Goal: Transaction & Acquisition: Purchase product/service

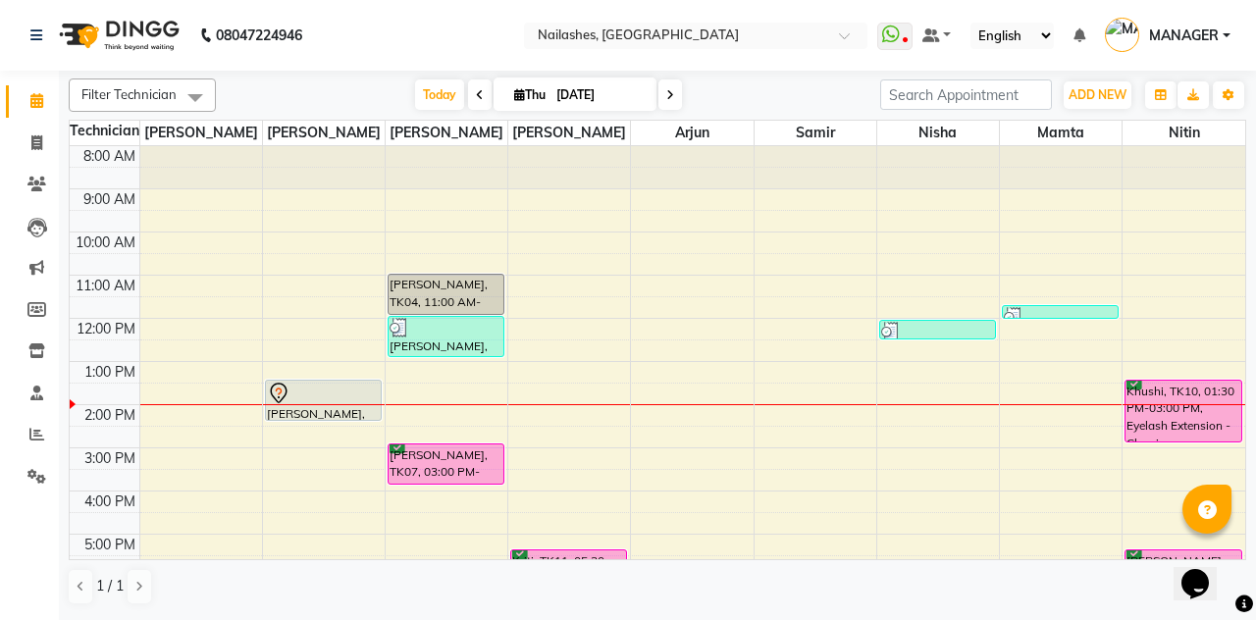
scroll to position [201, 0]
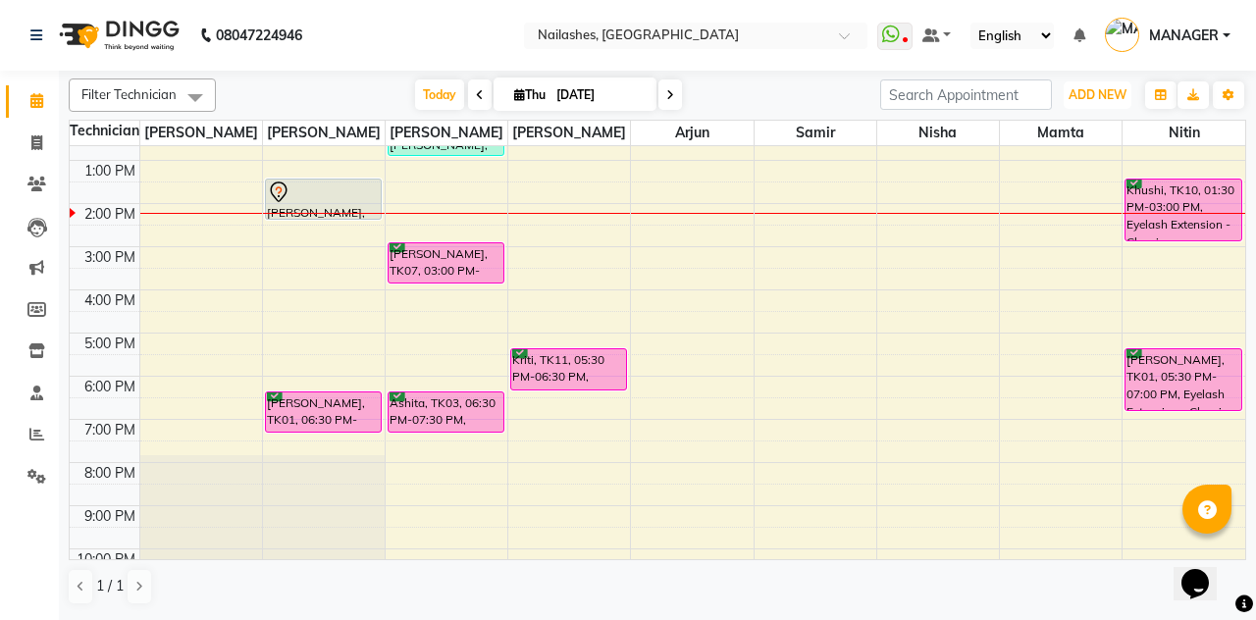
click at [1097, 83] on button "ADD NEW Toggle Dropdown" at bounding box center [1097, 94] width 68 height 27
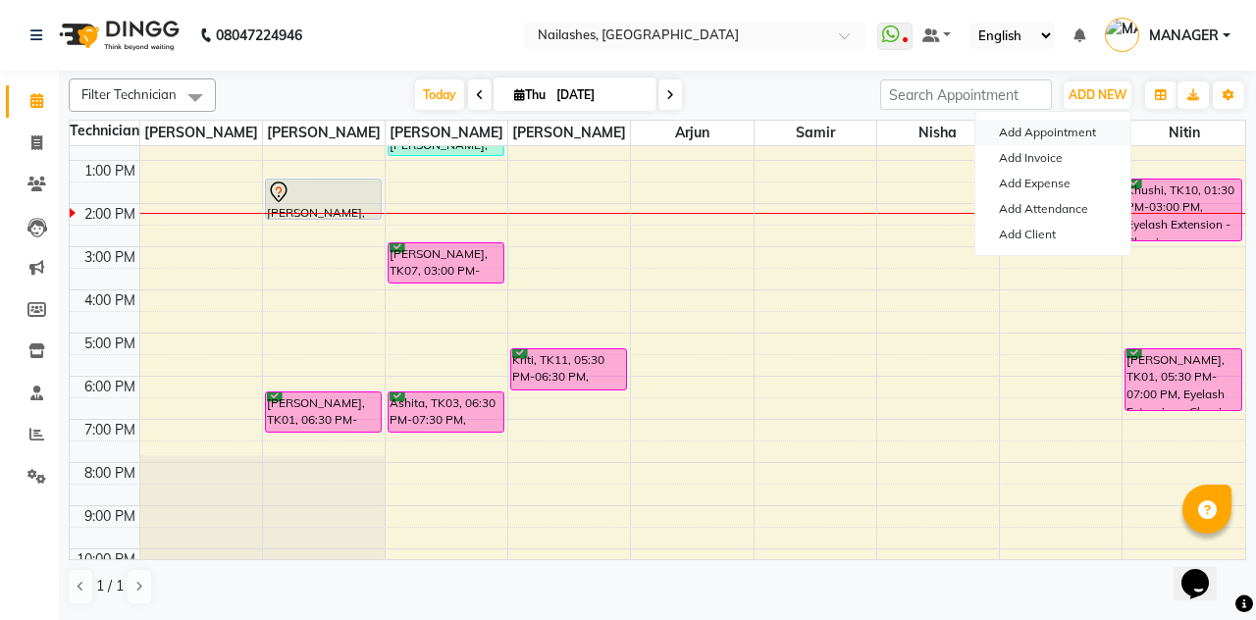
click at [1072, 129] on button "Add Appointment" at bounding box center [1052, 133] width 155 height 26
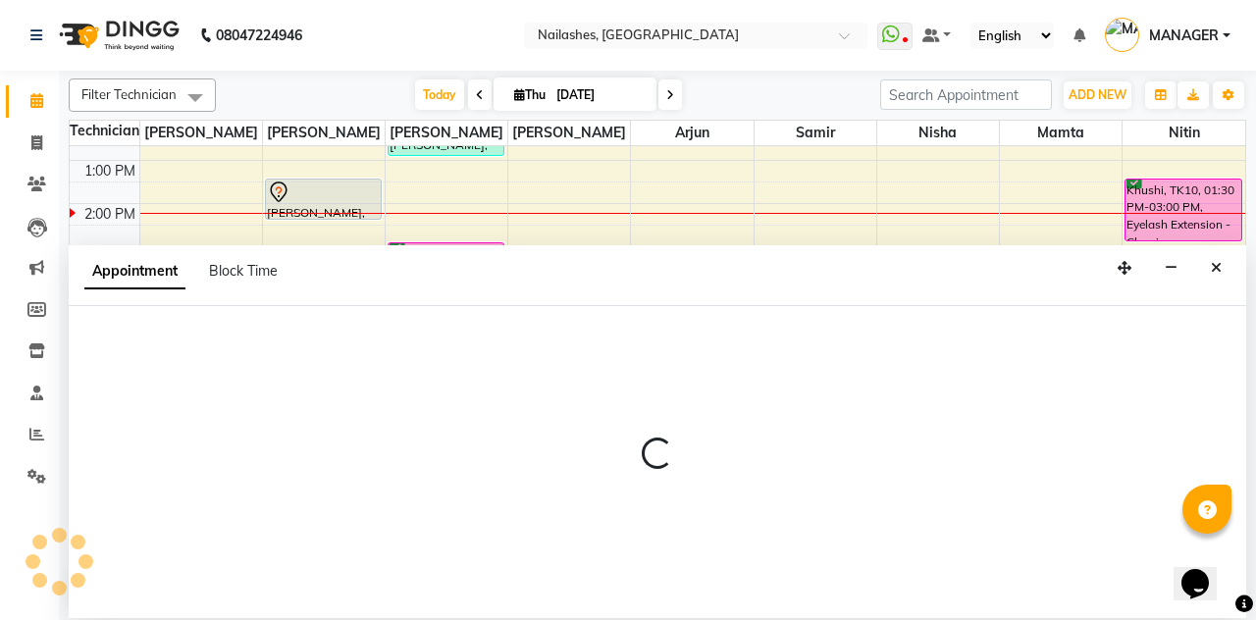
select select "tentative"
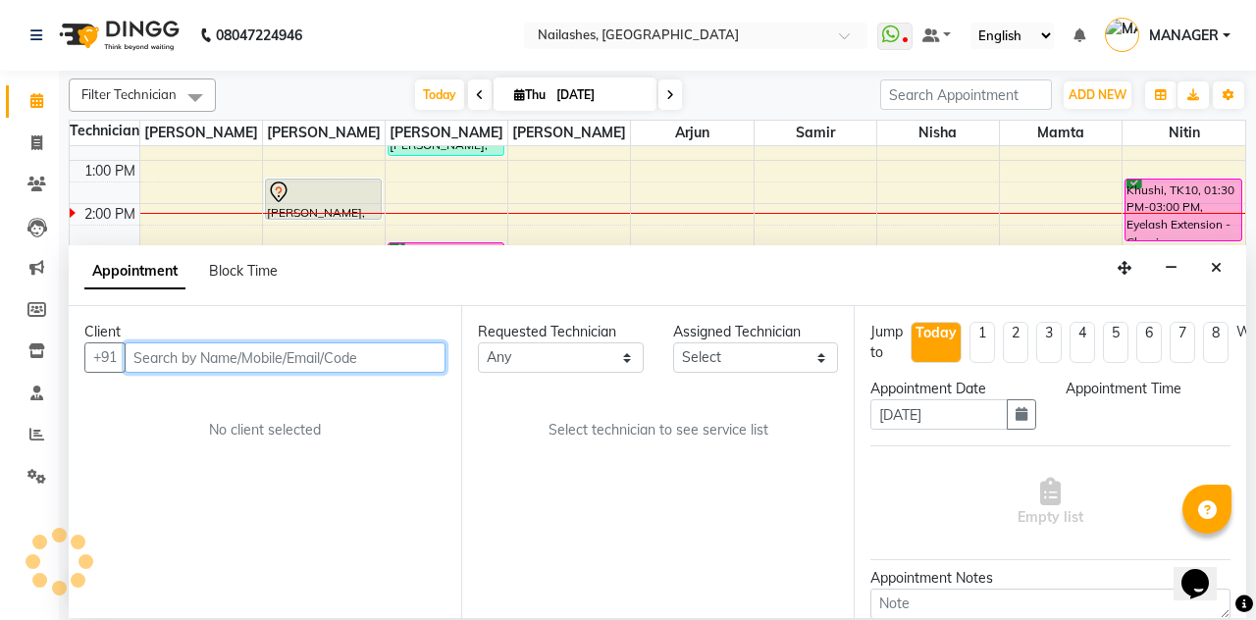
select select "540"
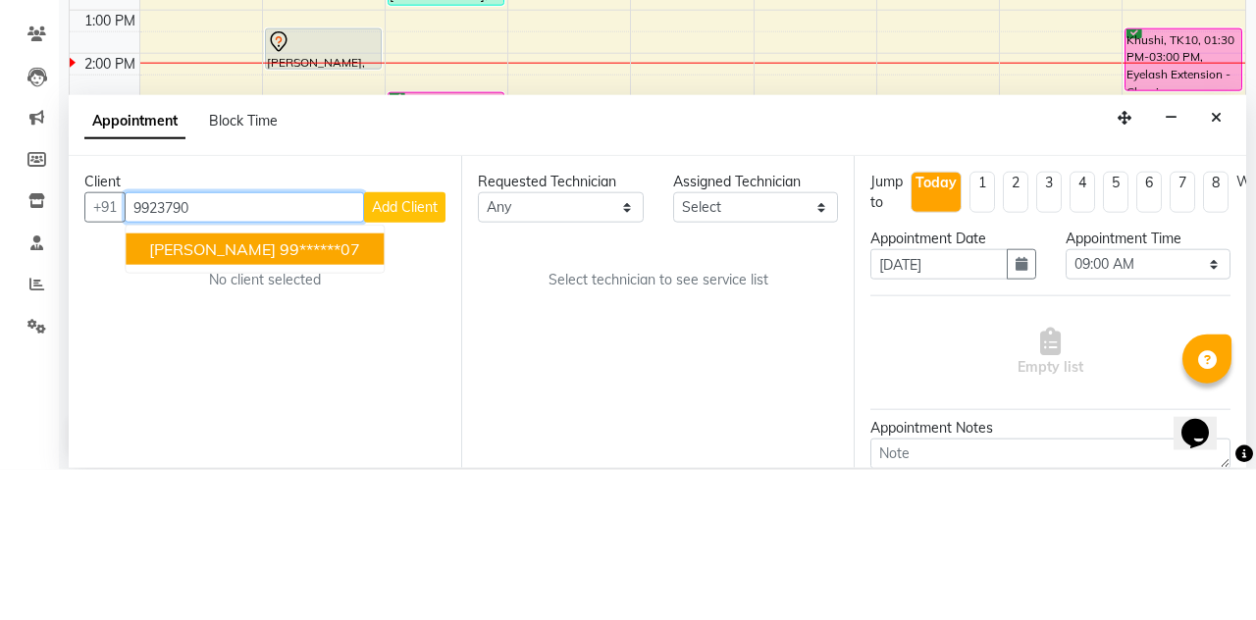
click at [323, 389] on ngb-highlight "99******07" at bounding box center [320, 399] width 80 height 20
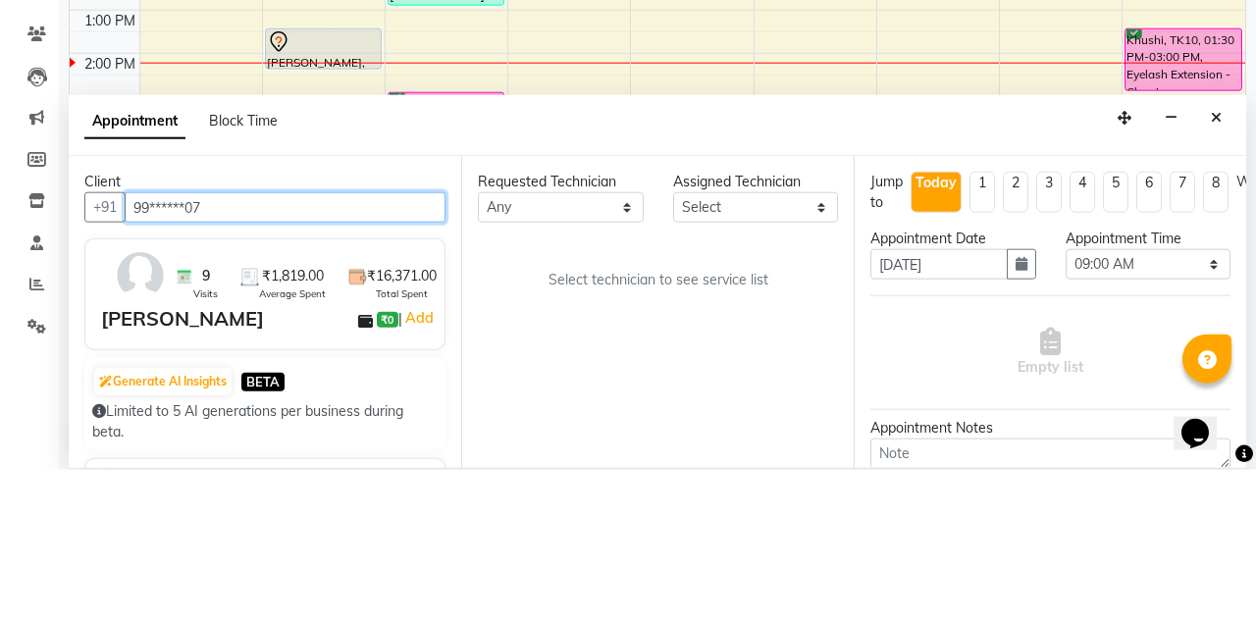
type input "99******07"
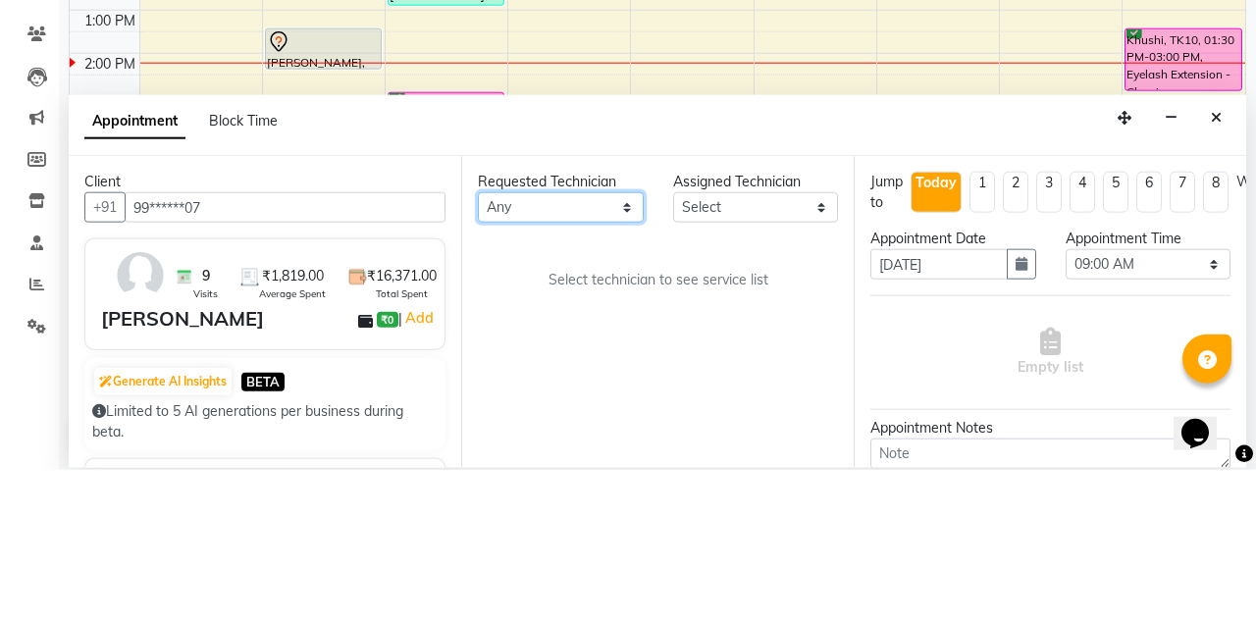
click at [580, 342] on select "Any [PERSON_NAME] [PERSON_NAME] Arjun Mamta Nisha Nitin [PERSON_NAME] [PERSON_N…" at bounding box center [561, 357] width 166 height 30
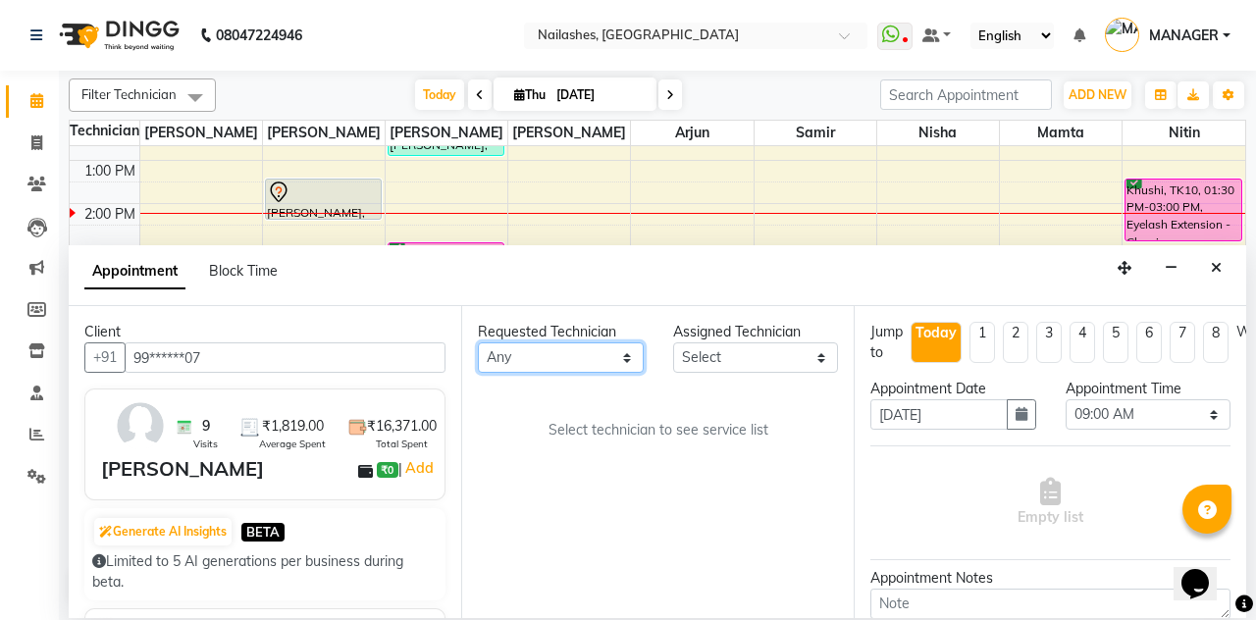
select select "20189"
click at [478, 342] on select "Any [PERSON_NAME] [PERSON_NAME] Arjun Mamta Nisha Nitin [PERSON_NAME] [PERSON_N…" at bounding box center [561, 357] width 166 height 30
select select "20189"
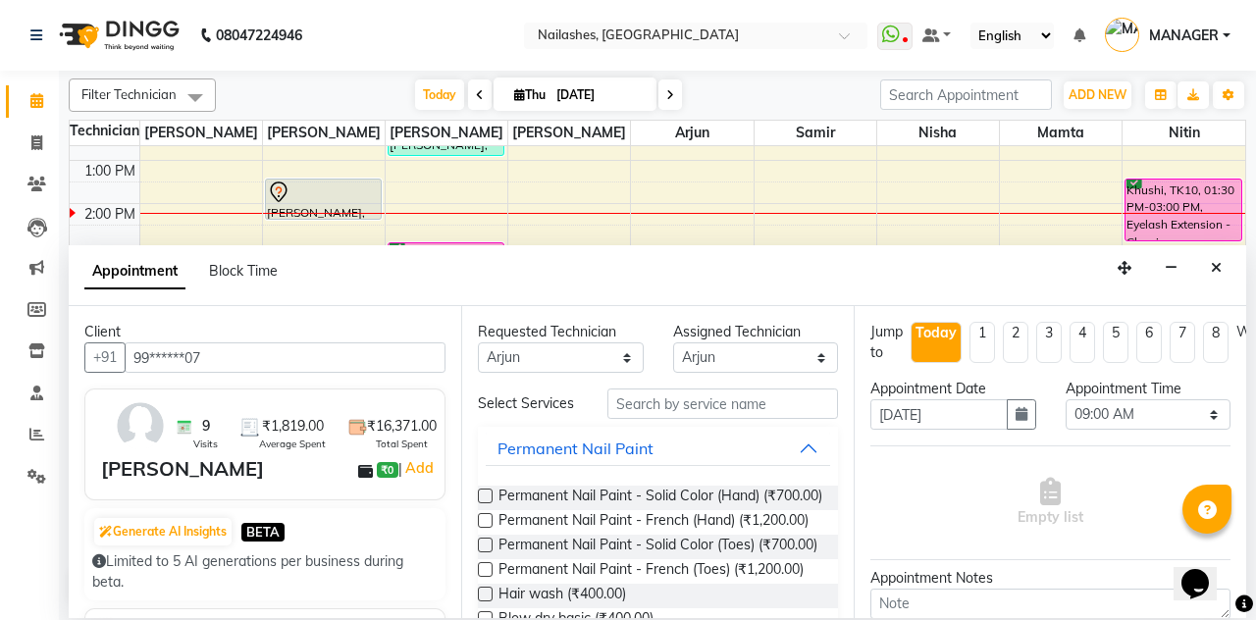
click at [1021, 407] on icon "button" at bounding box center [1021, 414] width 12 height 14
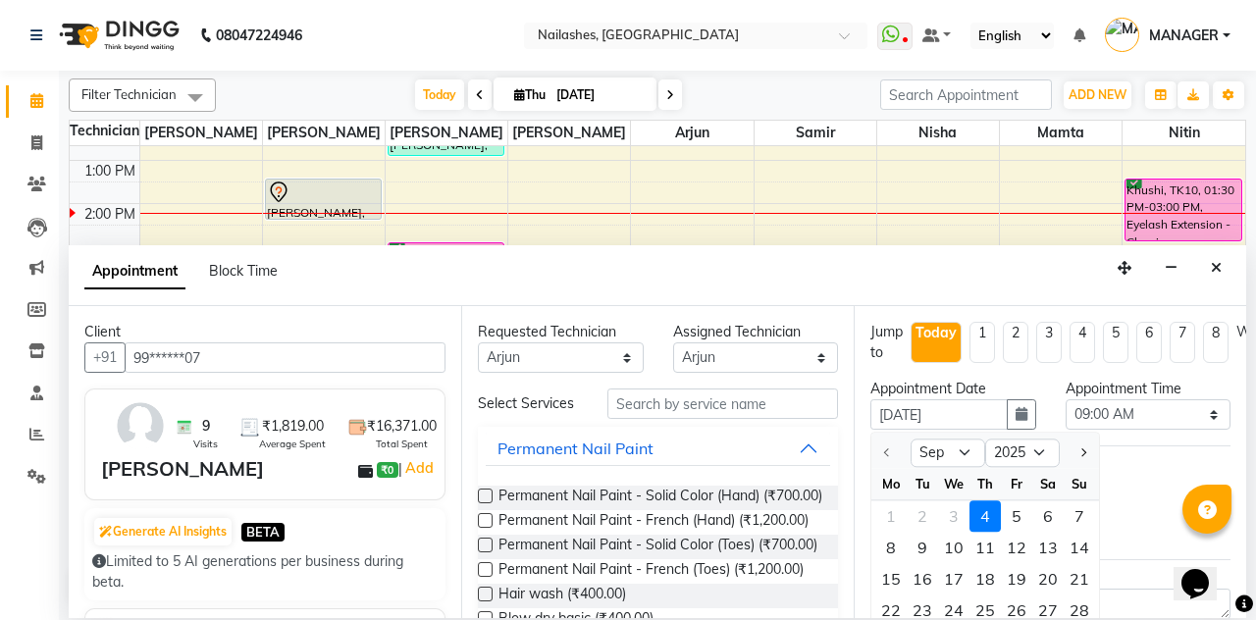
click at [1052, 501] on div "6" at bounding box center [1047, 516] width 31 height 31
type input "[DATE]"
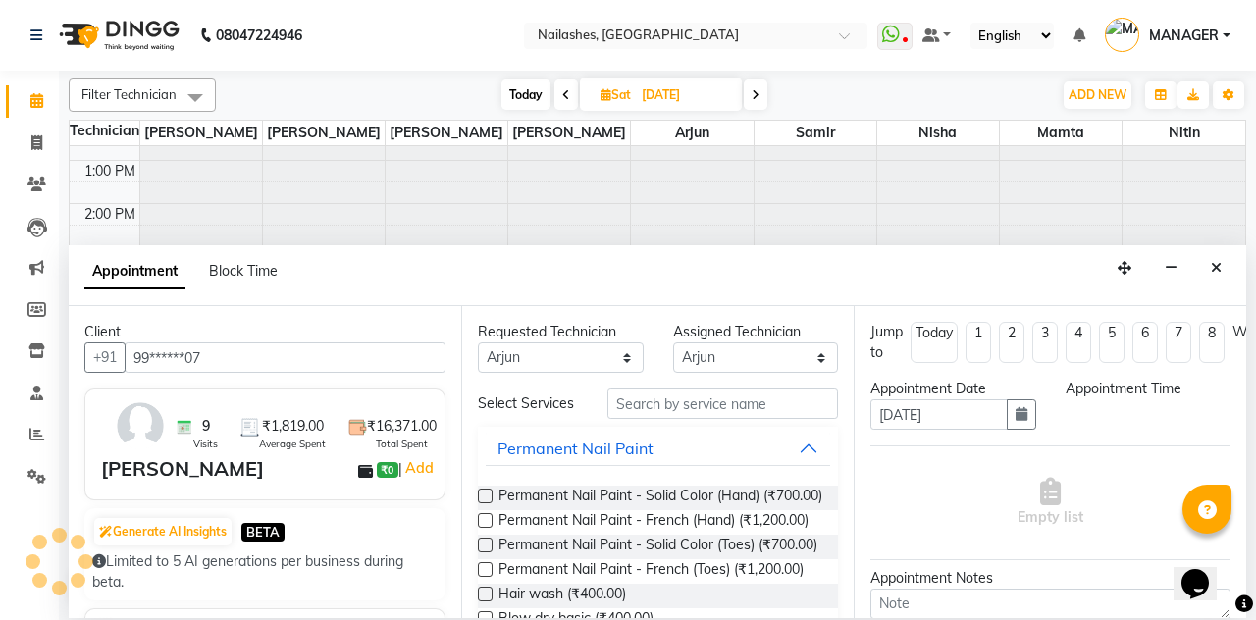
select select "540"
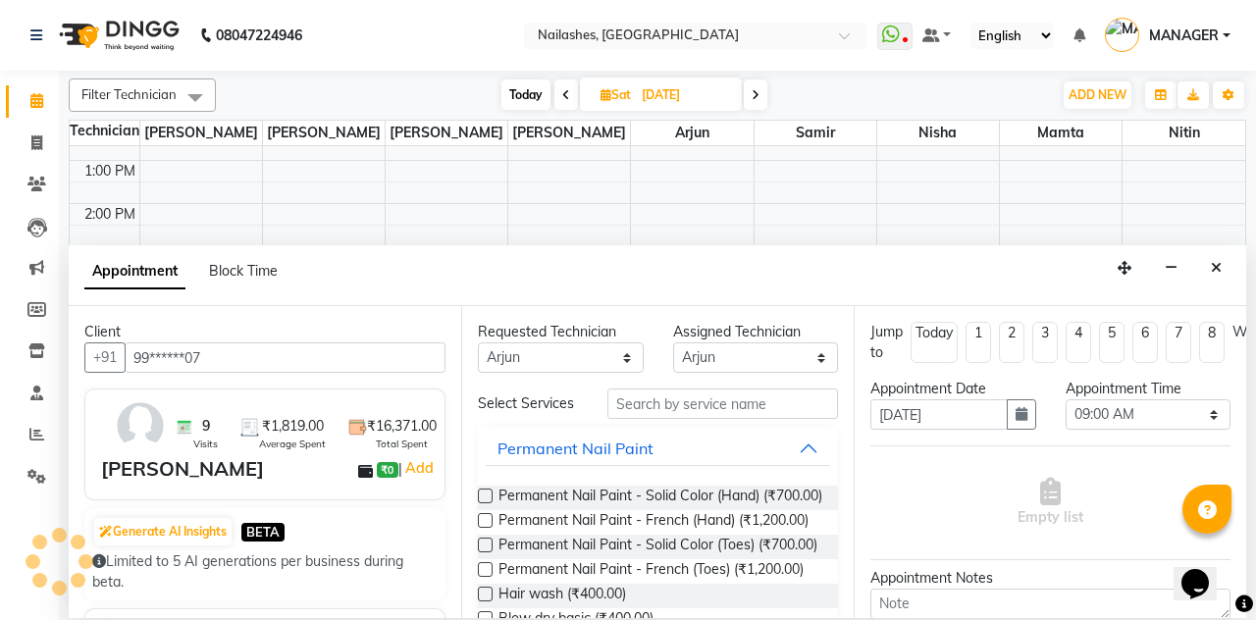
scroll to position [256, 0]
click at [805, 431] on button "Permanent Nail Paint" at bounding box center [658, 448] width 344 height 35
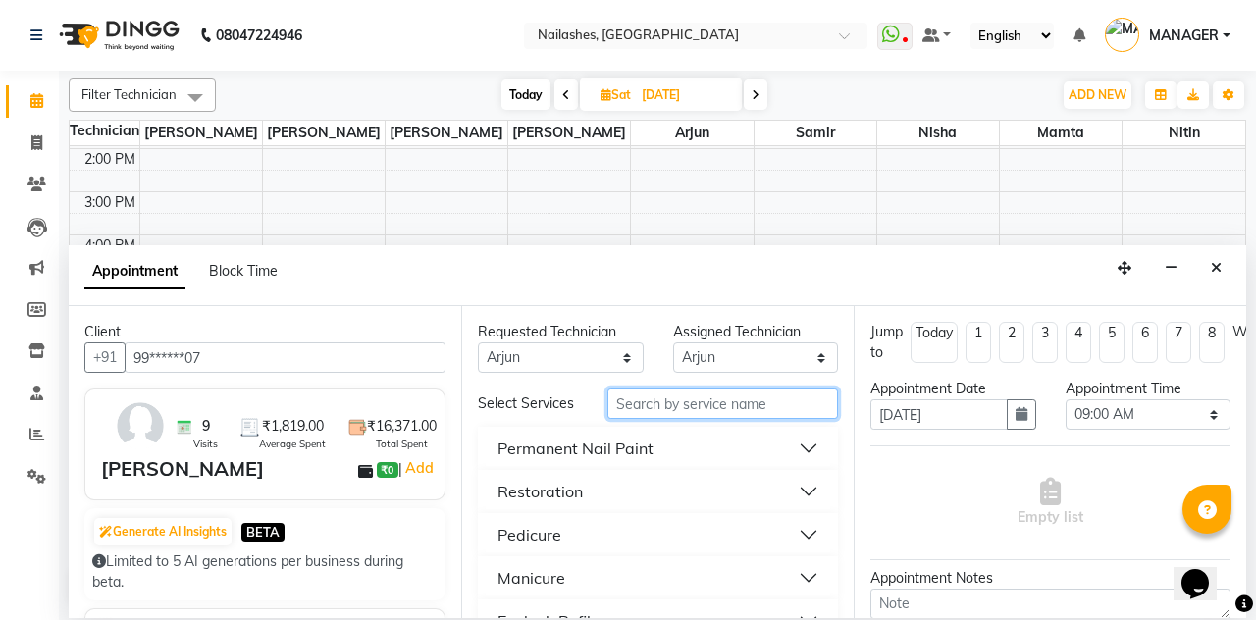
click at [764, 388] on input "text" at bounding box center [722, 403] width 231 height 30
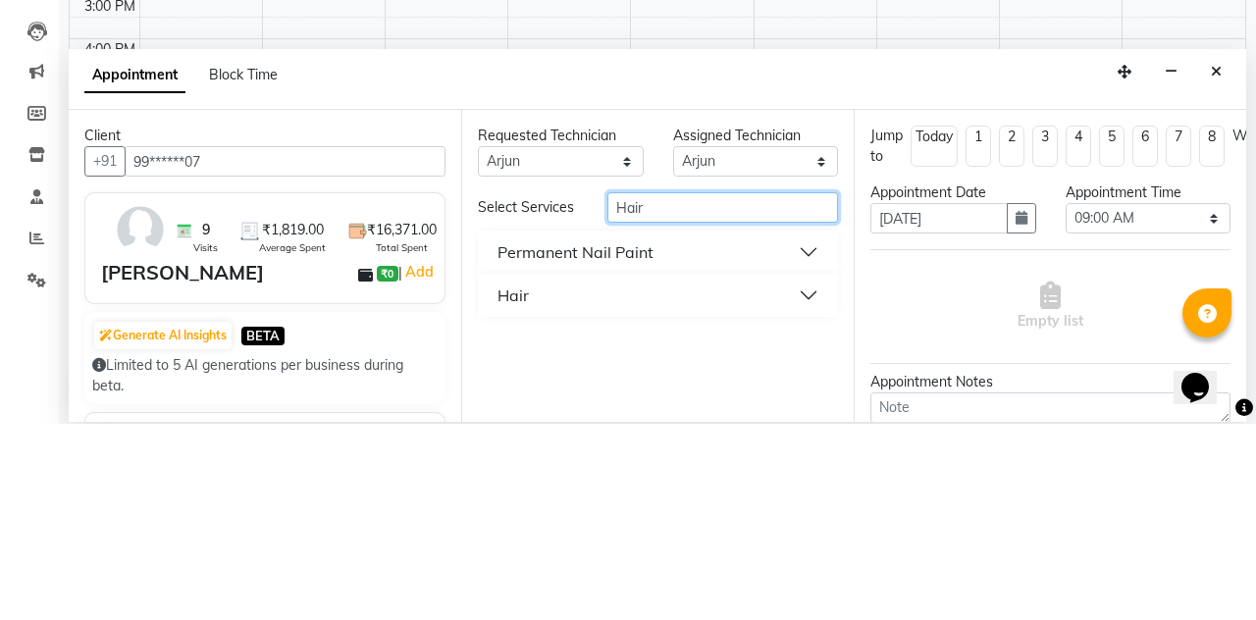
type input "Hair"
click at [828, 474] on button "Hair" at bounding box center [658, 491] width 344 height 35
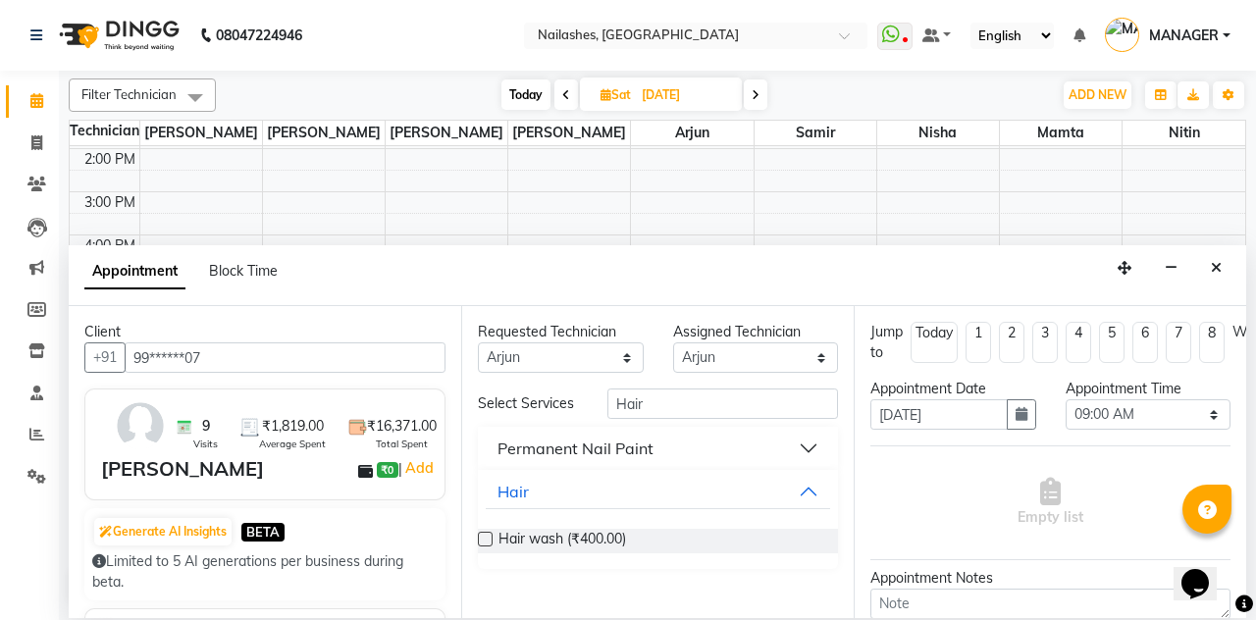
click at [485, 532] on label at bounding box center [485, 539] width 15 height 15
click at [485, 535] on input "checkbox" at bounding box center [484, 541] width 13 height 13
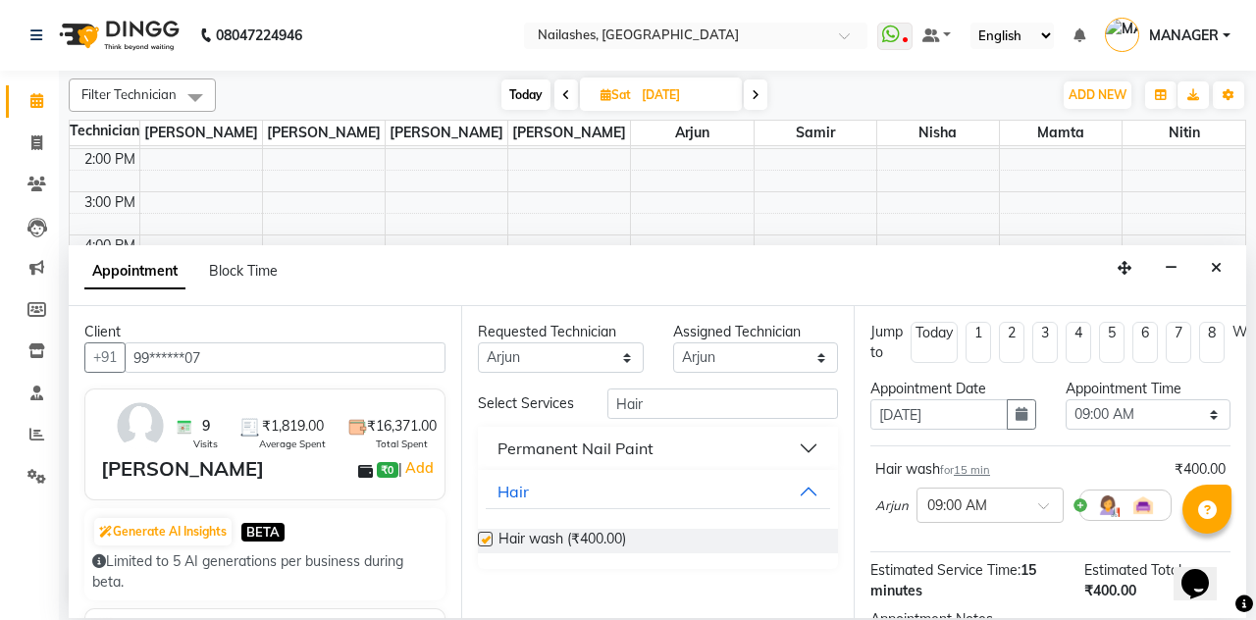
checkbox input "false"
click at [1007, 493] on input "text" at bounding box center [970, 503] width 86 height 21
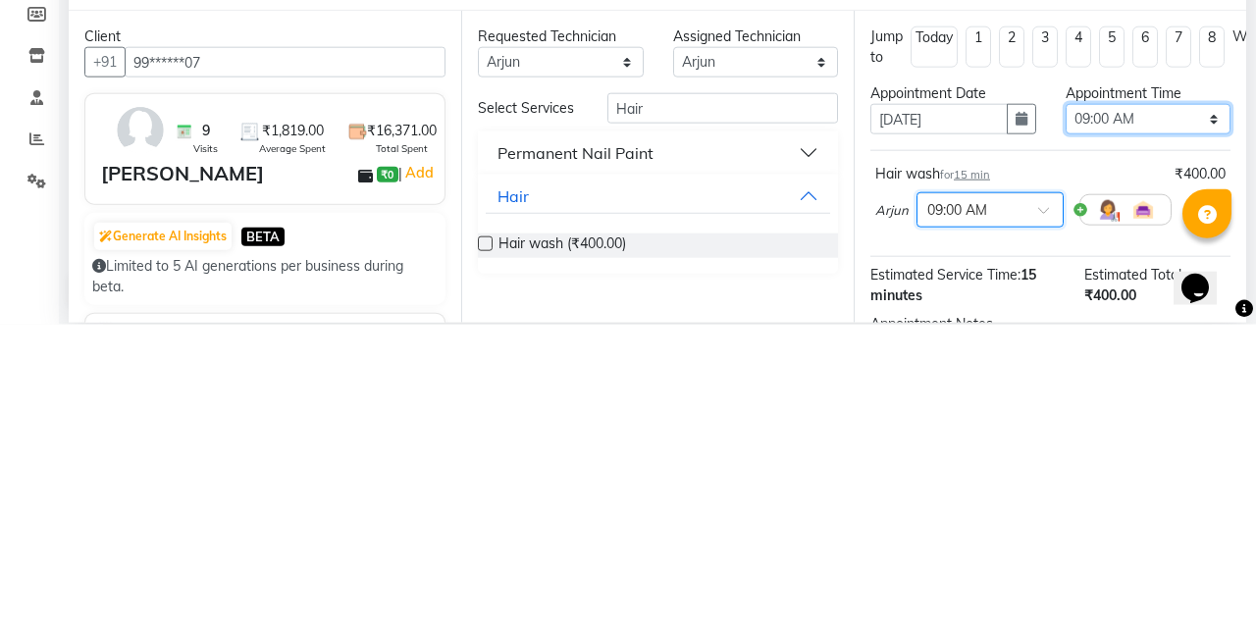
click at [1144, 399] on select "Select 09:00 AM 09:15 AM 09:30 AM 09:45 AM 10:00 AM 10:15 AM 10:30 AM 10:45 AM …" at bounding box center [1148, 414] width 166 height 30
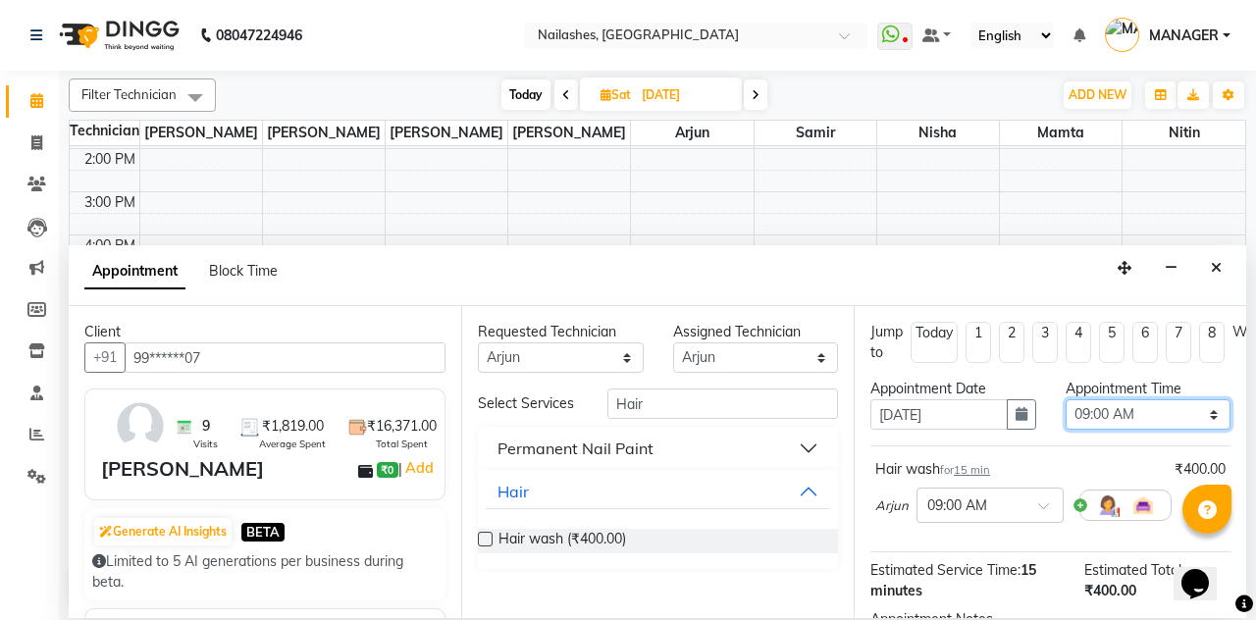
select select "930"
click at [1065, 399] on select "Select 09:00 AM 09:15 AM 09:30 AM 09:45 AM 10:00 AM 10:15 AM 10:30 AM 10:45 AM …" at bounding box center [1148, 414] width 166 height 30
click at [616, 342] on select "Any [PERSON_NAME] [PERSON_NAME] Arjun Mamta Nisha Nitin [PERSON_NAME] [PERSON_N…" at bounding box center [561, 357] width 166 height 30
select select "null"
click at [478, 342] on select "Any [PERSON_NAME] [PERSON_NAME] Arjun Mamta Nisha Nitin [PERSON_NAME] [PERSON_N…" at bounding box center [561, 357] width 166 height 30
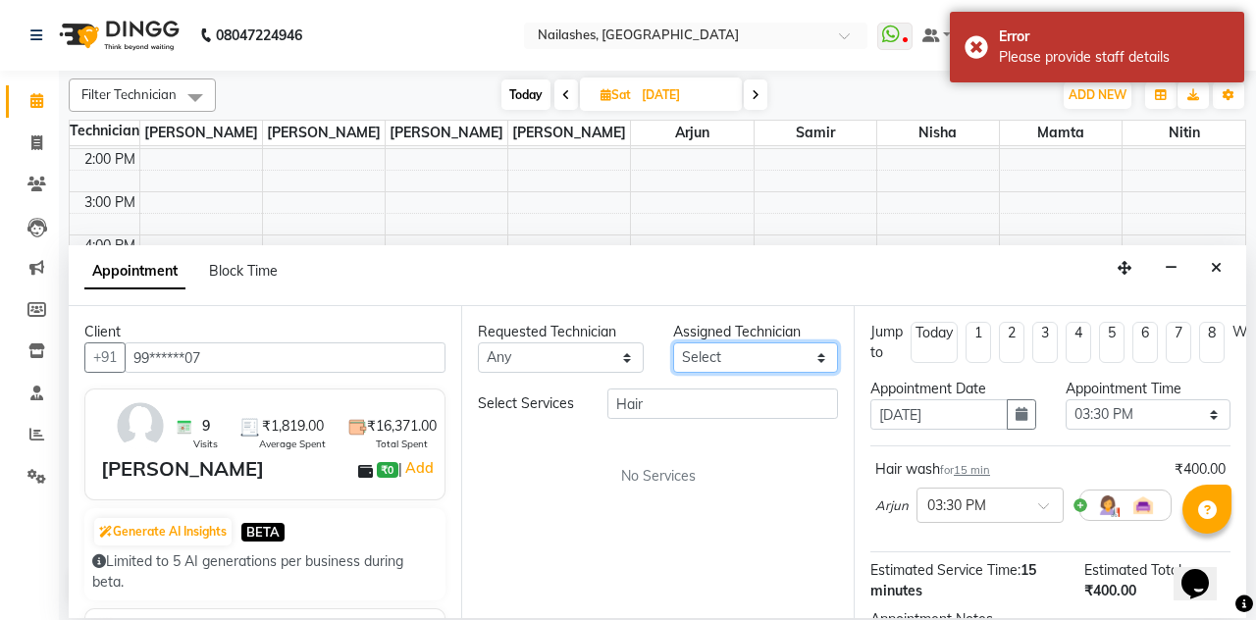
click at [815, 342] on select "Select [PERSON_NAME] [PERSON_NAME] Arjun Mamta Nisha Nitin [PERSON_NAME] [PERSO…" at bounding box center [756, 357] width 166 height 30
select select "19576"
click at [673, 342] on select "Select [PERSON_NAME] [PERSON_NAME] Arjun Mamta Nisha Nitin [PERSON_NAME] [PERSO…" at bounding box center [756, 357] width 166 height 30
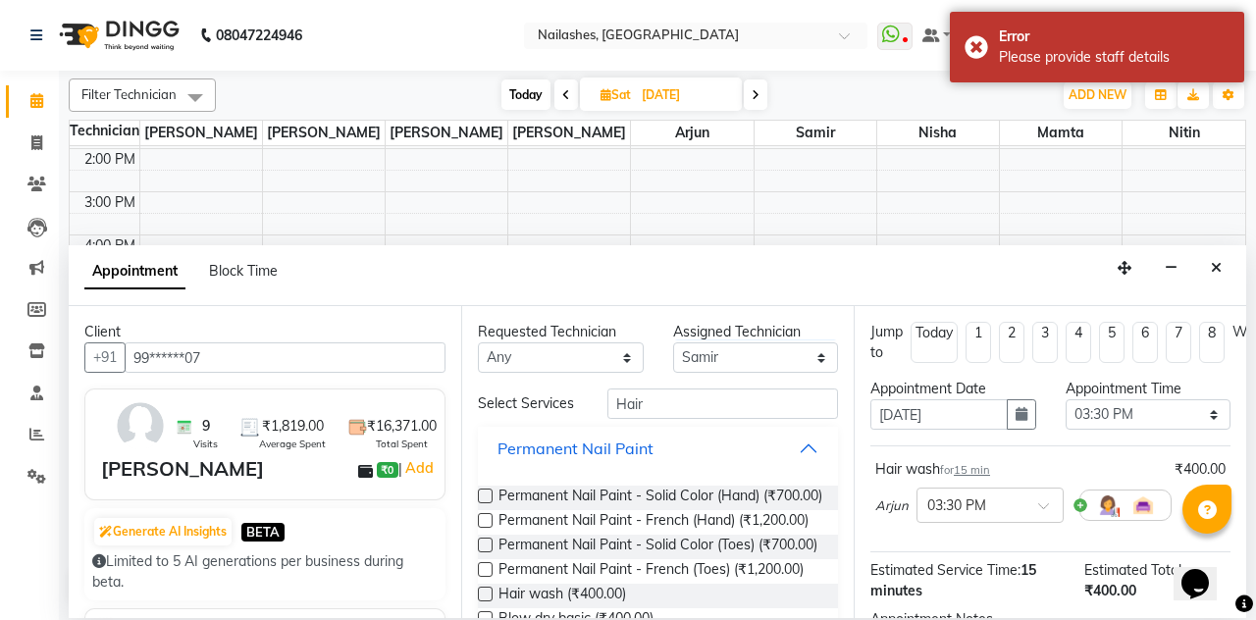
click at [810, 431] on button "Permanent Nail Paint" at bounding box center [658, 448] width 344 height 35
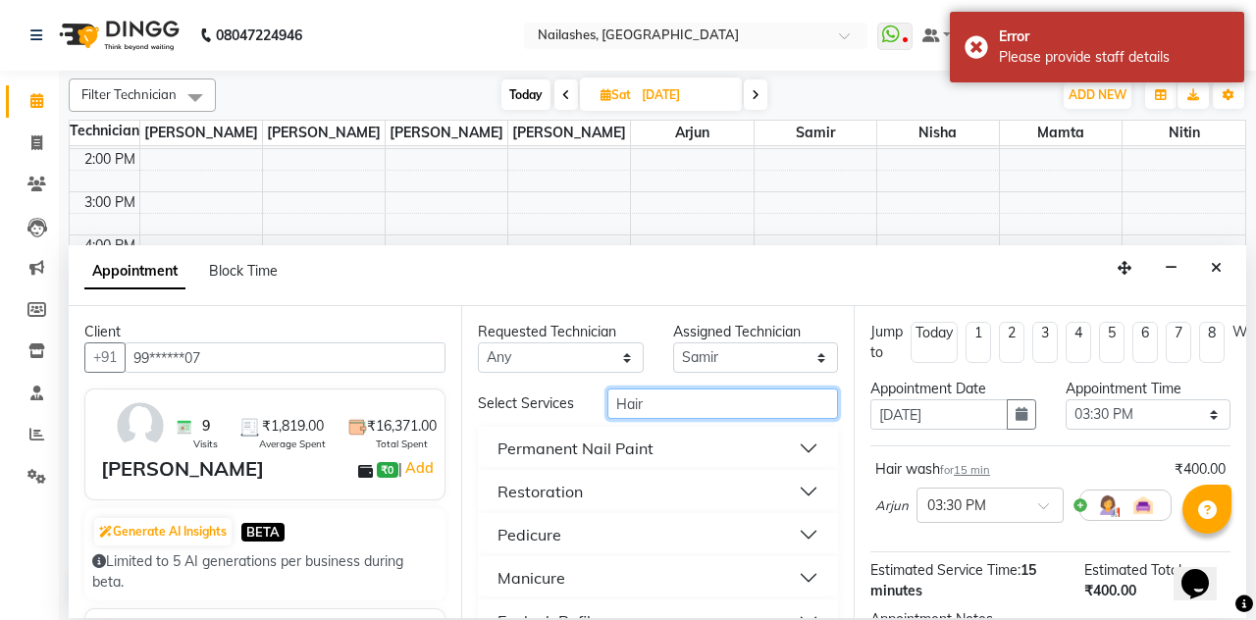
click at [775, 388] on input "Hair" at bounding box center [722, 403] width 231 height 30
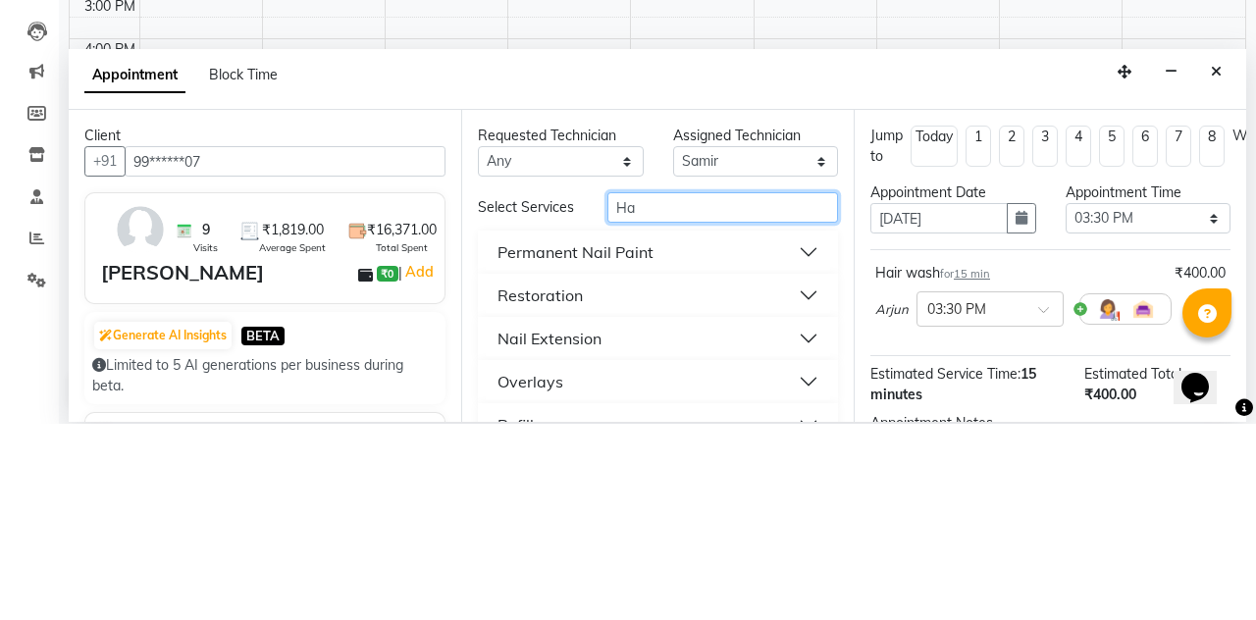
type input "H"
type input "Pedi"
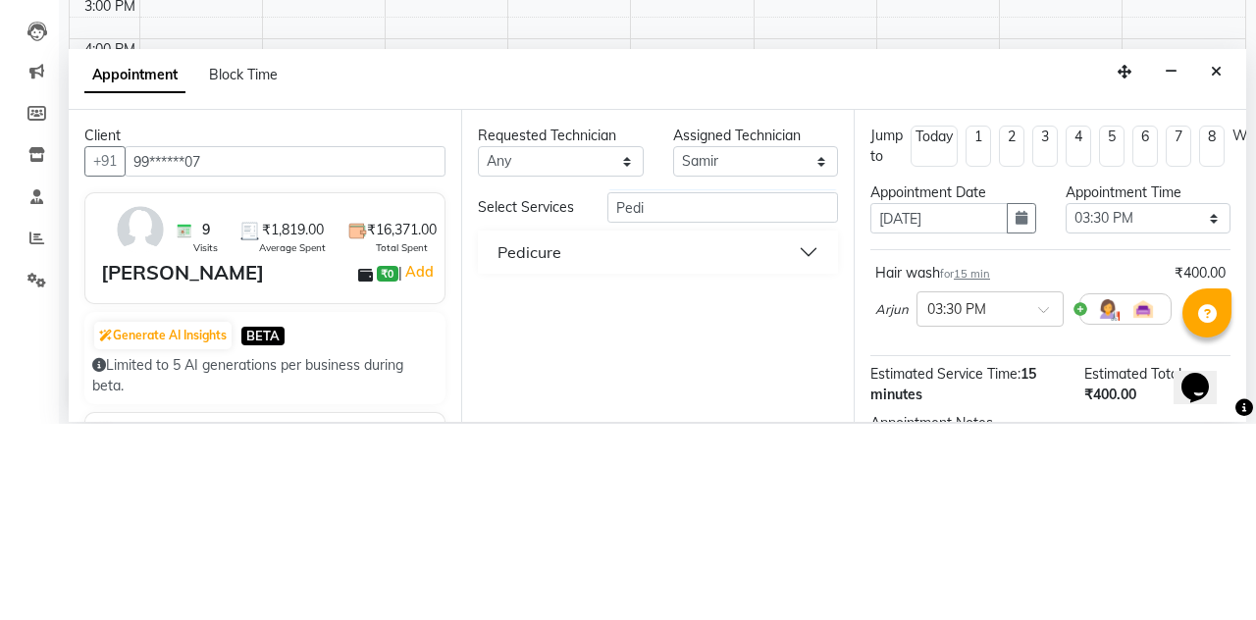
click at [806, 431] on button "Pedicure" at bounding box center [658, 448] width 344 height 35
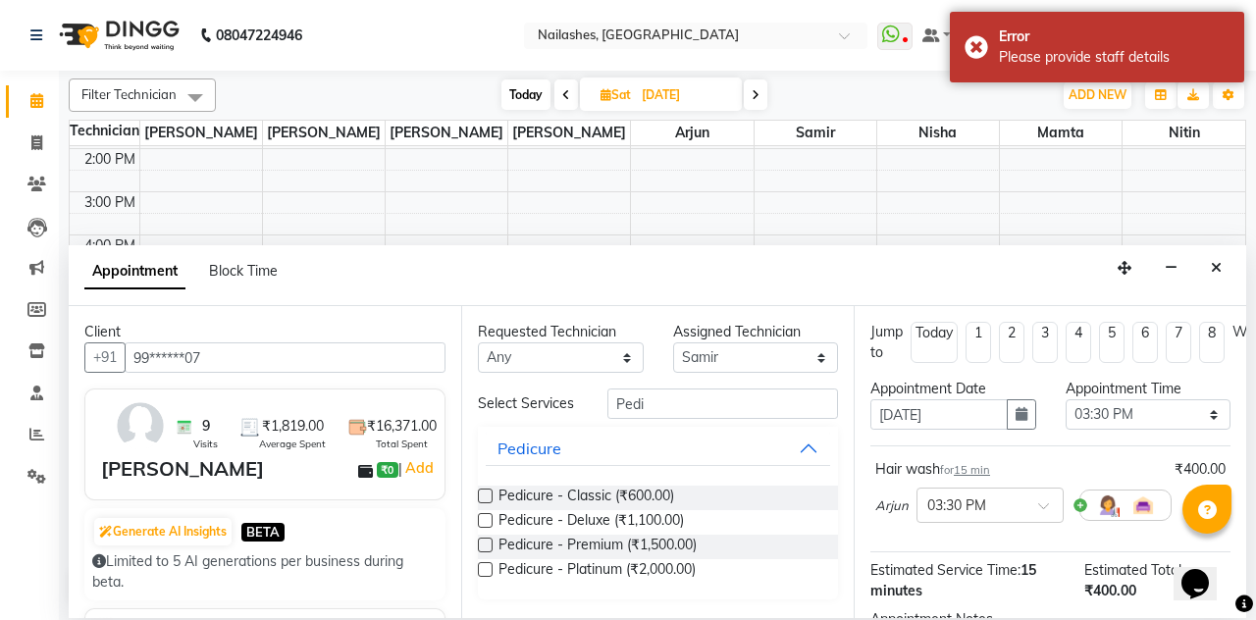
click at [485, 513] on label at bounding box center [485, 520] width 15 height 15
click at [485, 516] on input "checkbox" at bounding box center [484, 522] width 13 height 13
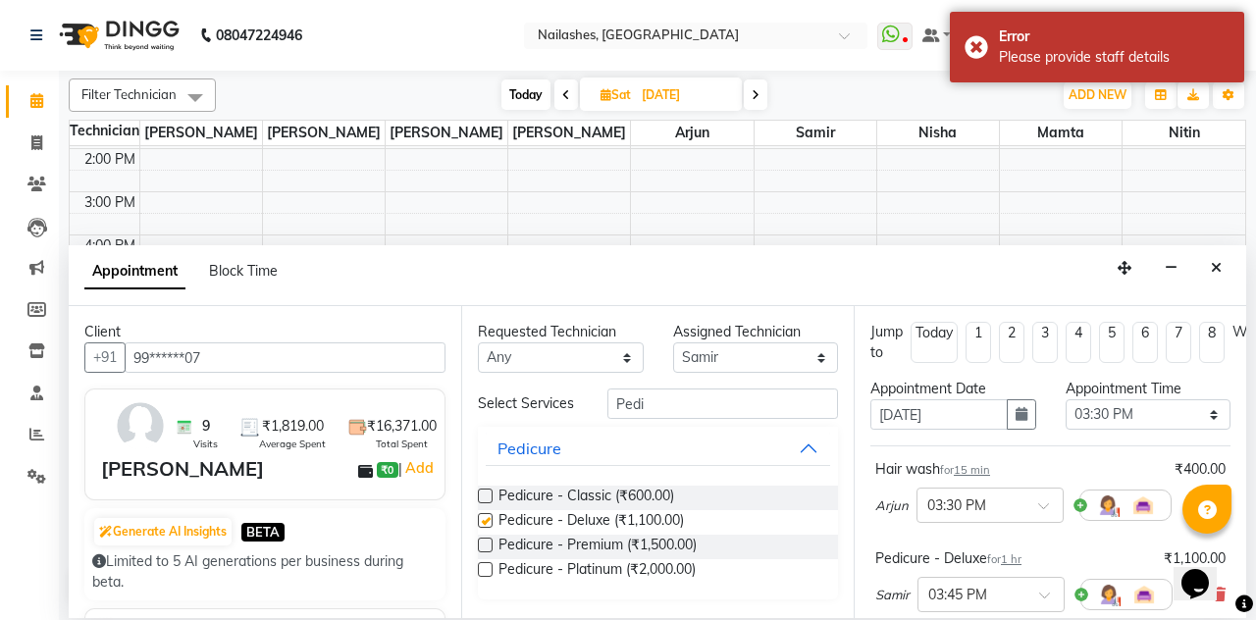
checkbox input "false"
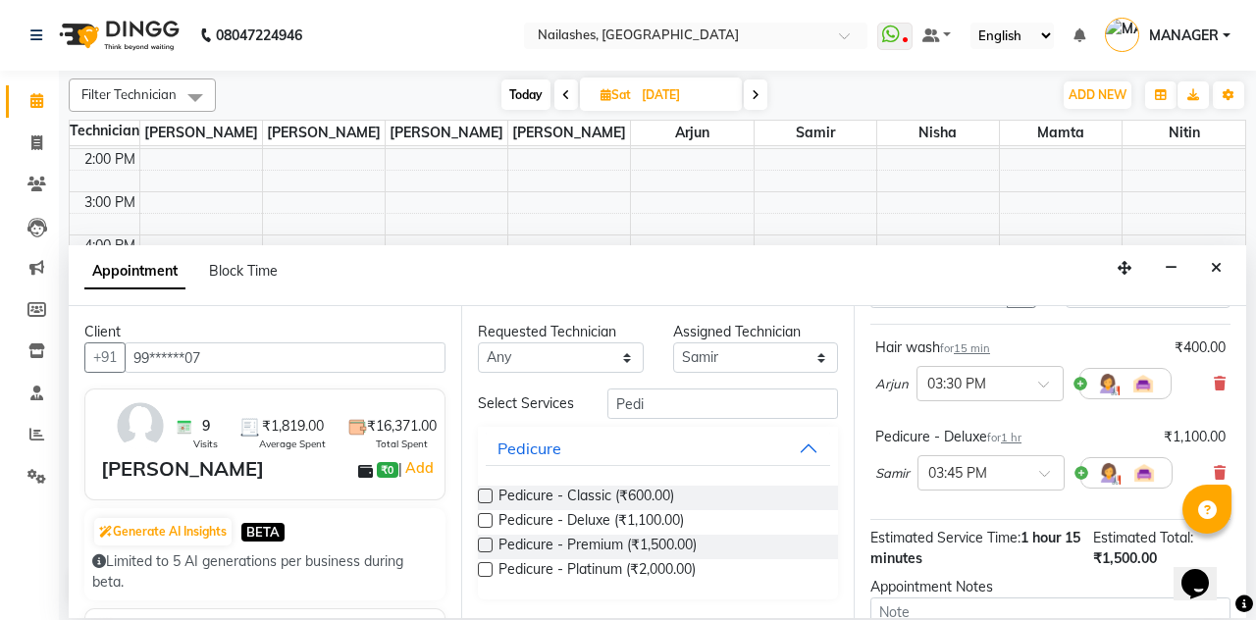
scroll to position [129, 0]
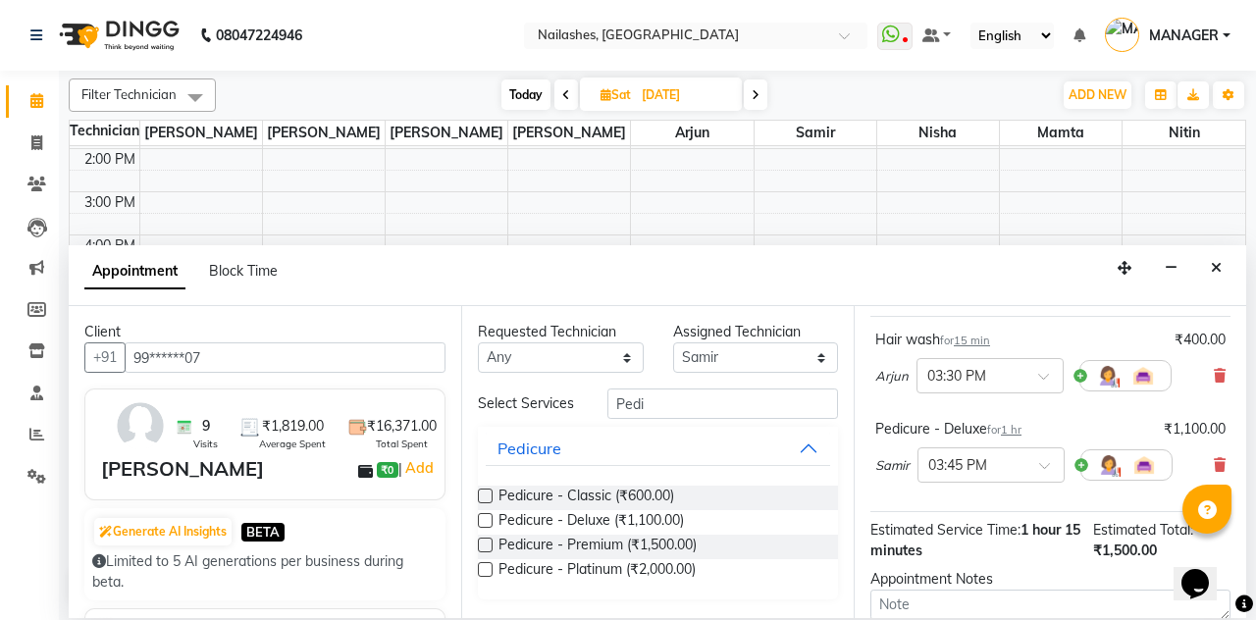
click at [1005, 453] on input "text" at bounding box center [971, 463] width 86 height 21
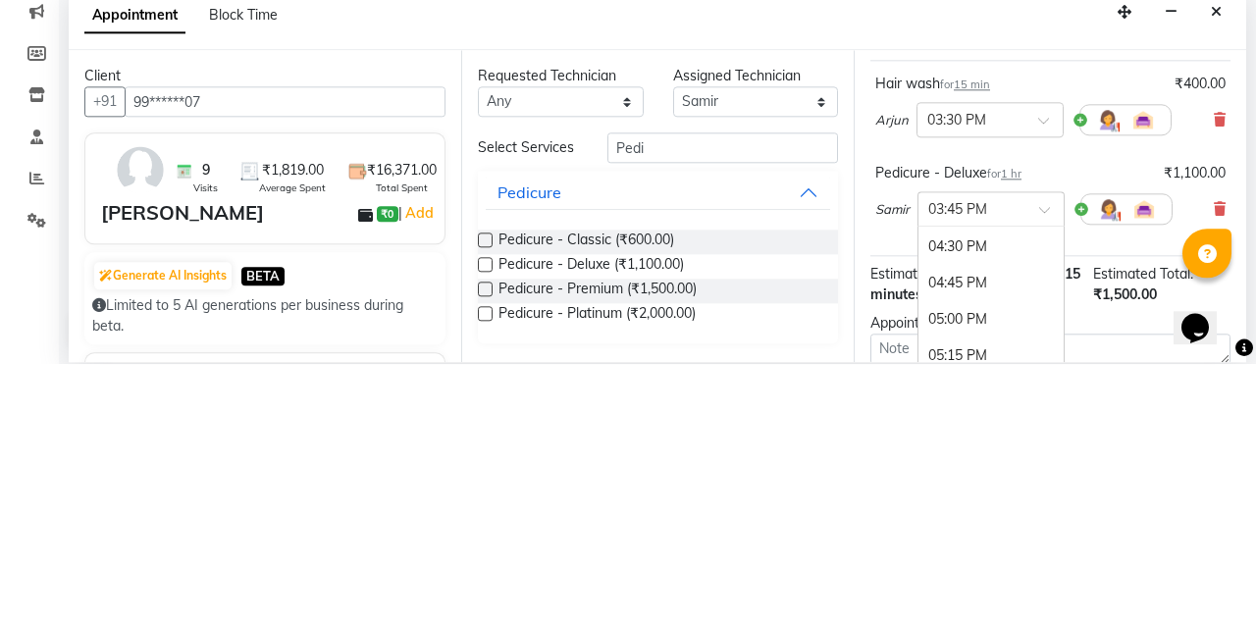
scroll to position [1100, 0]
click at [993, 508] on div "04:45 PM" at bounding box center [990, 526] width 145 height 36
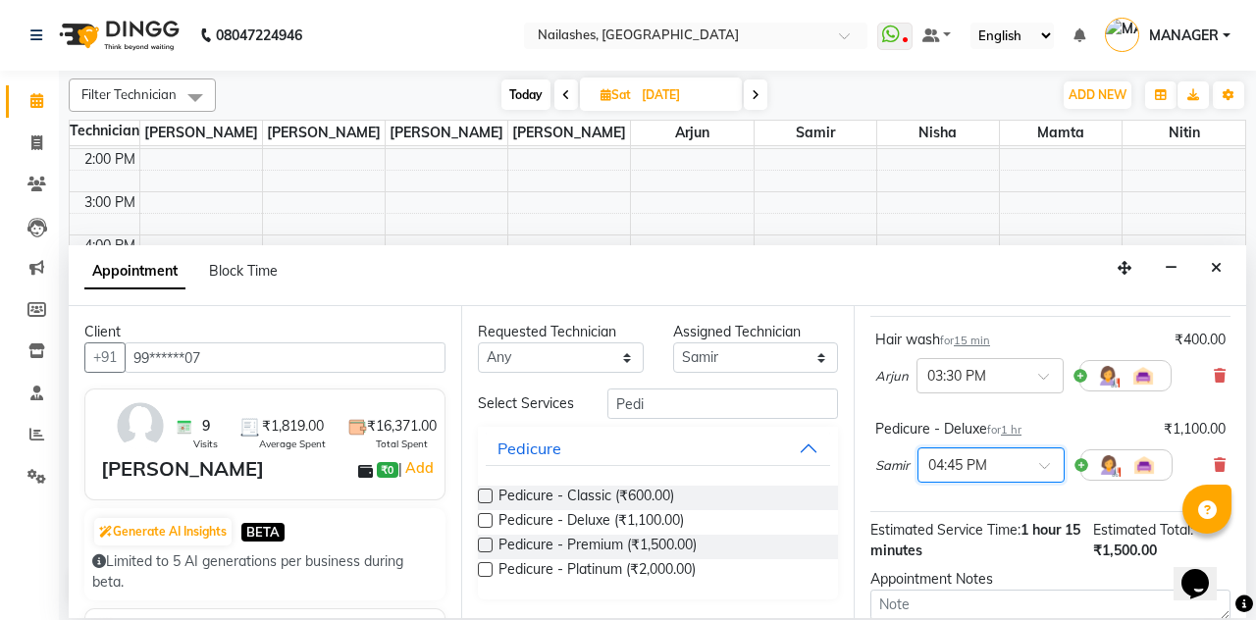
scroll to position [259, 0]
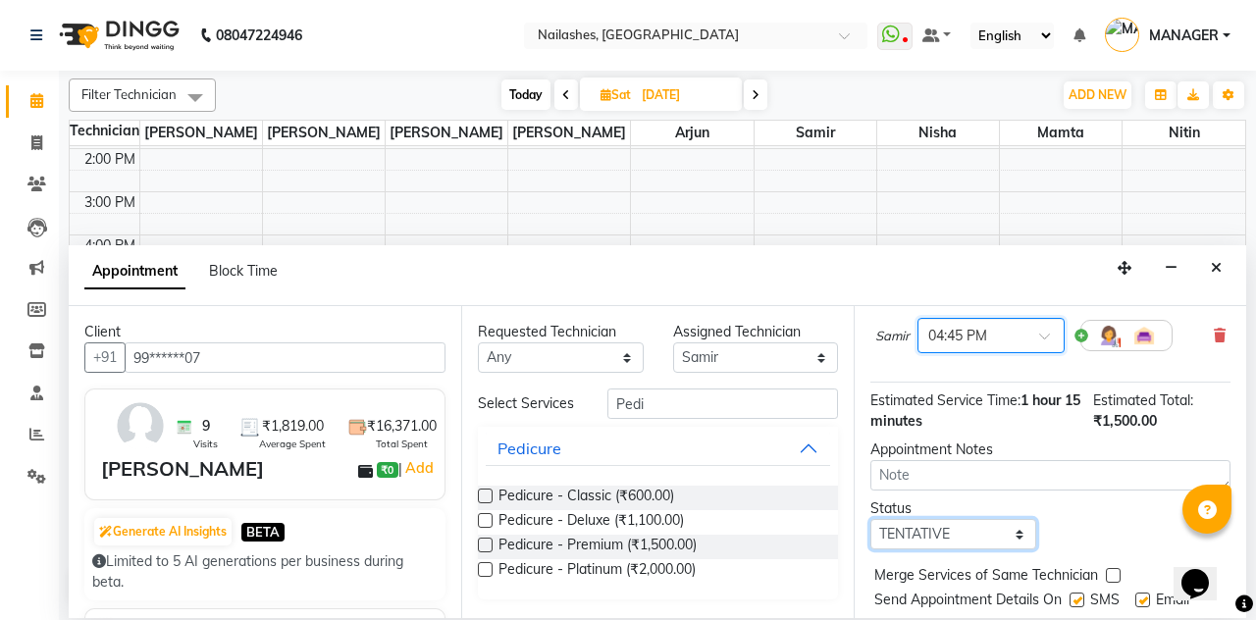
click at [1003, 519] on select "Select TENTATIVE CONFIRM UPCOMING" at bounding box center [953, 534] width 166 height 30
select select "confirm booking"
click at [870, 519] on select "Select TENTATIVE CONFIRM UPCOMING" at bounding box center [953, 534] width 166 height 30
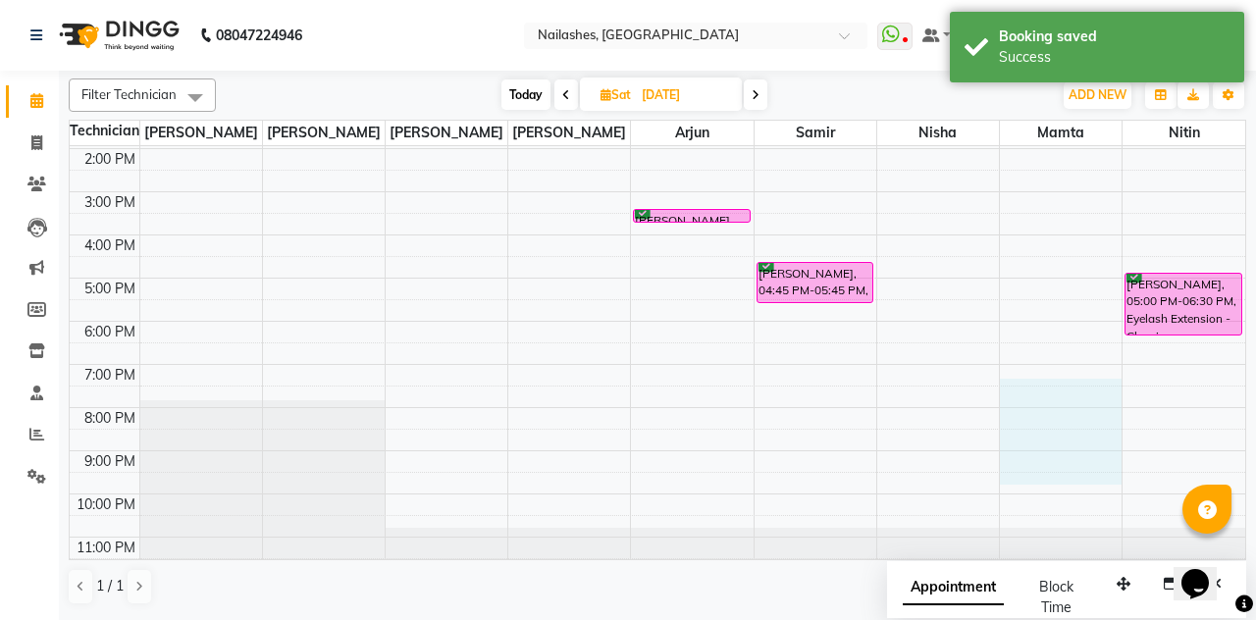
scroll to position [143, 0]
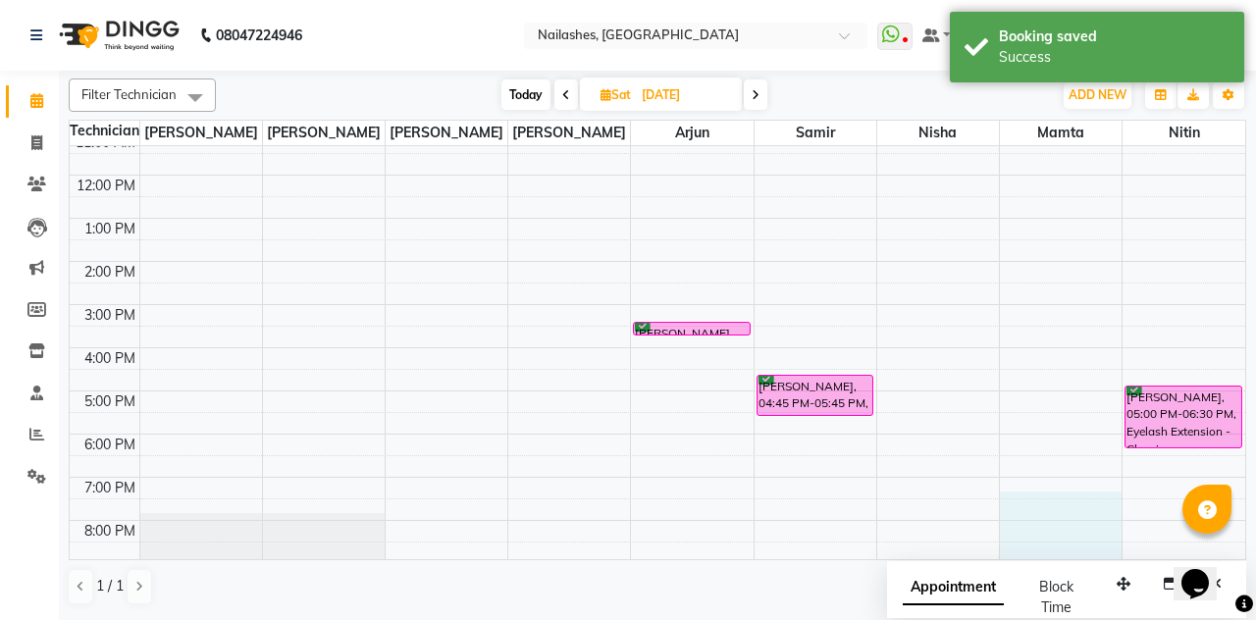
select select "78821"
select select "tentative"
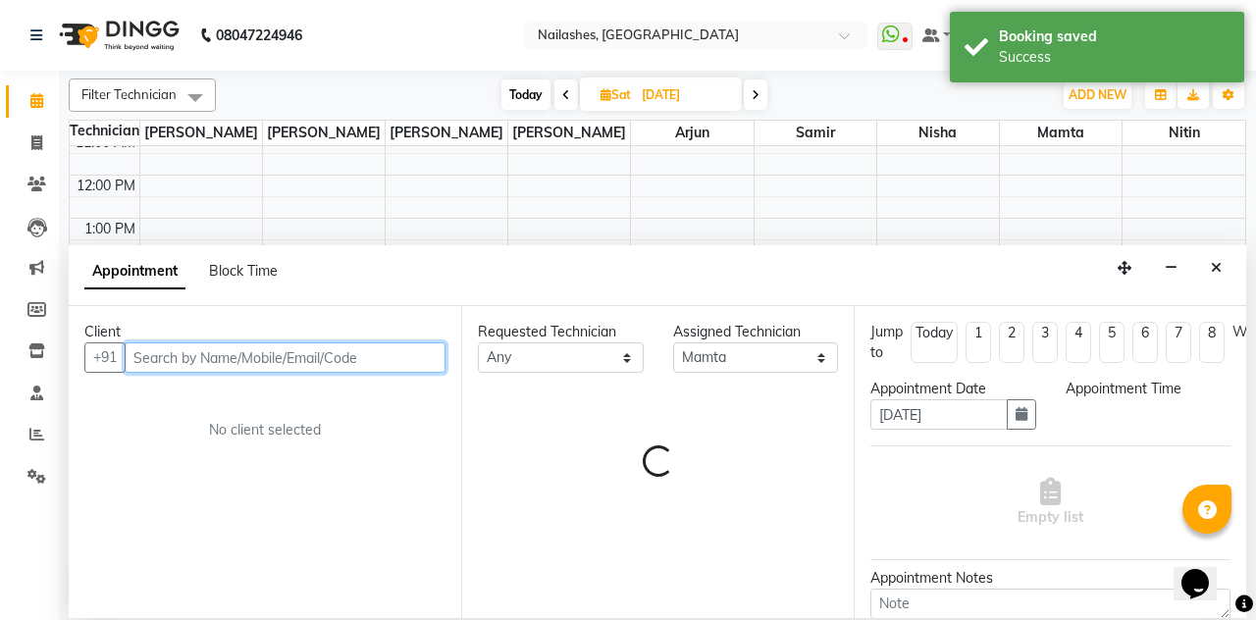
select select "1170"
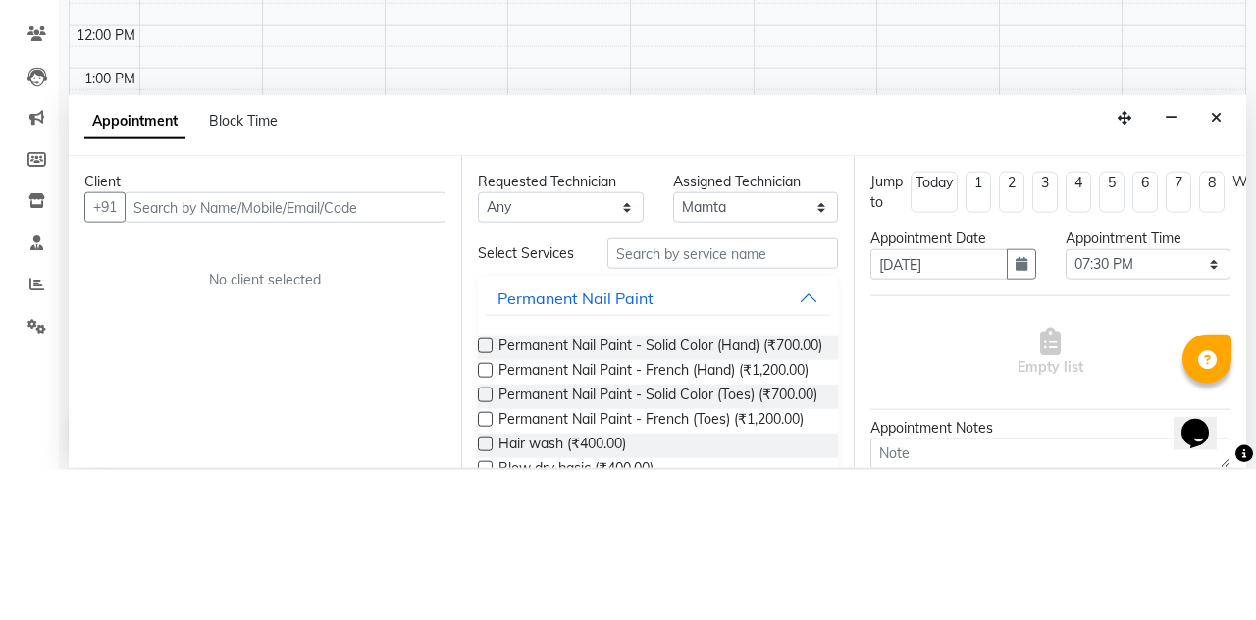
click at [1214, 261] on icon "Close" at bounding box center [1215, 268] width 11 height 14
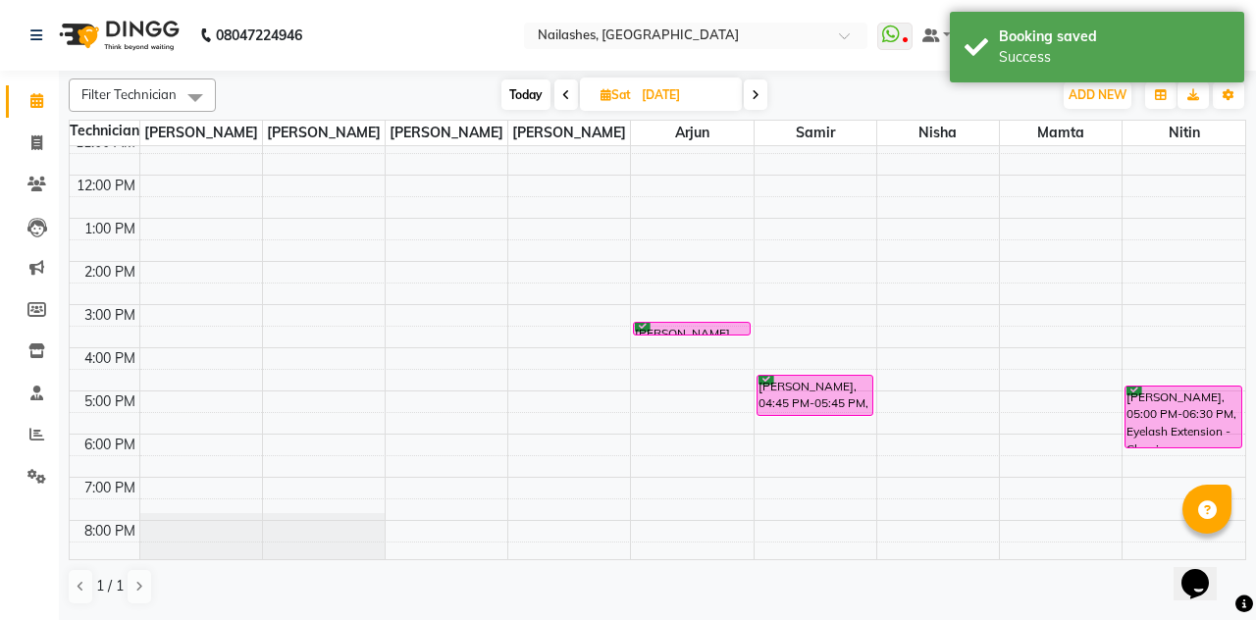
click at [824, 390] on div "[PERSON_NAME], 04:45 PM-05:45 PM, Pedicure - Deluxe" at bounding box center [814, 395] width 115 height 39
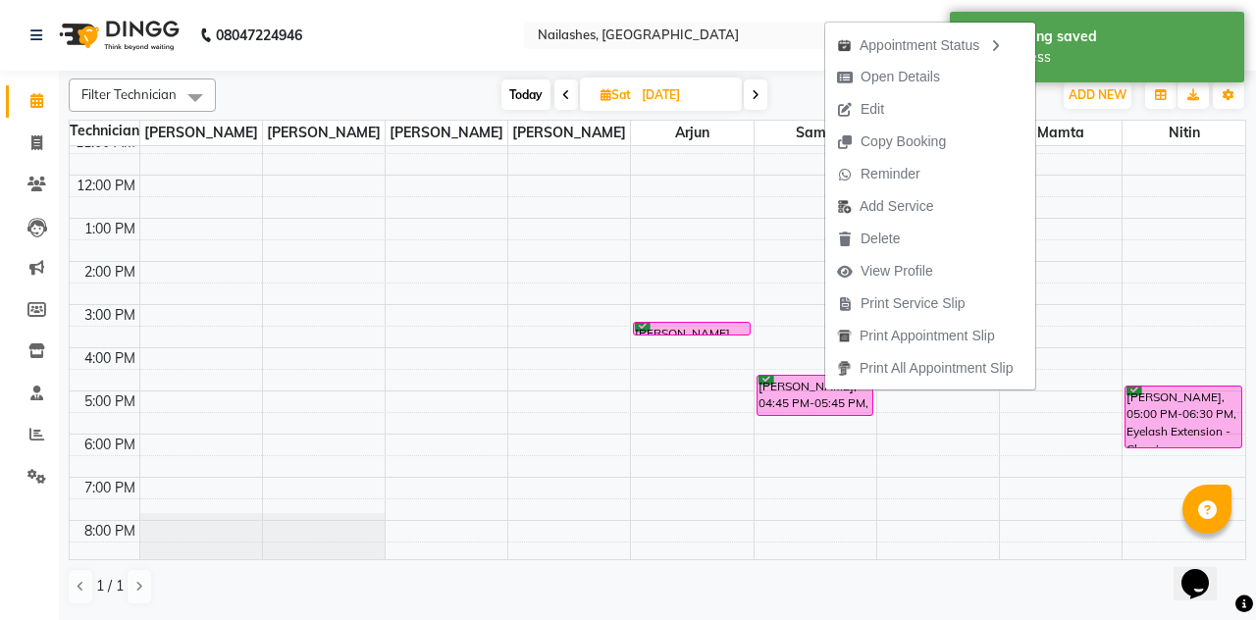
click at [940, 263] on span "View Profile" at bounding box center [885, 271] width 120 height 32
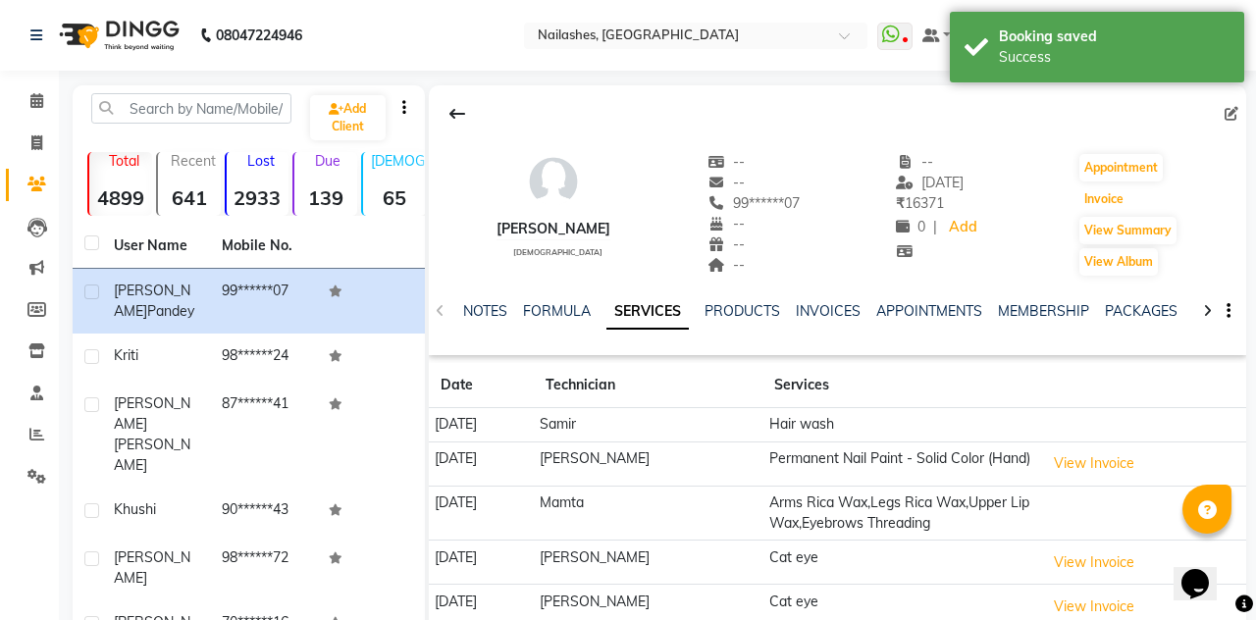
click at [1124, 208] on button "Invoice" at bounding box center [1103, 198] width 49 height 27
select select "service"
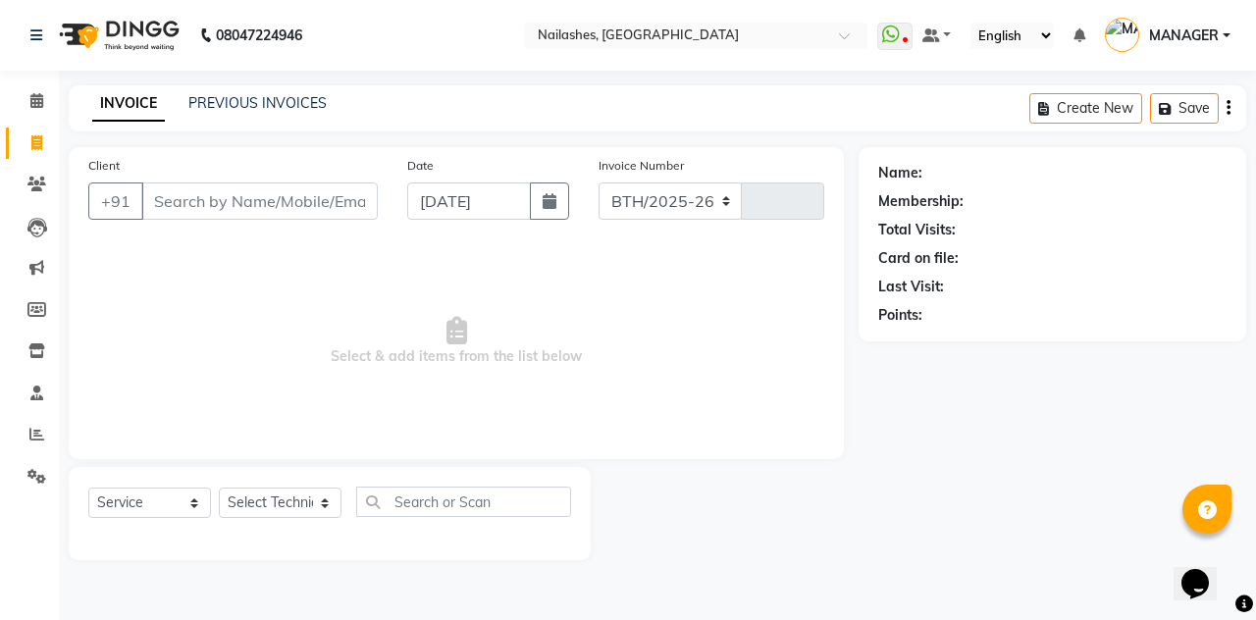
select select "3926"
type input "2298"
type input "99******07"
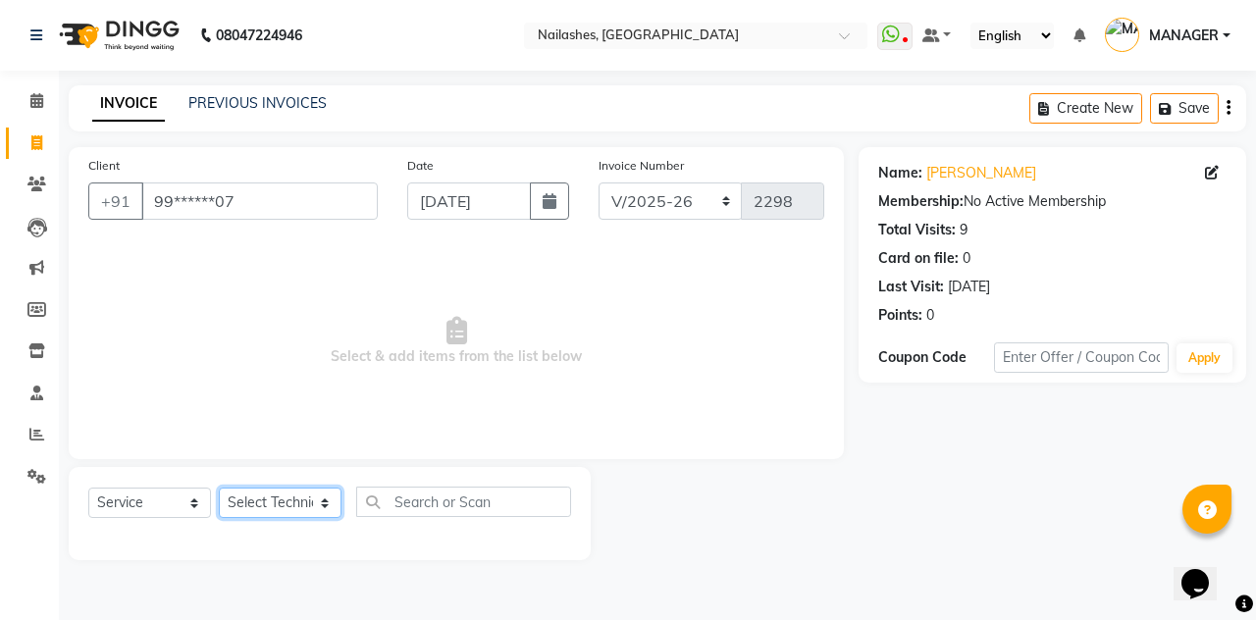
click at [306, 488] on select "Select Technician [PERSON_NAME] [PERSON_NAME] Arjun Mamta MANAGER Nisha Nitin […" at bounding box center [280, 503] width 123 height 30
select select "19580"
click at [219, 488] on select "Select Technician [PERSON_NAME] [PERSON_NAME] Arjun Mamta MANAGER Nisha Nitin […" at bounding box center [280, 503] width 123 height 30
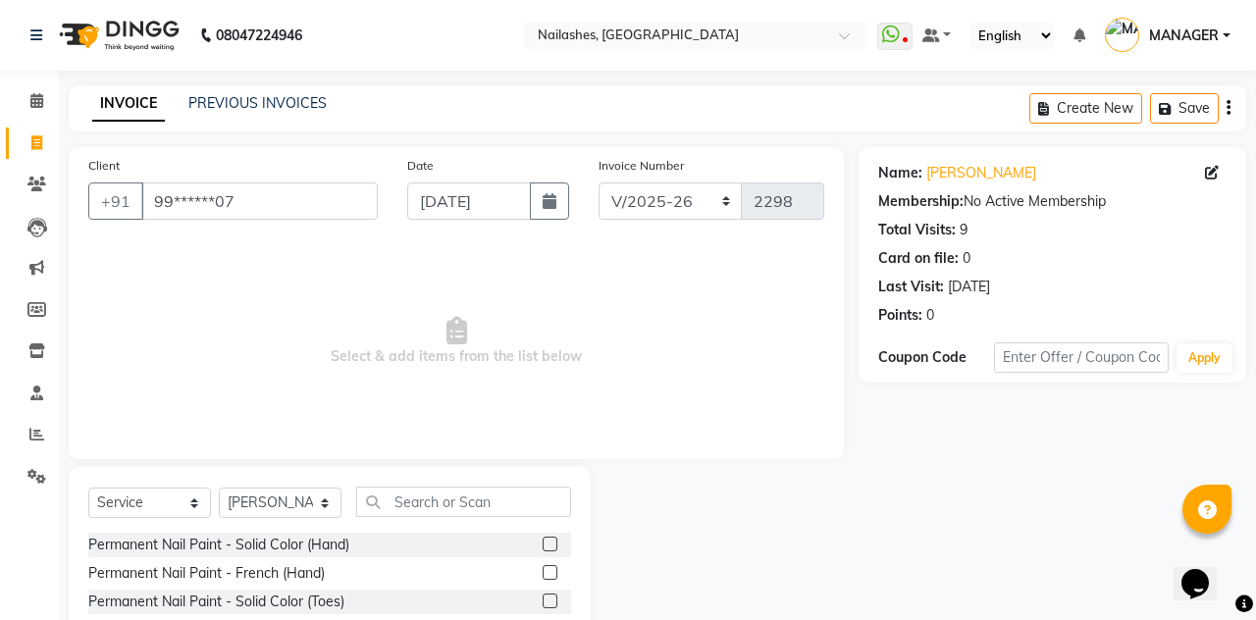
click at [547, 541] on label at bounding box center [549, 544] width 15 height 15
click at [547, 541] on input "checkbox" at bounding box center [548, 545] width 13 height 13
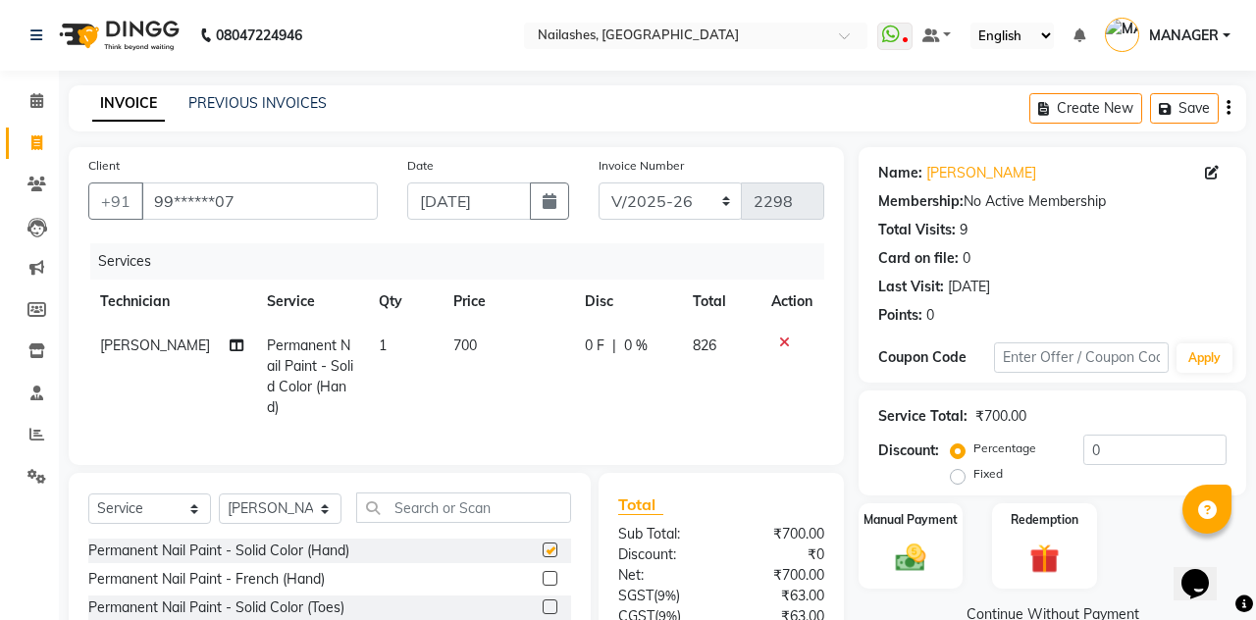
checkbox input "false"
click at [1196, 113] on button "Save" at bounding box center [1184, 108] width 69 height 30
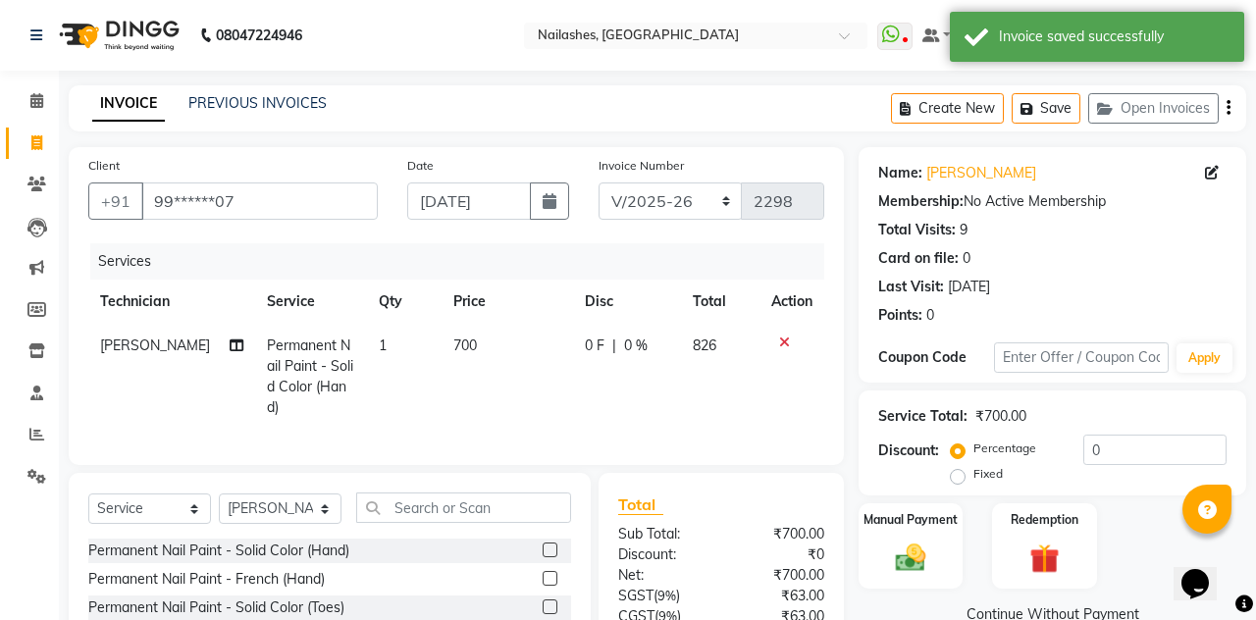
click at [955, 116] on button "Create New" at bounding box center [947, 108] width 113 height 30
select select "service"
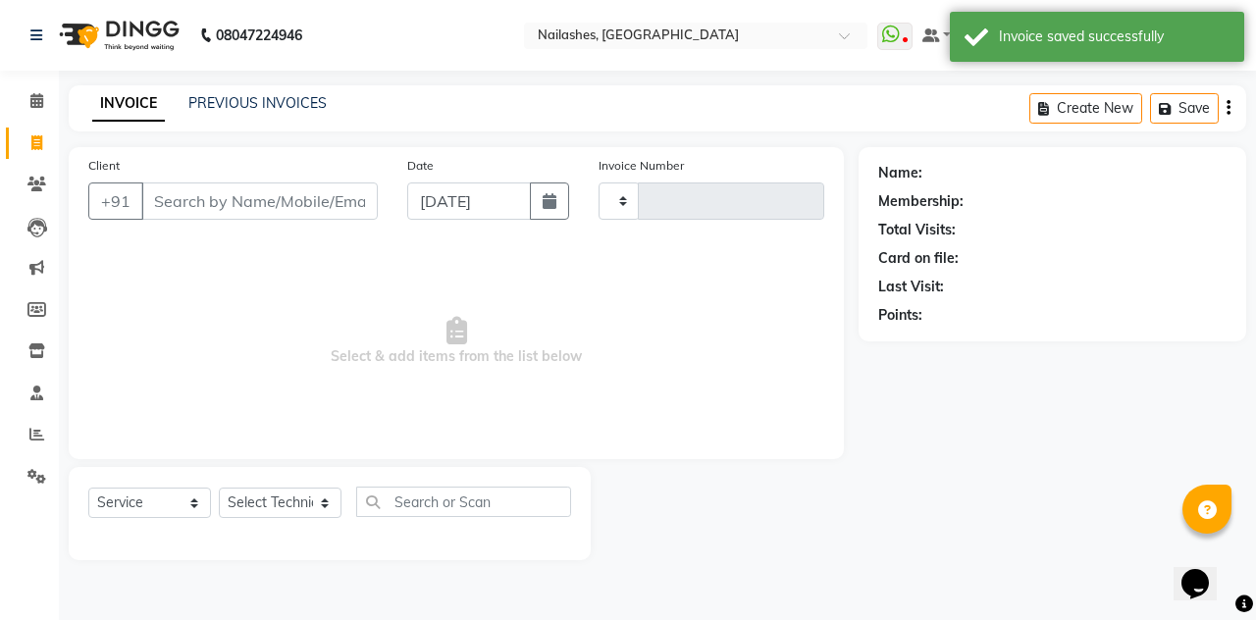
type input "2298"
select select "3926"
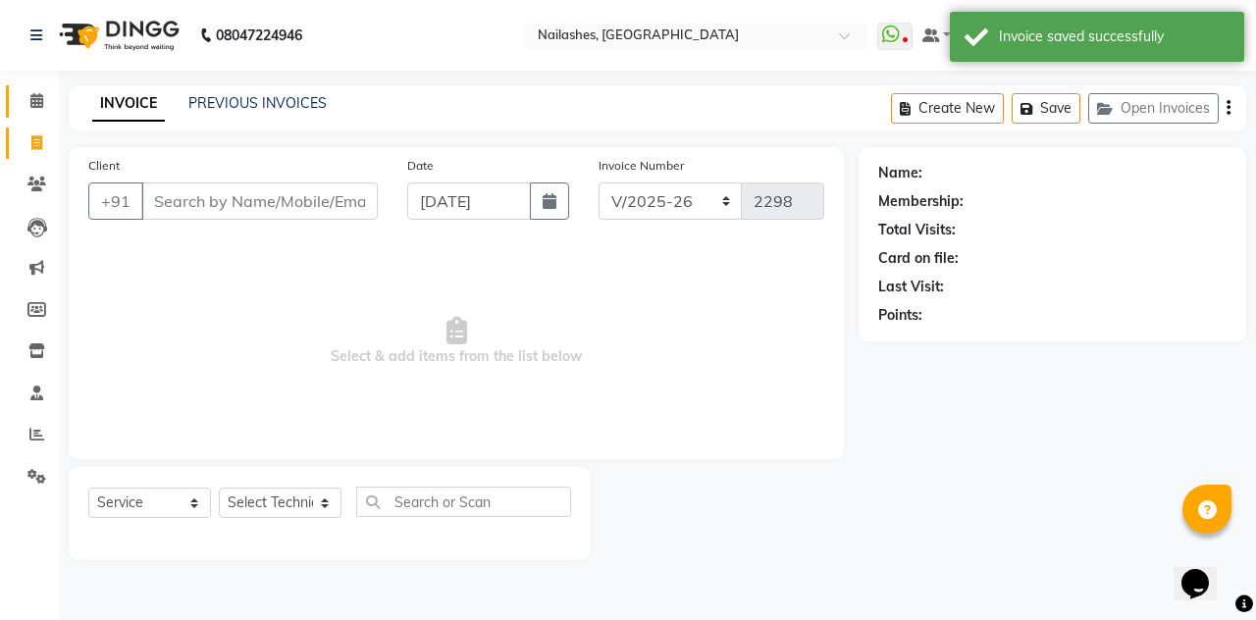
click at [33, 108] on icon at bounding box center [36, 100] width 13 height 15
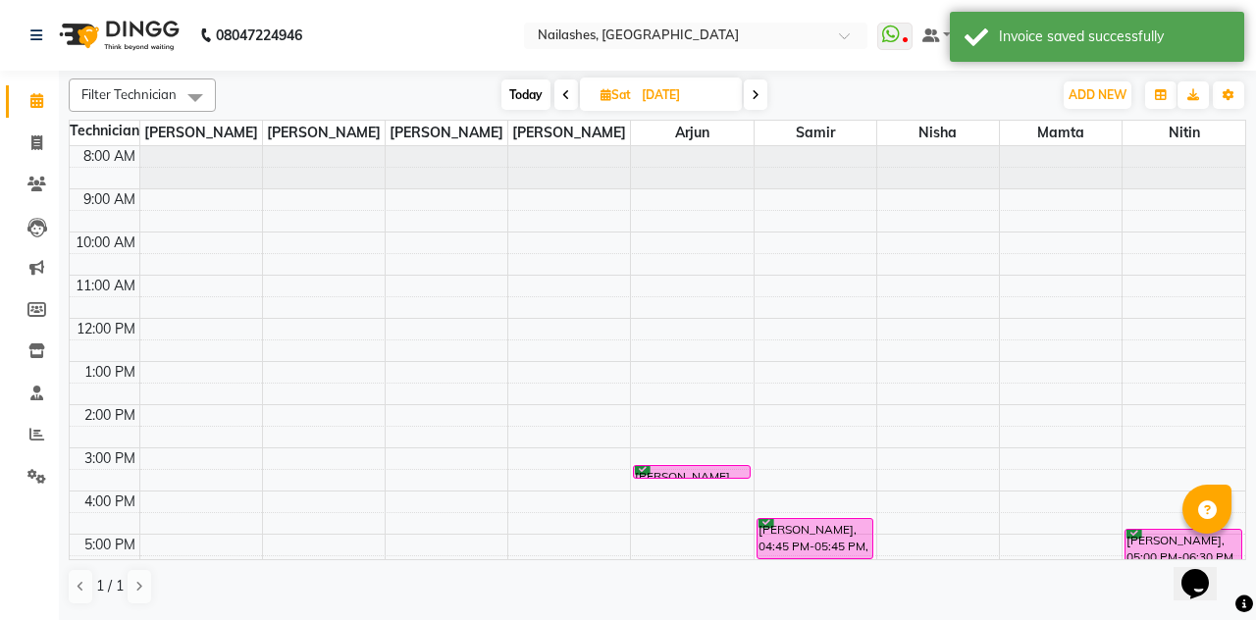
click at [519, 101] on span "Today" at bounding box center [525, 94] width 49 height 30
type input "[DATE]"
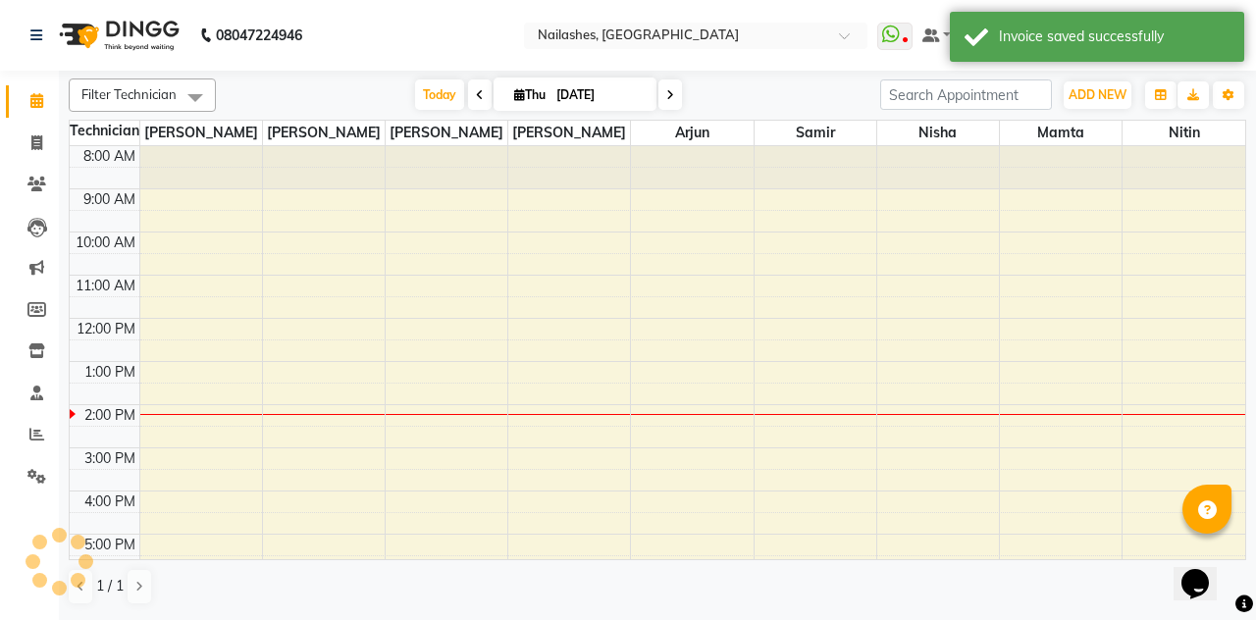
scroll to position [256, 0]
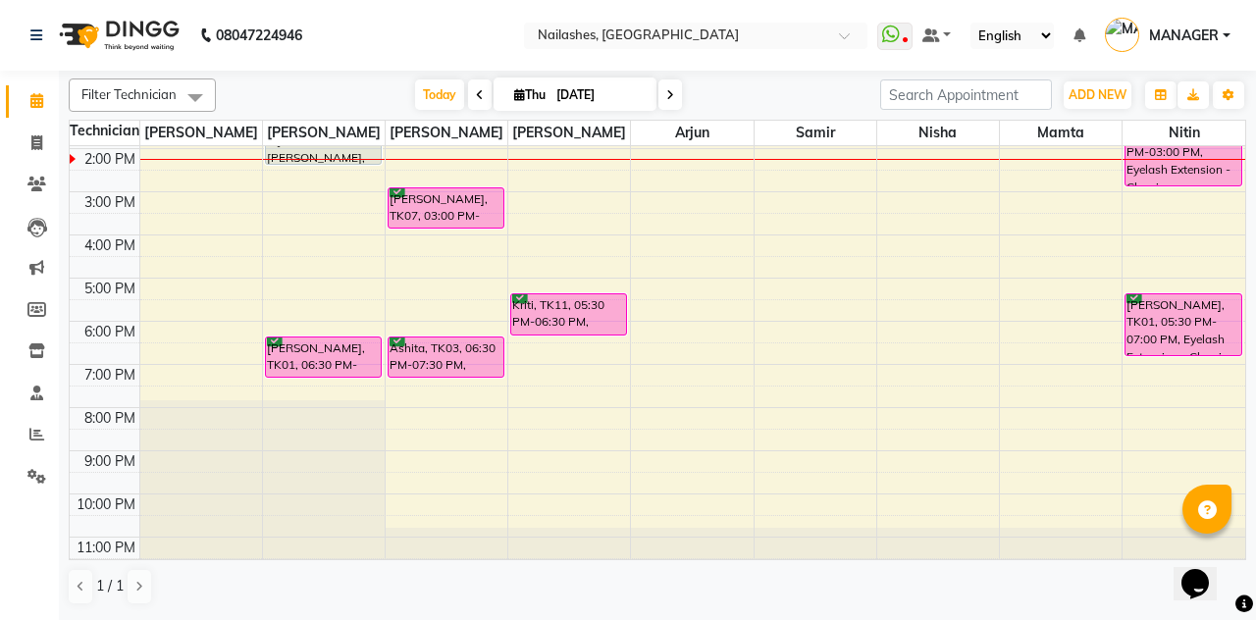
click at [1177, 159] on div at bounding box center [1183, 159] width 123 height 1
click at [1198, 170] on div "Khushi, TK10, 01:30 PM-03:00 PM, Eyelash Extension - Classic" at bounding box center [1183, 155] width 116 height 61
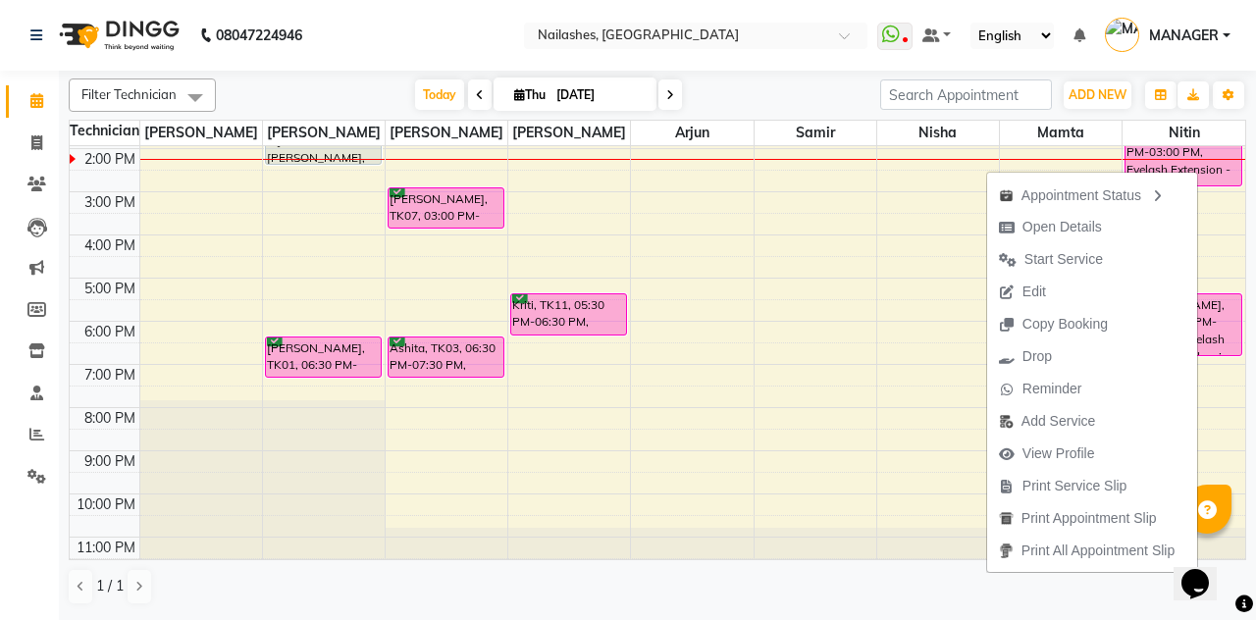
click at [1203, 163] on div "Khushi, TK10, 01:30 PM-03:00 PM, Eyelash Extension - Classic" at bounding box center [1183, 155] width 116 height 61
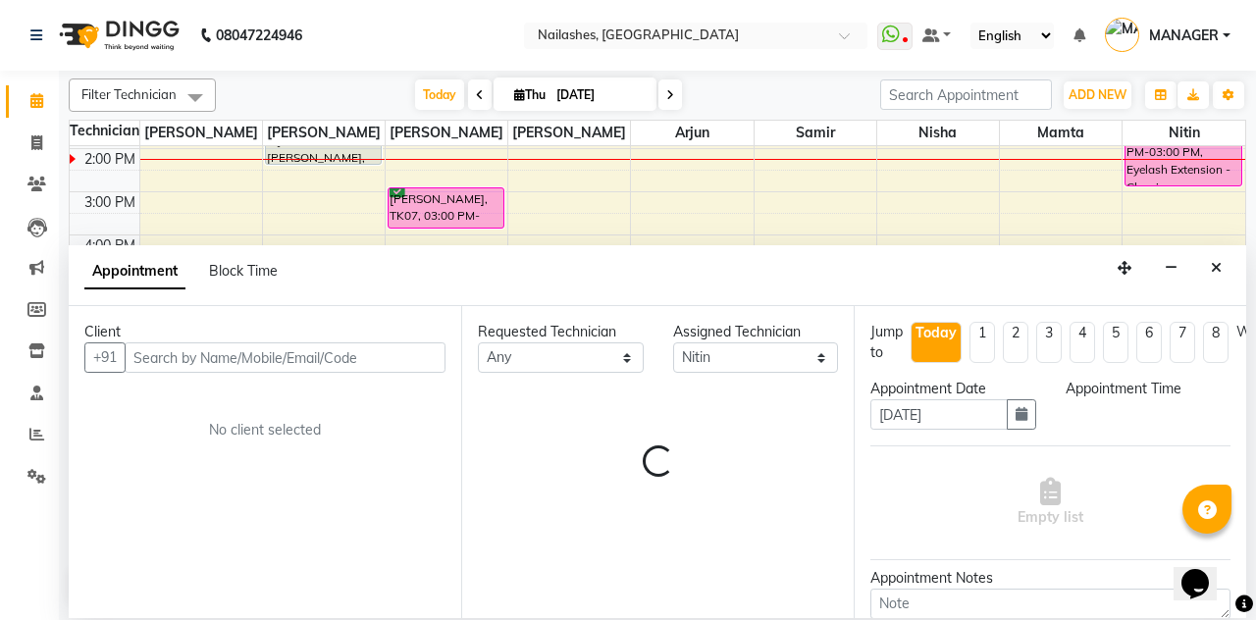
click at [1220, 261] on icon "Close" at bounding box center [1215, 268] width 11 height 14
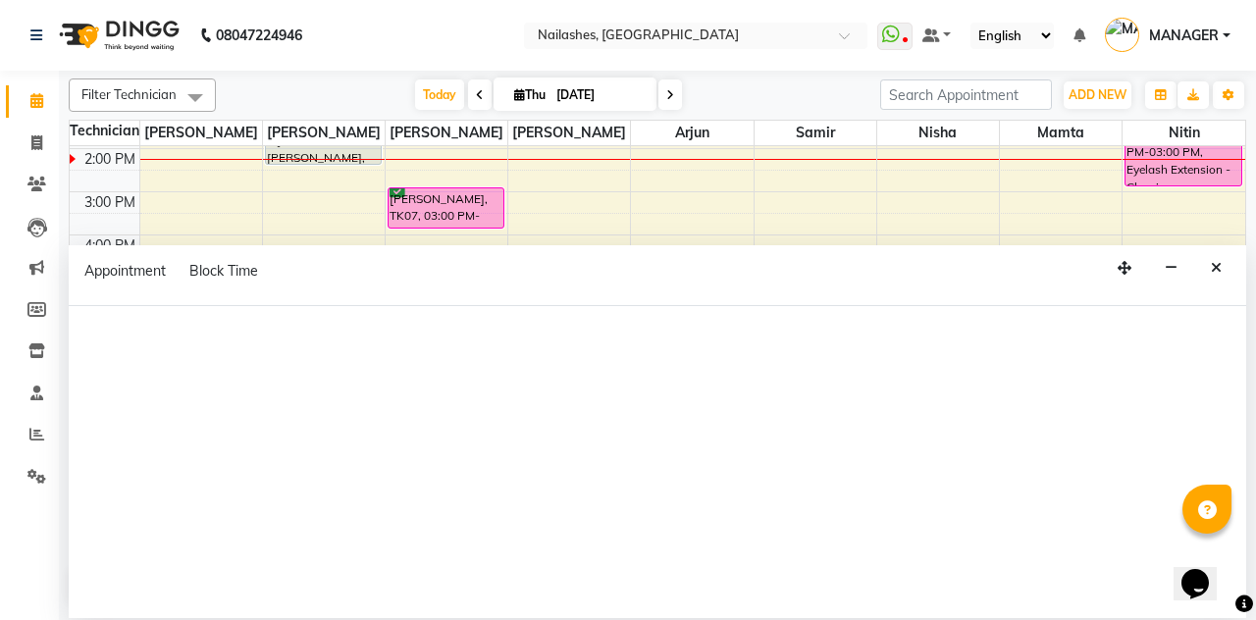
scroll to position [82, 0]
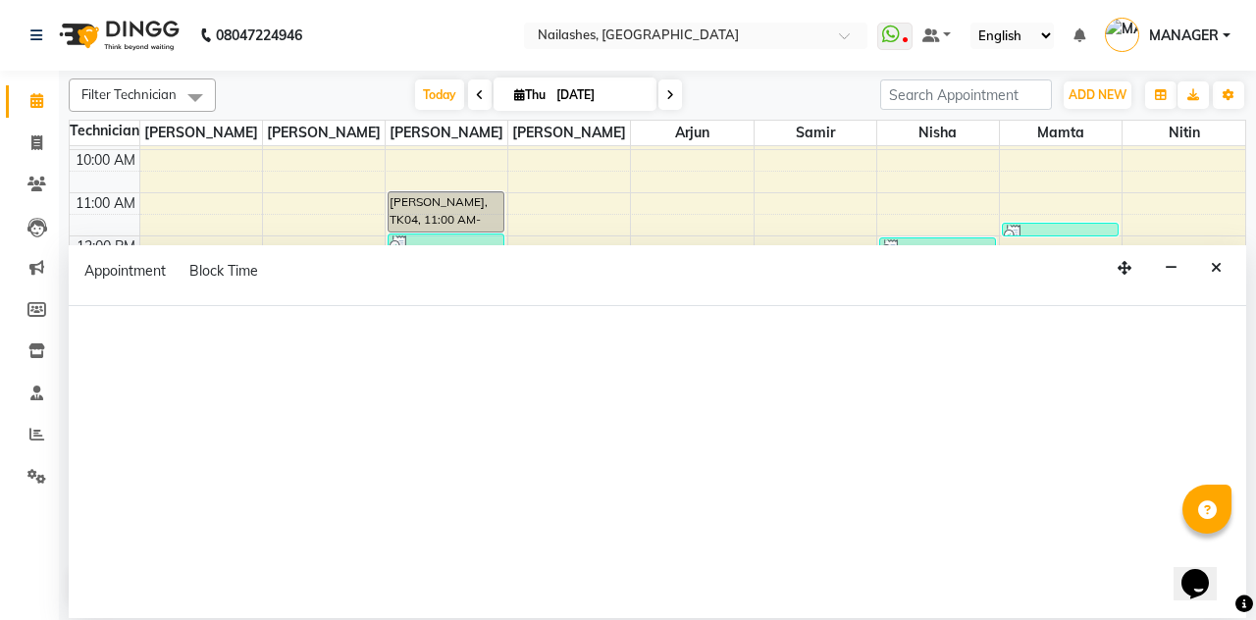
select select "78821"
select select "1110"
select select "tentative"
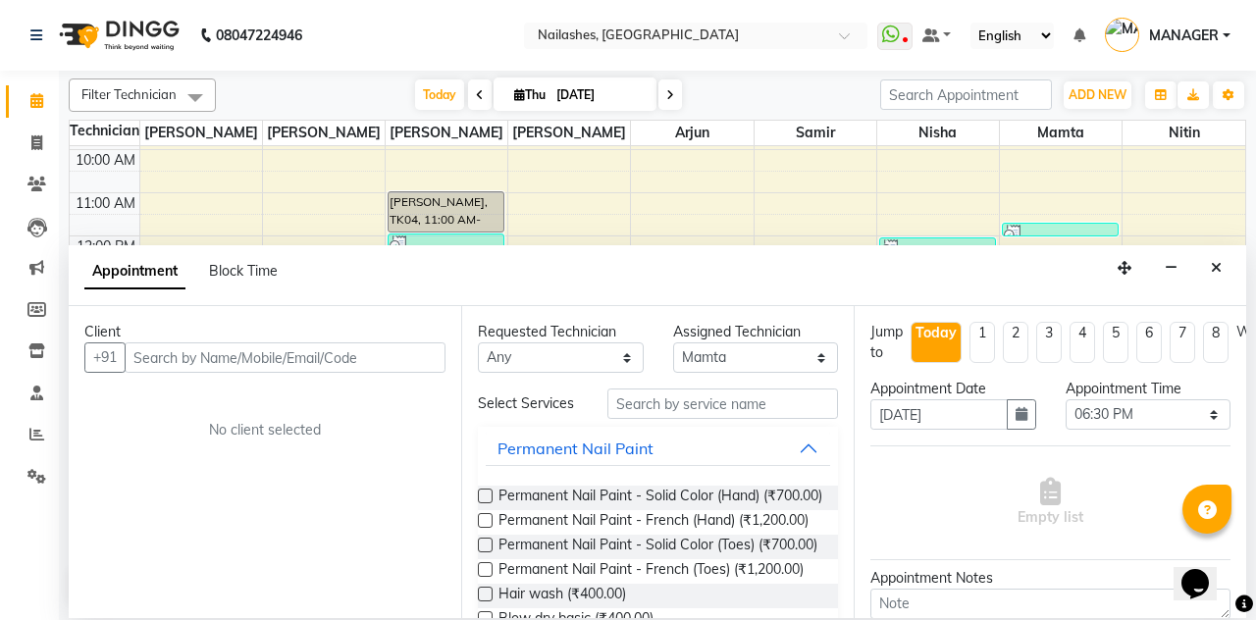
click at [1218, 322] on li "8" at bounding box center [1216, 342] width 26 height 41
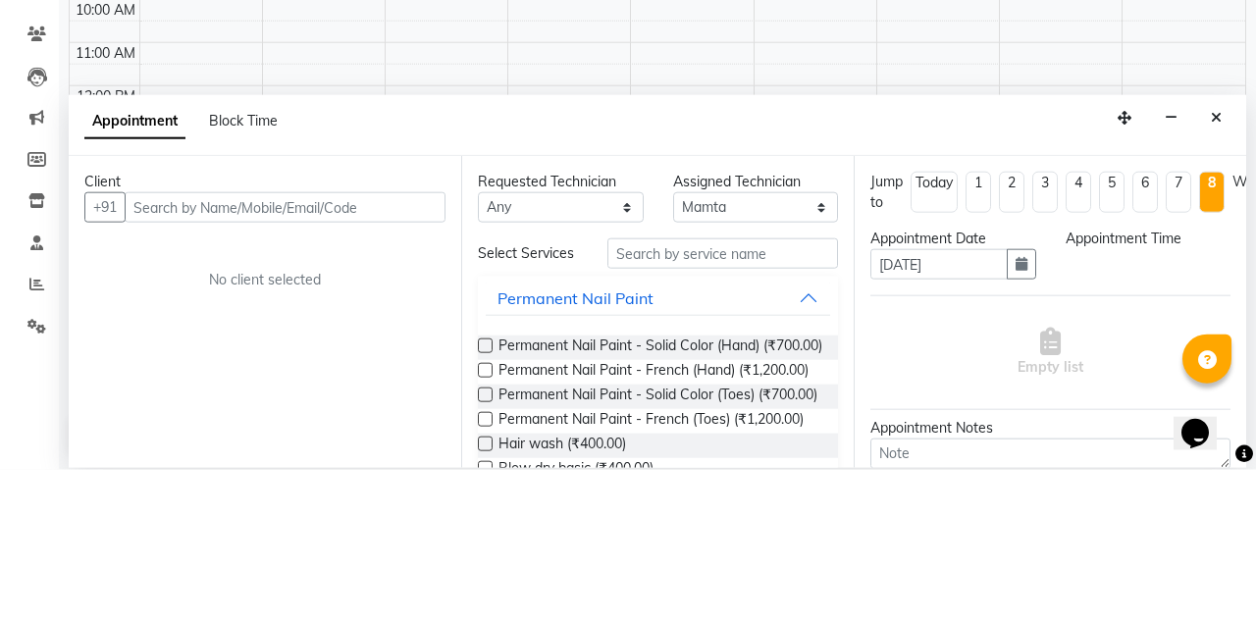
type input "[DATE]"
click at [1216, 61] on nav "08047224946 Select Location × [GEOGRAPHIC_DATA], [GEOGRAPHIC_DATA] WhatsApp Sta…" at bounding box center [628, 35] width 1256 height 71
select select "1110"
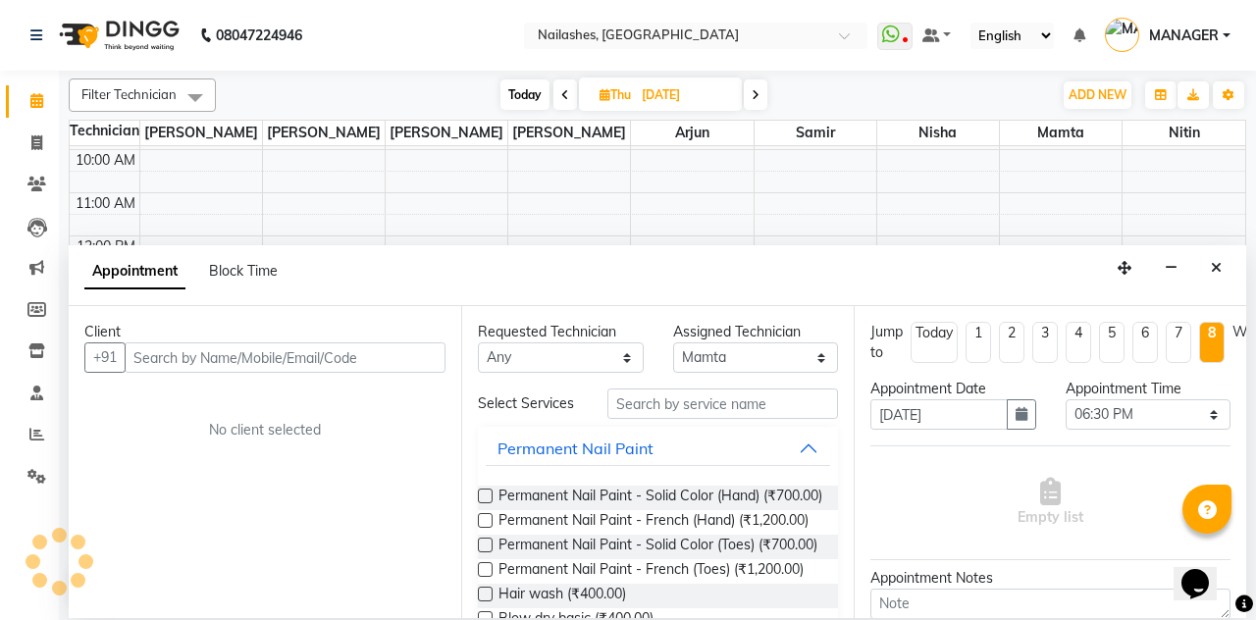
scroll to position [256, 0]
click at [1216, 261] on icon "Close" at bounding box center [1215, 268] width 11 height 14
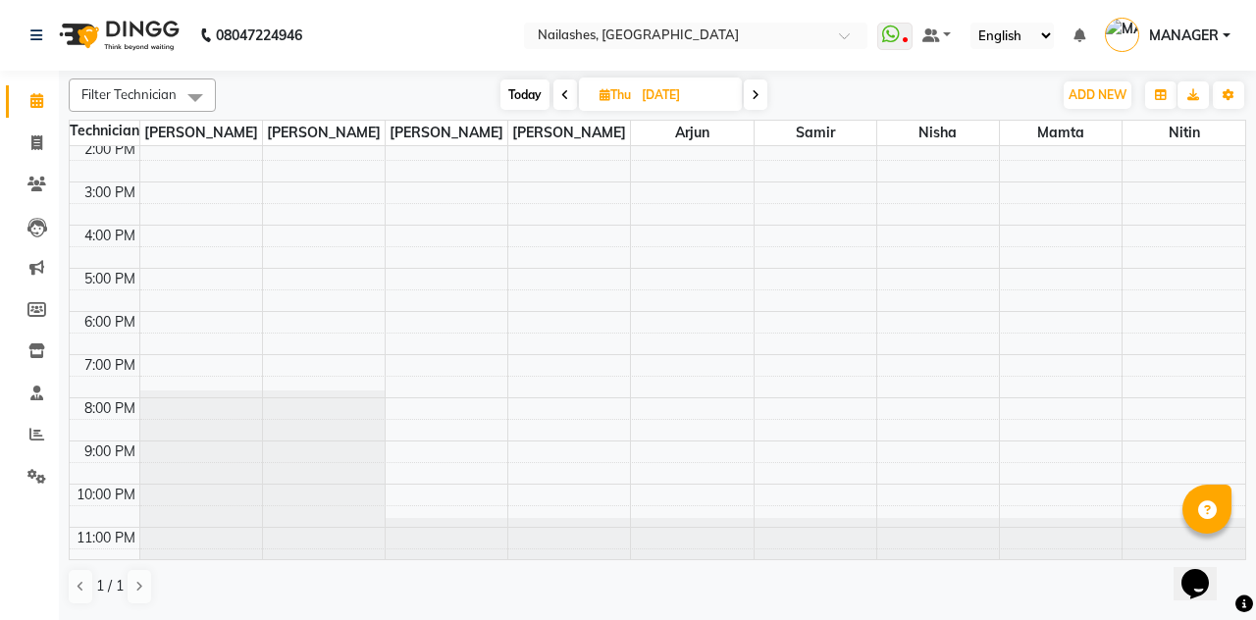
scroll to position [0, 0]
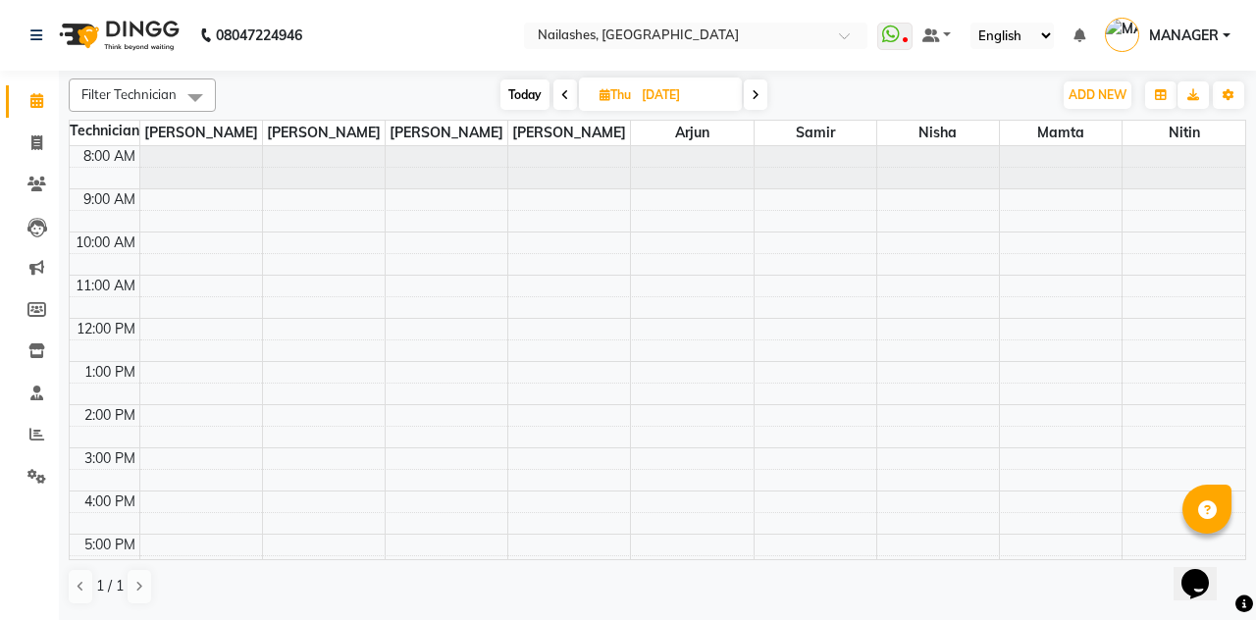
click at [519, 96] on span "Today" at bounding box center [524, 94] width 49 height 30
type input "[DATE]"
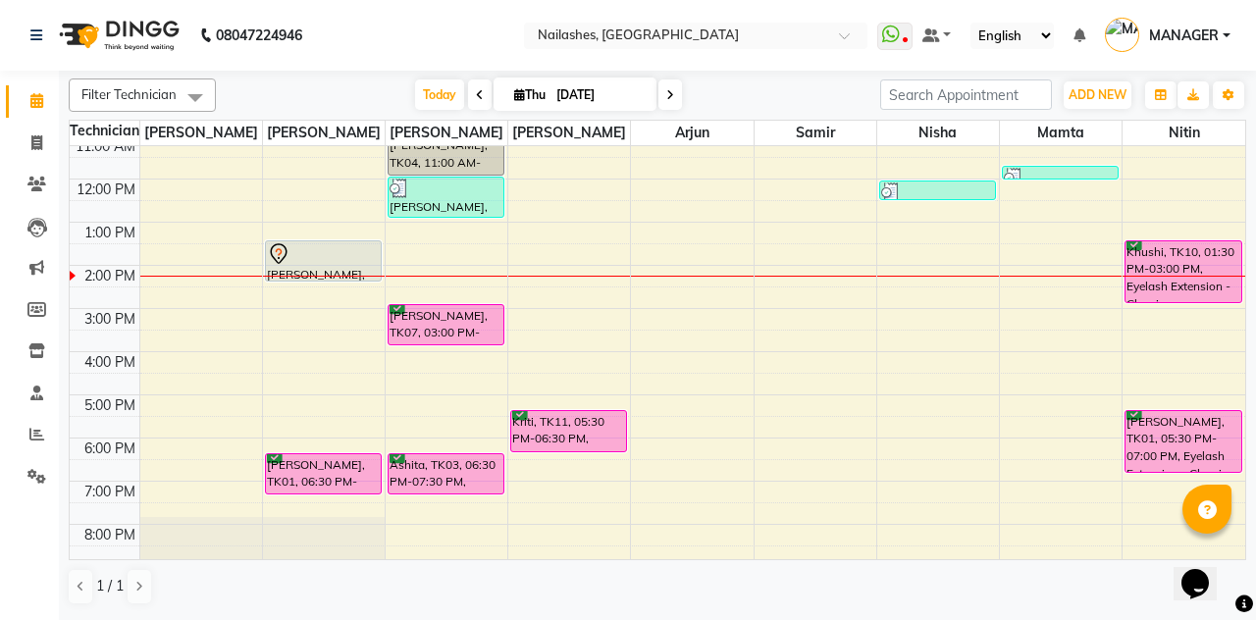
scroll to position [139, 0]
click at [1178, 273] on div "Khushi, TK10, 01:30 PM-03:00 PM, Eyelash Extension - Classic" at bounding box center [1183, 271] width 116 height 61
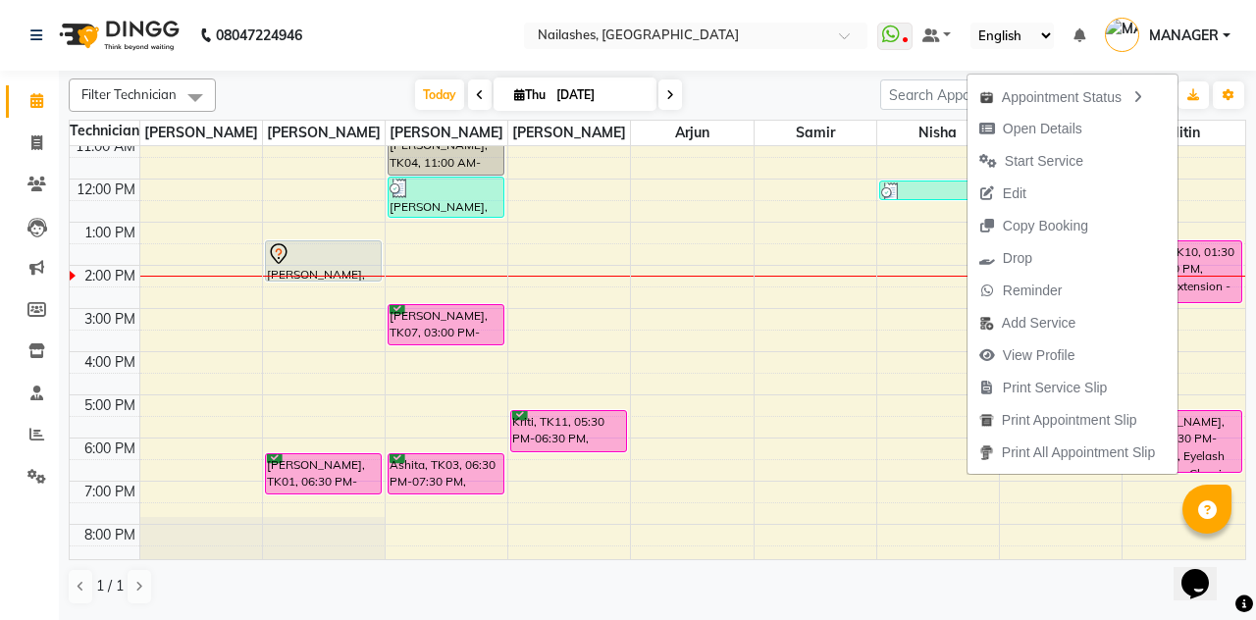
click at [1076, 164] on span "Start Service" at bounding box center [1031, 161] width 128 height 32
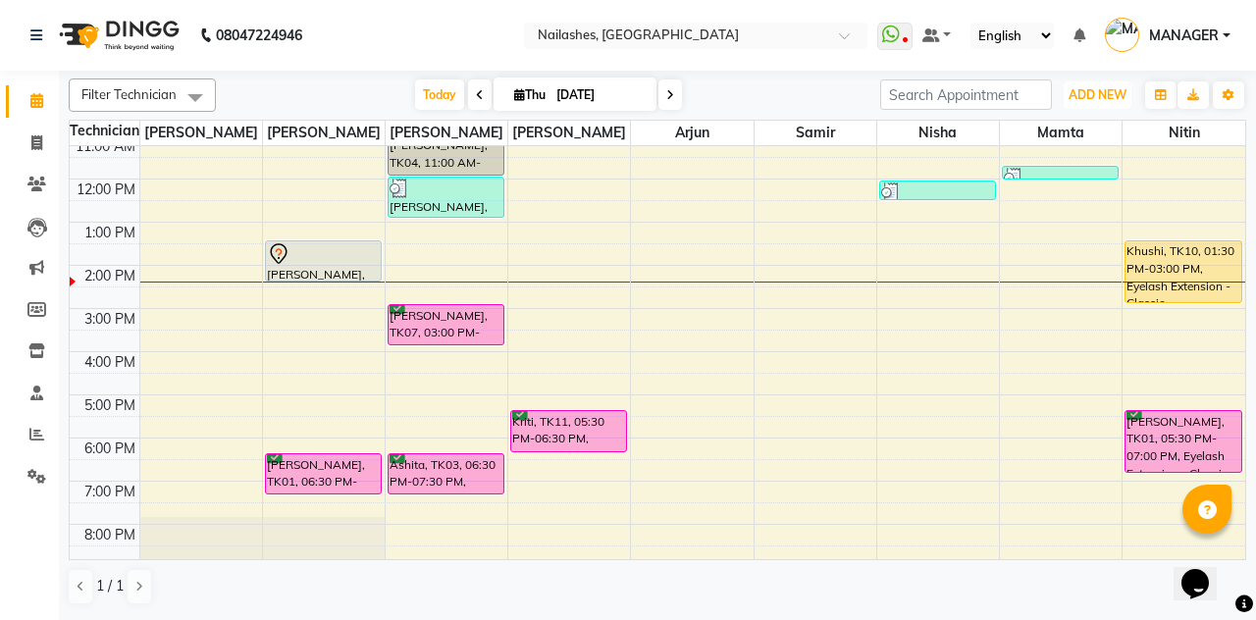
click at [1099, 90] on span "ADD NEW" at bounding box center [1097, 94] width 58 height 15
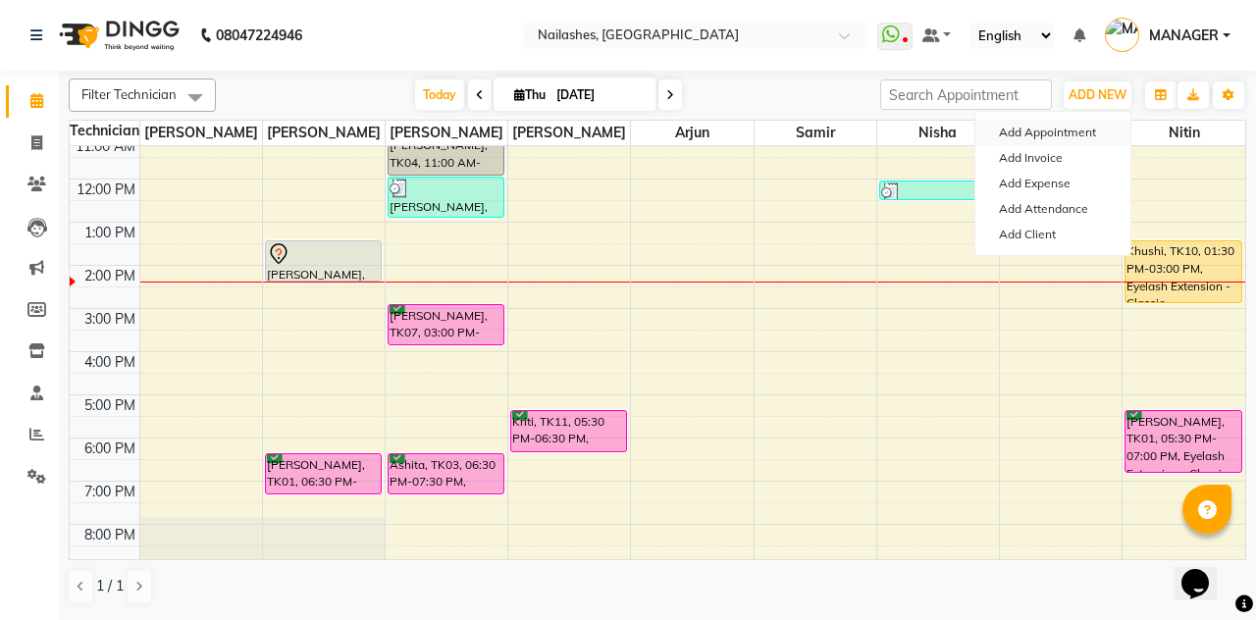
click at [1075, 129] on button "Add Appointment" at bounding box center [1052, 133] width 155 height 26
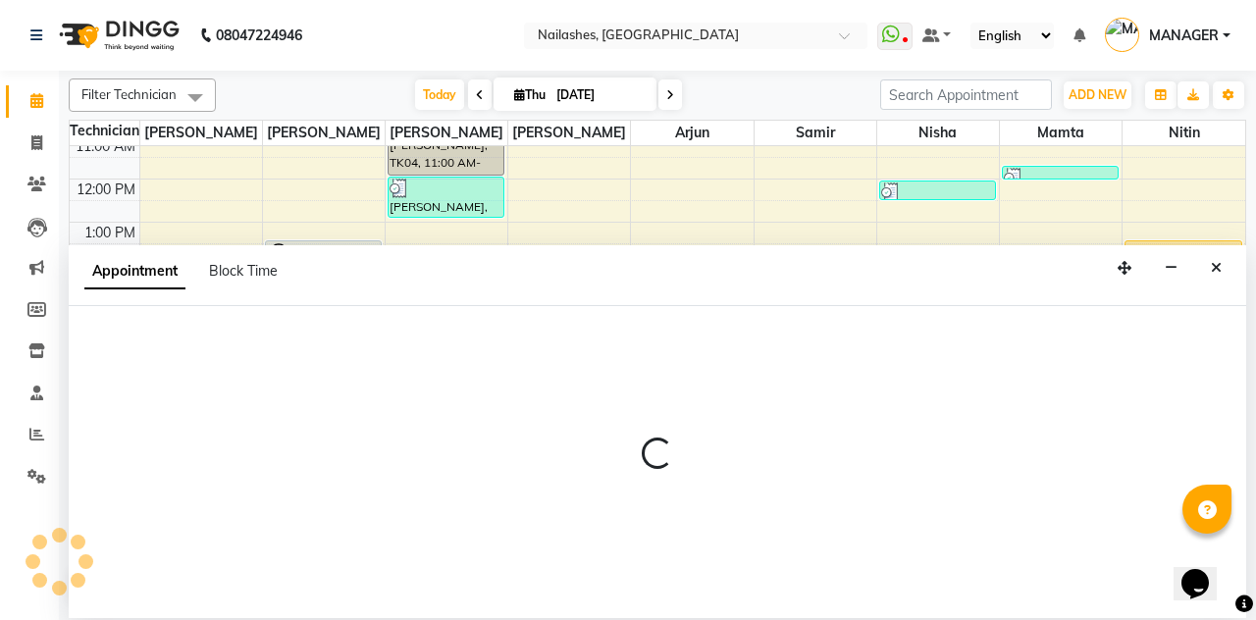
select select "tentative"
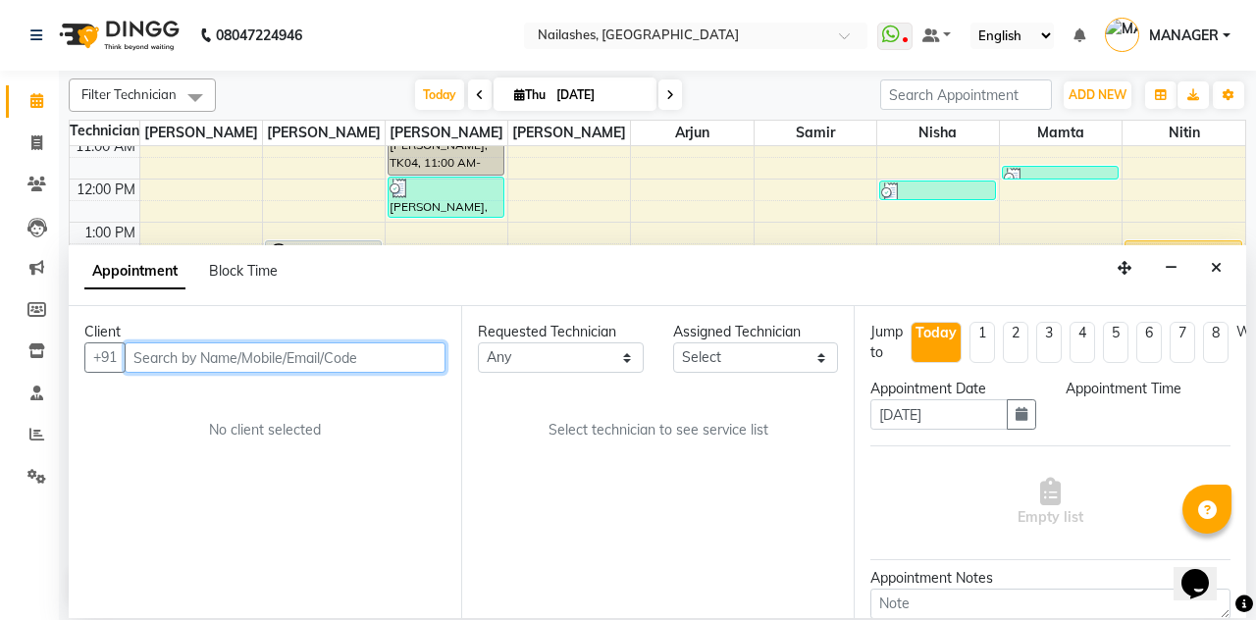
select select "540"
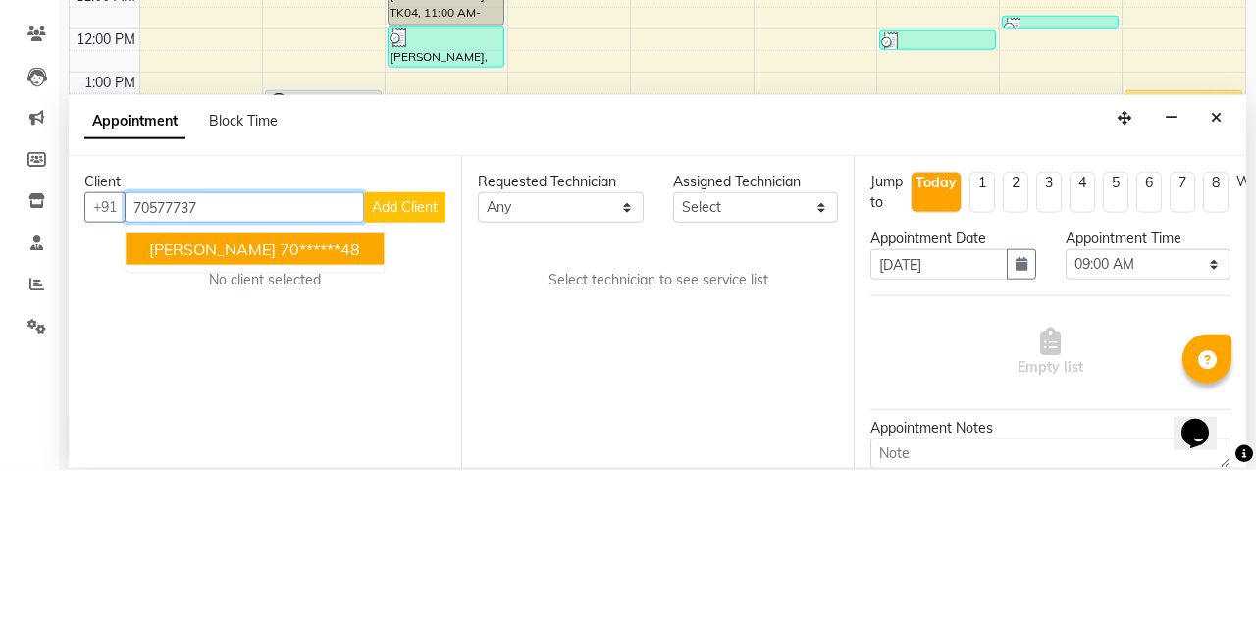
click at [317, 384] on button "[PERSON_NAME] 70******48" at bounding box center [255, 399] width 258 height 31
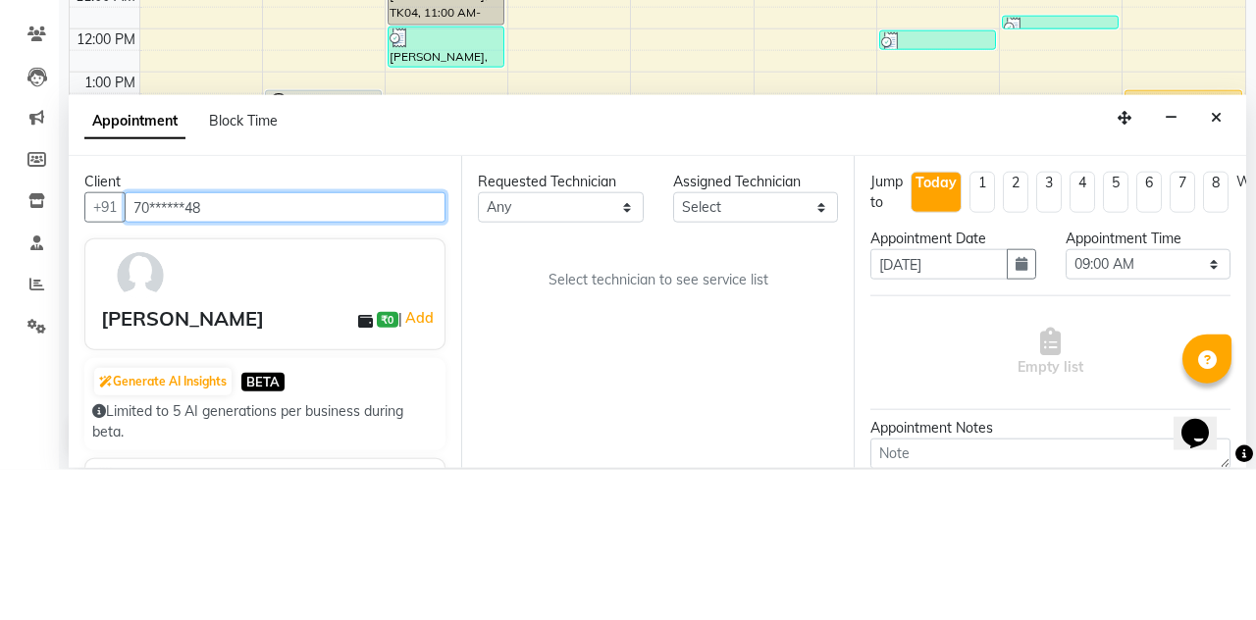
type input "70******48"
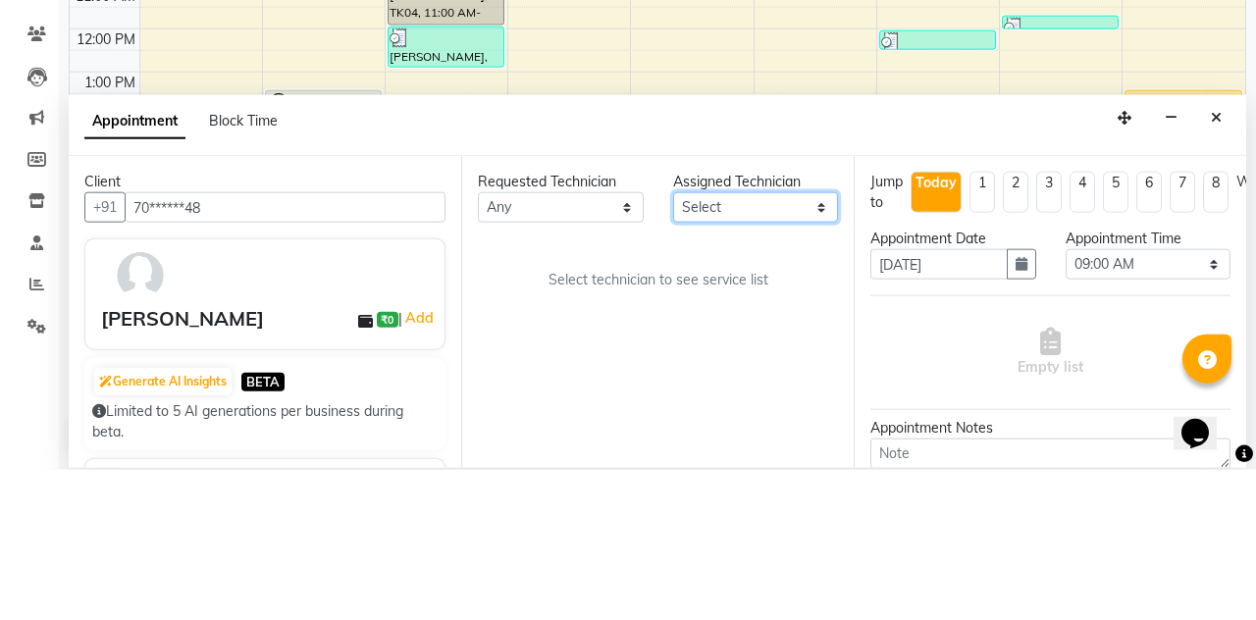
click at [730, 342] on select "Select [PERSON_NAME] [PERSON_NAME] Arjun Mamta Nisha Nitin [PERSON_NAME] [PERSO…" at bounding box center [756, 357] width 166 height 30
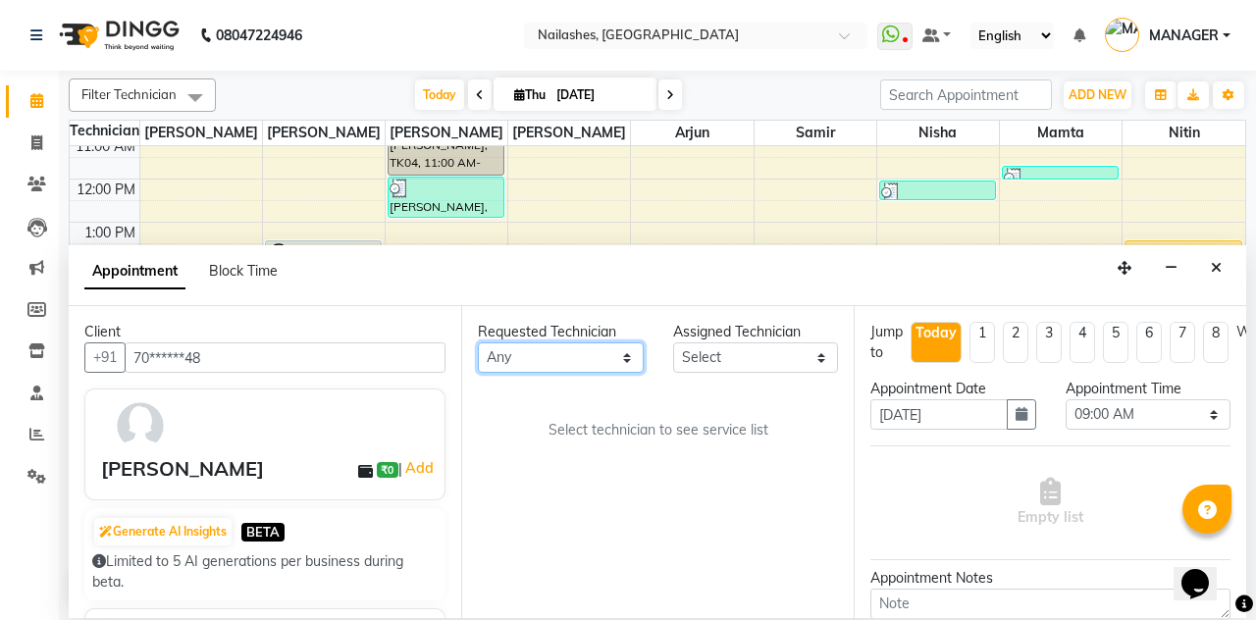
click at [572, 342] on select "Any [PERSON_NAME] [PERSON_NAME] Arjun Mamta Nisha Nitin [PERSON_NAME] [PERSON_N…" at bounding box center [561, 357] width 166 height 30
select select "90278"
click at [478, 342] on select "Any [PERSON_NAME] [PERSON_NAME] Arjun Mamta Nisha Nitin [PERSON_NAME] [PERSON_N…" at bounding box center [561, 357] width 166 height 30
select select "90278"
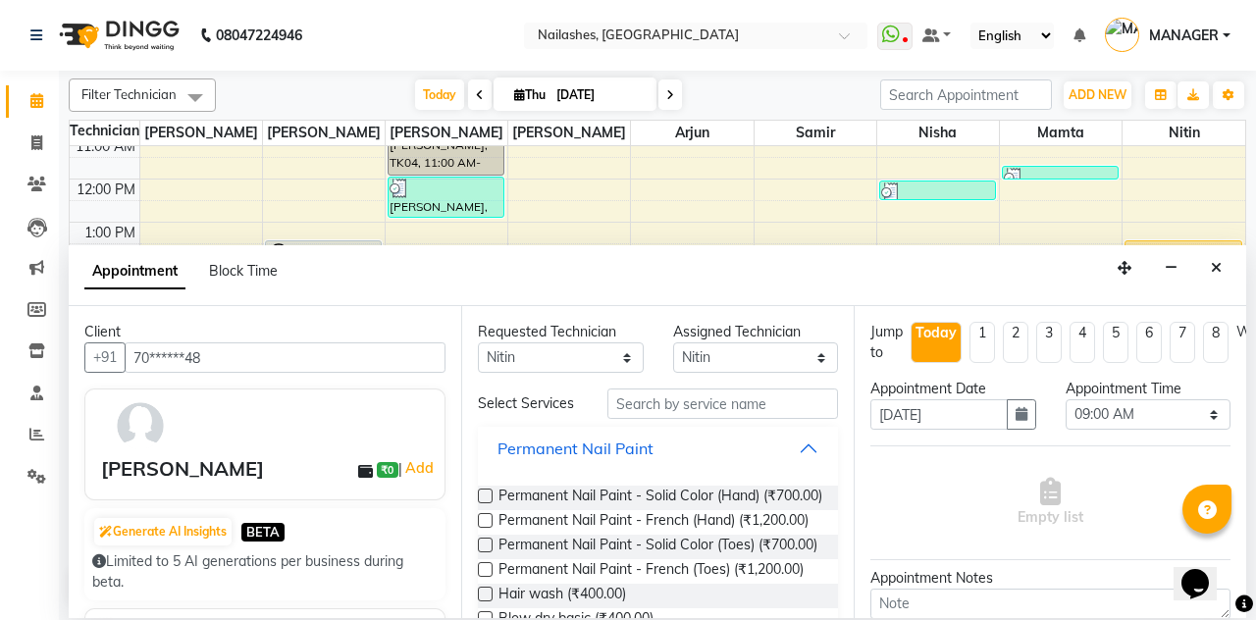
click at [814, 431] on button "Permanent Nail Paint" at bounding box center [658, 448] width 344 height 35
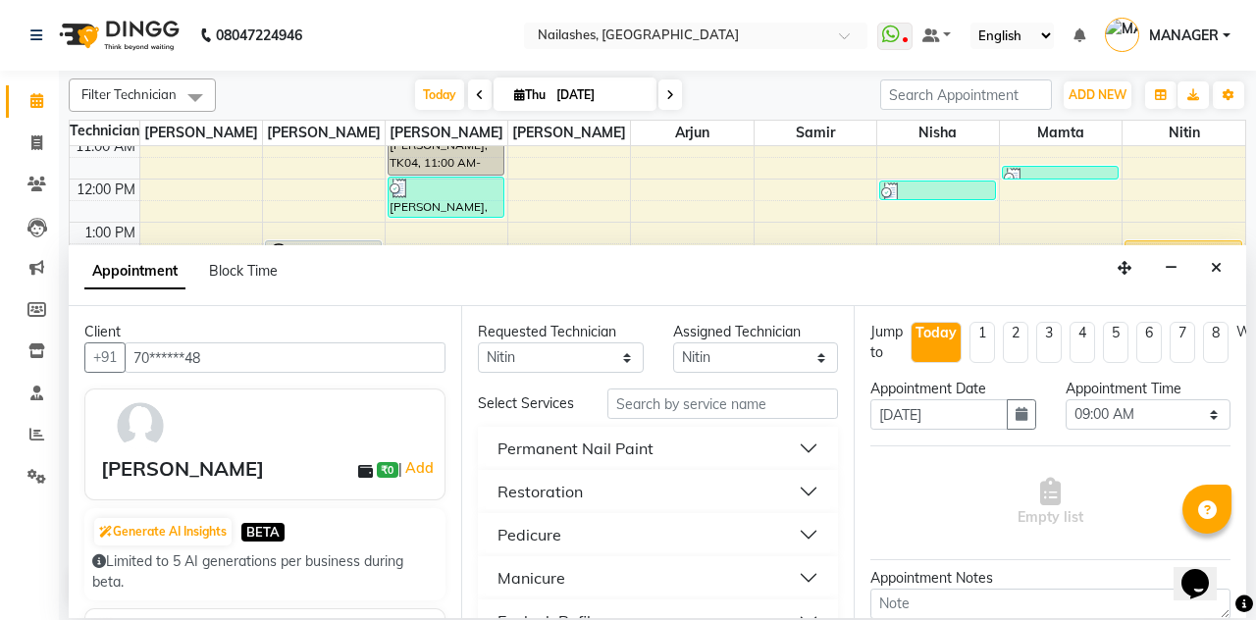
click at [809, 431] on button "Permanent Nail Paint" at bounding box center [658, 448] width 344 height 35
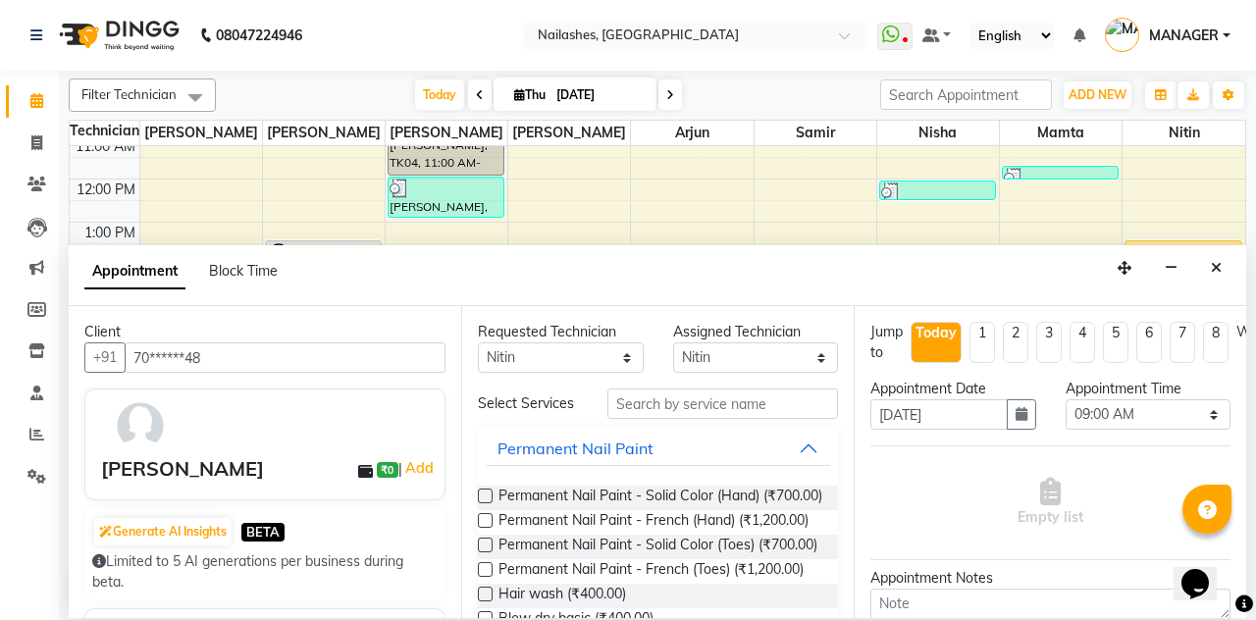
click at [478, 488] on label at bounding box center [485, 495] width 15 height 15
click at [478, 491] on input "checkbox" at bounding box center [484, 497] width 13 height 13
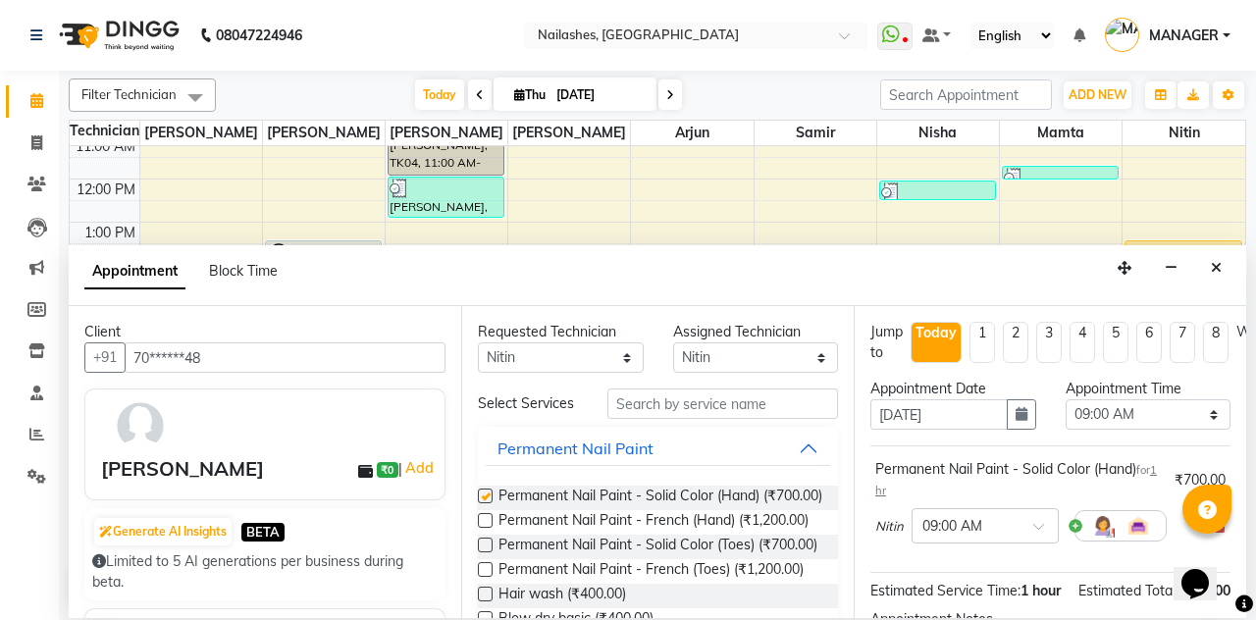
checkbox input "false"
click at [1208, 399] on select "Select 09:00 AM 09:15 AM 09:30 AM 09:45 AM 10:00 AM 10:15 AM 10:30 AM 10:45 AM …" at bounding box center [1148, 414] width 166 height 30
select select "840"
click at [1065, 399] on select "Select 09:00 AM 09:15 AM 09:30 AM 09:45 AM 10:00 AM 10:15 AM 10:30 AM 10:45 AM …" at bounding box center [1148, 414] width 166 height 30
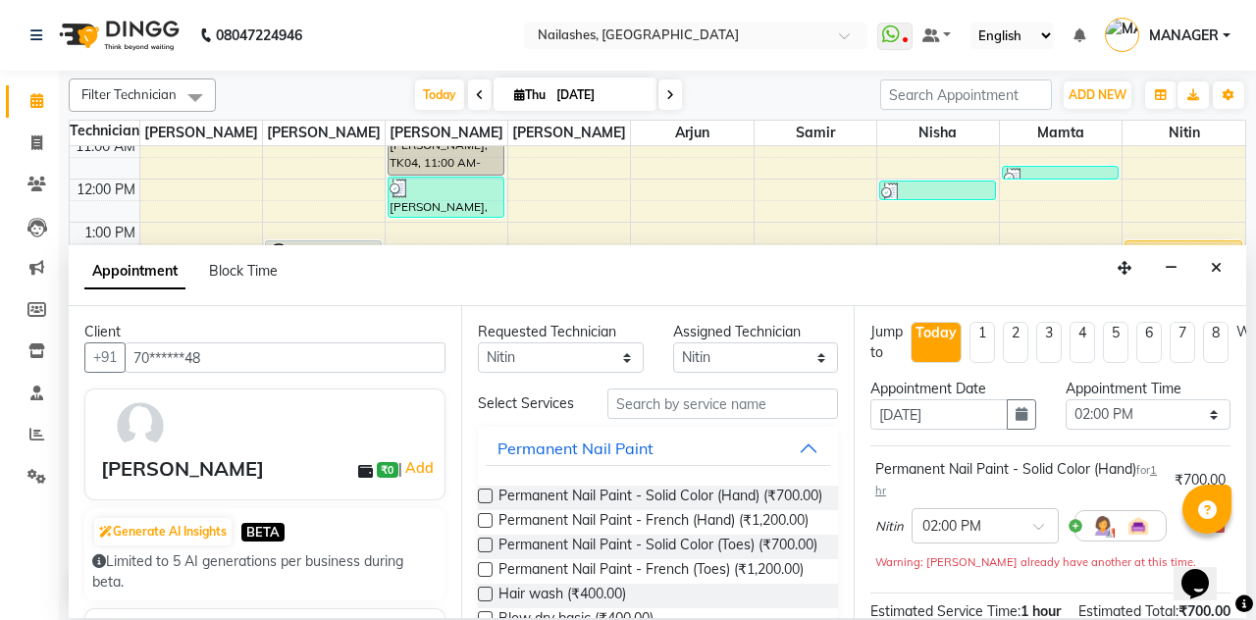
click at [1008, 399] on button "button" at bounding box center [1020, 414] width 29 height 30
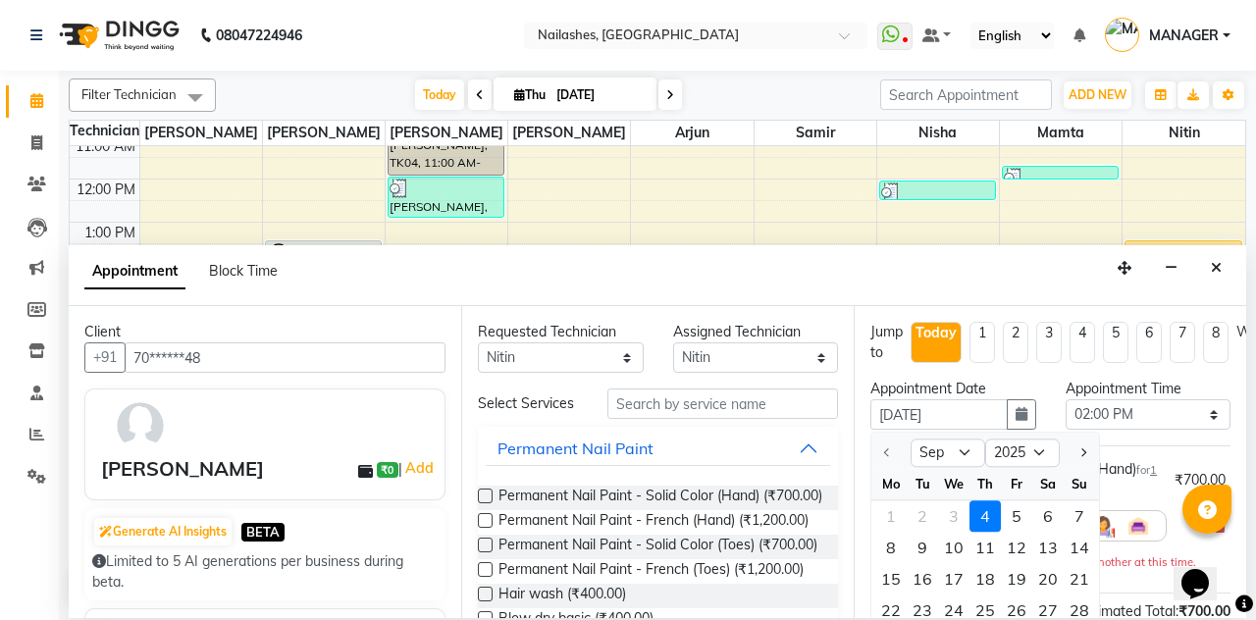
click at [1087, 501] on div "7" at bounding box center [1078, 516] width 31 height 31
type input "[DATE]"
select select "840"
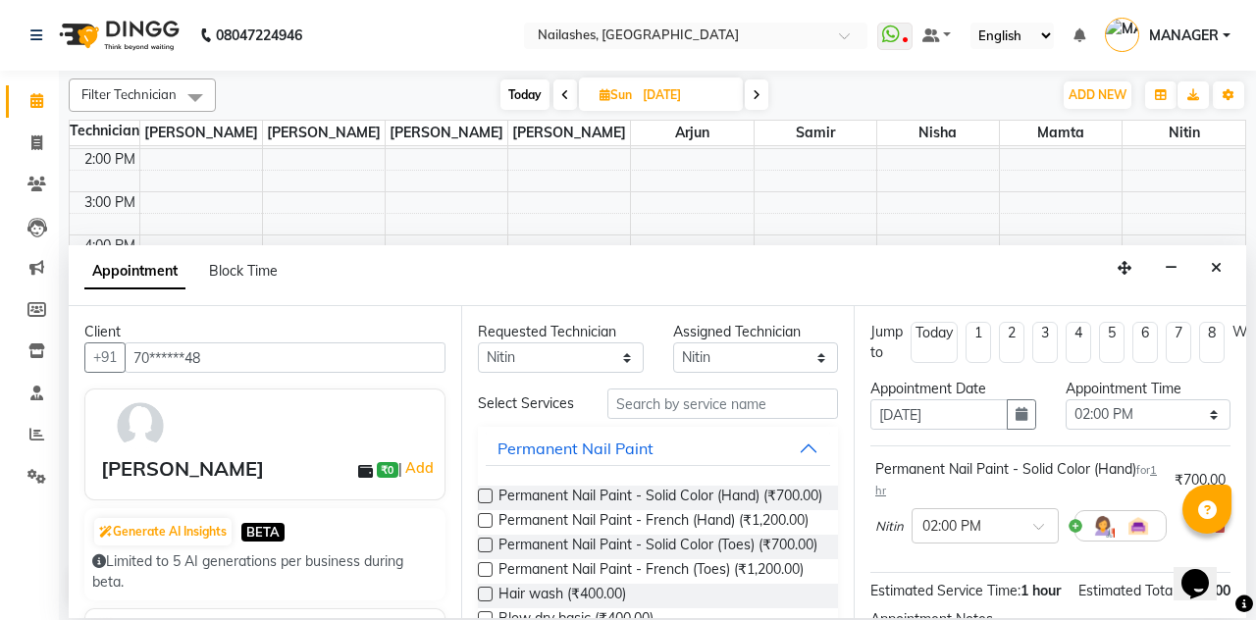
scroll to position [170, 0]
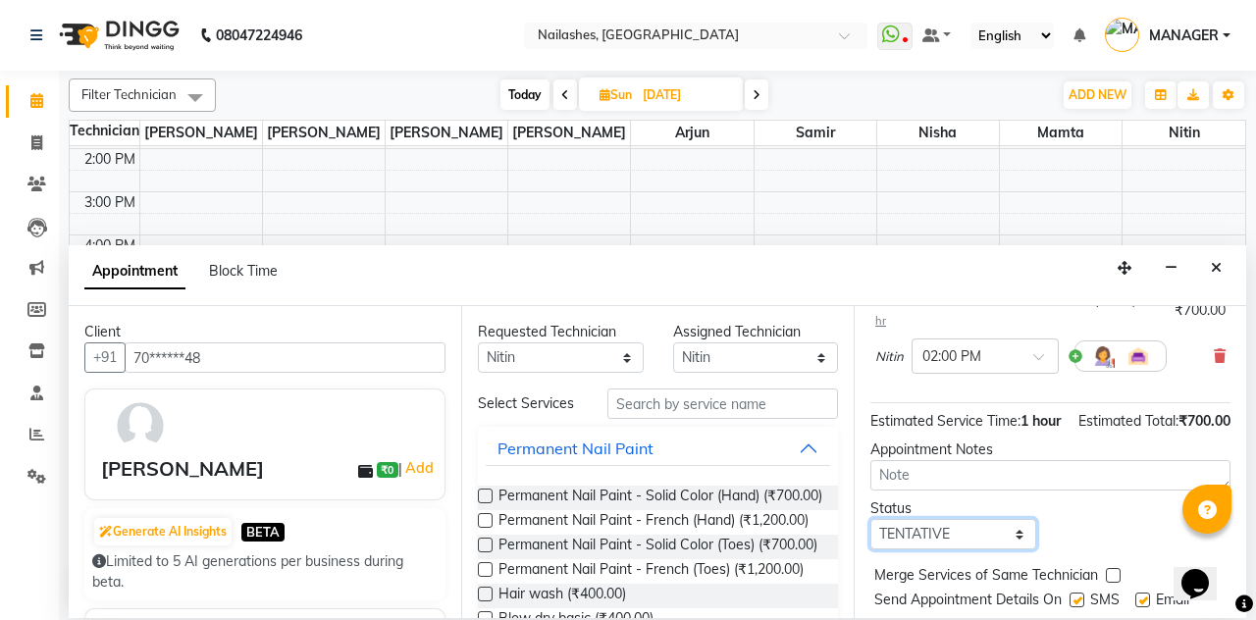
click at [1012, 519] on select "Select TENTATIVE CONFIRM UPCOMING" at bounding box center [953, 534] width 166 height 30
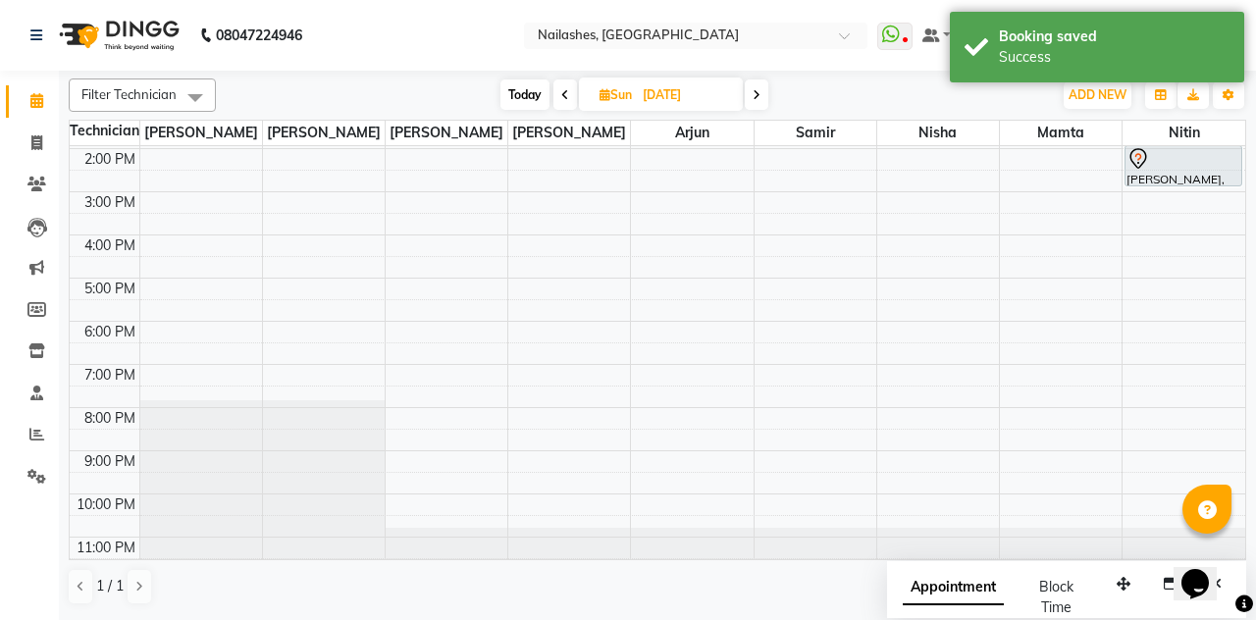
scroll to position [0, 0]
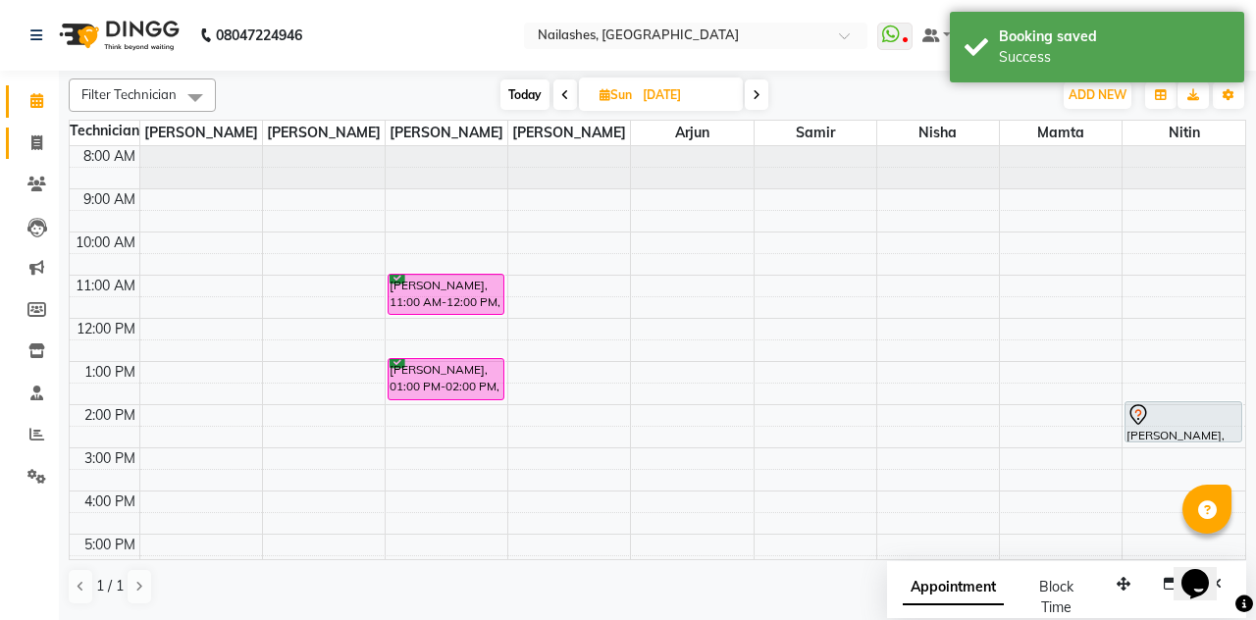
click at [45, 148] on span at bounding box center [37, 143] width 34 height 23
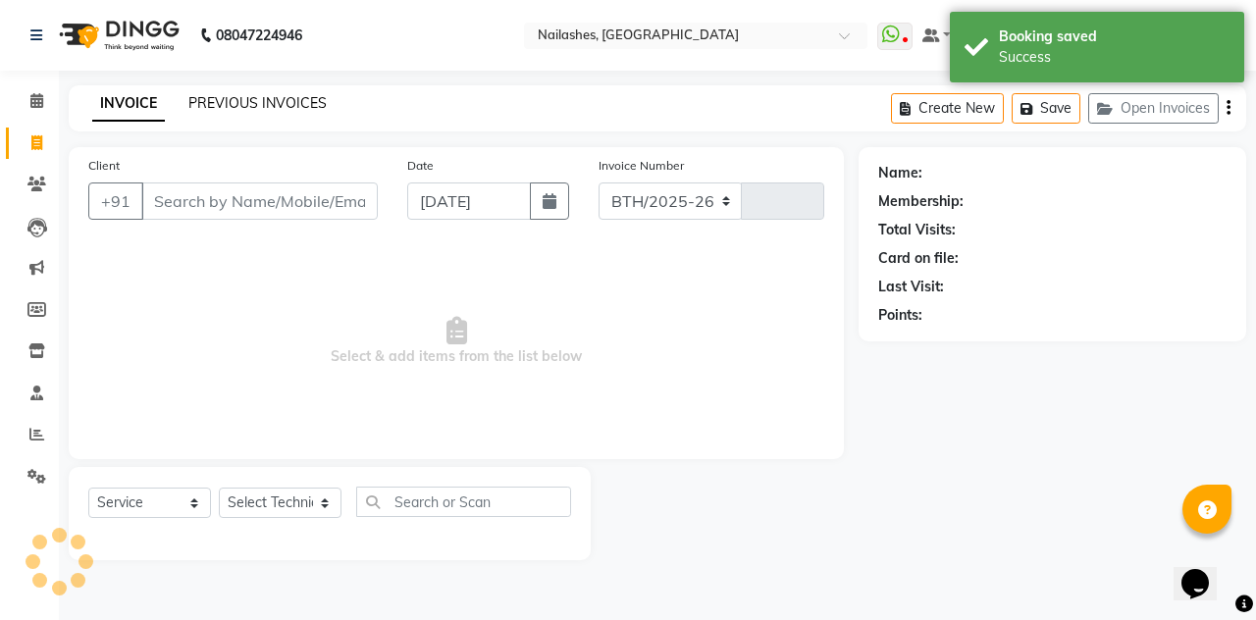
click at [261, 107] on link "PREVIOUS INVOICES" at bounding box center [257, 103] width 138 height 18
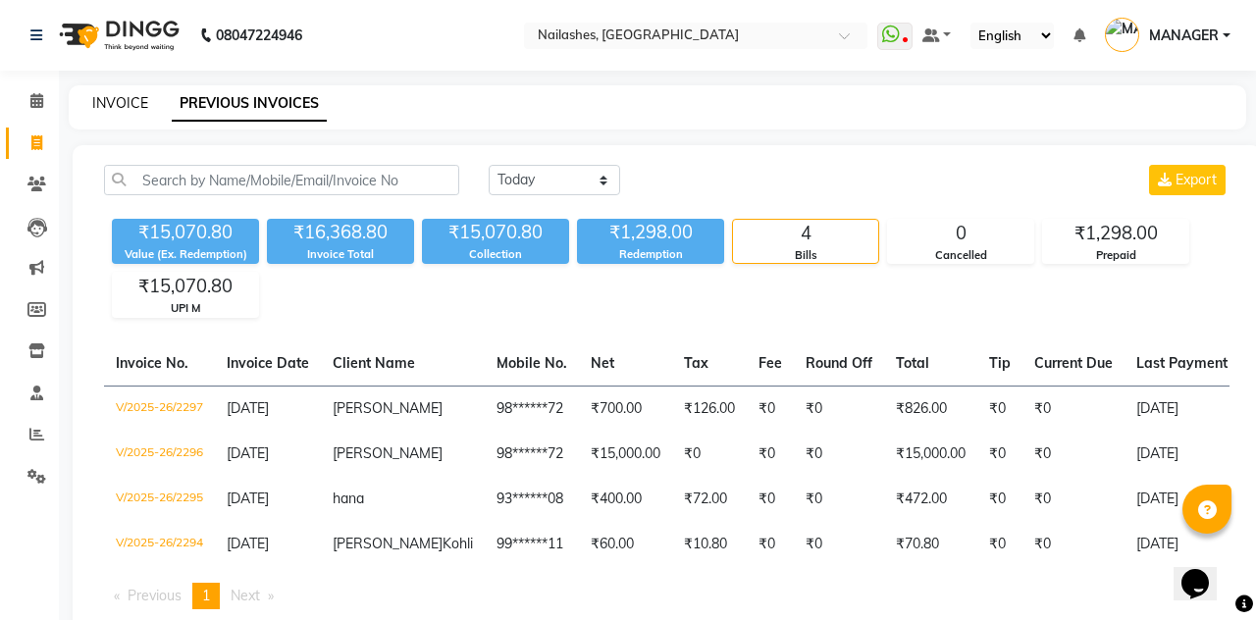
click at [120, 96] on link "INVOICE" at bounding box center [120, 103] width 56 height 18
select select "3926"
select select "service"
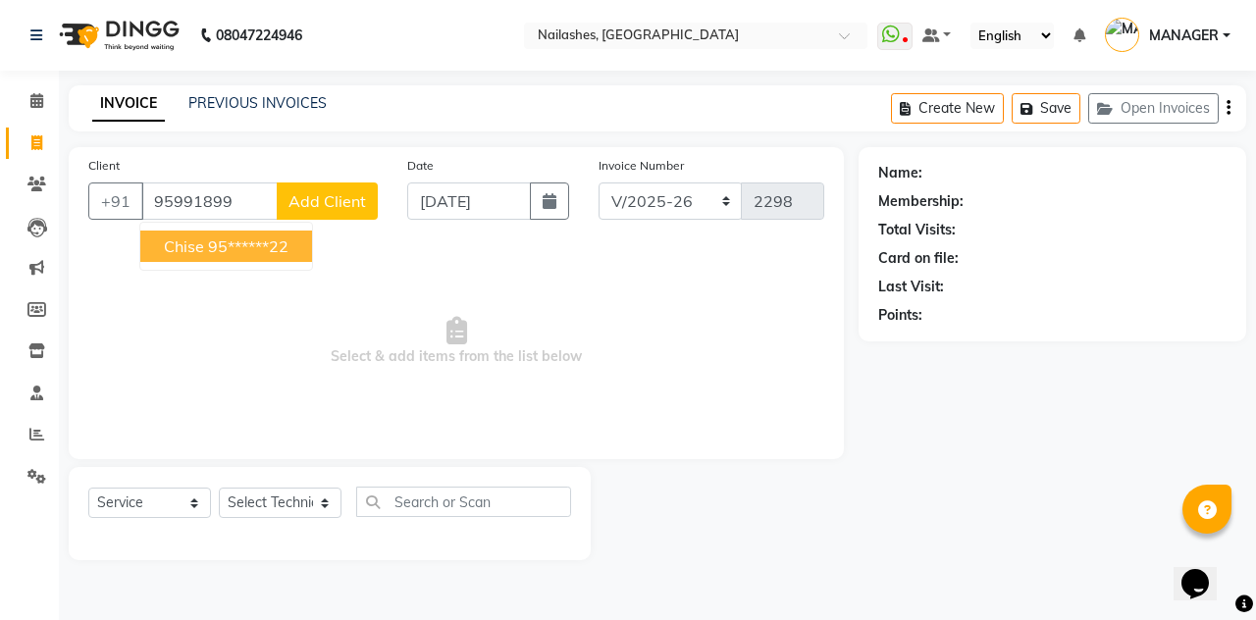
type input "95991899"
click at [282, 215] on button "Add Client" at bounding box center [327, 200] width 101 height 37
select select "21"
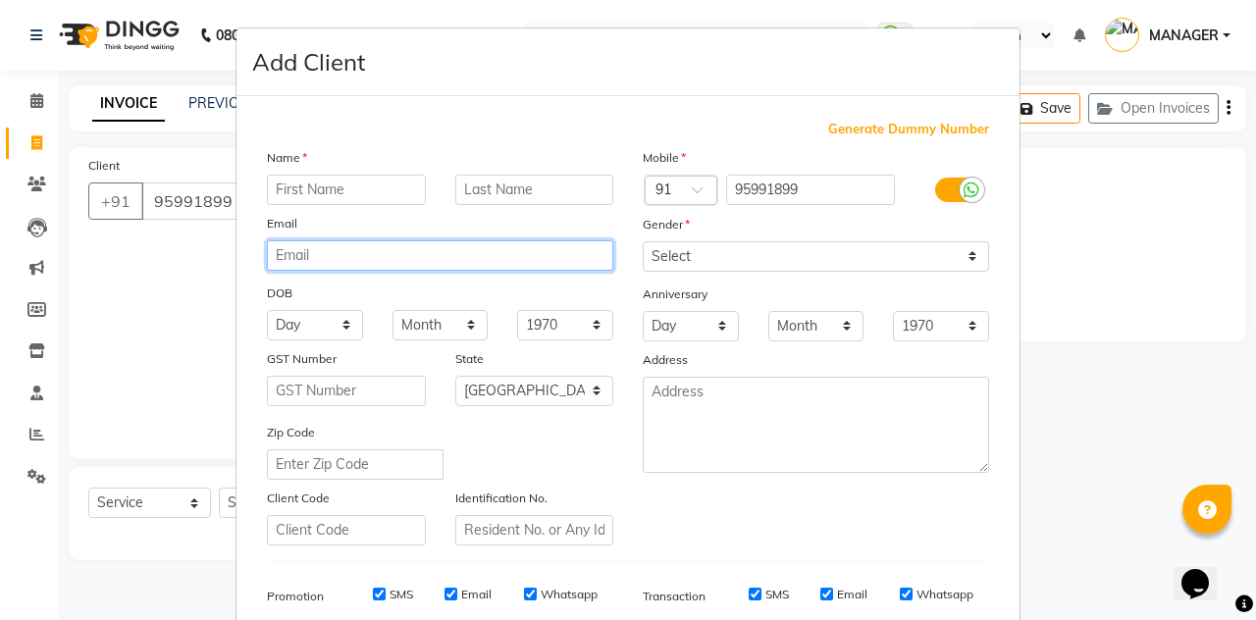
click at [288, 249] on input "email" at bounding box center [440, 255] width 346 height 30
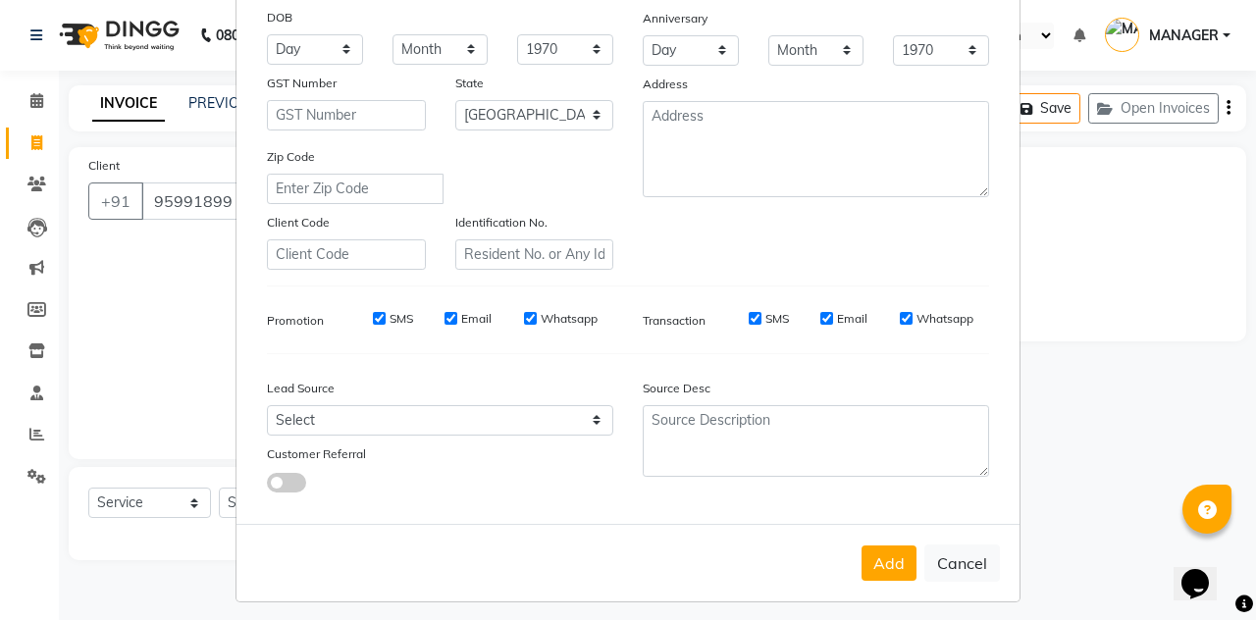
click at [975, 558] on button "Cancel" at bounding box center [962, 562] width 76 height 37
select select
select select "null"
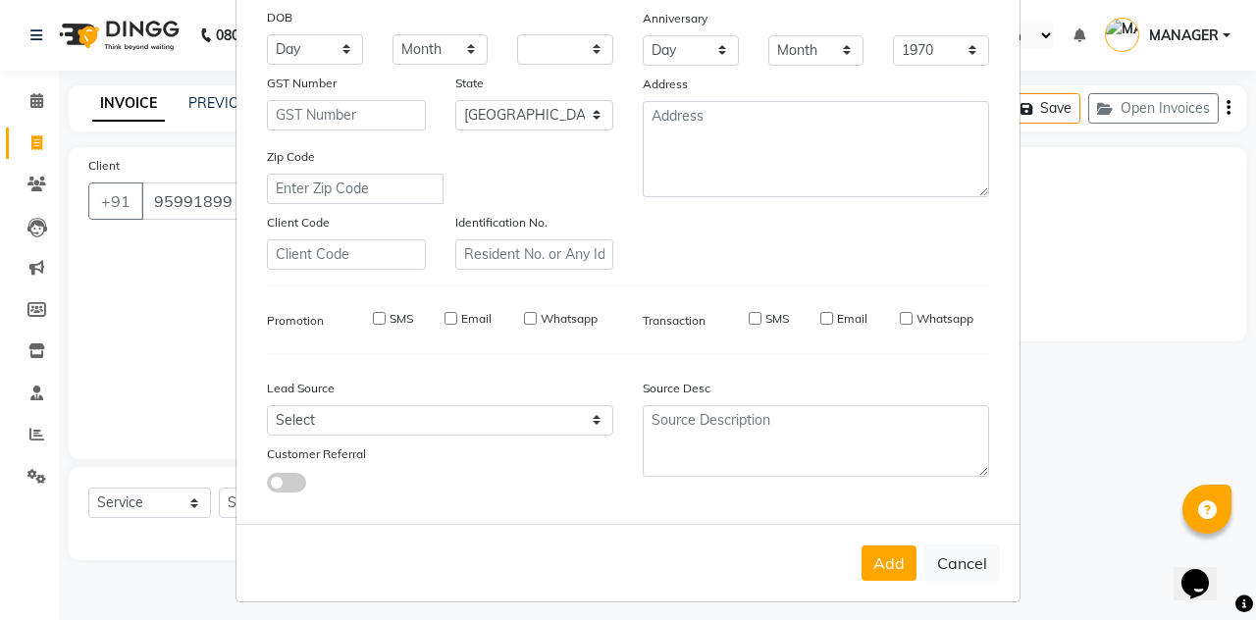
select select
checkbox input "false"
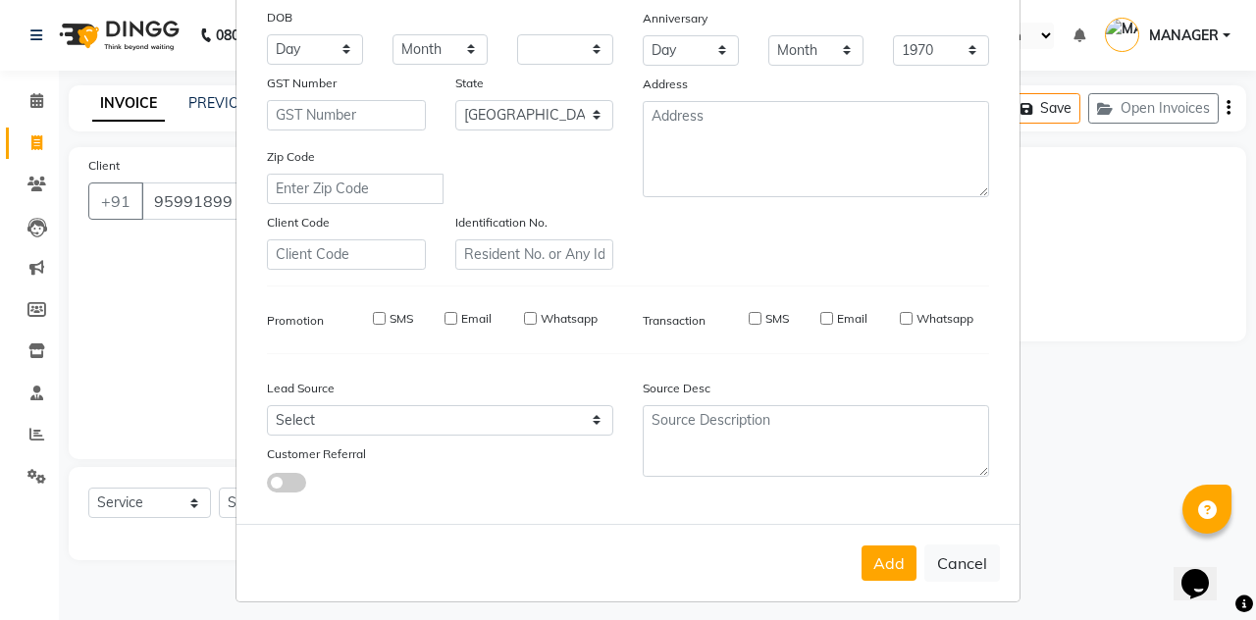
checkbox input "false"
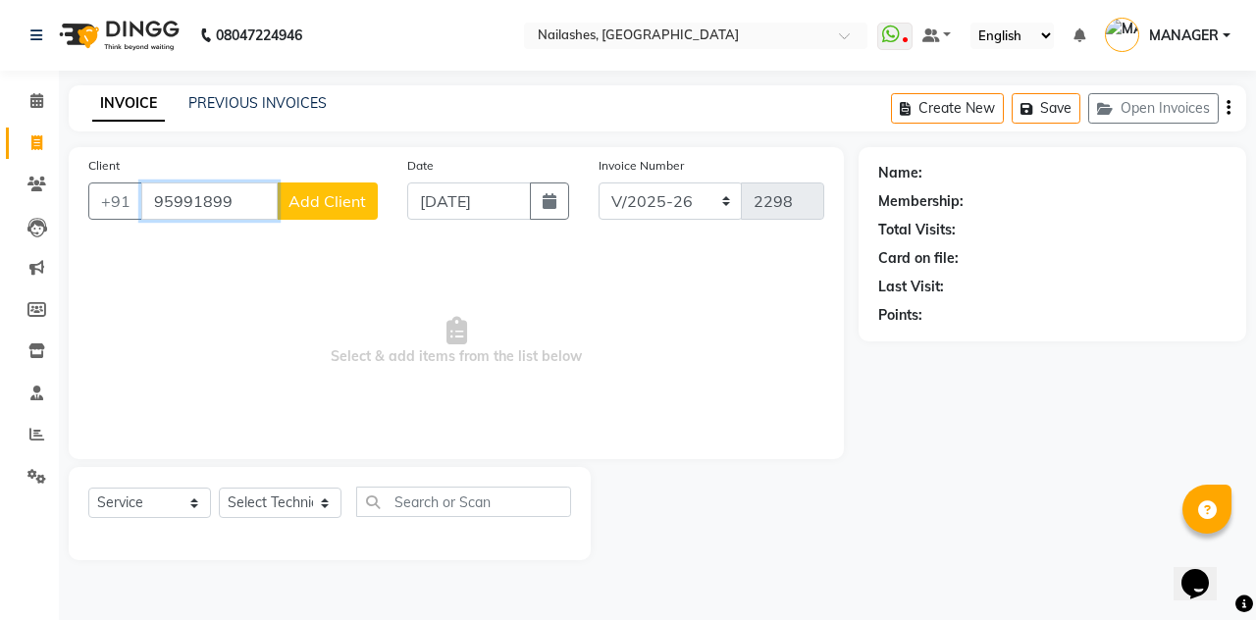
click at [264, 197] on input "95991899" at bounding box center [209, 200] width 136 height 37
click at [271, 240] on ngb-highlight "95******22" at bounding box center [248, 246] width 80 height 20
type input "95******22"
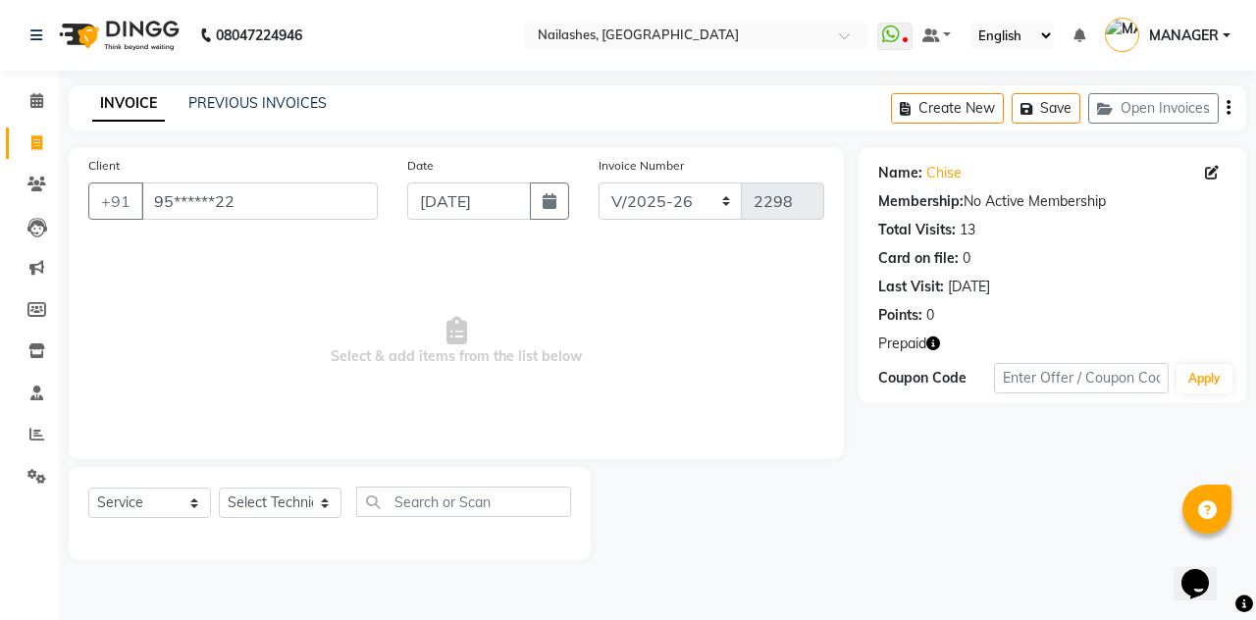
click at [937, 348] on icon "button" at bounding box center [933, 343] width 14 height 14
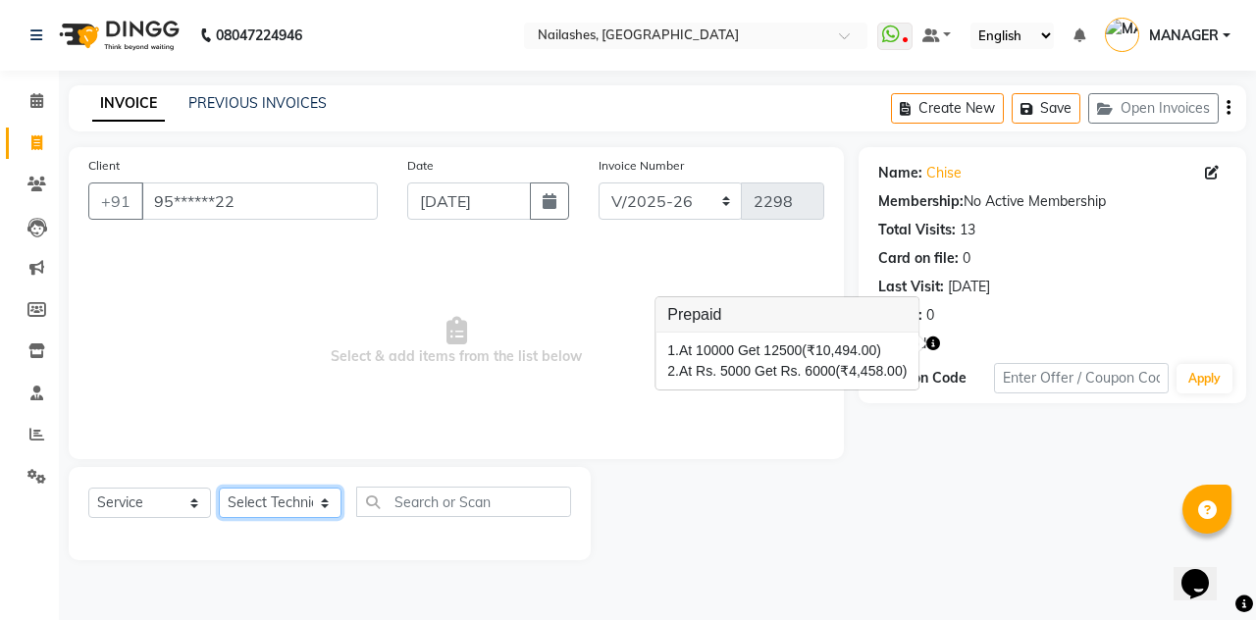
click at [277, 489] on select "Select Technician [PERSON_NAME] [PERSON_NAME] Arjun Mamta MANAGER Nisha Nitin […" at bounding box center [280, 503] width 123 height 30
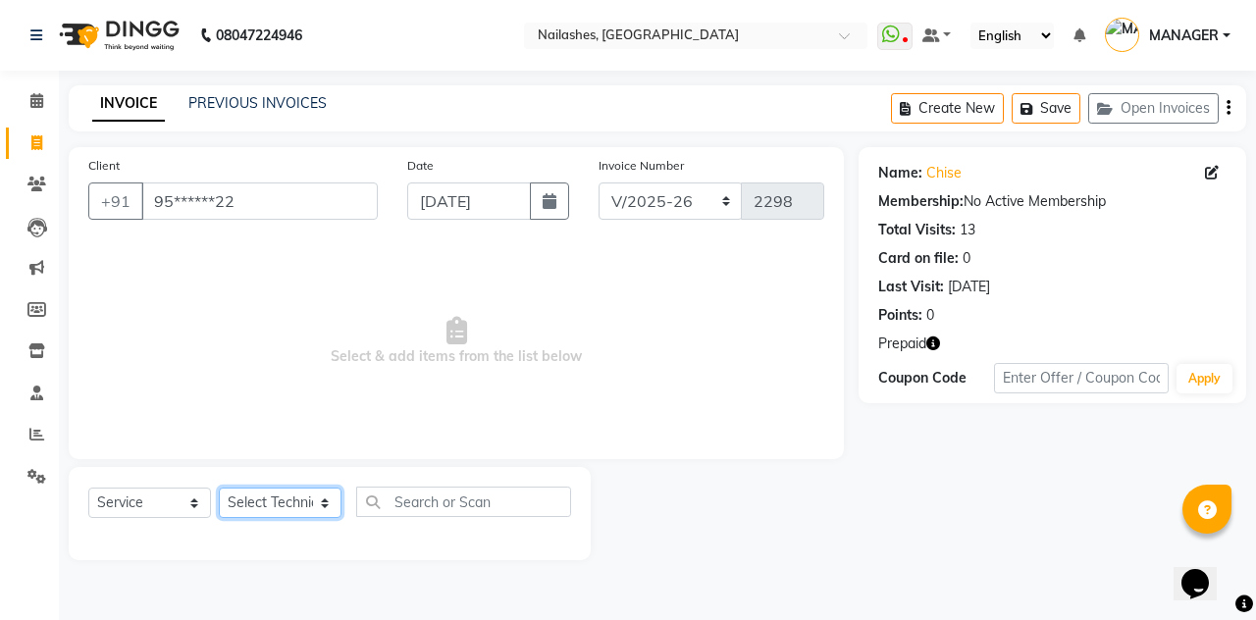
select select "52460"
click at [219, 488] on select "Select Technician [PERSON_NAME] [PERSON_NAME] Arjun Mamta MANAGER Nisha Nitin […" at bounding box center [280, 503] width 123 height 30
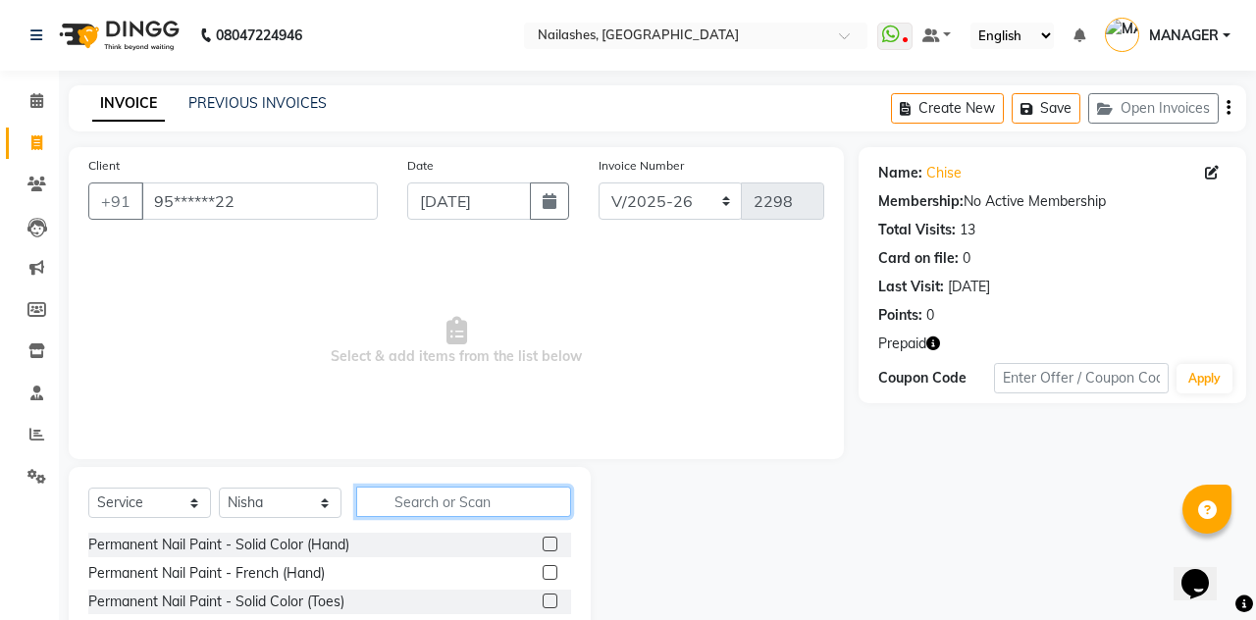
click at [510, 497] on input "text" at bounding box center [463, 502] width 215 height 30
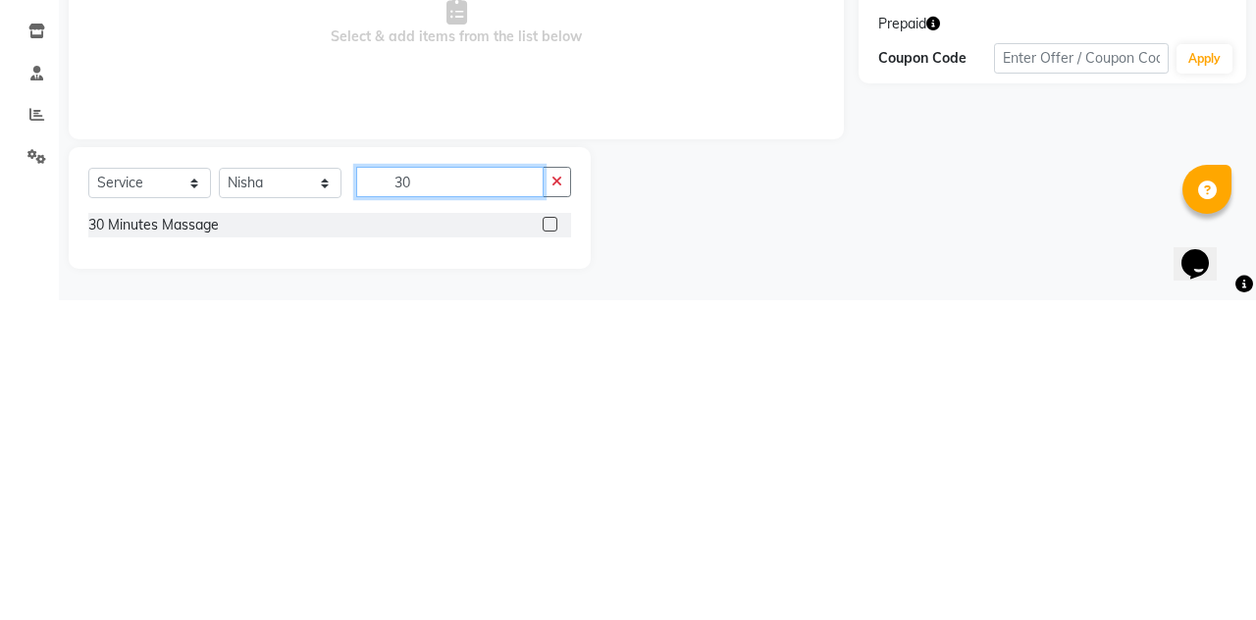
scroll to position [0, 0]
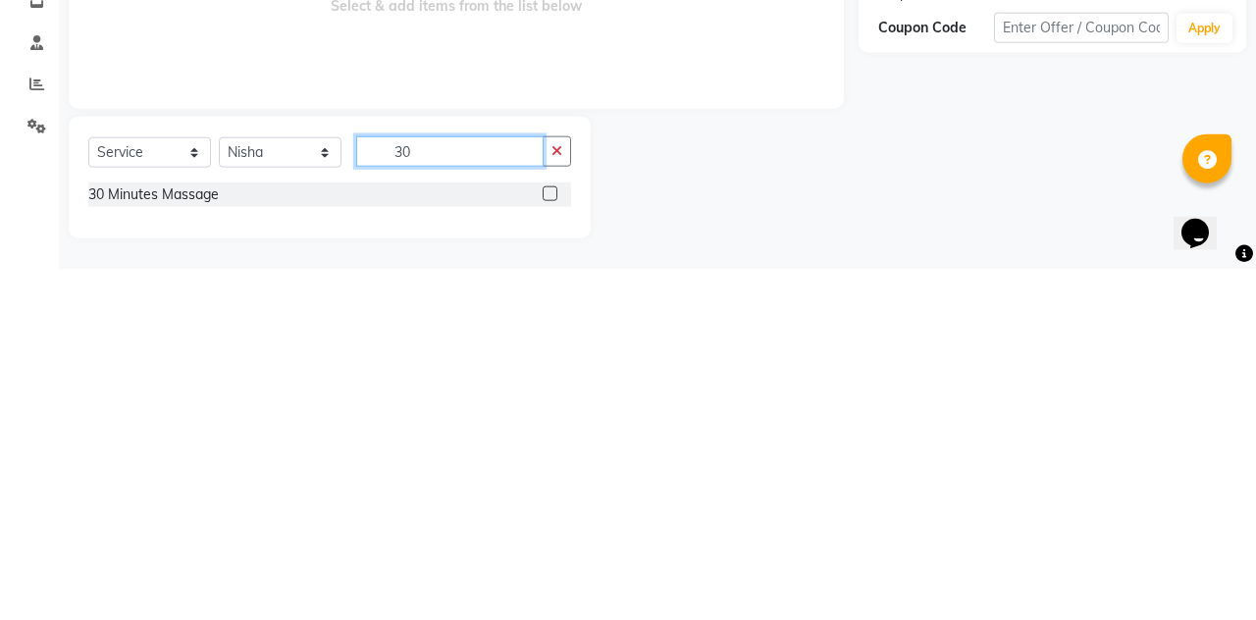
type input "30"
click at [545, 545] on label at bounding box center [549, 544] width 15 height 15
click at [545, 545] on input "checkbox" at bounding box center [548, 545] width 13 height 13
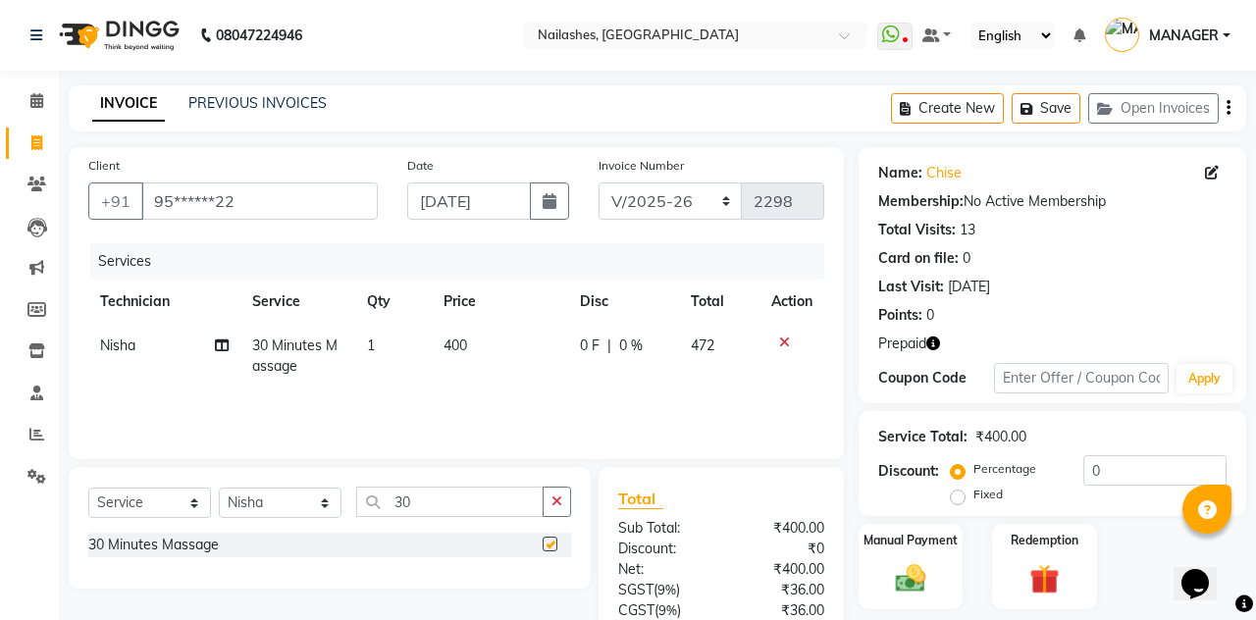
checkbox input "false"
click at [1036, 98] on button "Save" at bounding box center [1045, 108] width 69 height 30
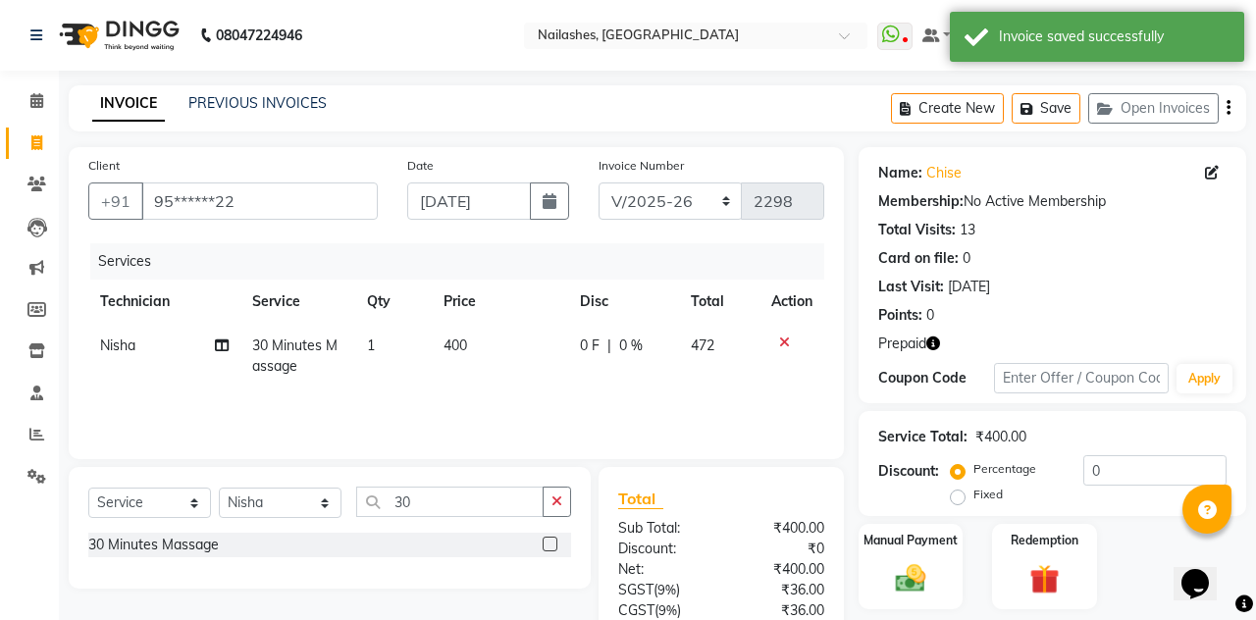
click at [1170, 113] on button "Open Invoices" at bounding box center [1153, 108] width 130 height 30
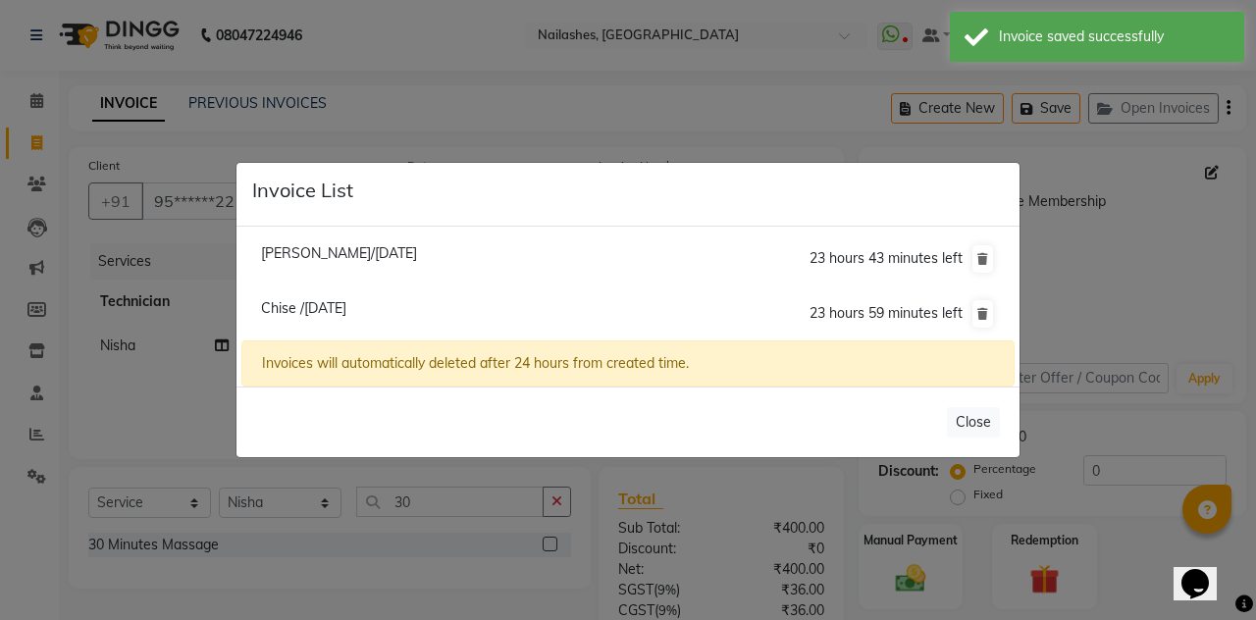
click at [978, 437] on button "Close" at bounding box center [973, 422] width 53 height 30
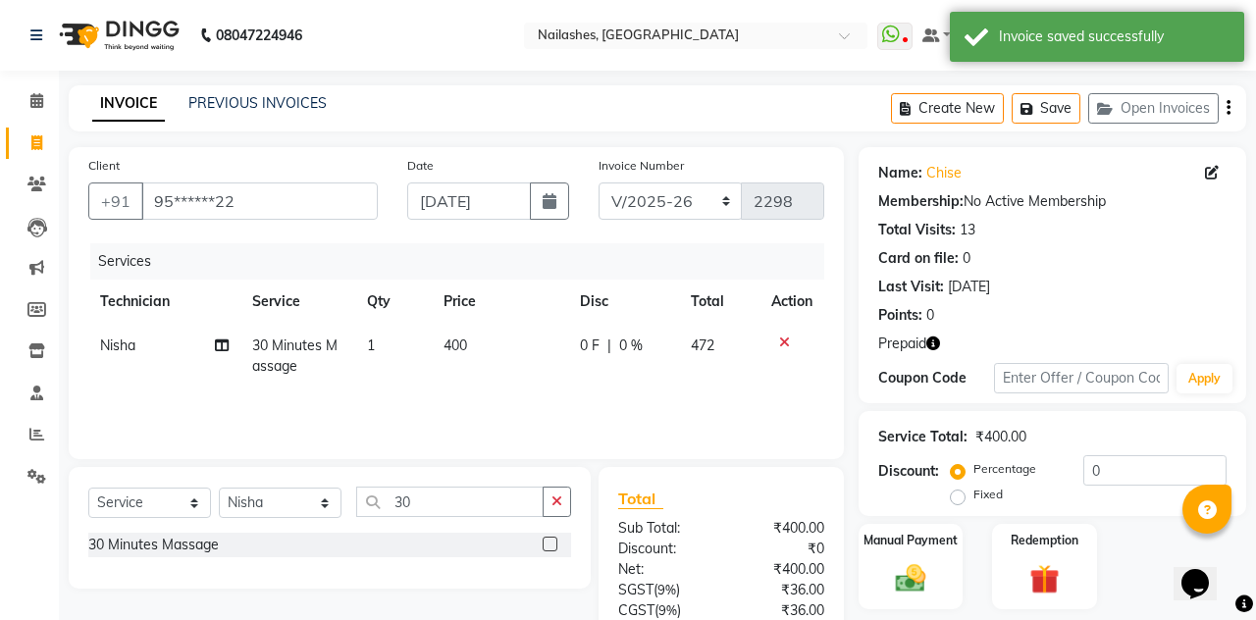
click at [949, 103] on button "Create New" at bounding box center [947, 108] width 113 height 30
select select "service"
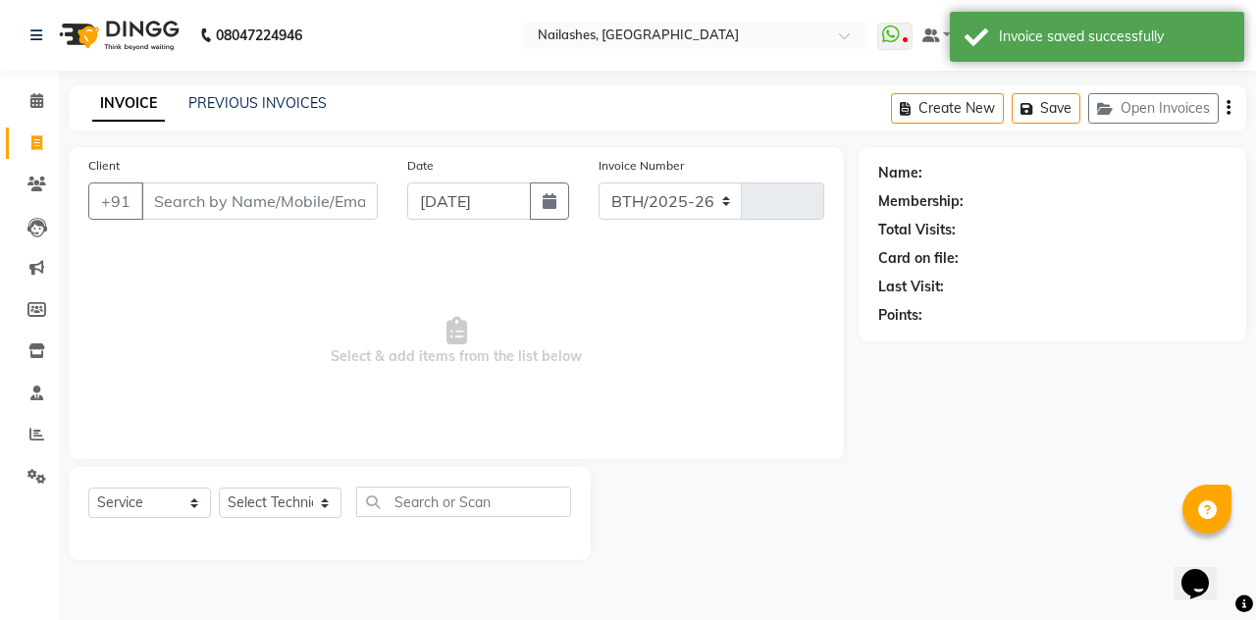
select select "3926"
type input "2298"
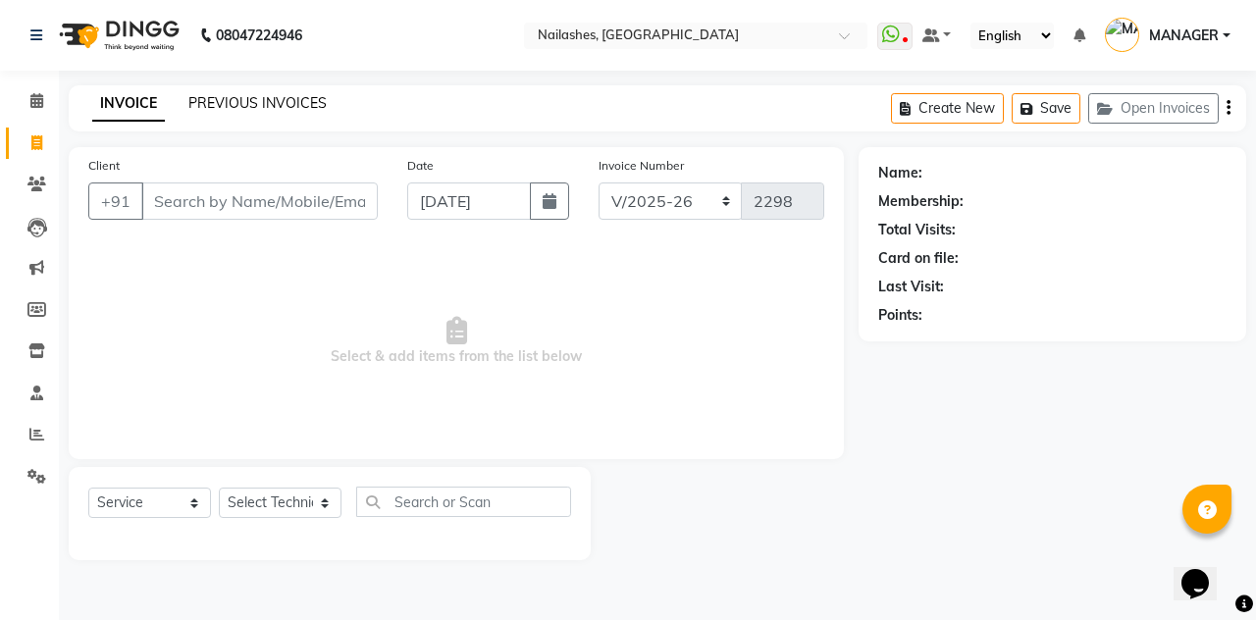
click at [202, 104] on link "PREVIOUS INVOICES" at bounding box center [257, 103] width 138 height 18
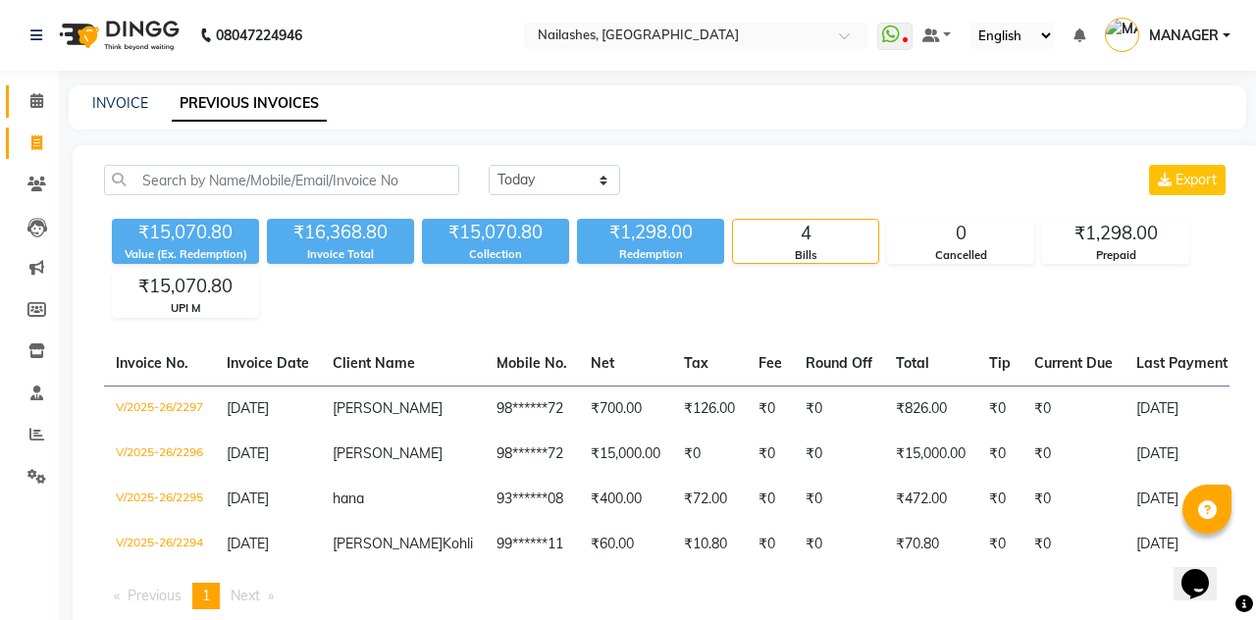
click at [16, 88] on link "Calendar" at bounding box center [29, 101] width 47 height 32
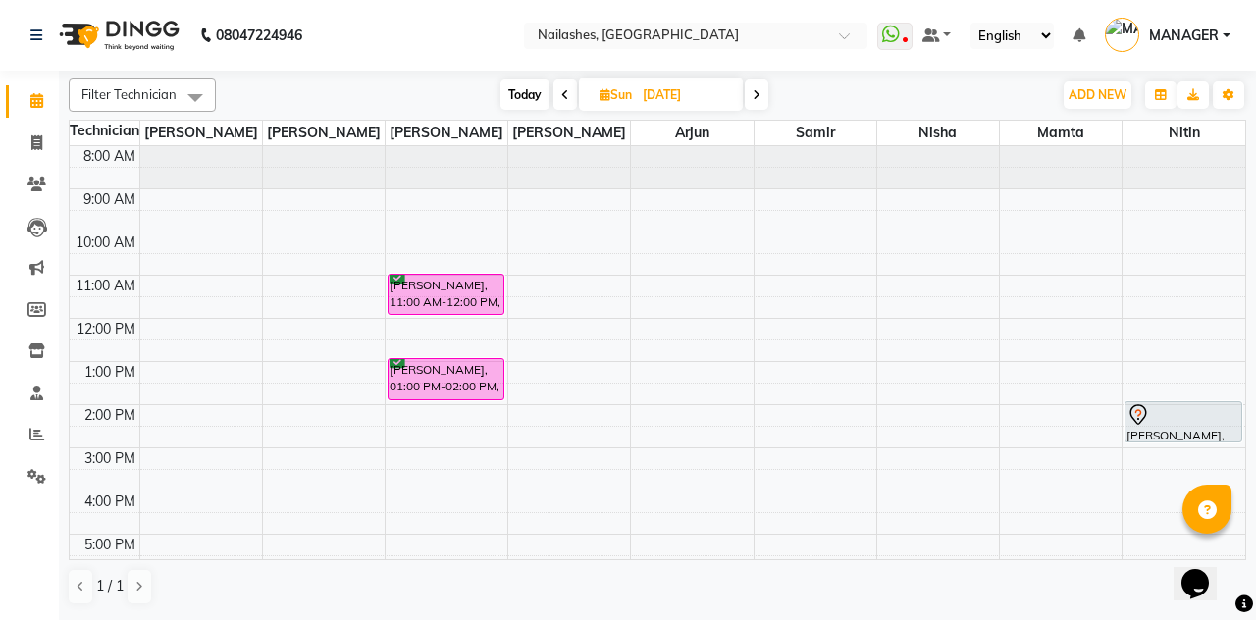
click at [511, 80] on span "Today" at bounding box center [524, 94] width 49 height 30
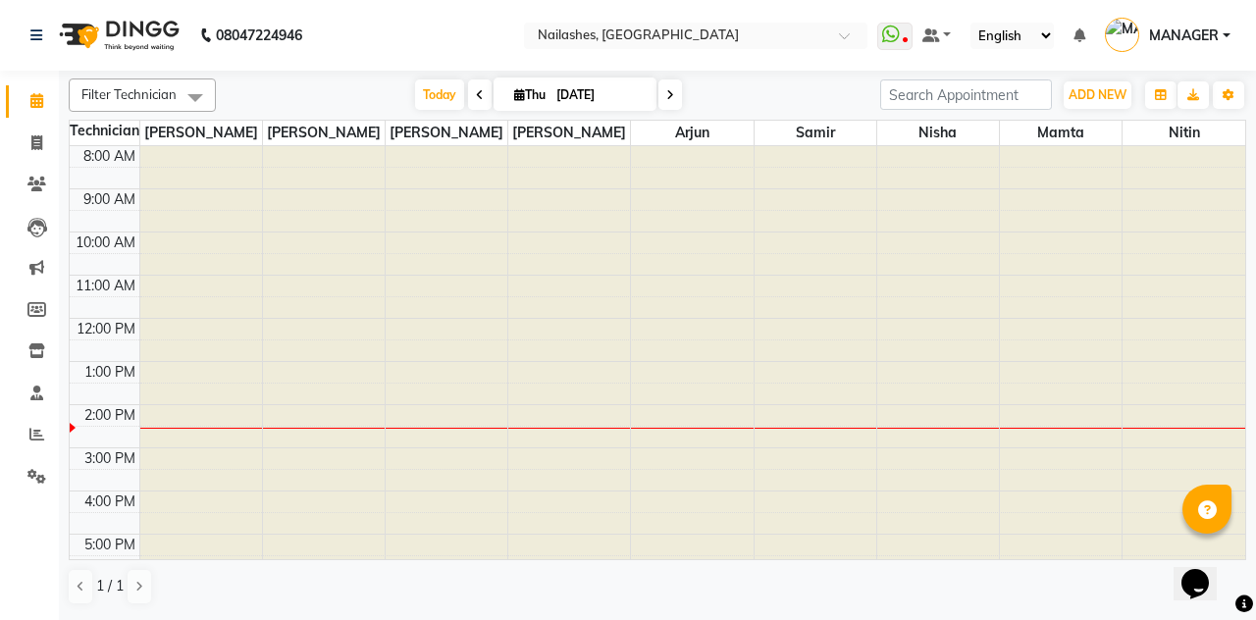
type input "[DATE]"
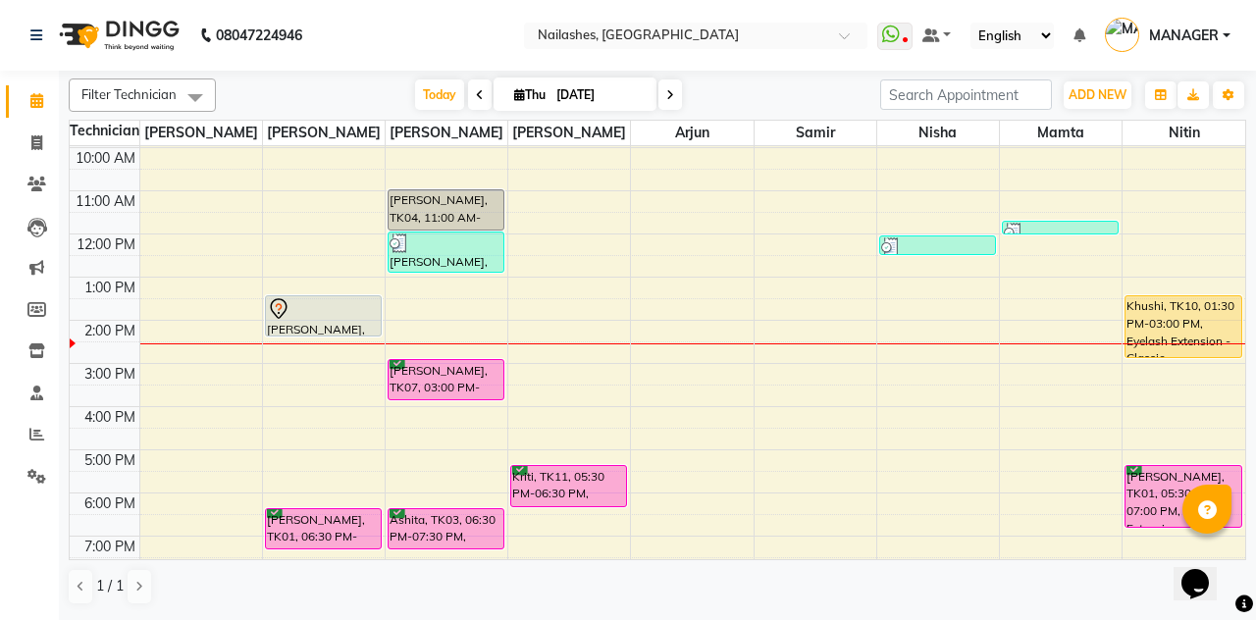
scroll to position [53, 0]
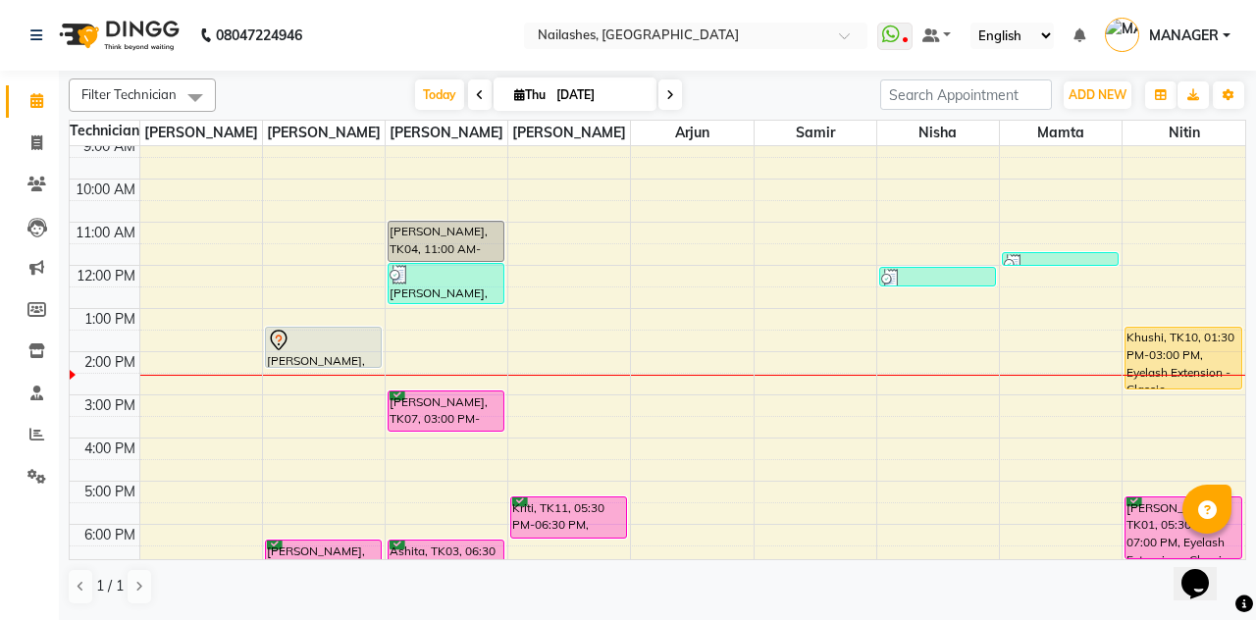
click at [420, 404] on div "[PERSON_NAME], TK07, 03:00 PM-04:00 PM, Permanent Nail Paint - Solid Color (Han…" at bounding box center [445, 410] width 115 height 39
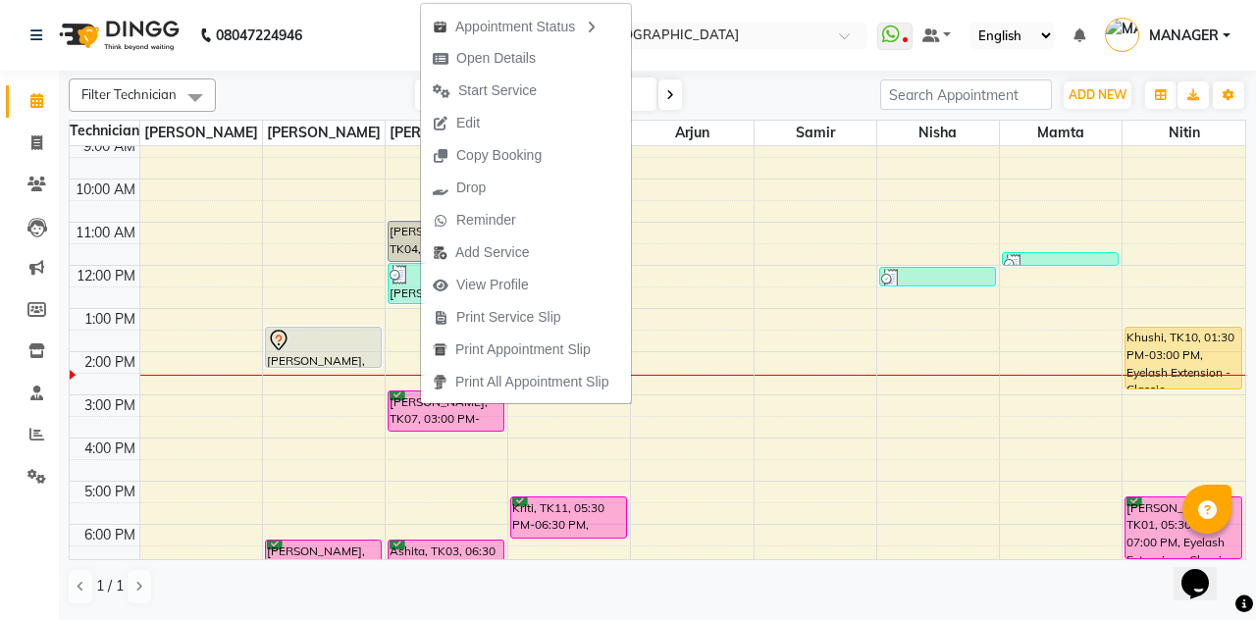
click at [209, 212] on td at bounding box center [691, 211] width 1105 height 22
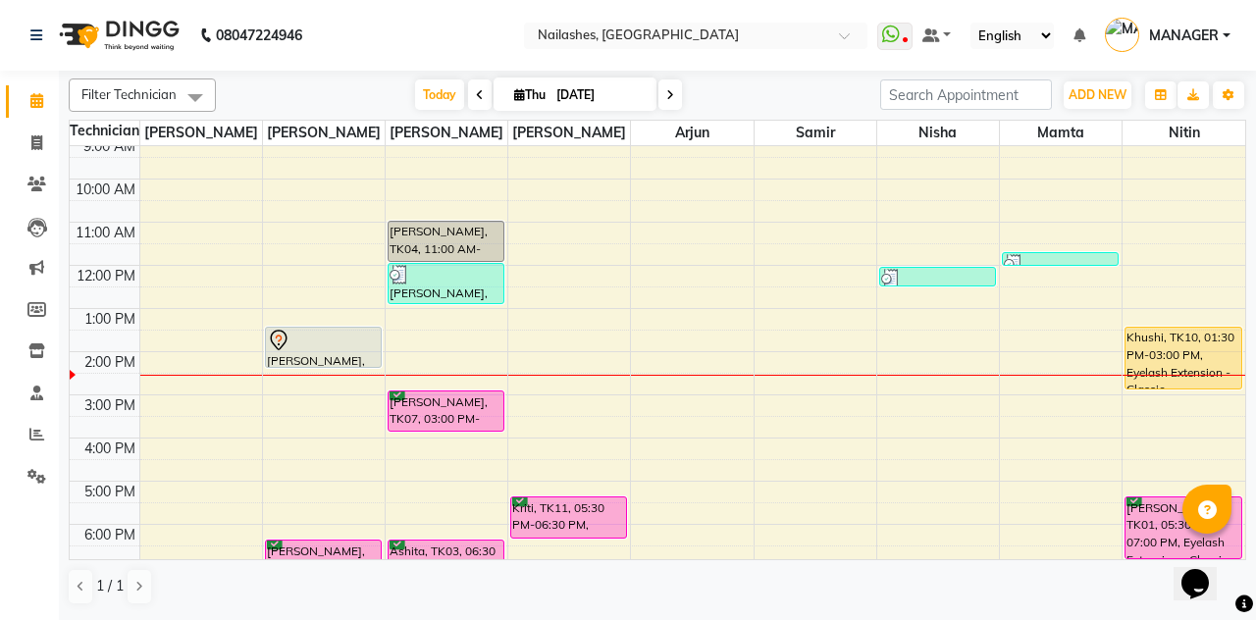
click at [418, 416] on div "[PERSON_NAME], TK07, 03:00 PM-04:00 PM, Permanent Nail Paint - Solid Color (Han…" at bounding box center [445, 410] width 115 height 39
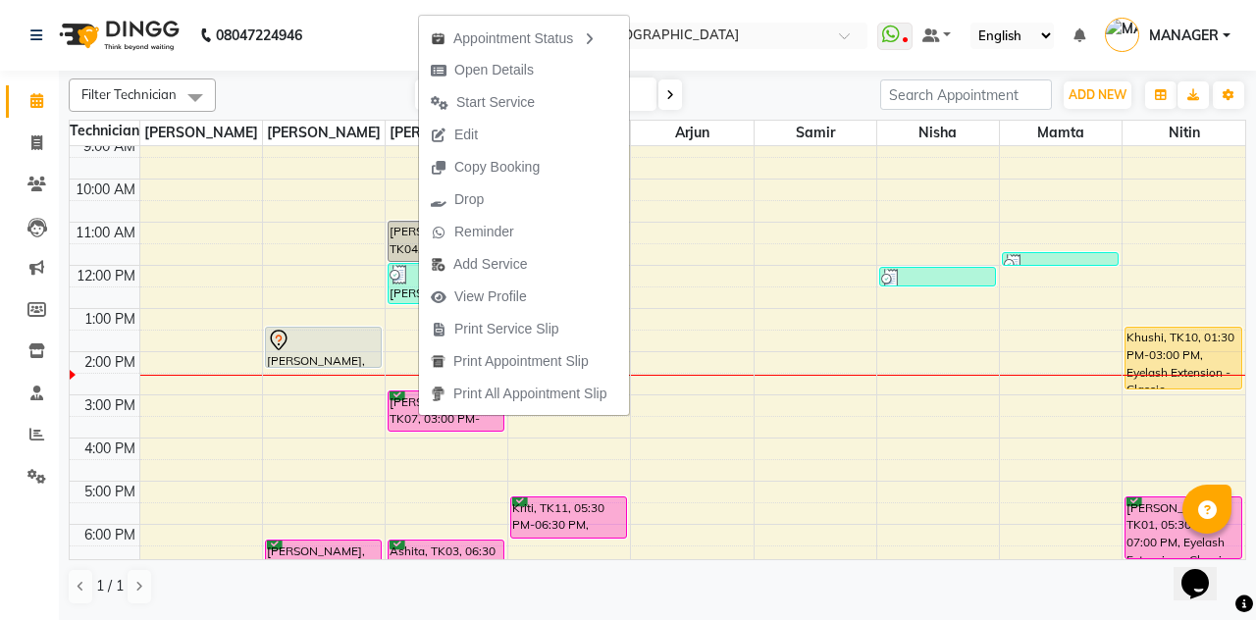
click at [461, 68] on span "Open Details" at bounding box center [493, 70] width 79 height 21
select select "6"
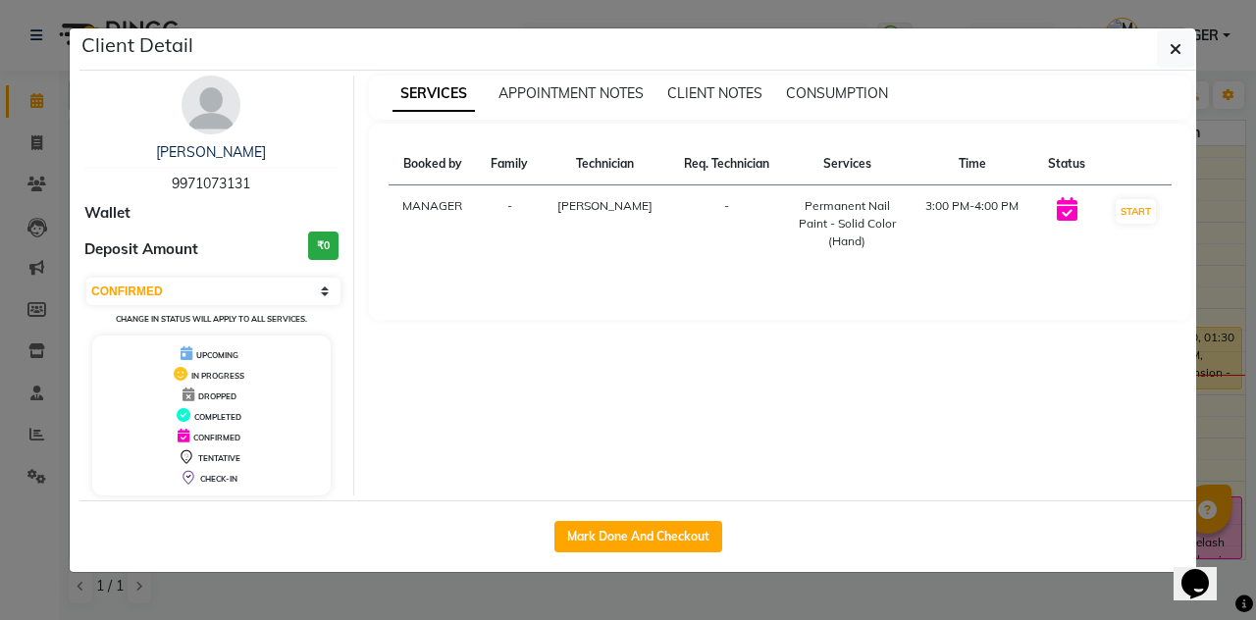
click at [1175, 52] on icon "button" at bounding box center [1175, 49] width 12 height 16
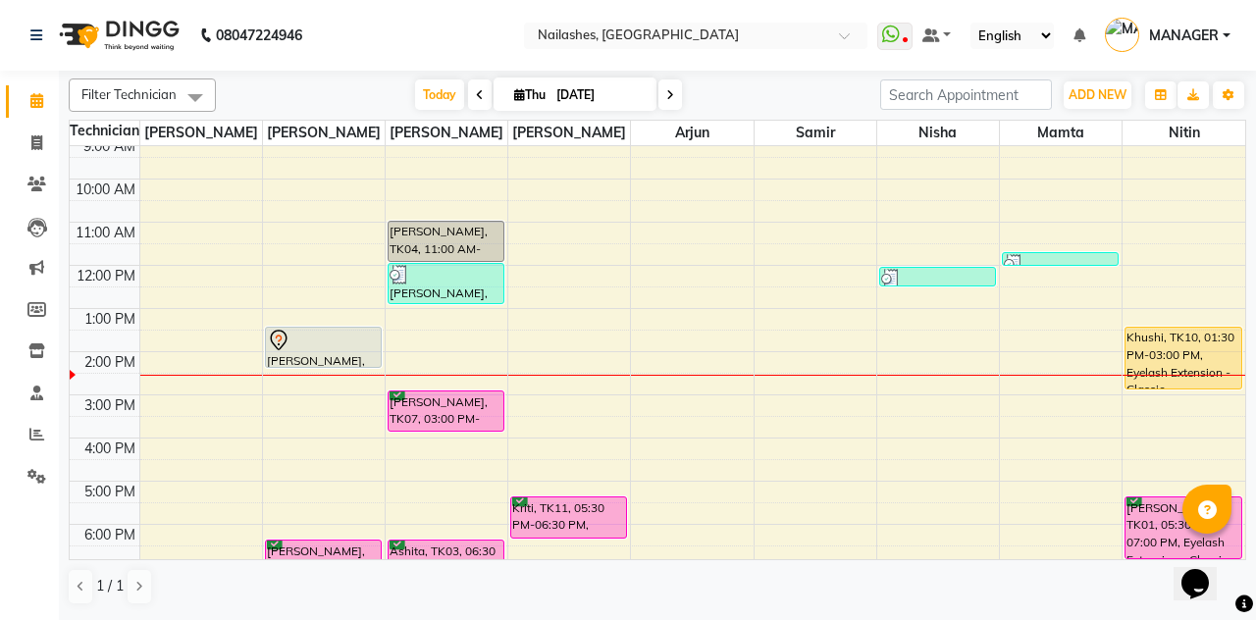
click at [1169, 347] on div "Khushi, TK10, 01:30 PM-03:00 PM, Eyelash Extension - Classic" at bounding box center [1183, 358] width 116 height 61
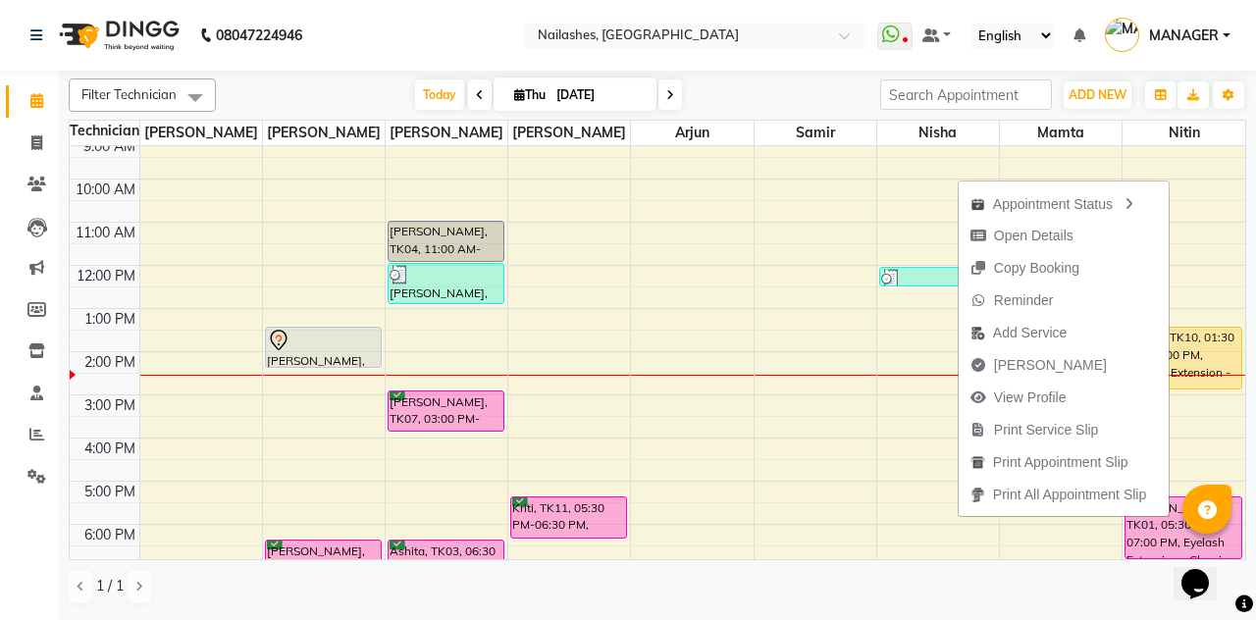
click at [1001, 382] on span "View Profile" at bounding box center [1018, 398] width 120 height 32
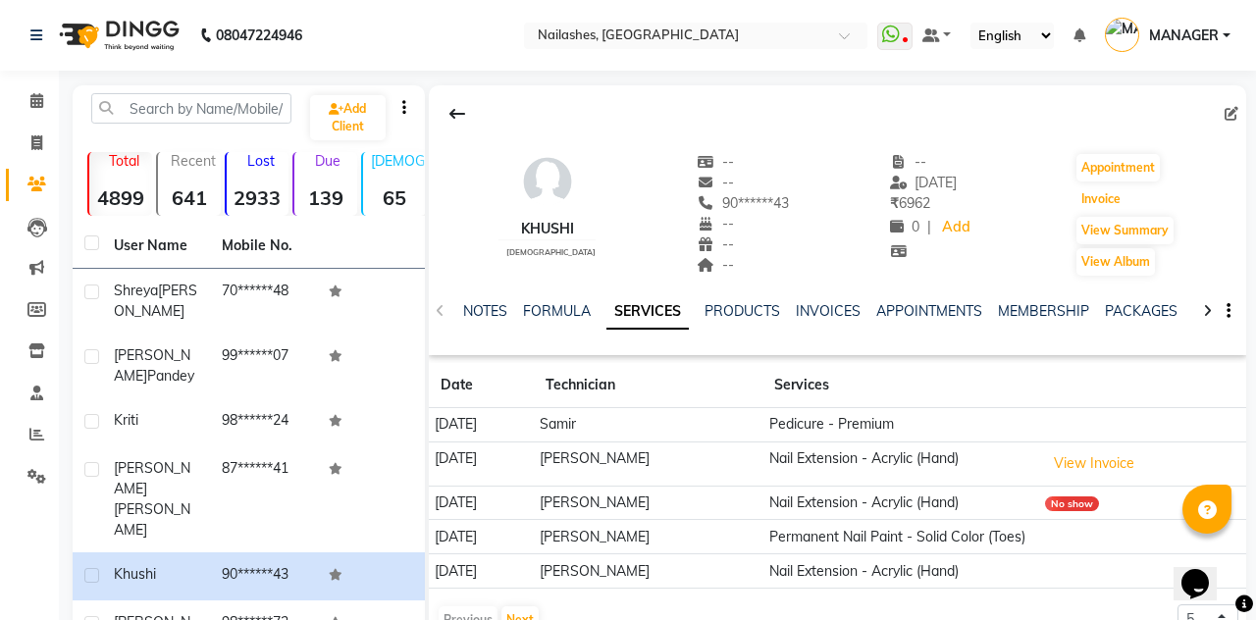
click at [1098, 192] on button "Invoice" at bounding box center [1100, 198] width 49 height 27
select select "service"
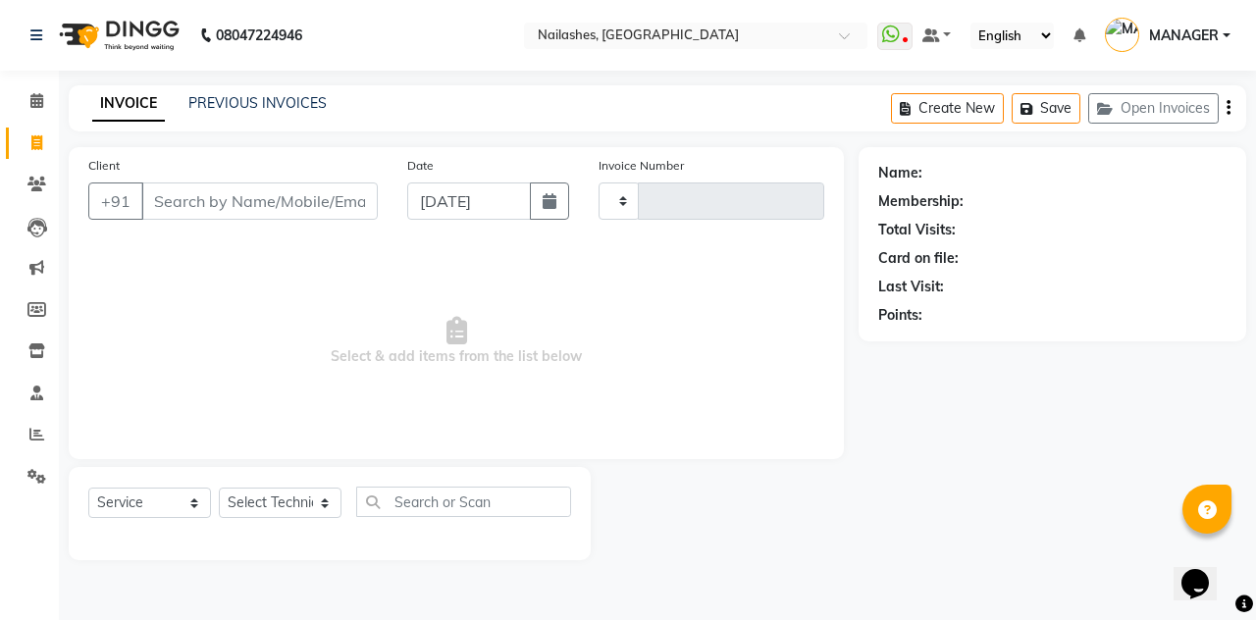
type input "2298"
select select "3926"
type input "90******43"
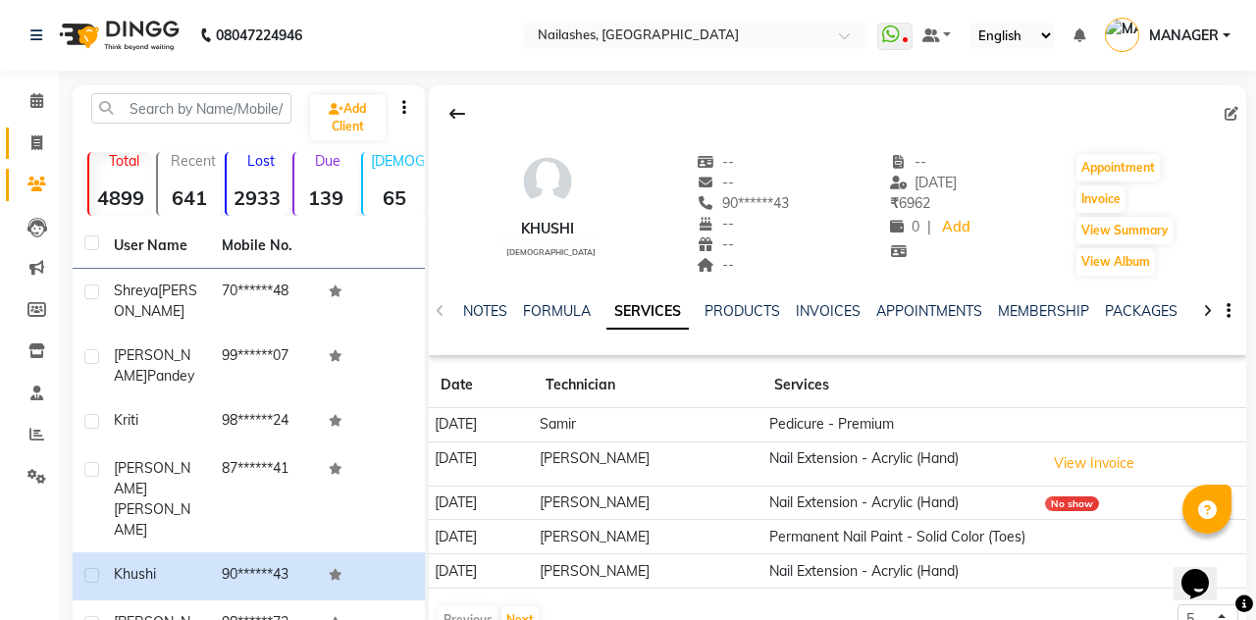
click at [29, 150] on span at bounding box center [37, 143] width 34 height 23
select select "service"
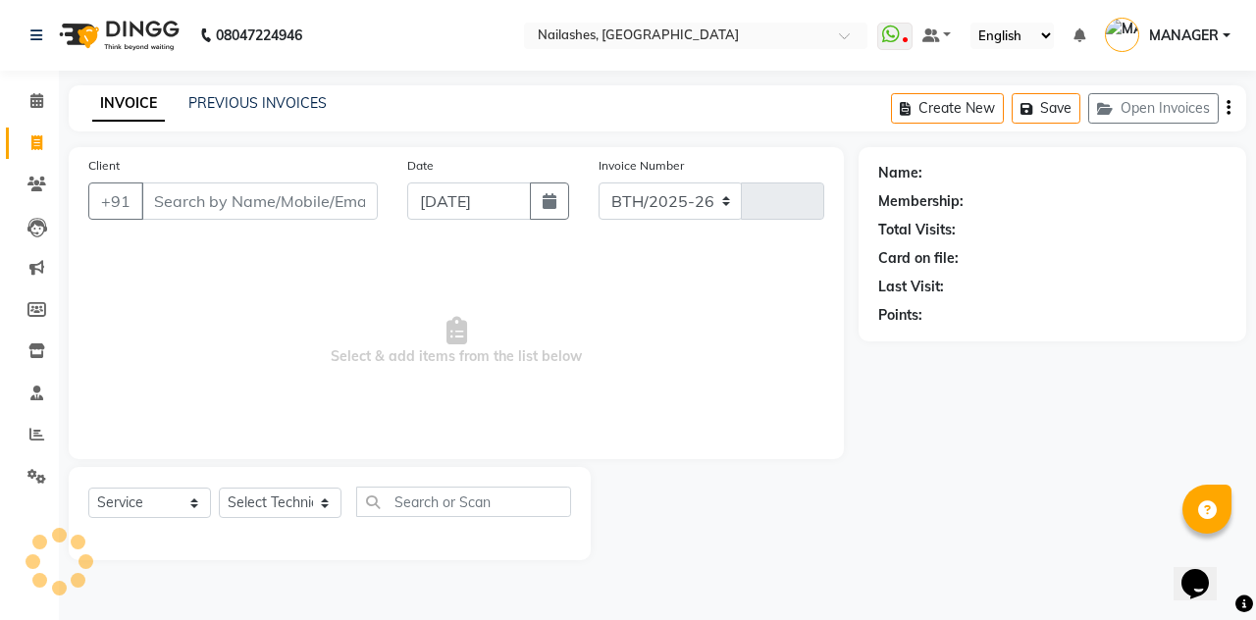
select select "3926"
type input "2298"
click at [239, 101] on link "PREVIOUS INVOICES" at bounding box center [257, 103] width 138 height 18
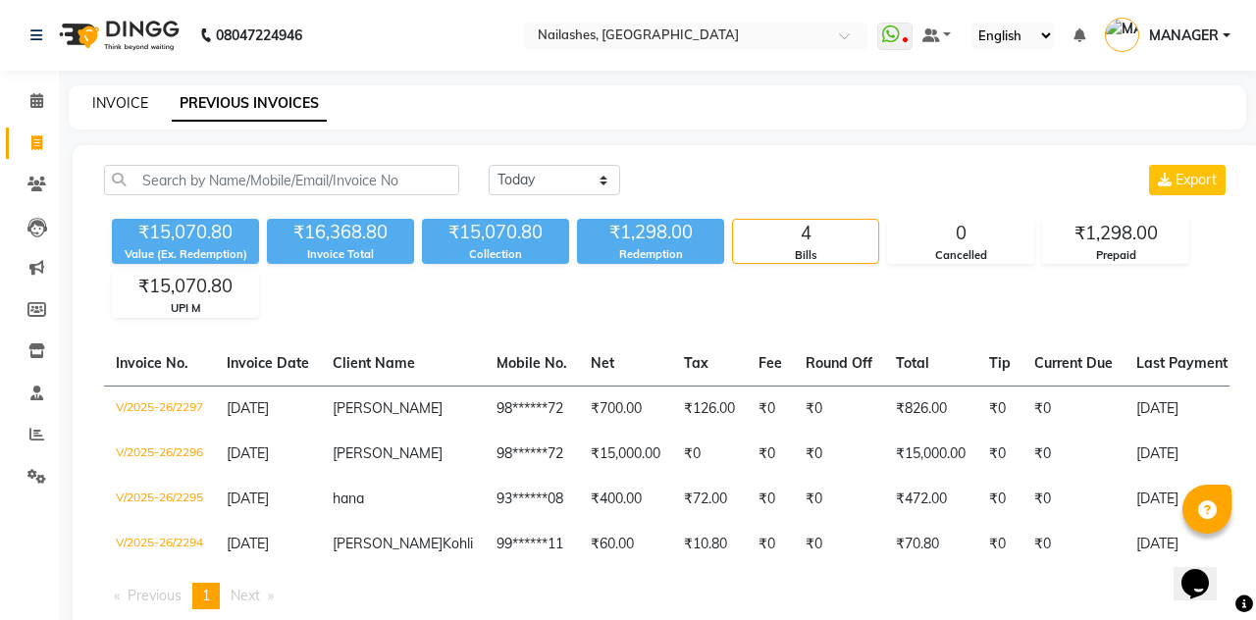
click at [128, 94] on link "INVOICE" at bounding box center [120, 103] width 56 height 18
select select "3926"
select select "service"
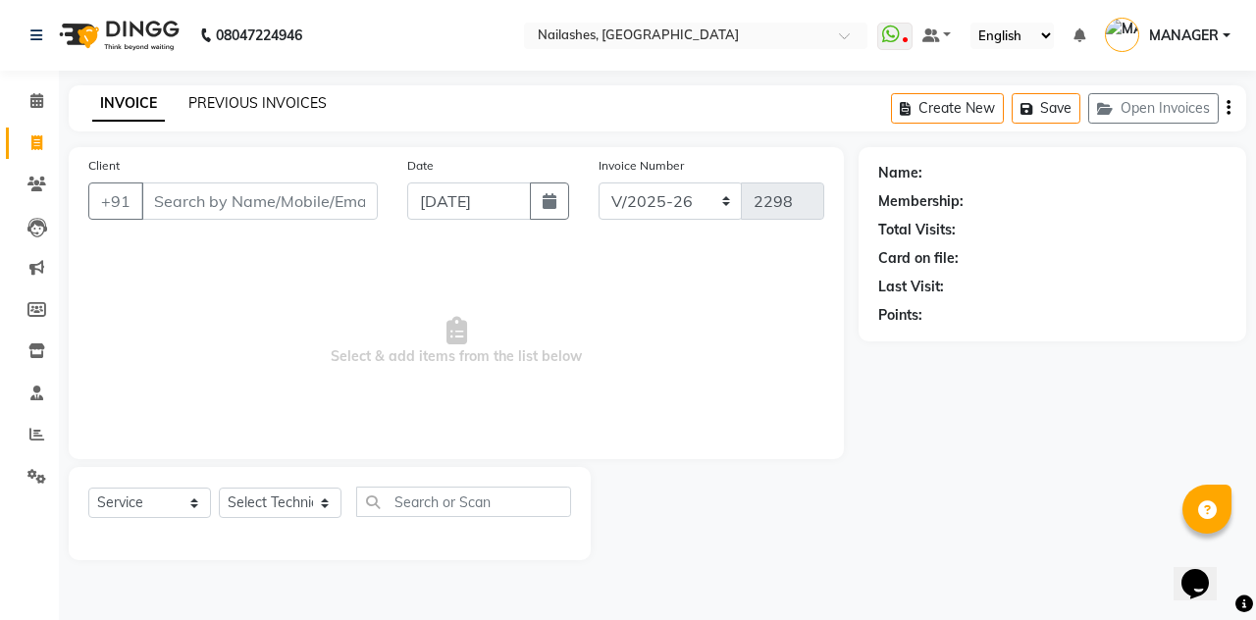
click at [253, 103] on link "PREVIOUS INVOICES" at bounding box center [257, 103] width 138 height 18
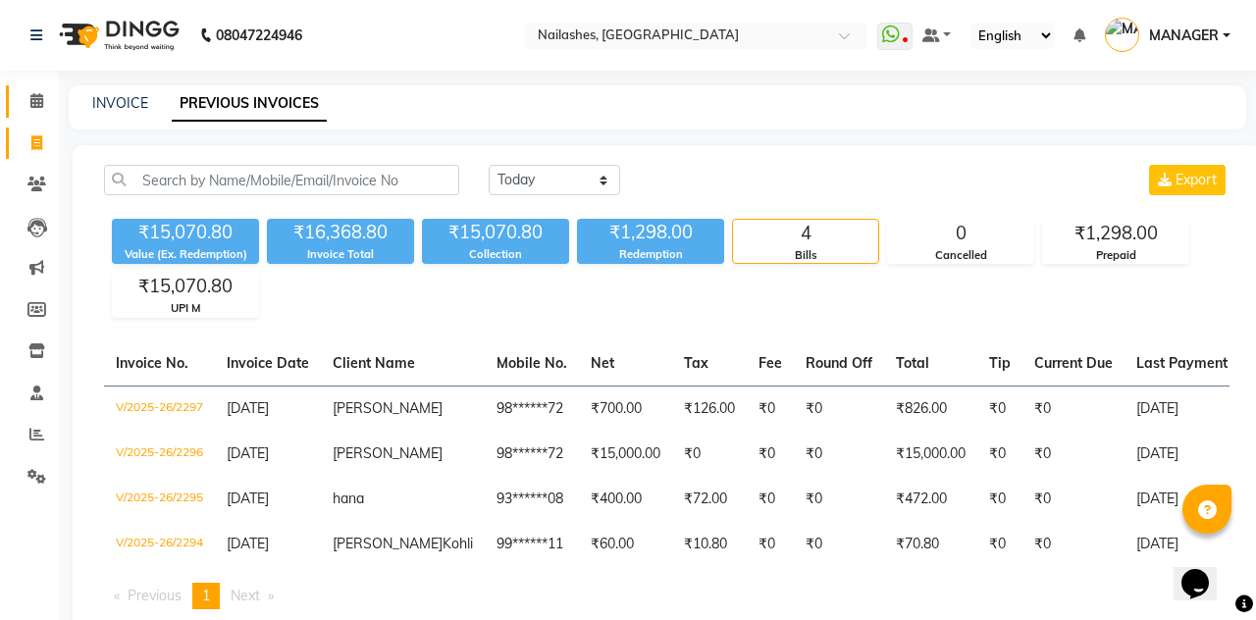
click at [26, 99] on span at bounding box center [37, 101] width 34 height 23
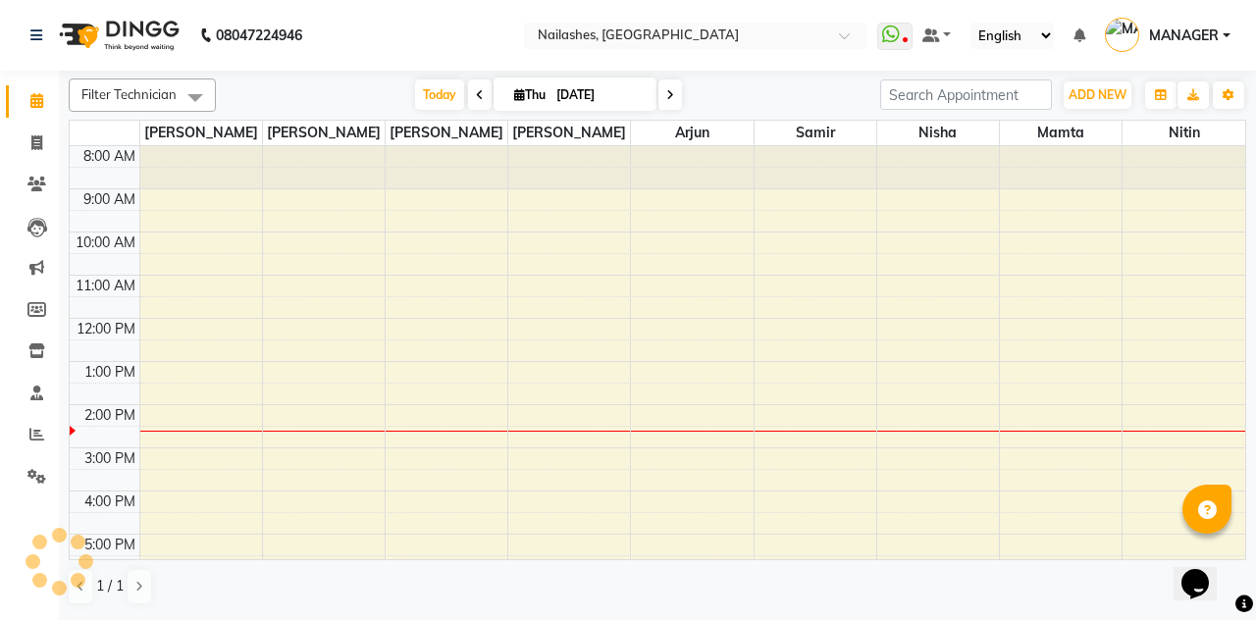
click at [587, 92] on input "[DATE]" at bounding box center [599, 94] width 98 height 29
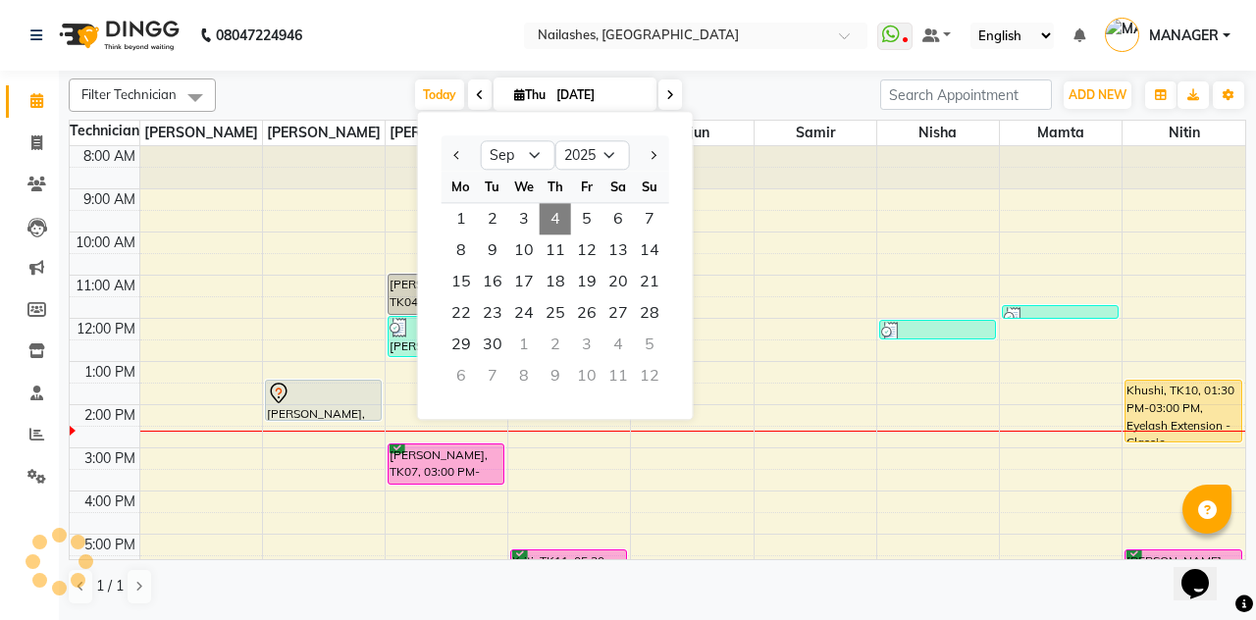
click at [647, 213] on span "7" at bounding box center [649, 218] width 31 height 31
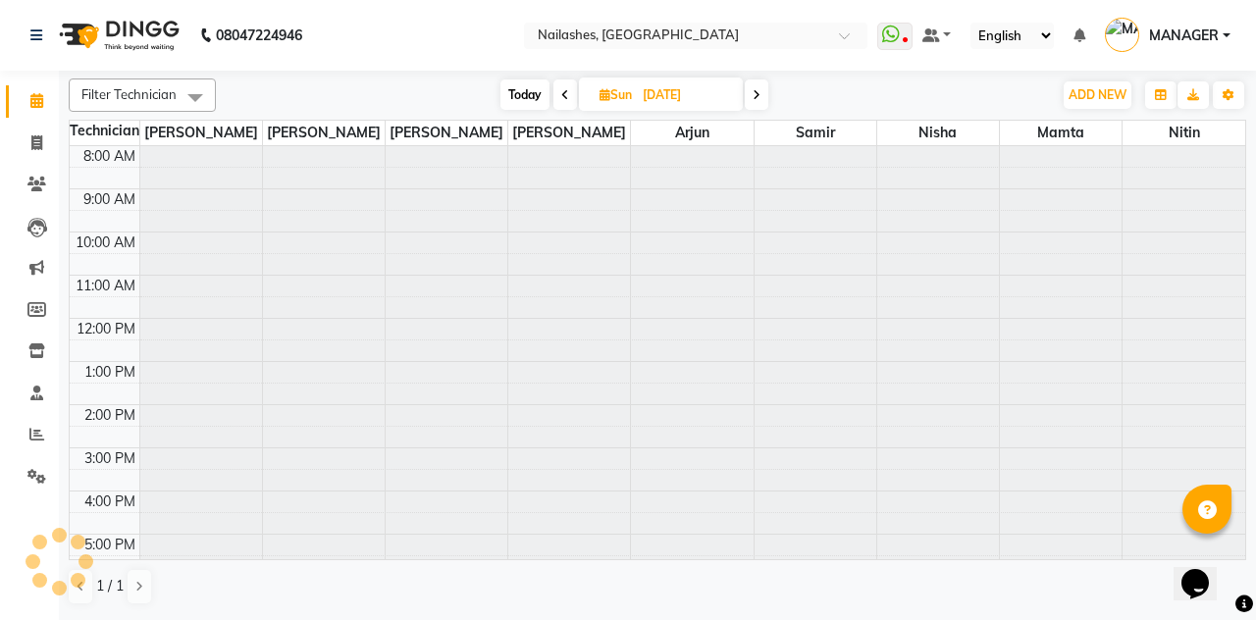
type input "[DATE]"
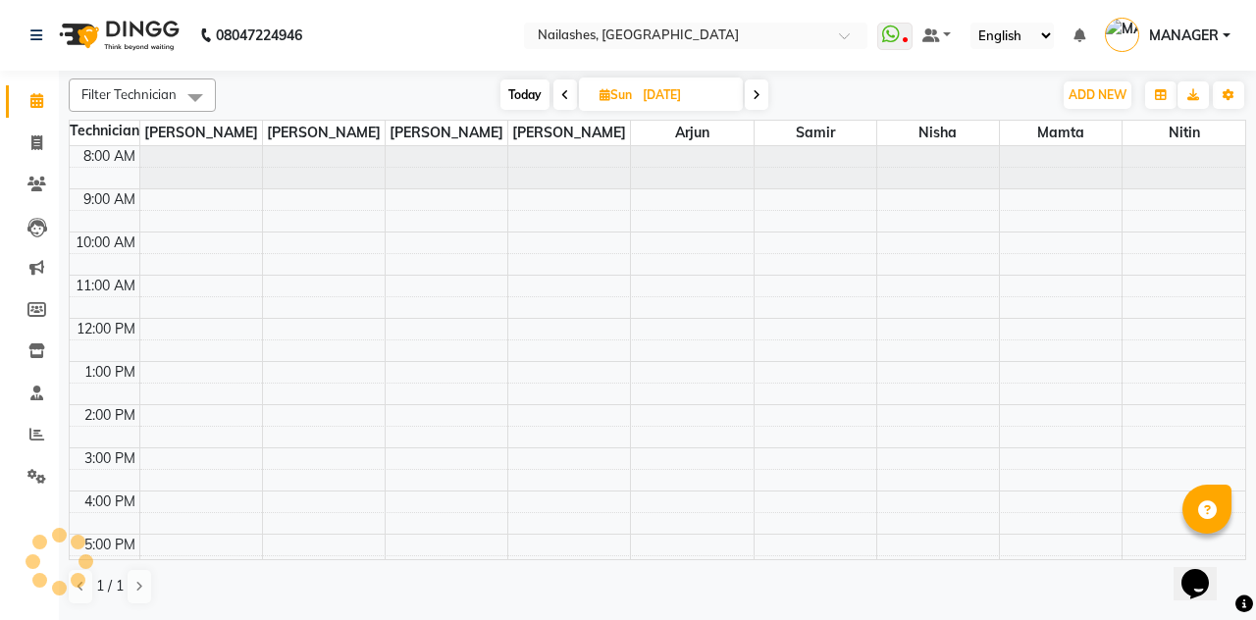
scroll to position [256, 0]
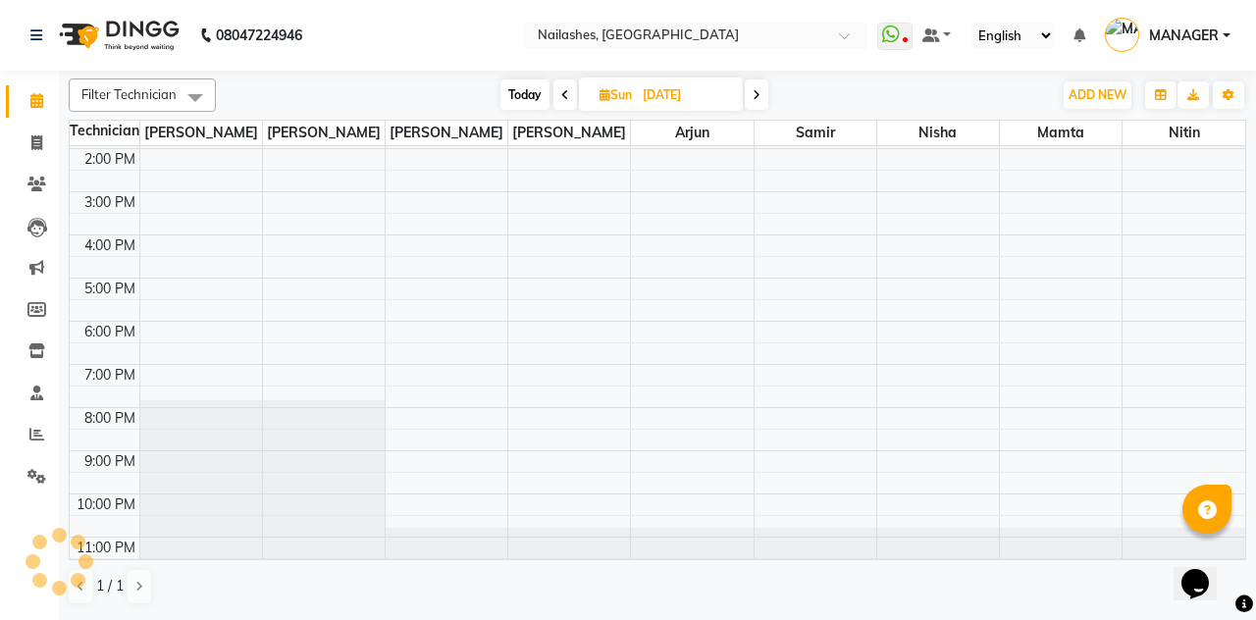
click at [687, 93] on input "[DATE]" at bounding box center [686, 94] width 98 height 29
select select "9"
select select "2025"
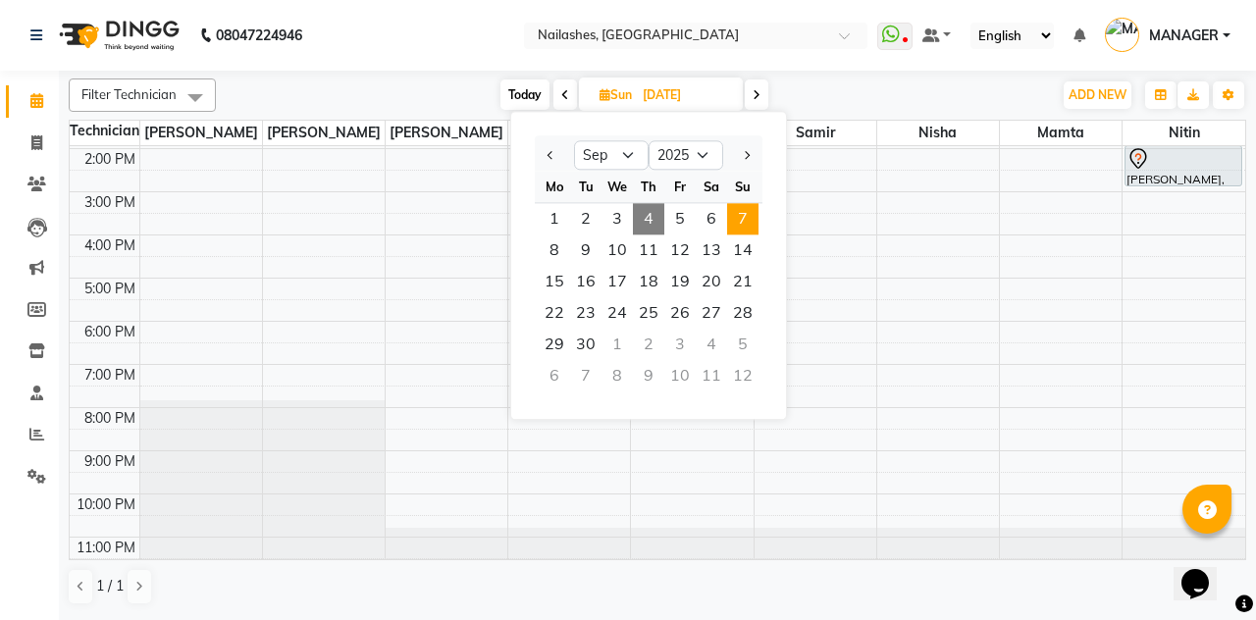
click at [702, 216] on span "6" at bounding box center [710, 218] width 31 height 31
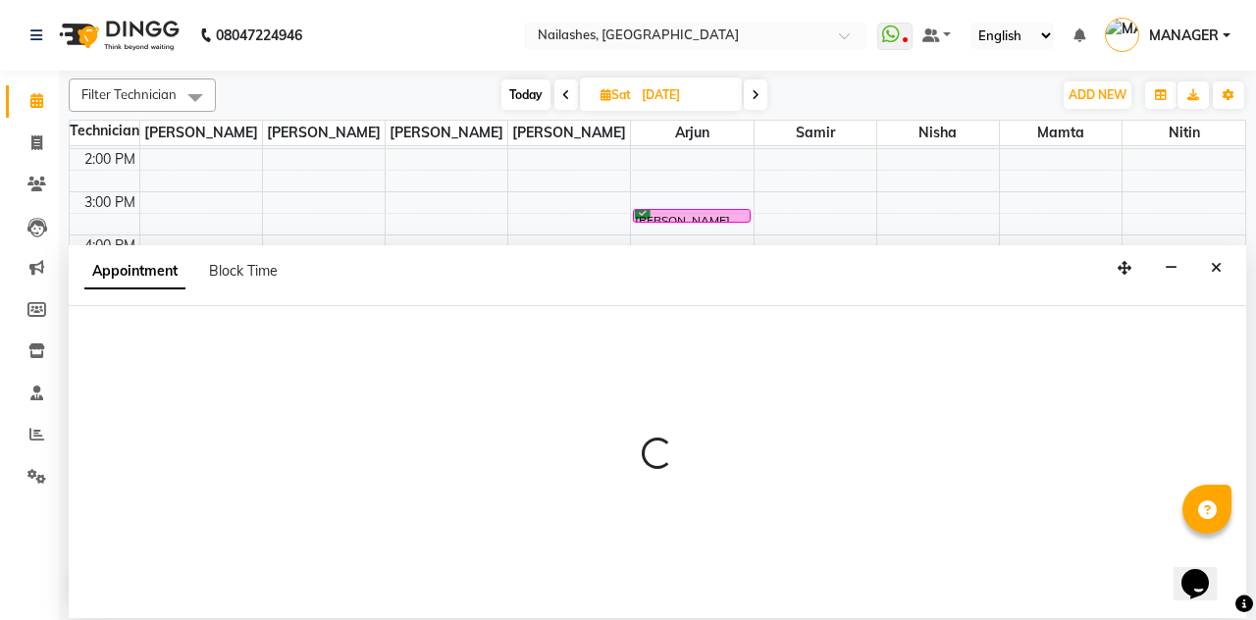
scroll to position [0, 0]
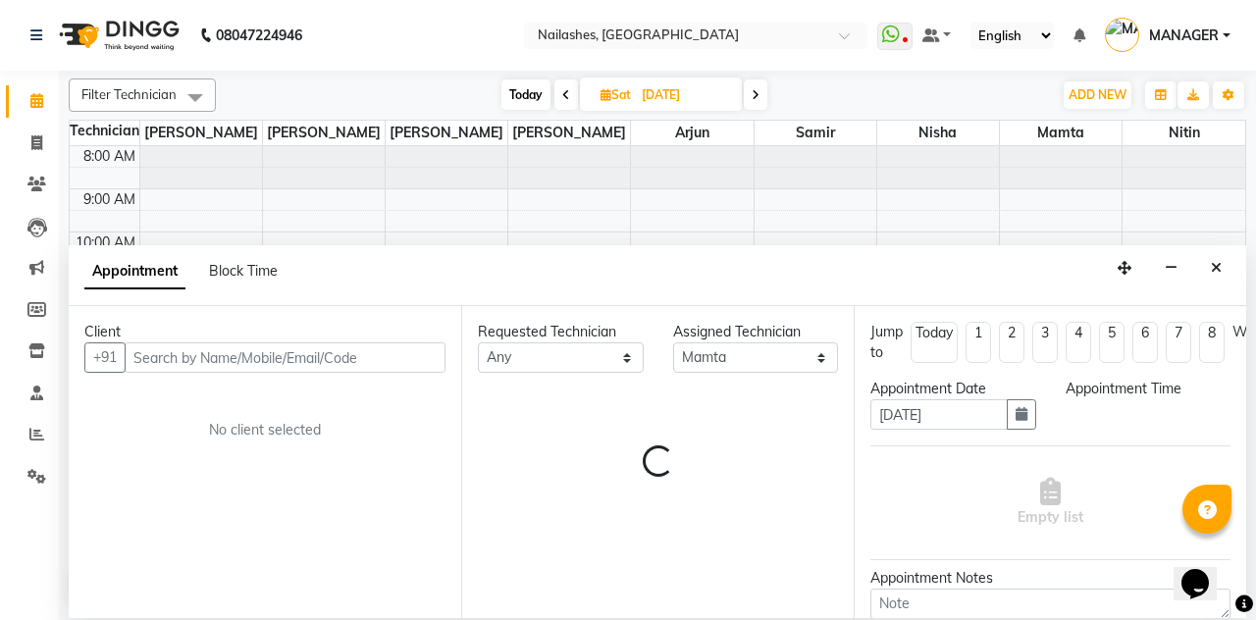
click at [1222, 253] on button "Close" at bounding box center [1216, 268] width 28 height 30
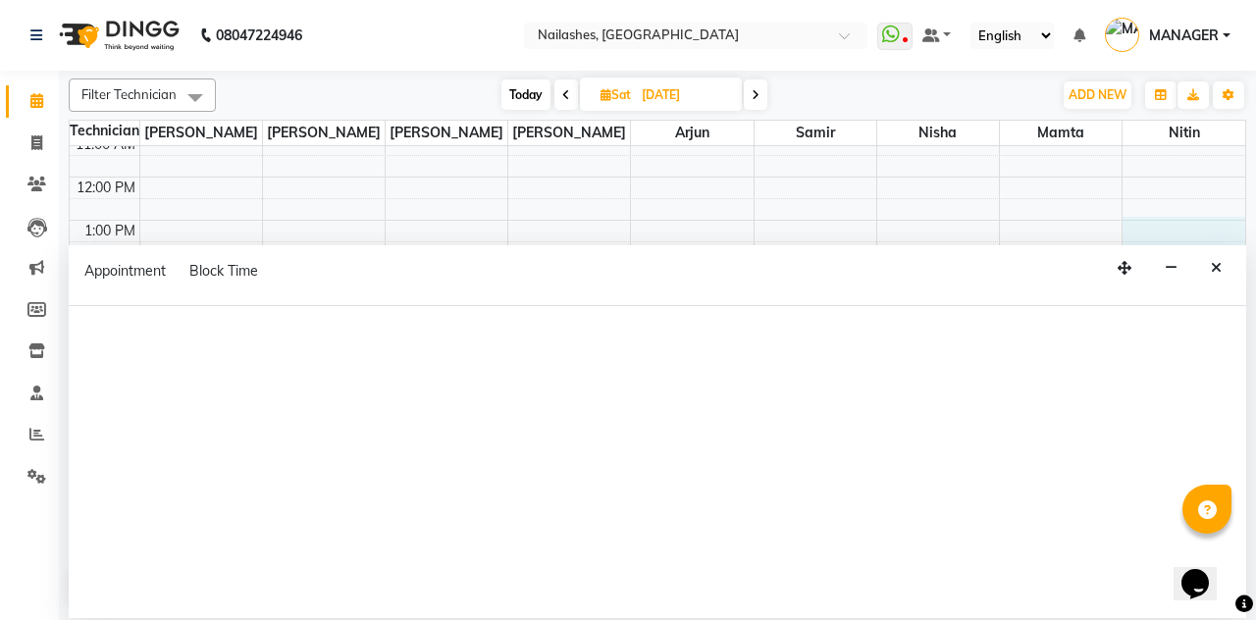
scroll to position [133, 0]
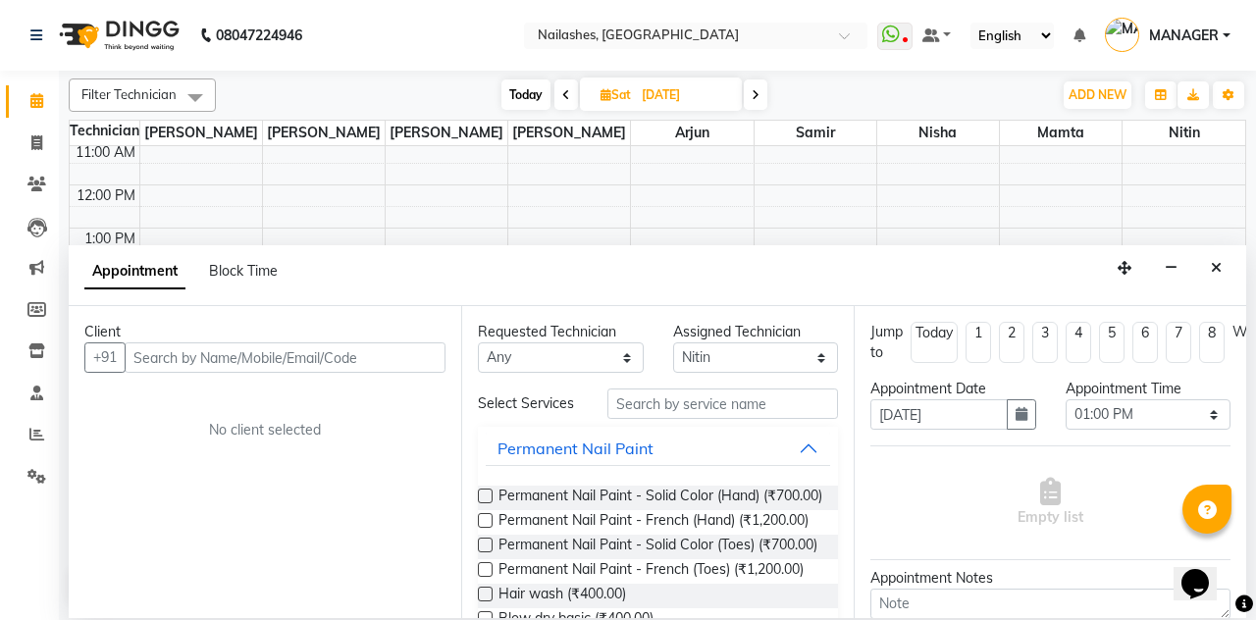
click at [1214, 261] on icon "Close" at bounding box center [1215, 268] width 11 height 14
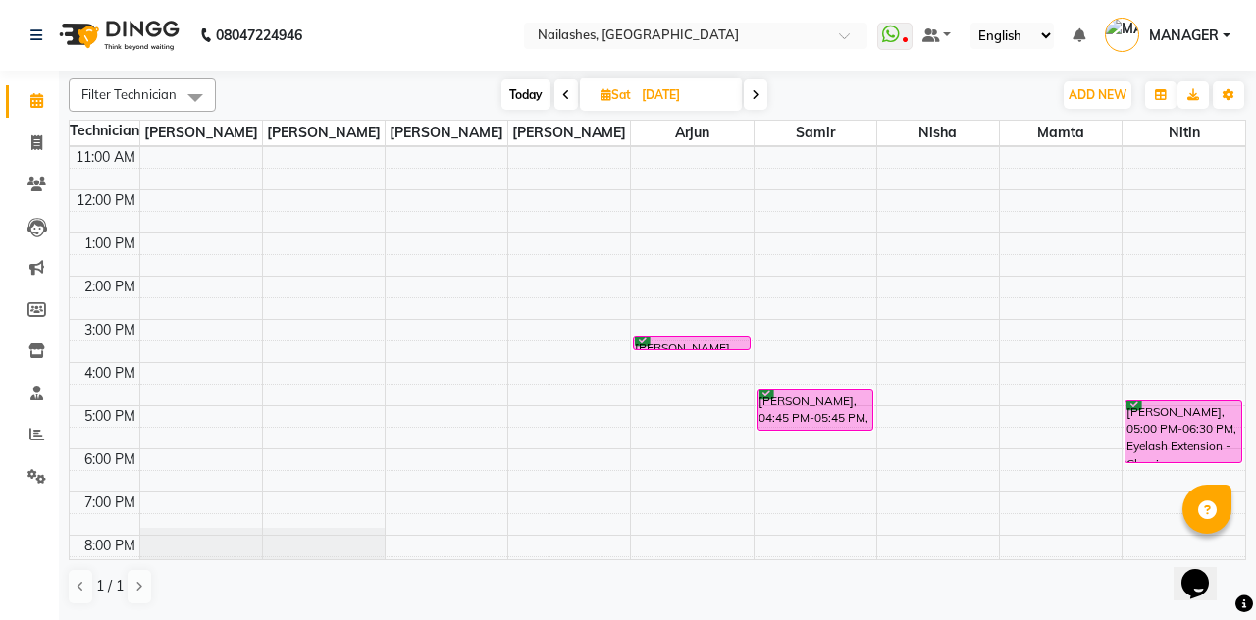
click at [510, 80] on span "Today" at bounding box center [525, 94] width 49 height 30
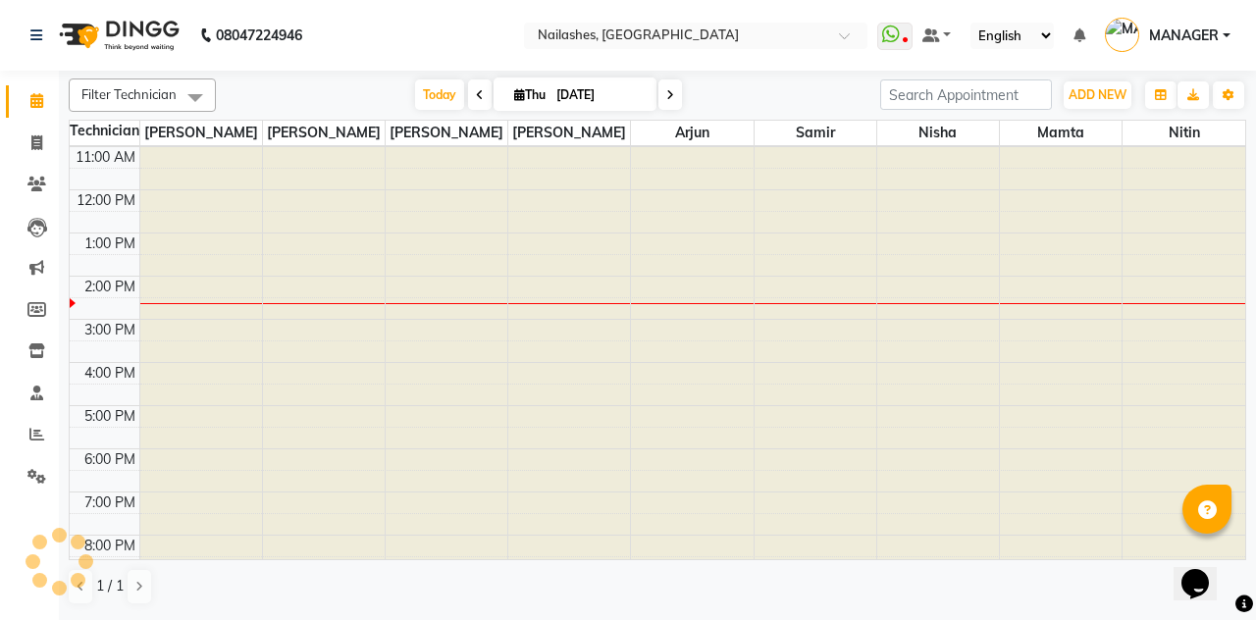
type input "[DATE]"
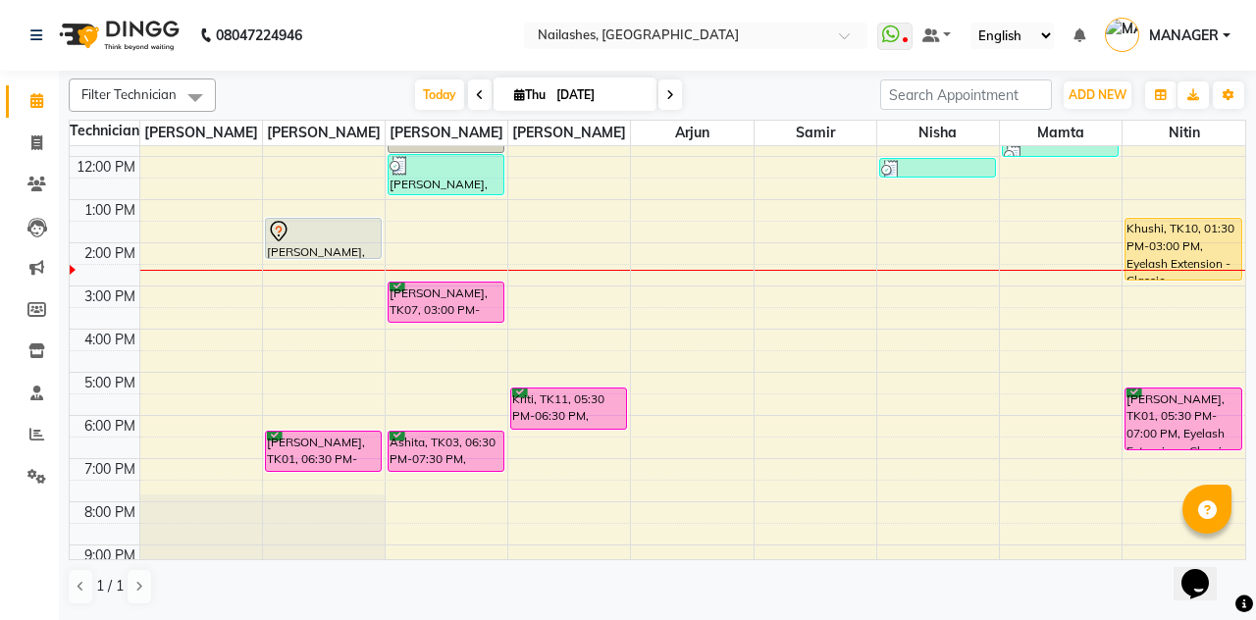
scroll to position [124, 0]
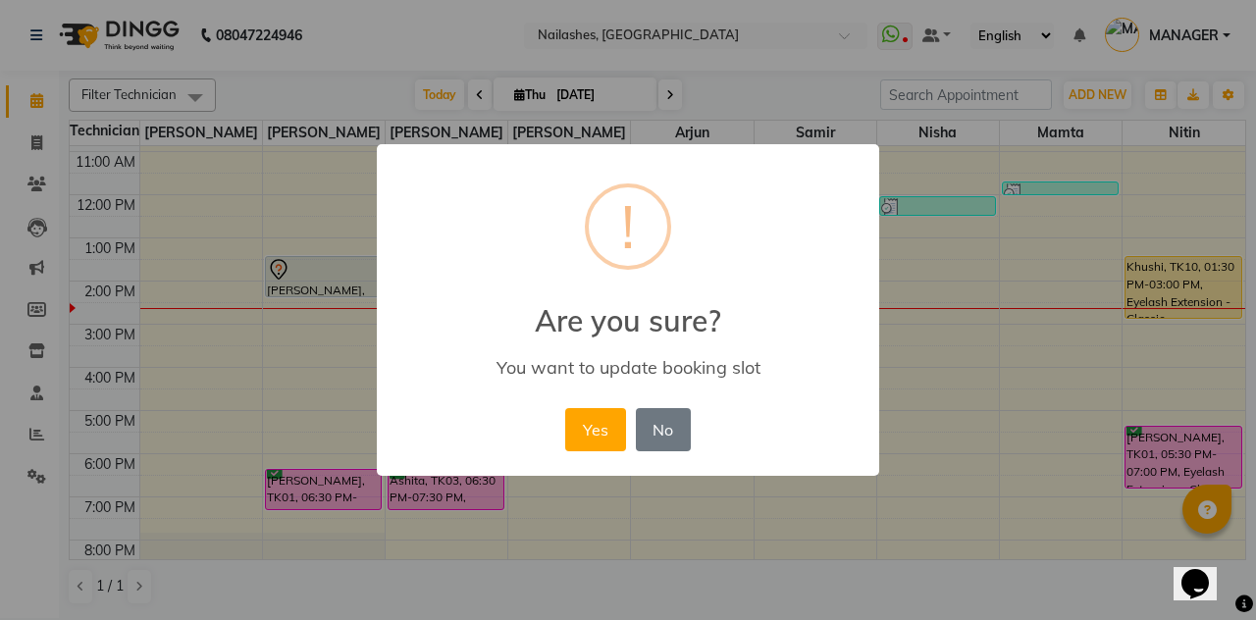
click at [590, 424] on button "Yes" at bounding box center [595, 429] width 60 height 43
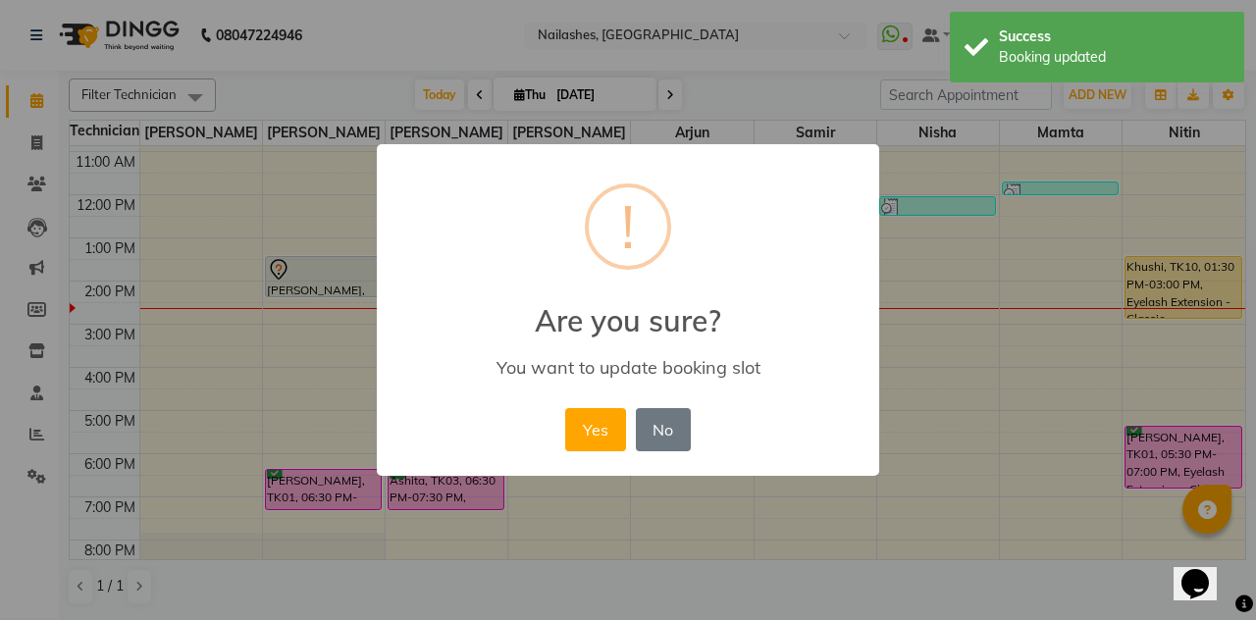
click at [596, 432] on button "Yes" at bounding box center [595, 429] width 60 height 43
click at [599, 429] on button "Yes" at bounding box center [595, 429] width 60 height 43
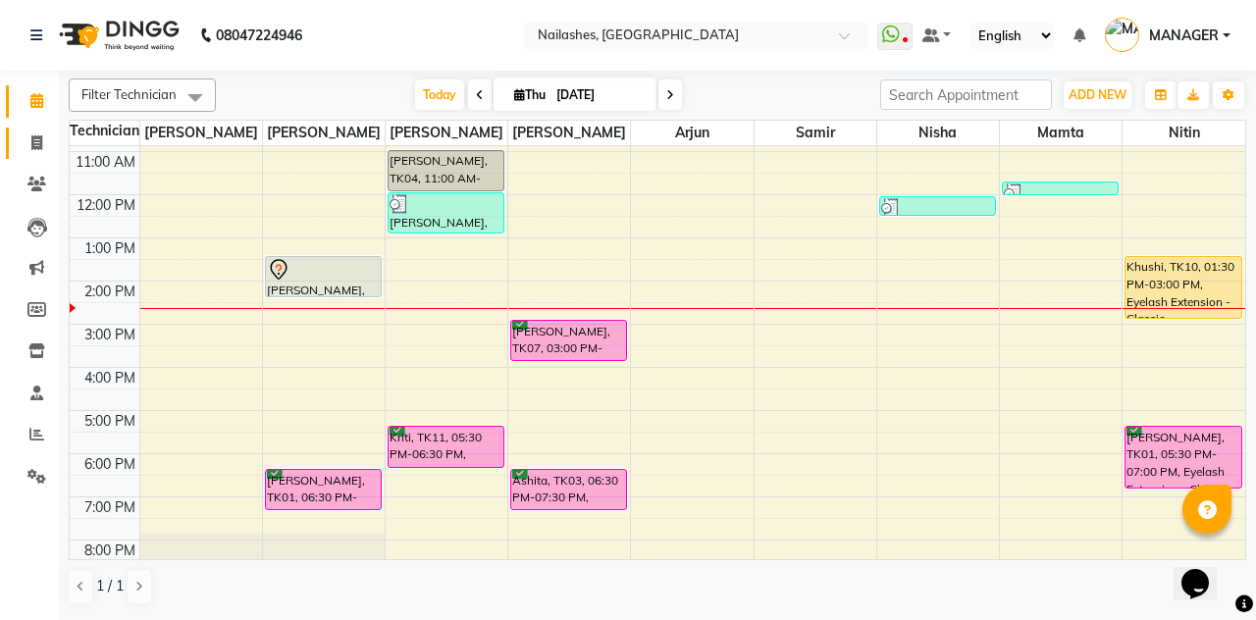
click at [22, 137] on span at bounding box center [37, 143] width 34 height 23
select select "service"
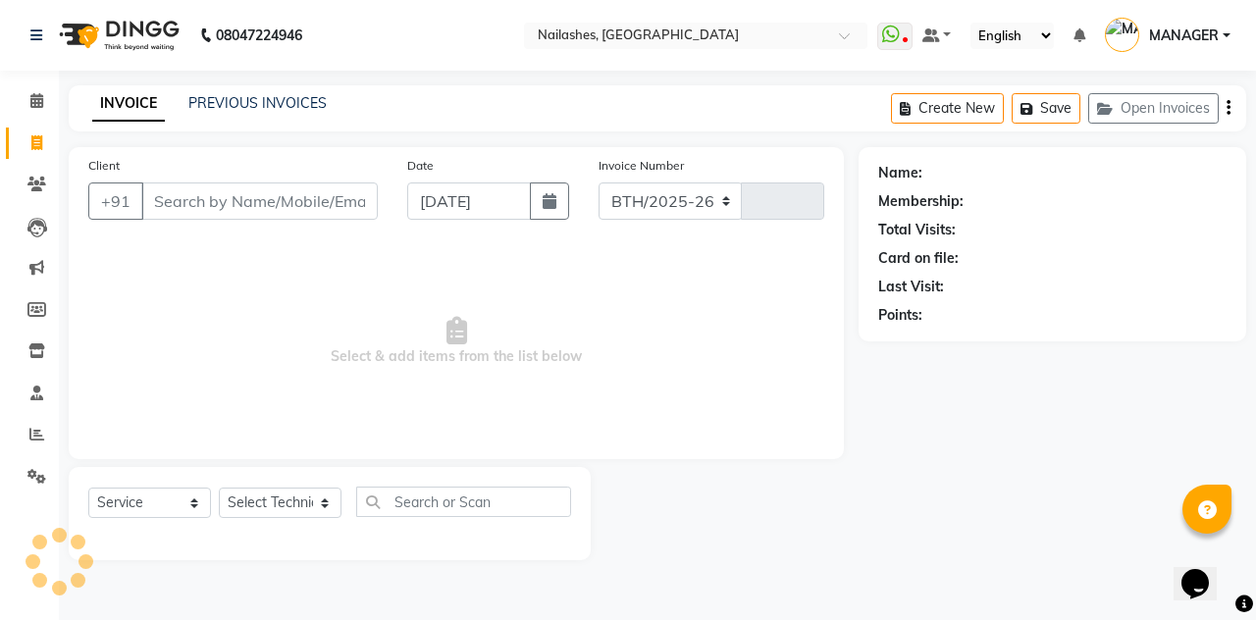
select select "3926"
type input "2298"
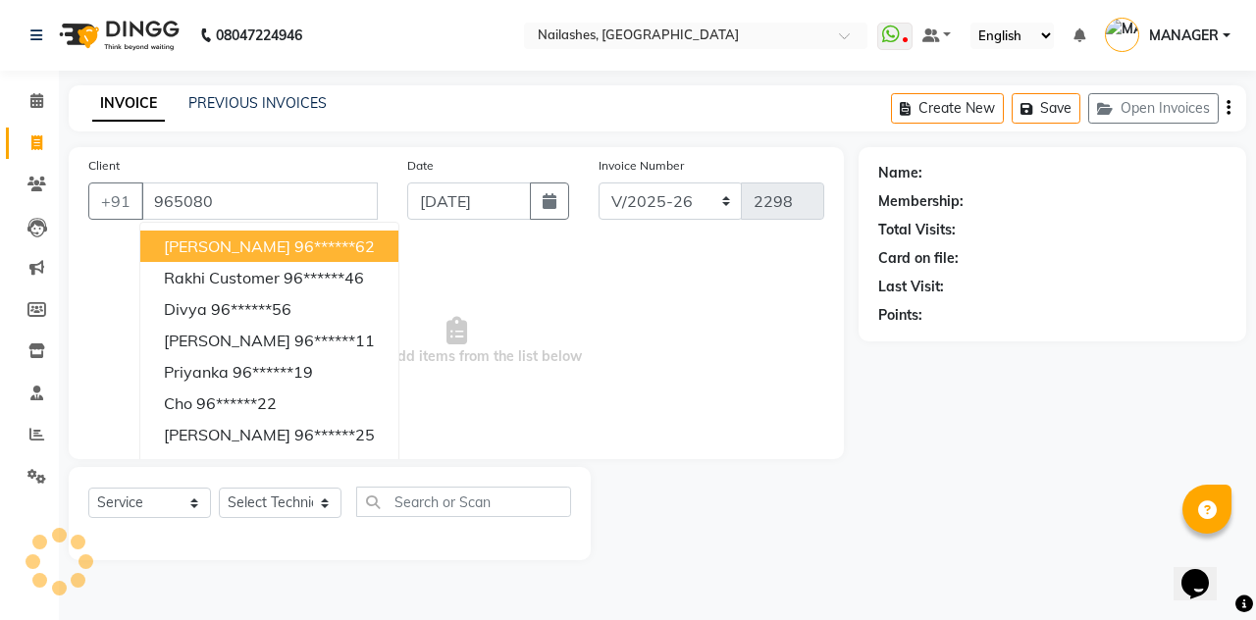
type input "9650800"
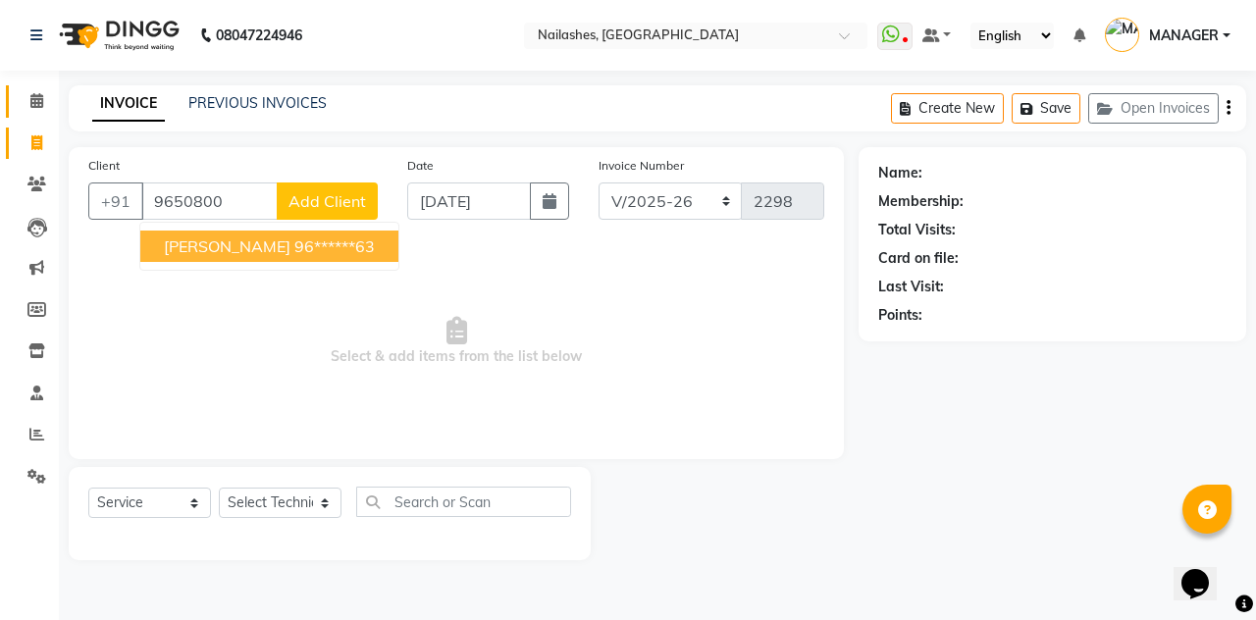
click at [41, 114] on link "Calendar" at bounding box center [29, 101] width 47 height 32
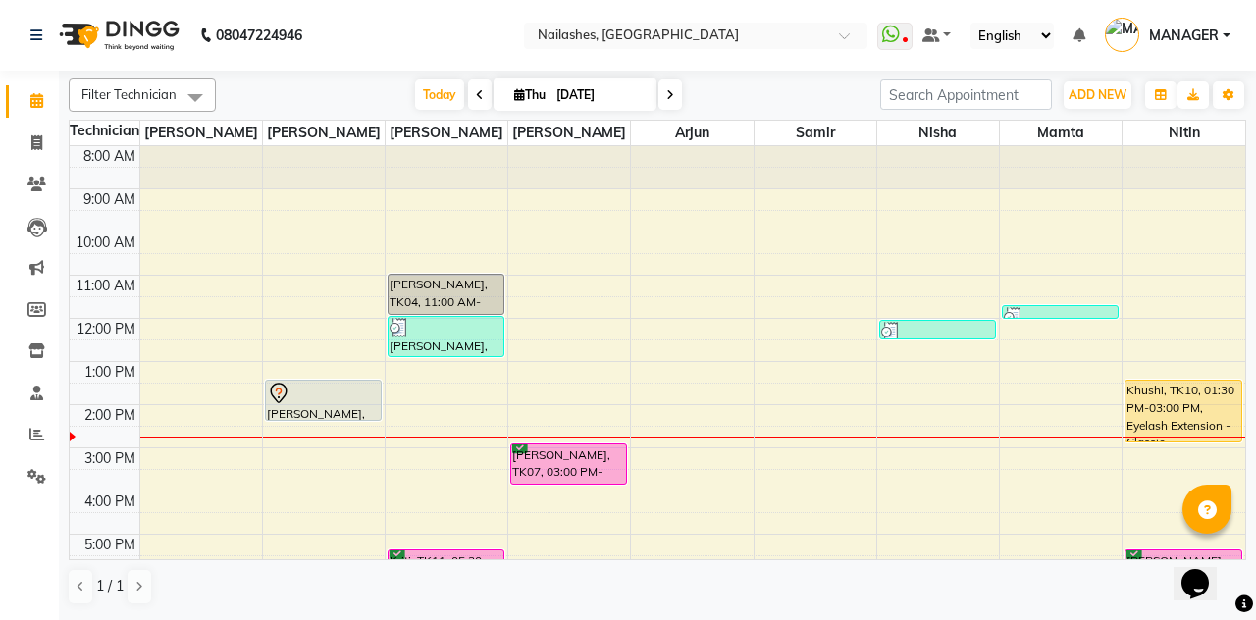
click at [349, 391] on div at bounding box center [323, 394] width 113 height 24
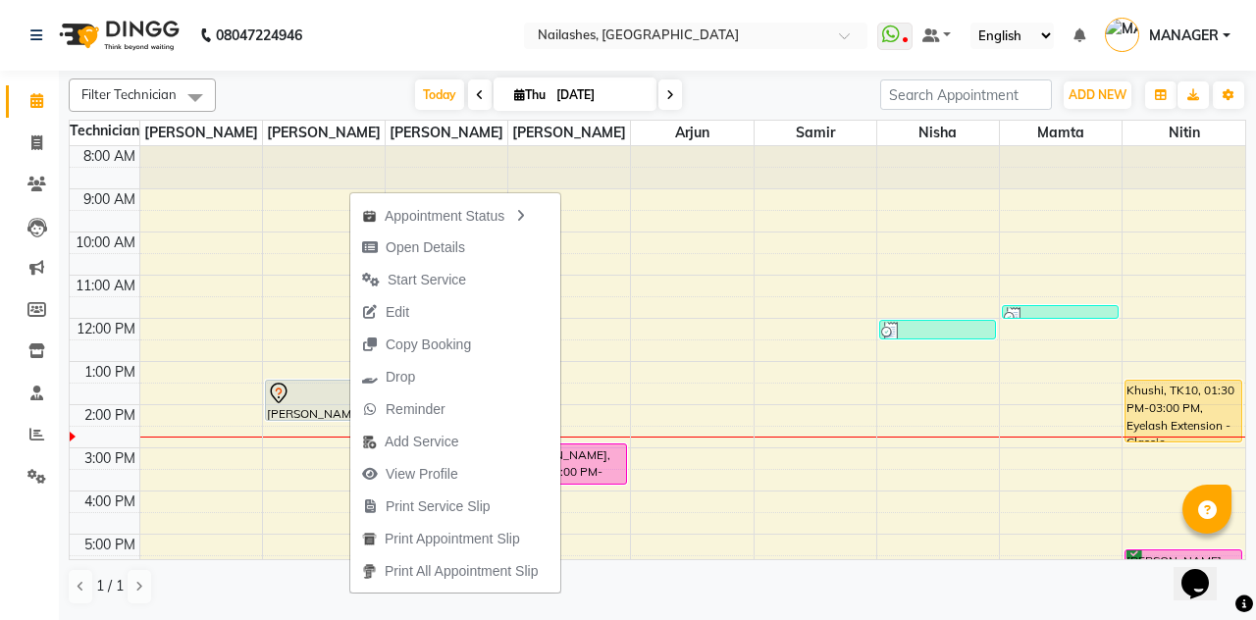
click at [477, 277] on button "Start Service" at bounding box center [455, 280] width 210 height 32
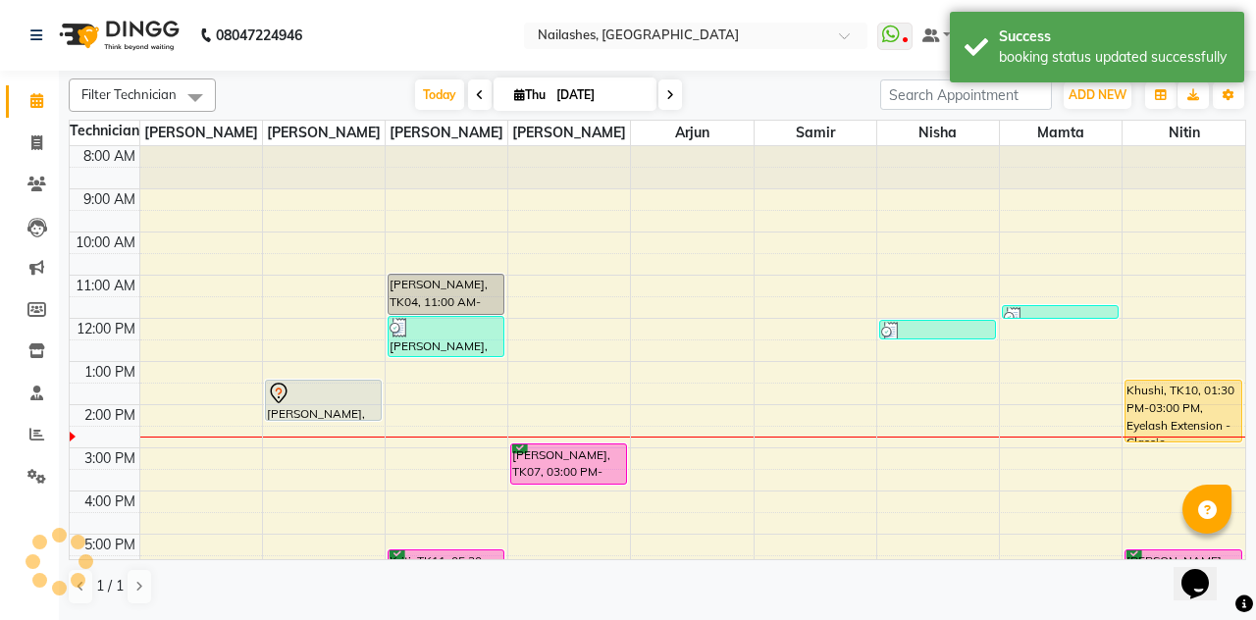
click at [354, 390] on div "[PERSON_NAME], TK05, 01:30 PM-02:30 PM, Nail Extension - Acrylic (Hand)" at bounding box center [323, 400] width 115 height 39
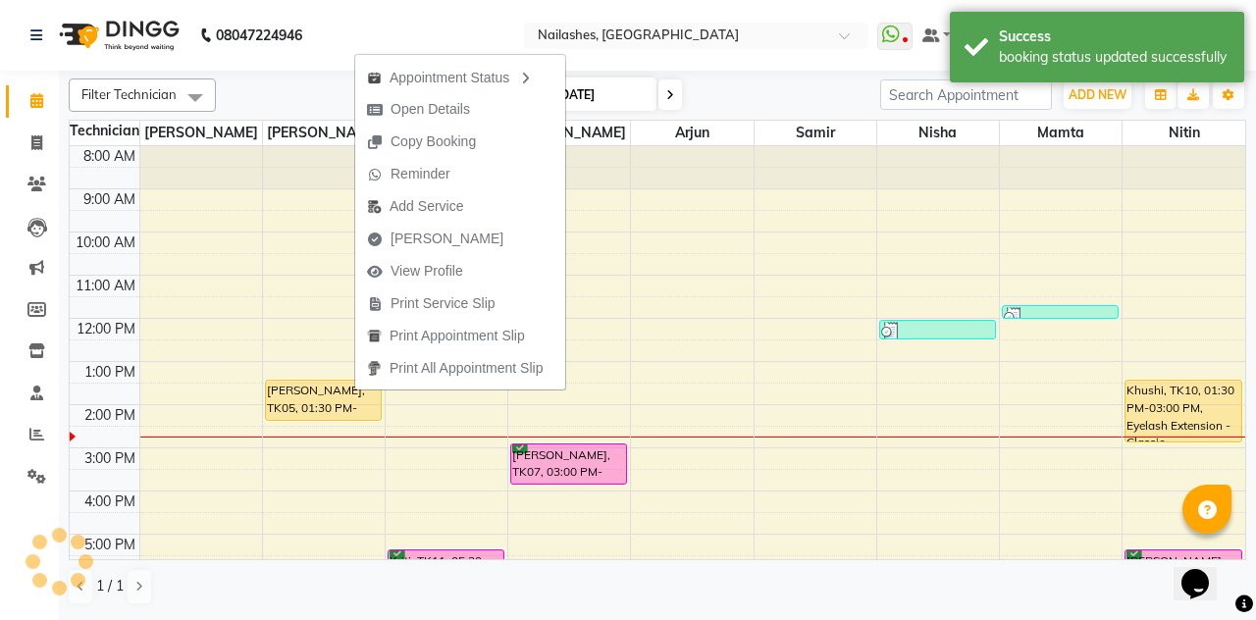
click at [488, 238] on button "[PERSON_NAME]" at bounding box center [460, 239] width 210 height 32
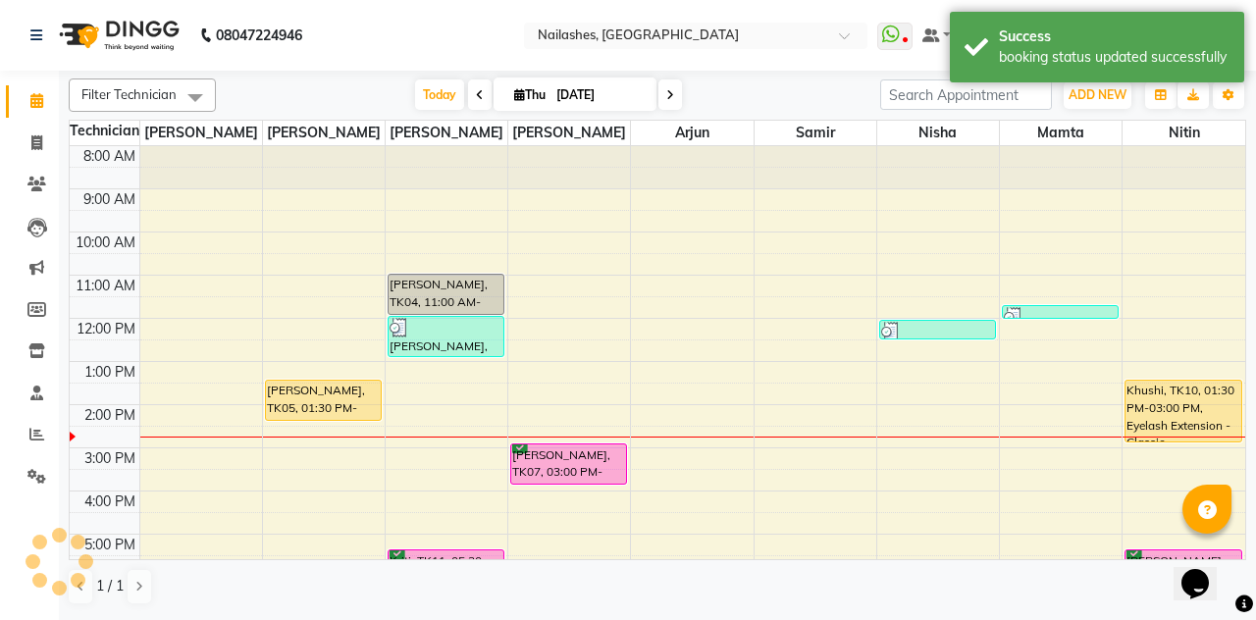
select select "service"
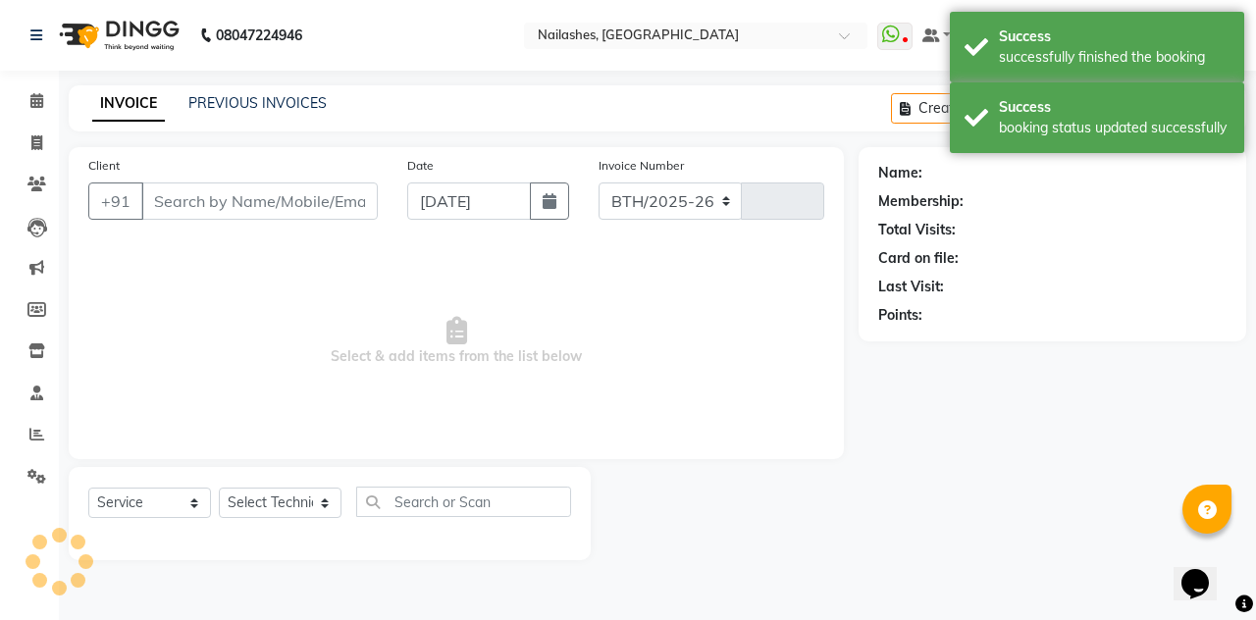
select select "3926"
type input "2298"
type input "96******63"
select select "19476"
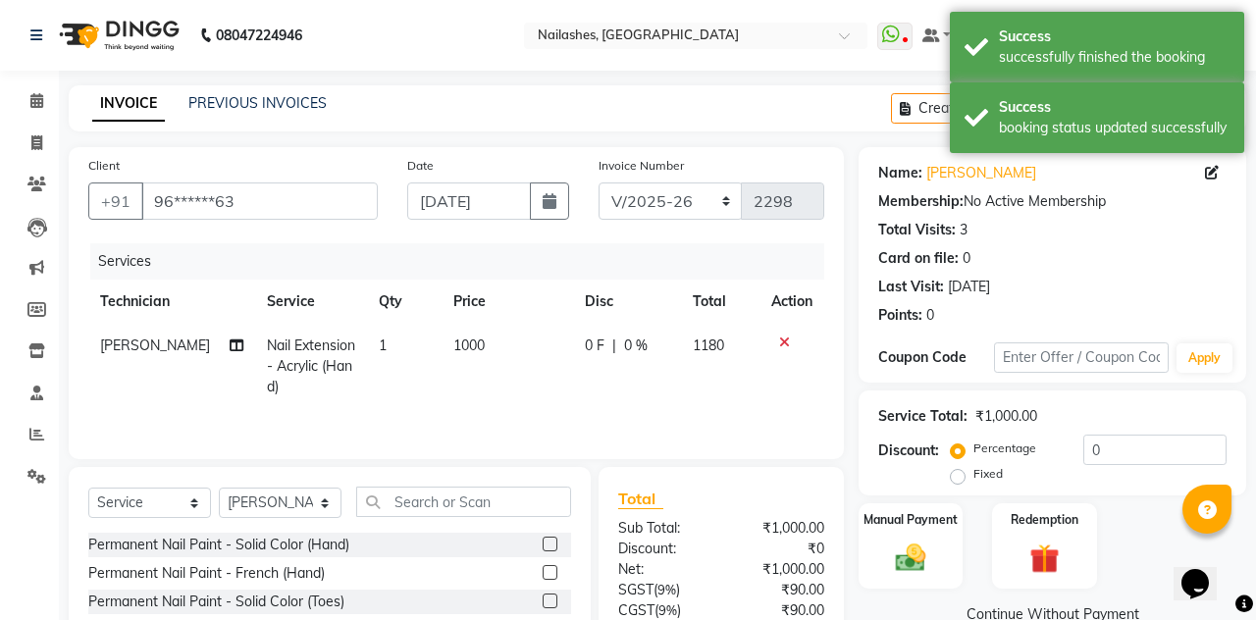
click at [783, 335] on icon at bounding box center [784, 342] width 11 height 14
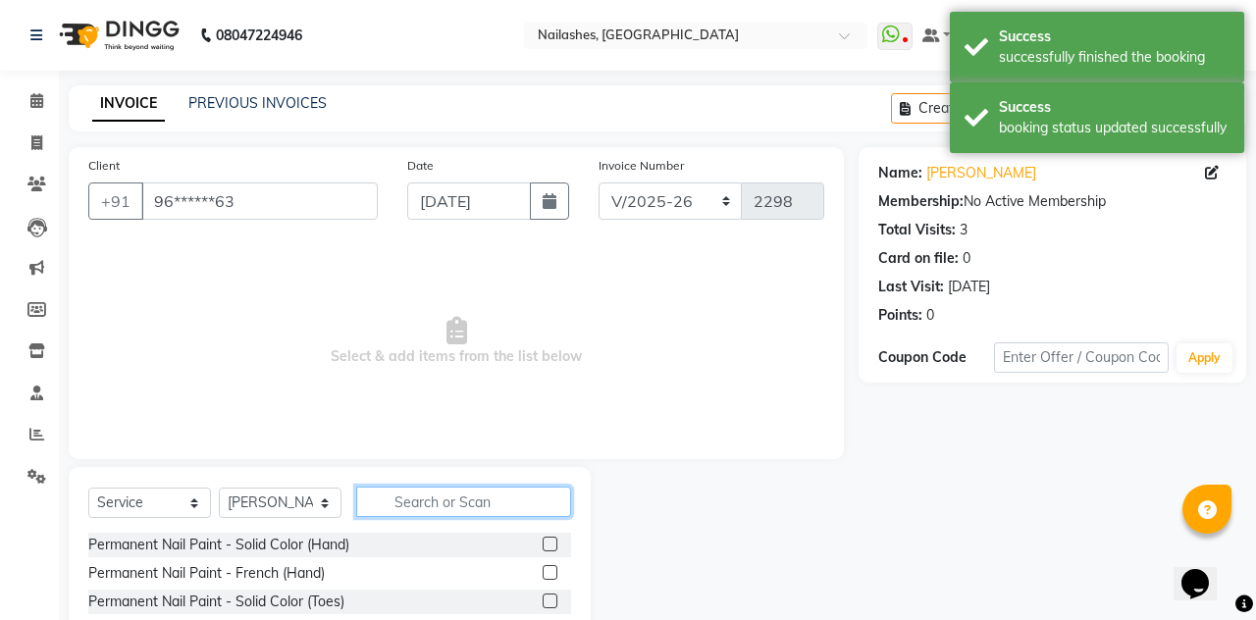
click at [515, 492] on input "text" at bounding box center [463, 502] width 215 height 30
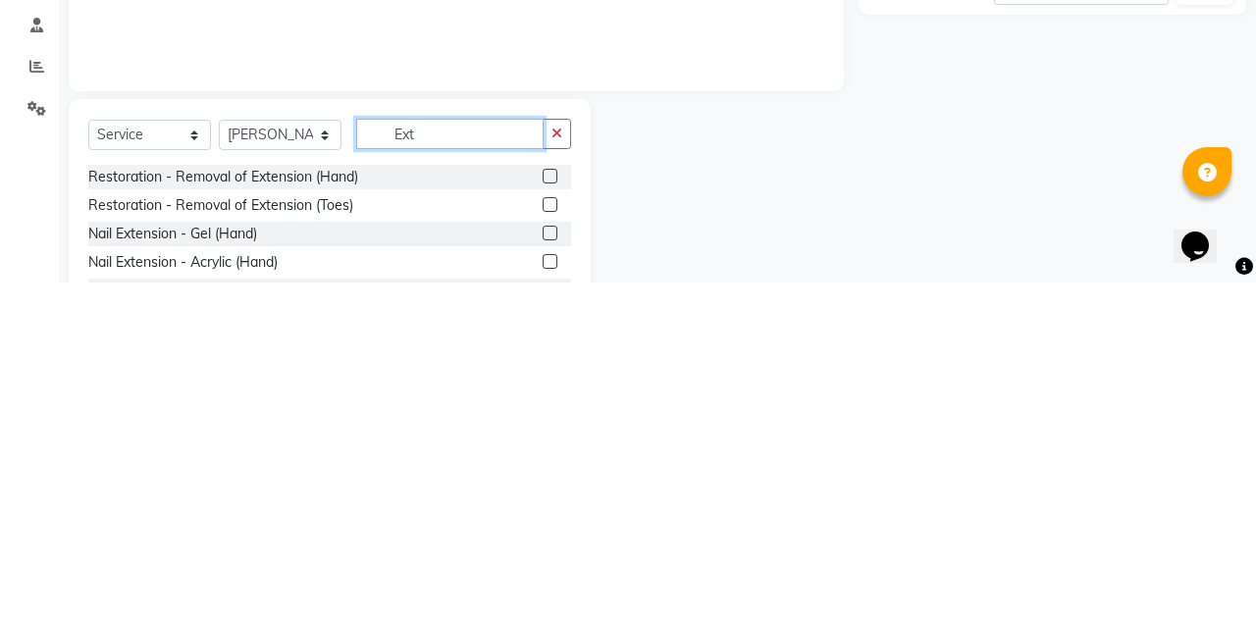
scroll to position [69, 0]
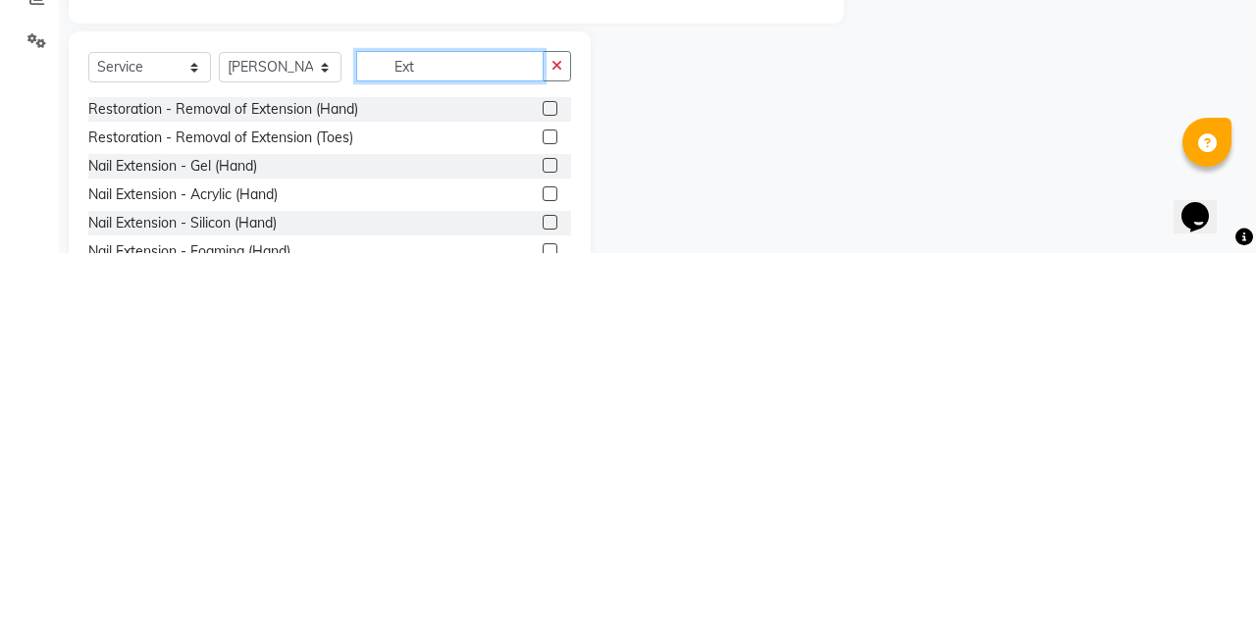
type input "Ext"
click at [545, 561] on label at bounding box center [549, 560] width 15 height 15
click at [545, 561] on input "checkbox" at bounding box center [548, 561] width 13 height 13
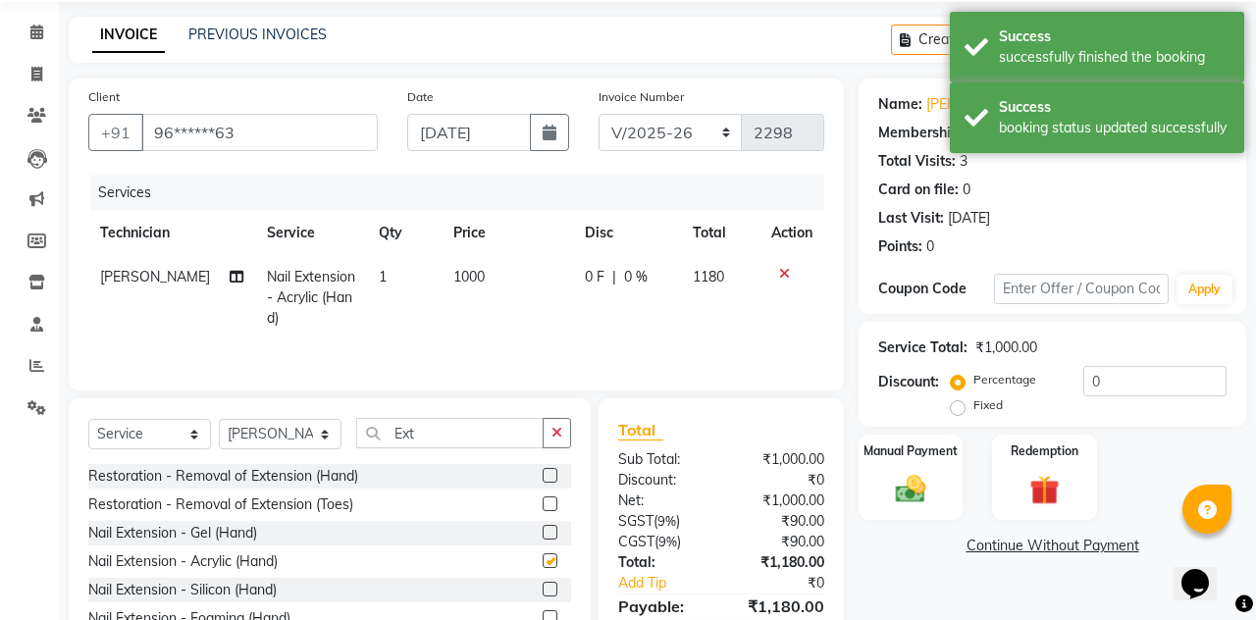
checkbox input "false"
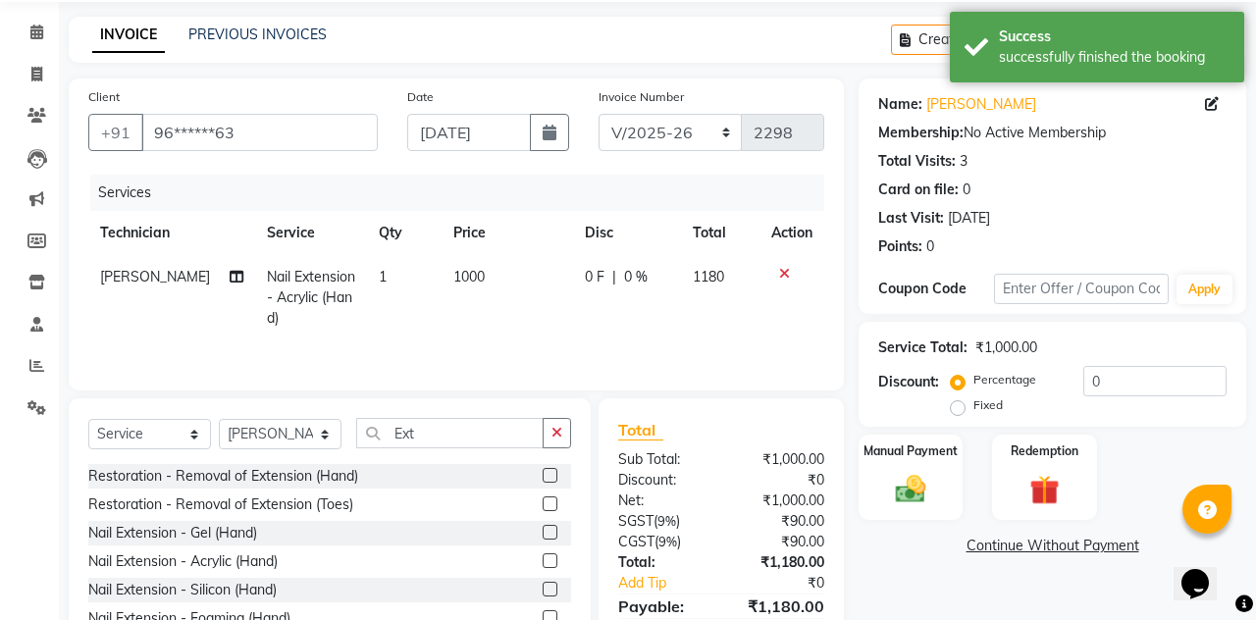
click at [462, 270] on span "1000" at bounding box center [468, 277] width 31 height 18
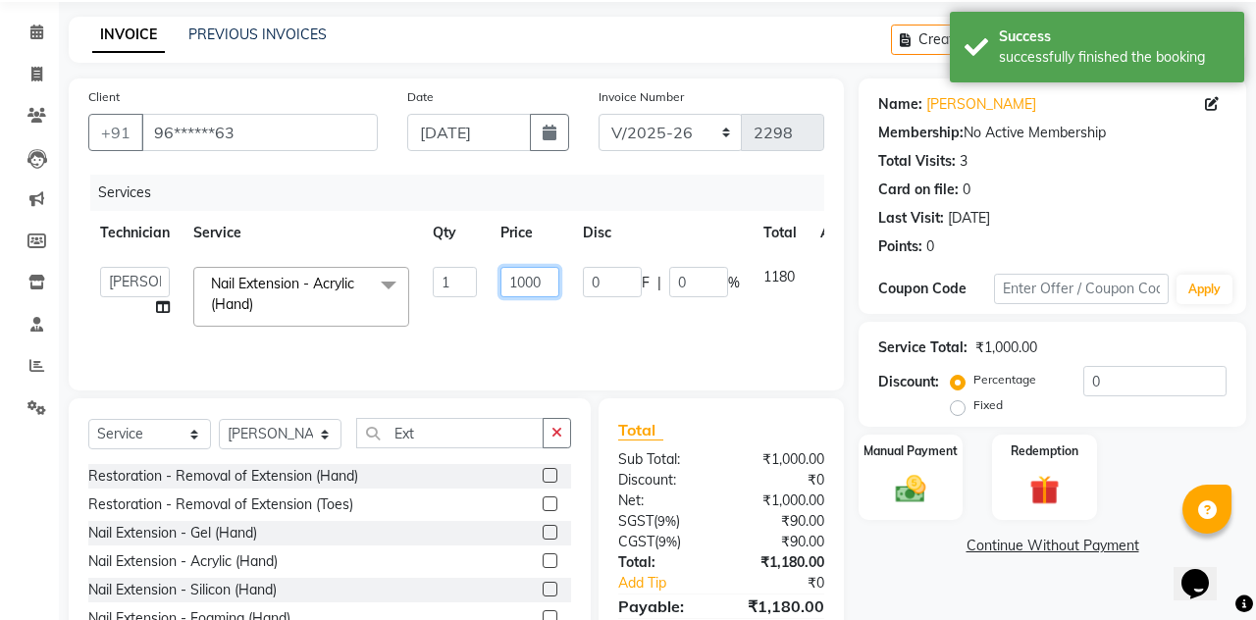
click at [529, 281] on input "1000" at bounding box center [529, 282] width 59 height 30
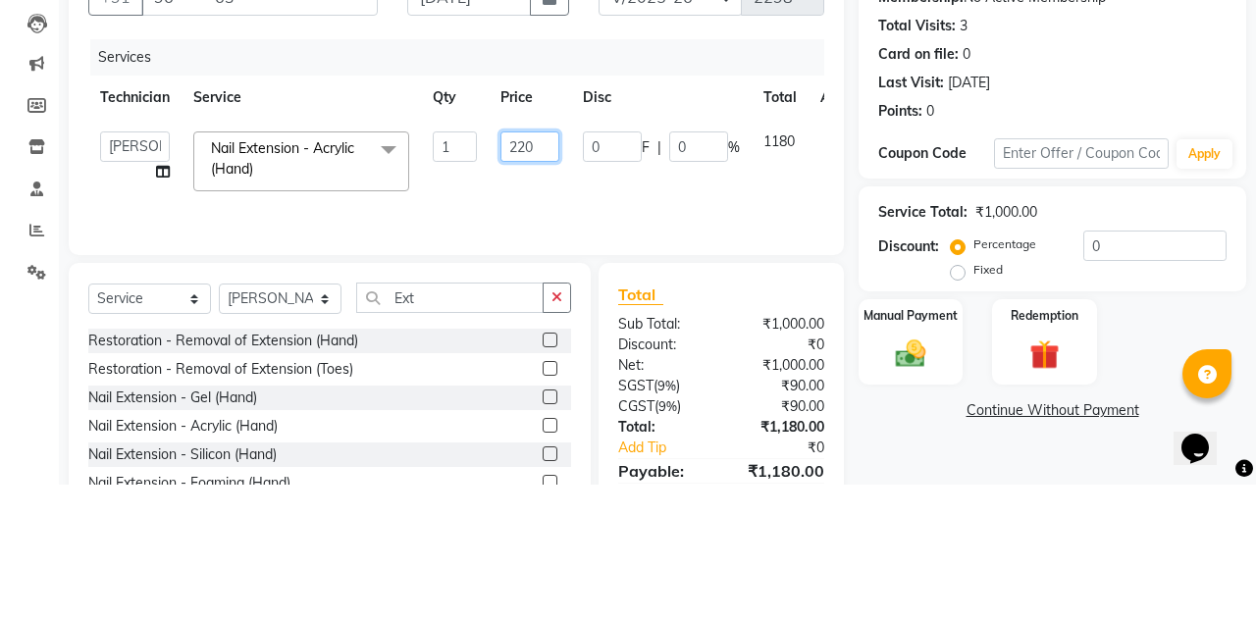
type input "2200"
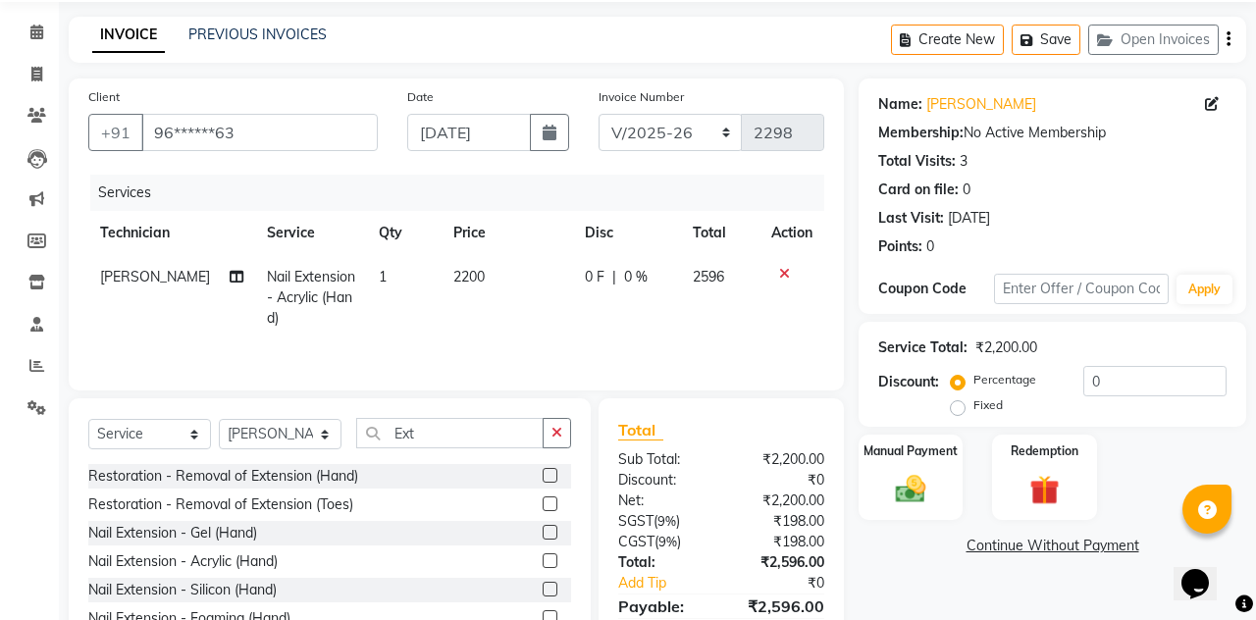
scroll to position [71, 0]
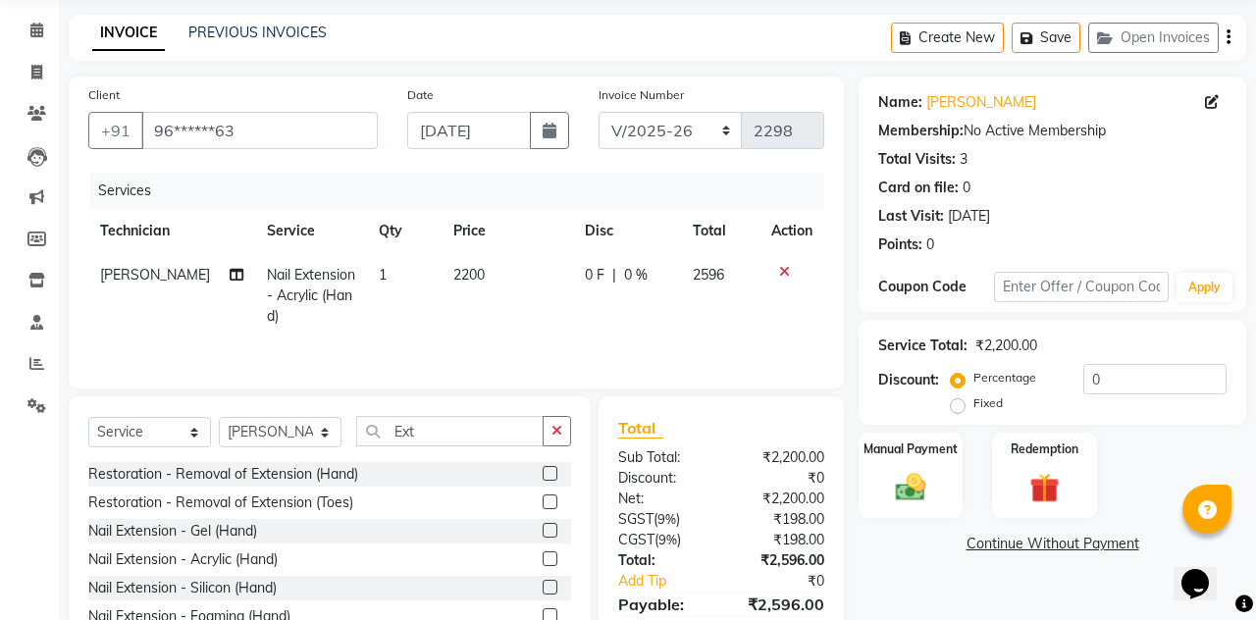
click at [913, 475] on img at bounding box center [910, 487] width 49 height 34
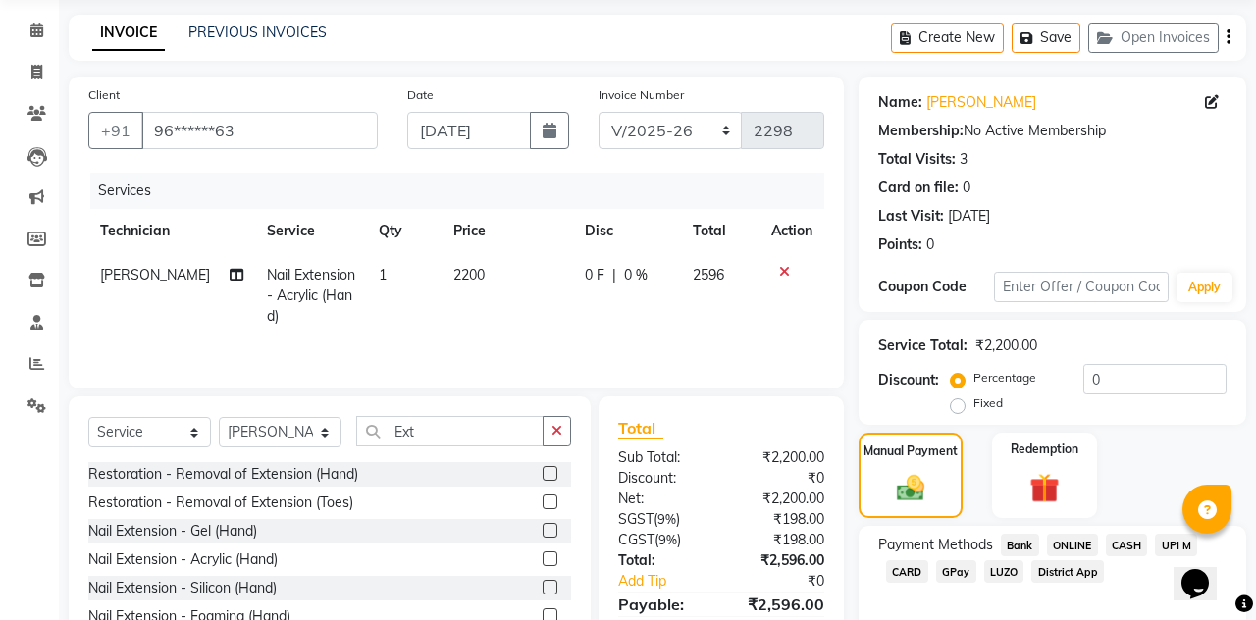
click at [902, 567] on span "CARD" at bounding box center [907, 571] width 42 height 23
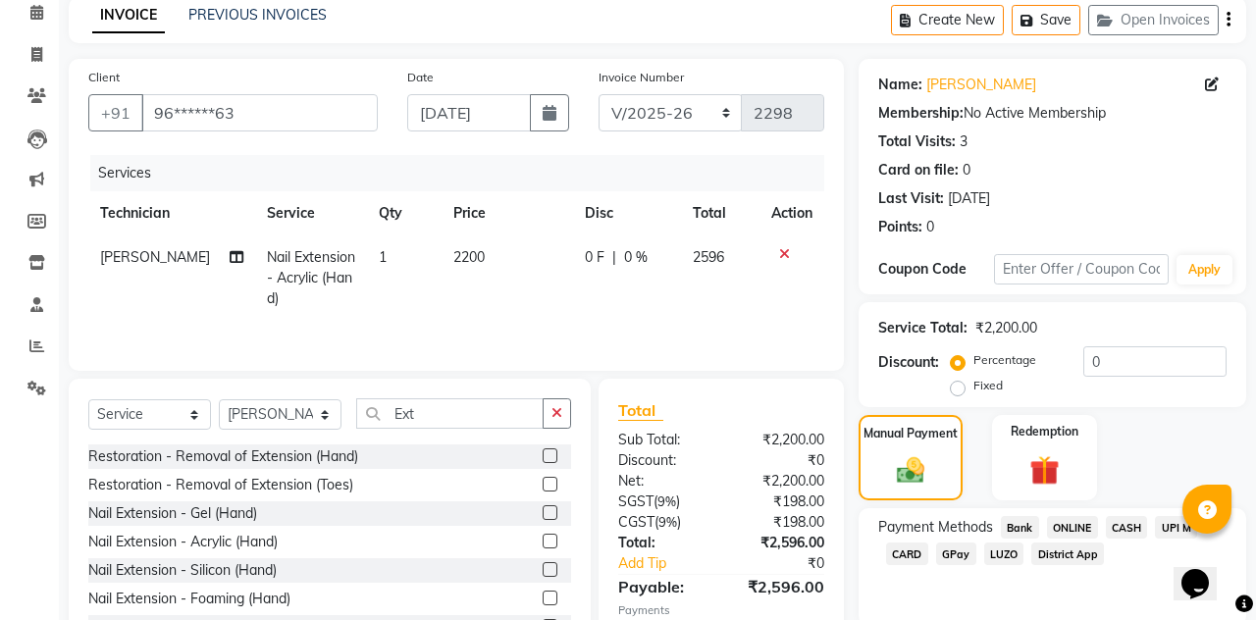
scroll to position [180, 0]
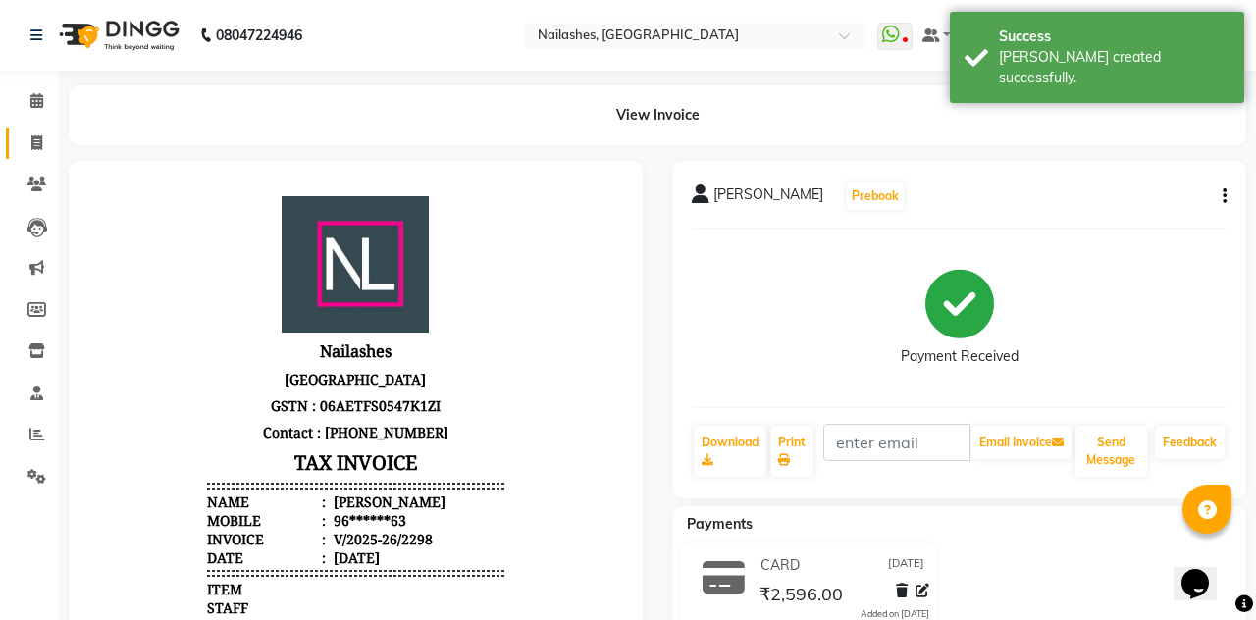
click at [37, 150] on icon at bounding box center [36, 142] width 11 height 15
select select "service"
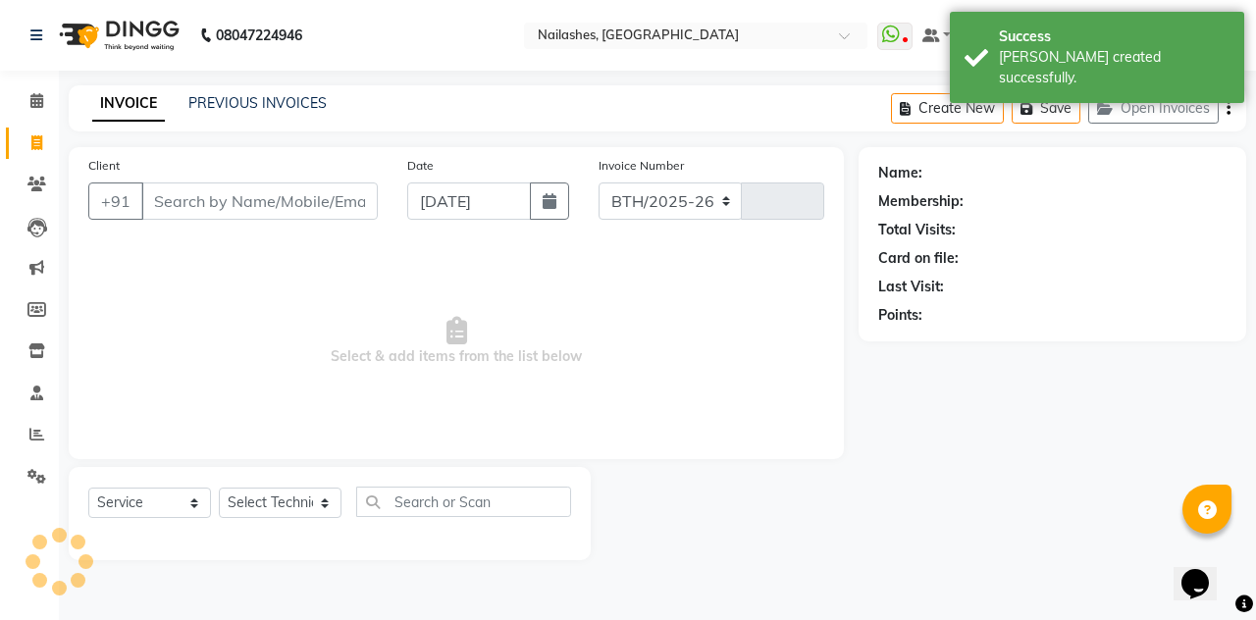
select select "3926"
type input "2299"
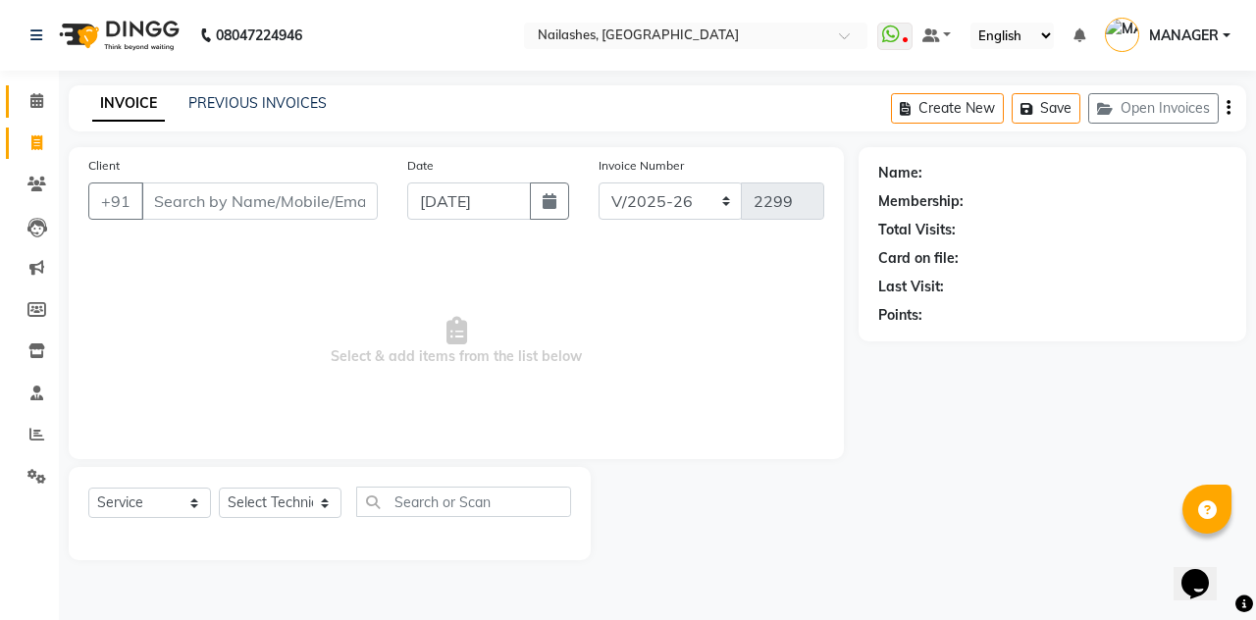
click at [37, 87] on link "Calendar" at bounding box center [29, 101] width 47 height 32
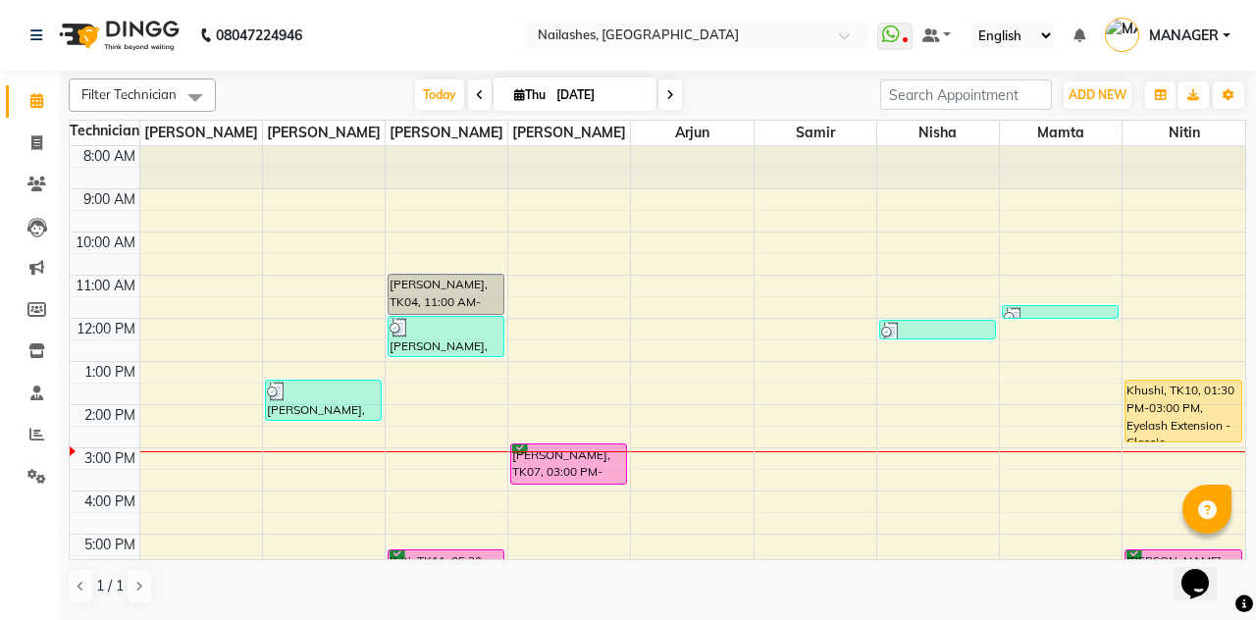
click at [548, 461] on div "[PERSON_NAME], TK07, 03:00 PM-04:00 PM, Permanent Nail Paint - Solid Color (Han…" at bounding box center [568, 463] width 115 height 39
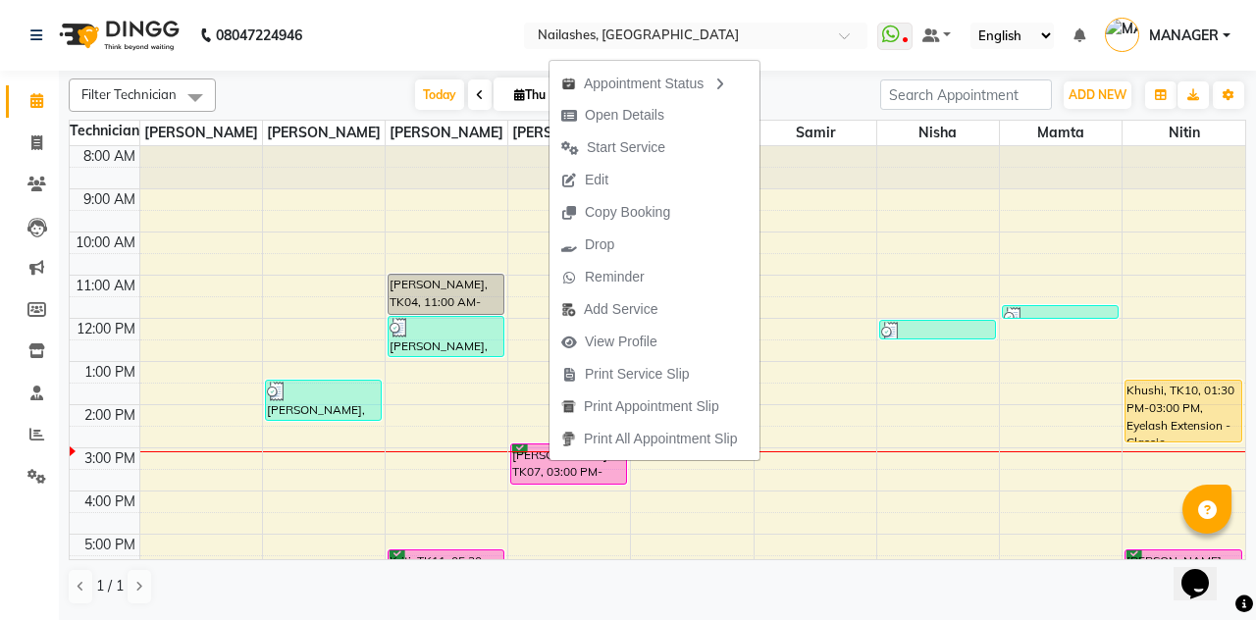
click at [595, 112] on span "Open Details" at bounding box center [624, 115] width 79 height 21
select select "6"
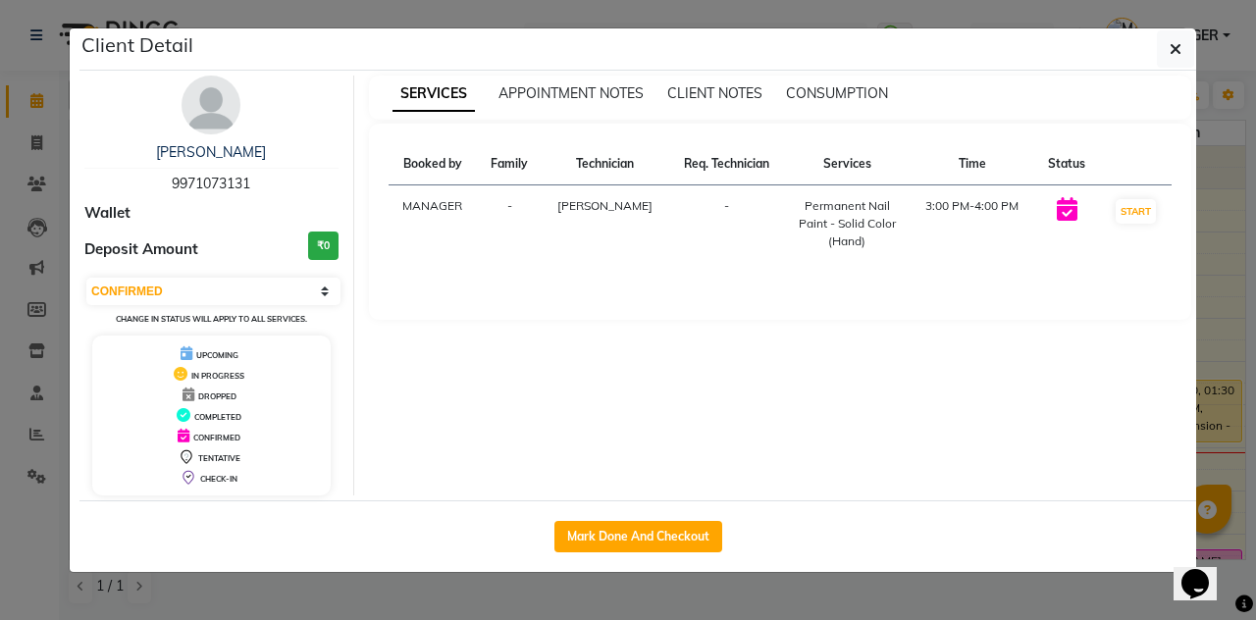
click at [1183, 43] on button "button" at bounding box center [1174, 48] width 37 height 37
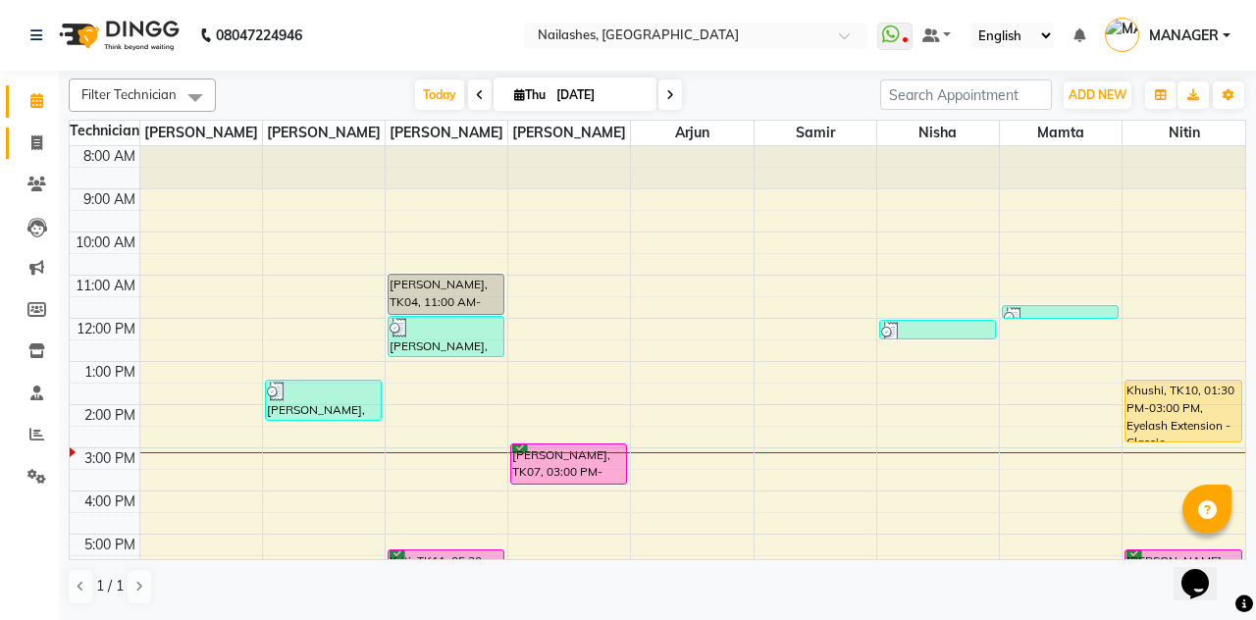
click at [26, 151] on span at bounding box center [37, 143] width 34 height 23
select select "service"
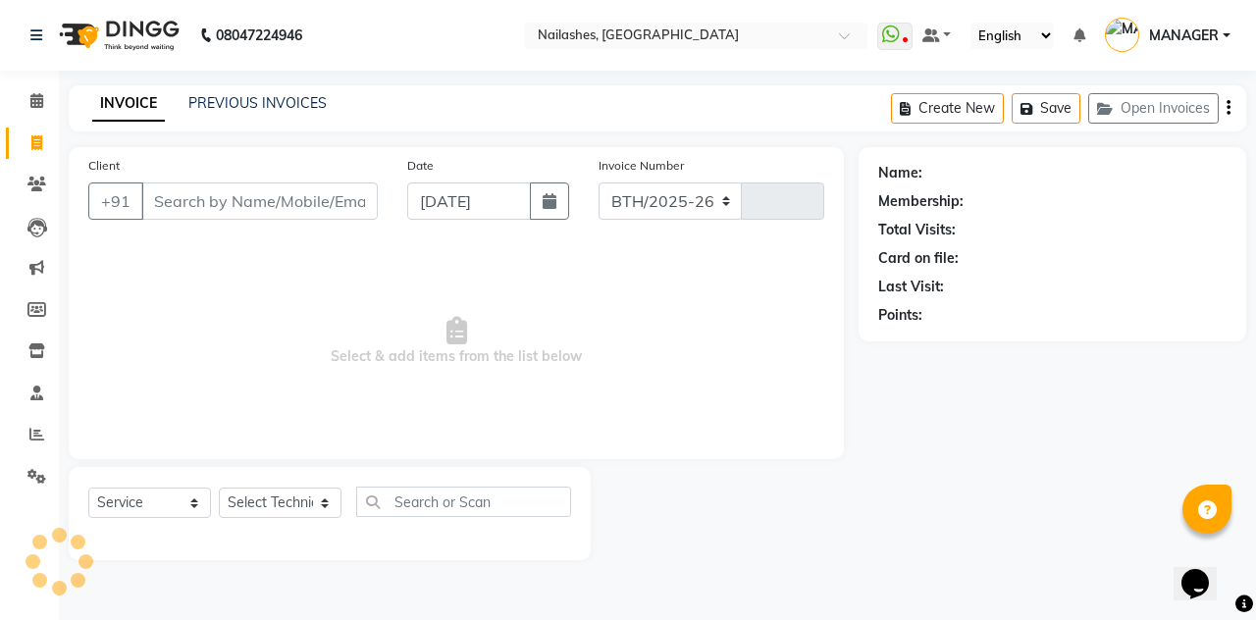
select select "3926"
type input "2299"
click at [1154, 122] on button "Open Invoices" at bounding box center [1153, 108] width 130 height 30
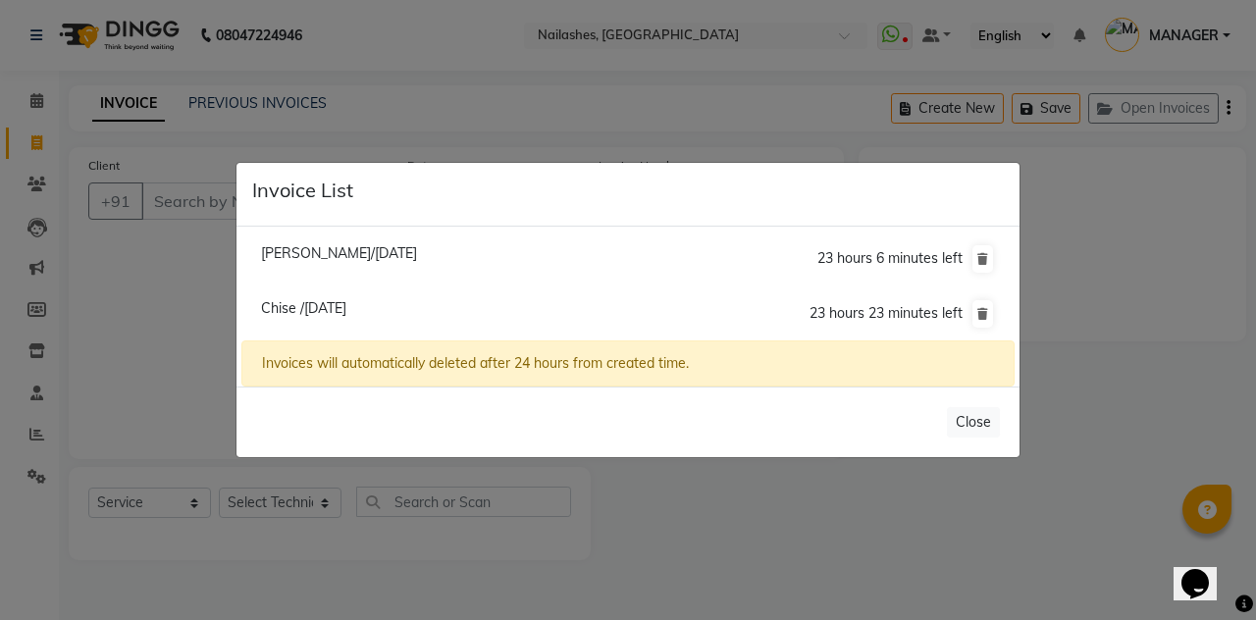
click at [474, 280] on li "[PERSON_NAME]/[DATE] 23 hours 6 minutes left" at bounding box center [627, 259] width 773 height 56
click at [417, 262] on span "[PERSON_NAME]/[DATE]" at bounding box center [339, 253] width 156 height 18
type input "99******07"
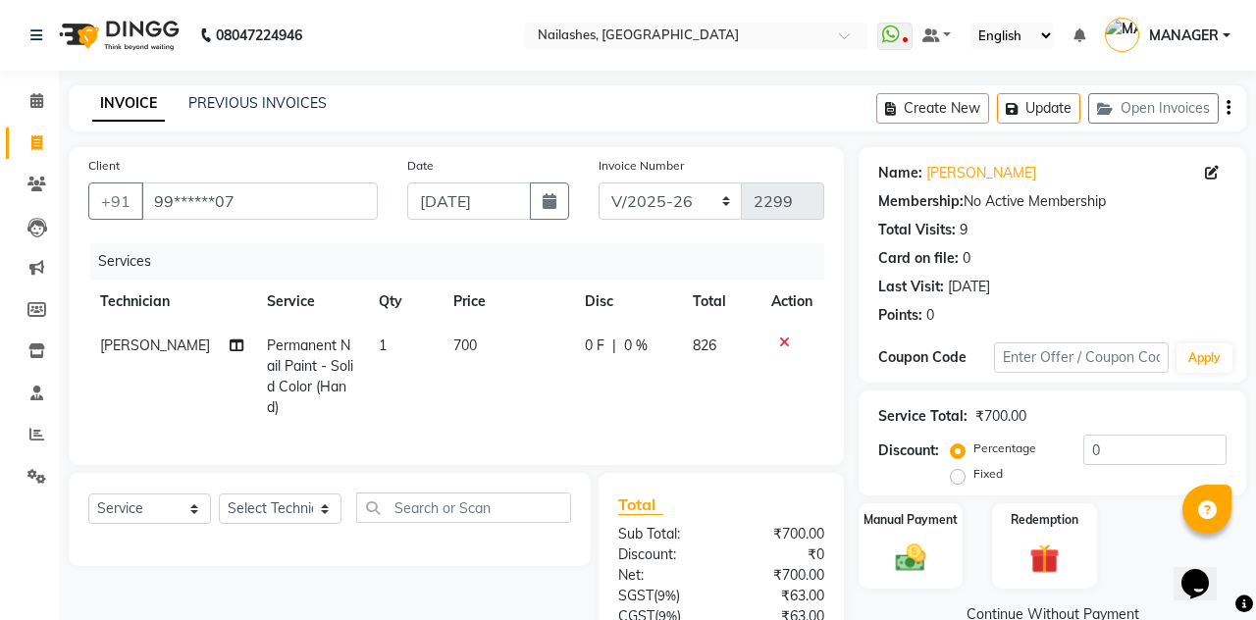
click at [1206, 167] on icon at bounding box center [1212, 173] width 14 height 14
select select "21"
select select "[DEMOGRAPHIC_DATA]"
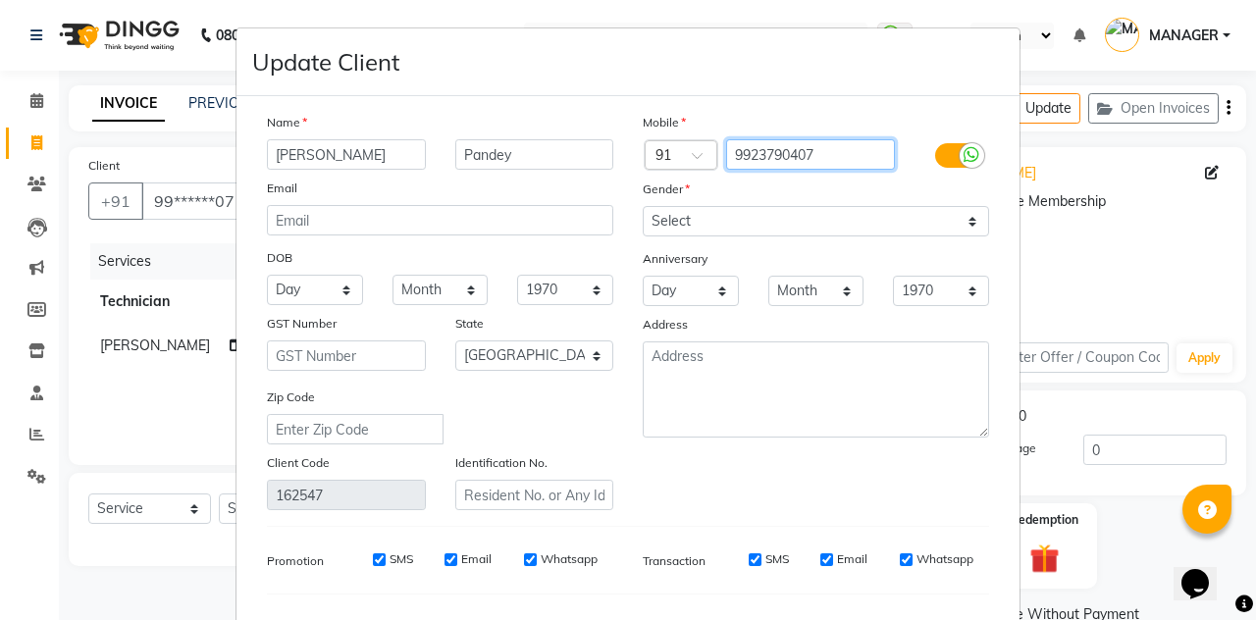
scroll to position [241, 0]
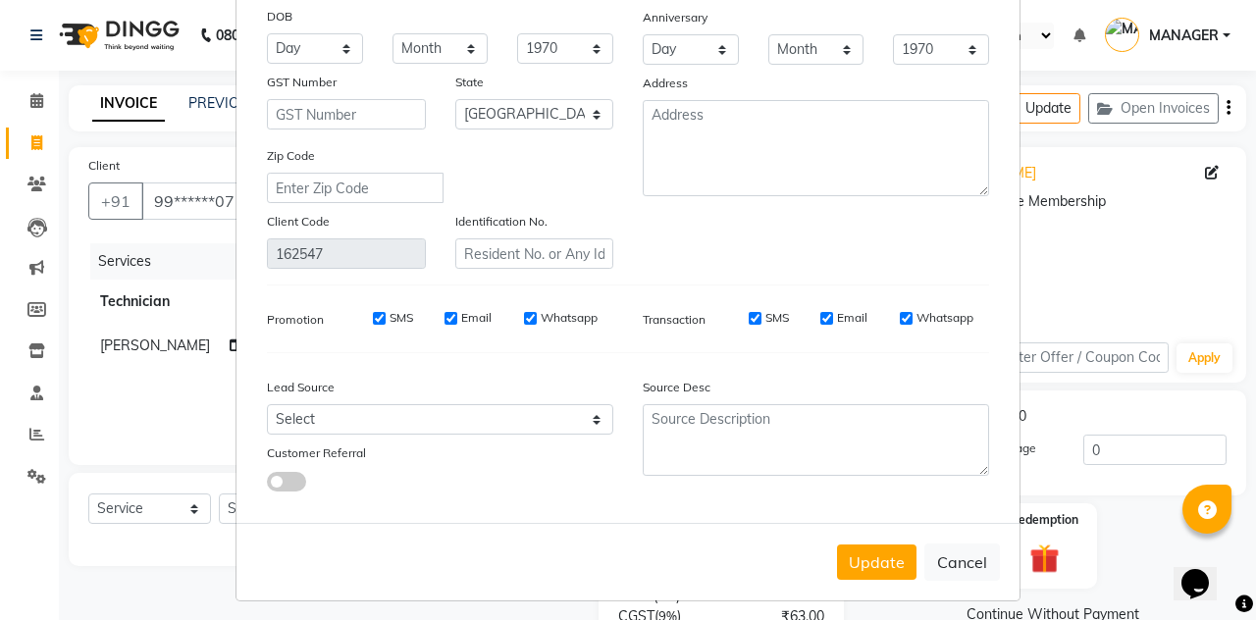
click at [872, 549] on button "Update" at bounding box center [876, 561] width 79 height 35
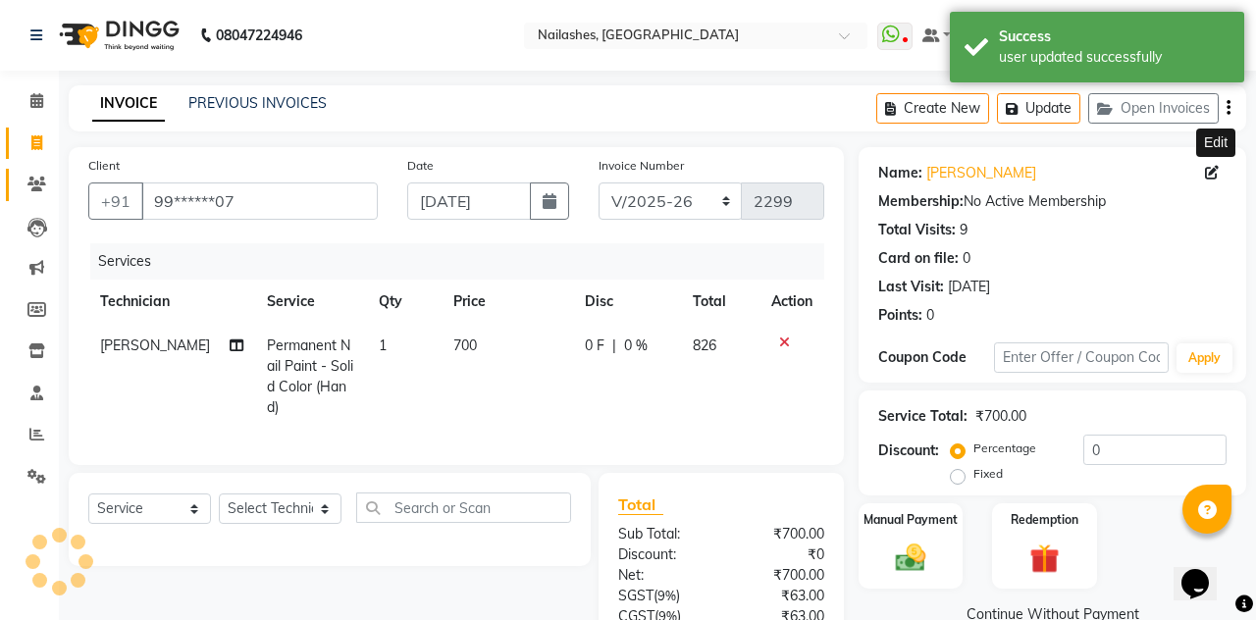
click at [26, 198] on link "Clients" at bounding box center [29, 185] width 47 height 32
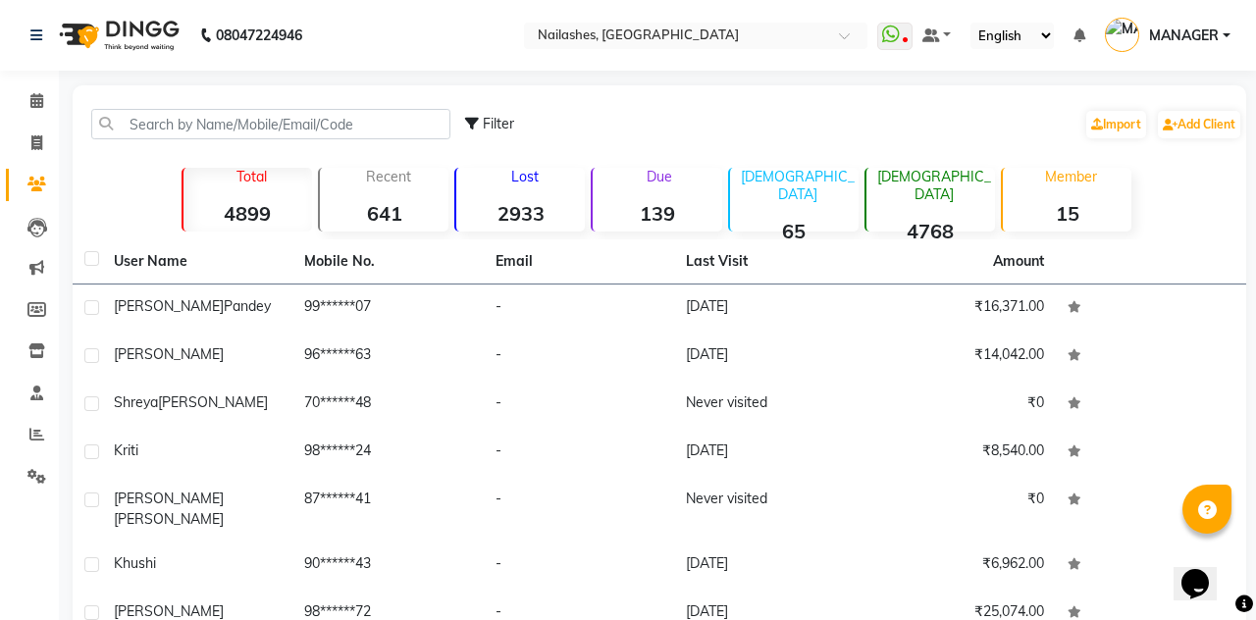
click at [158, 315] on span "[PERSON_NAME]" at bounding box center [169, 306] width 110 height 18
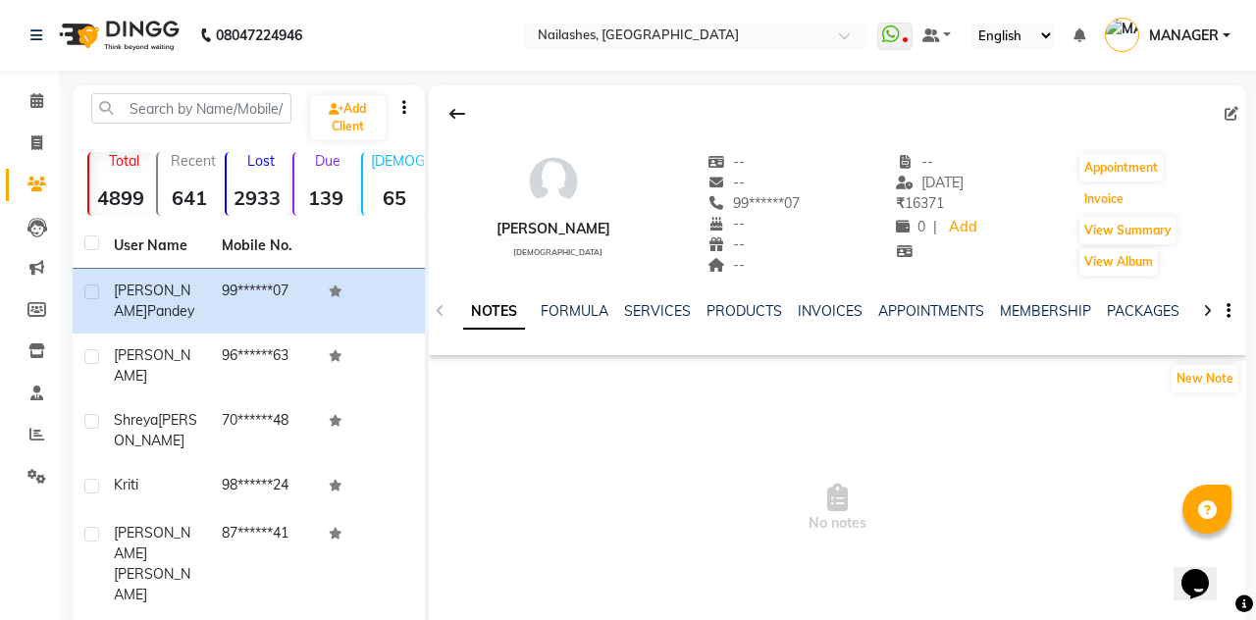
click at [1103, 188] on button "Invoice" at bounding box center [1103, 198] width 49 height 27
select select "service"
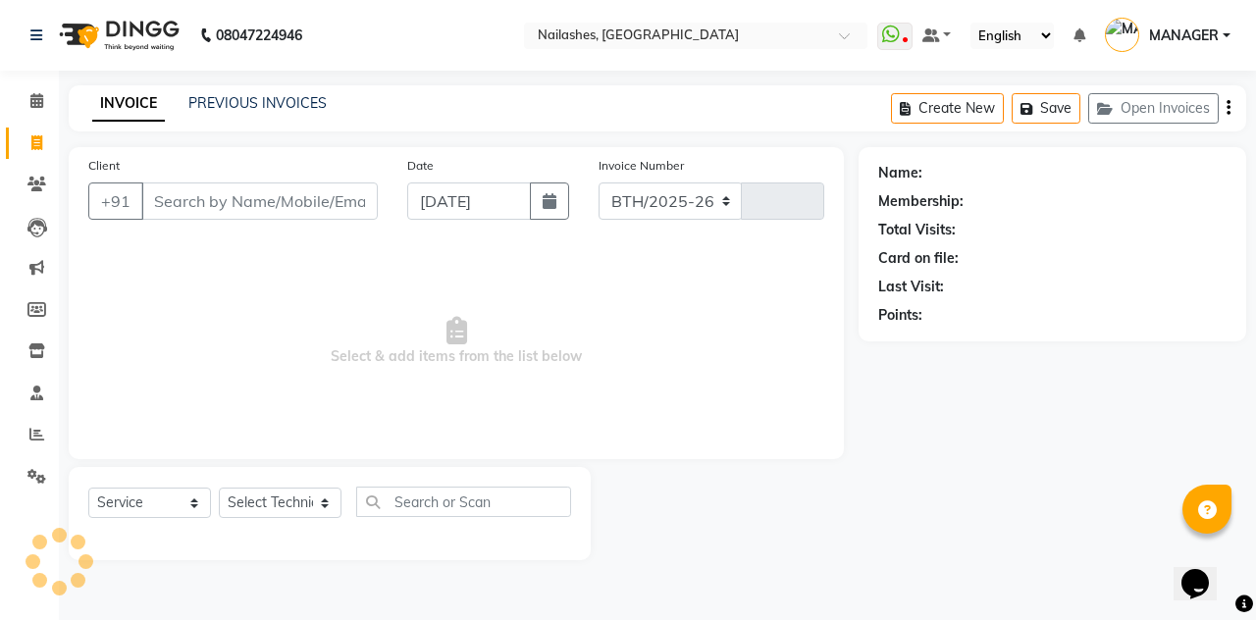
select select "3926"
type input "2299"
type input "99******07"
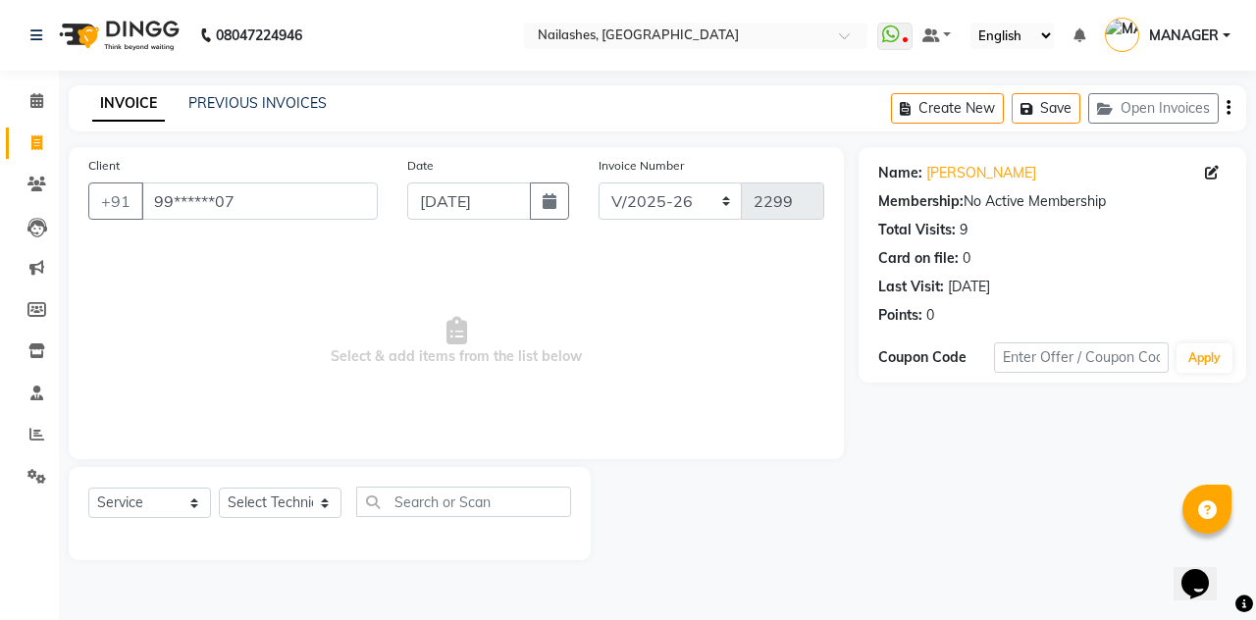
click at [120, 536] on div at bounding box center [329, 537] width 483 height 8
click at [117, 488] on select "Select Service Product Membership Package Voucher Prepaid Gift Card" at bounding box center [149, 503] width 123 height 30
select select "P"
click at [88, 488] on select "Select Service Product Membership Package Voucher Prepaid Gift Card" at bounding box center [149, 503] width 123 height 30
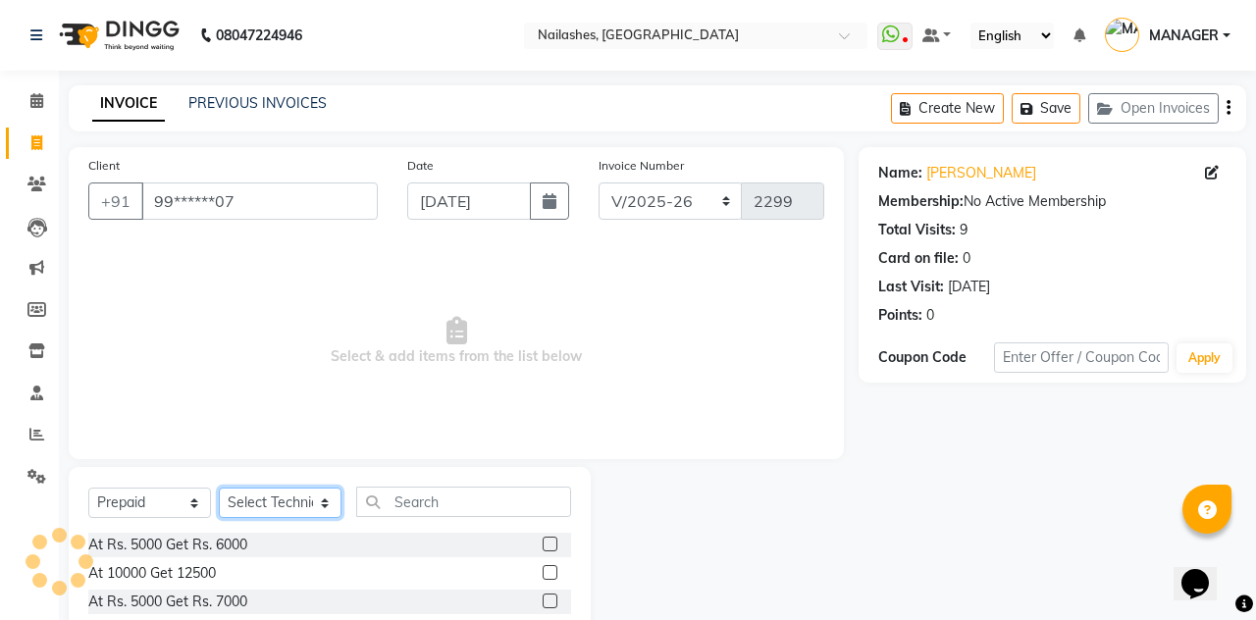
click at [267, 498] on select "Select Technician [PERSON_NAME] [PERSON_NAME] Arjun Mamta MANAGER Nisha Nitin […" at bounding box center [280, 503] width 123 height 30
select select "21011"
click at [219, 488] on select "Select Technician [PERSON_NAME] [PERSON_NAME] Arjun Mamta MANAGER Nisha Nitin […" at bounding box center [280, 503] width 123 height 30
click at [249, 573] on div "At 10000 Get 12500" at bounding box center [329, 573] width 483 height 25
click at [547, 572] on label at bounding box center [549, 572] width 15 height 15
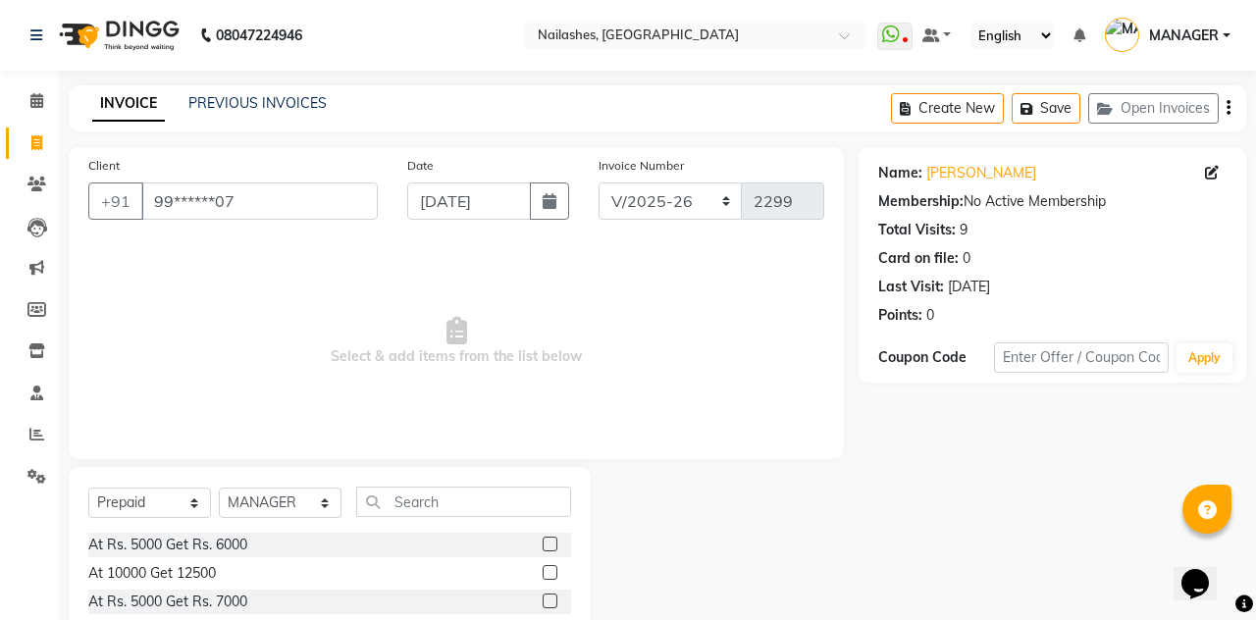
click at [547, 572] on input "checkbox" at bounding box center [548, 573] width 13 height 13
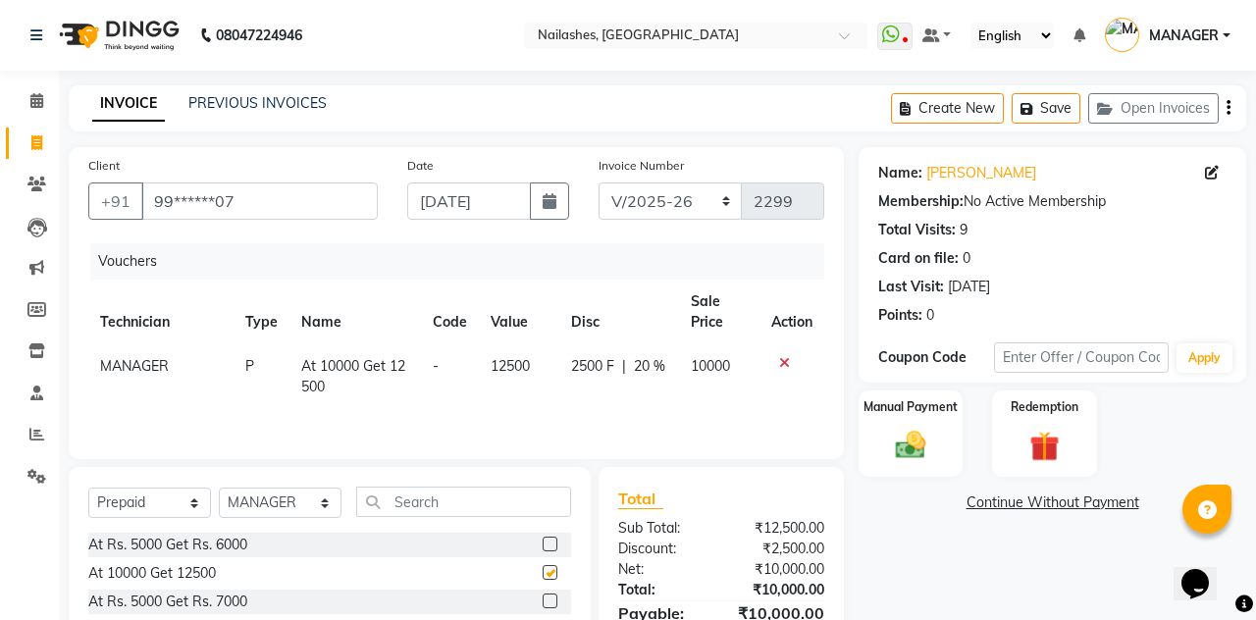
checkbox input "false"
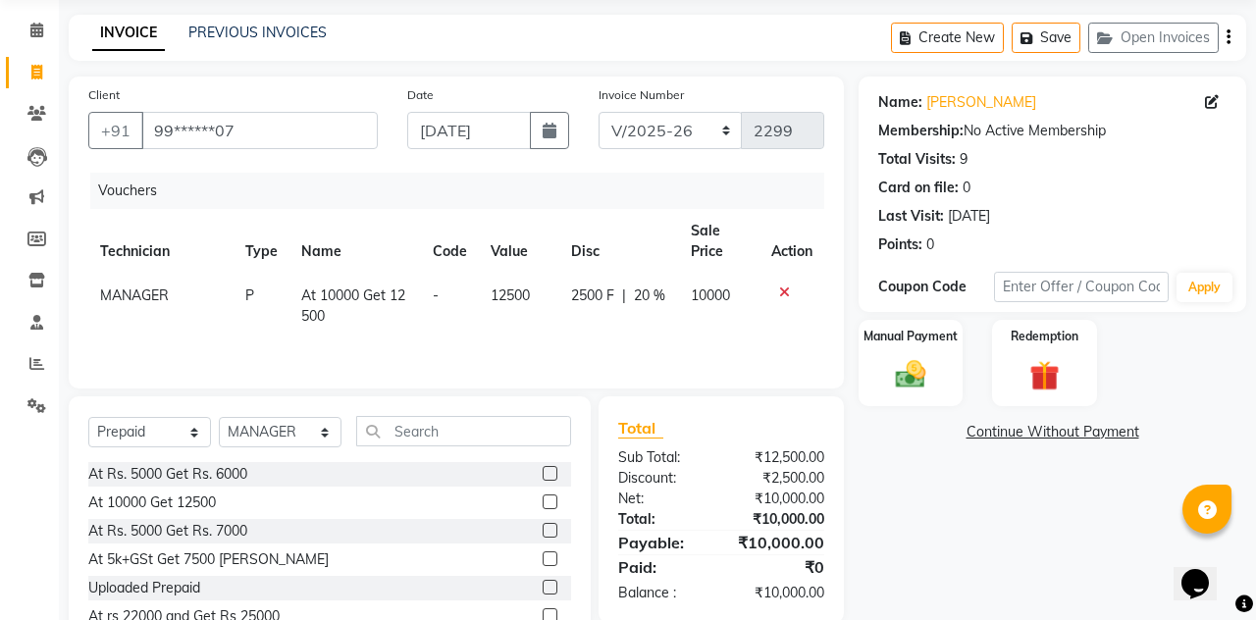
click at [908, 373] on img at bounding box center [910, 374] width 49 height 34
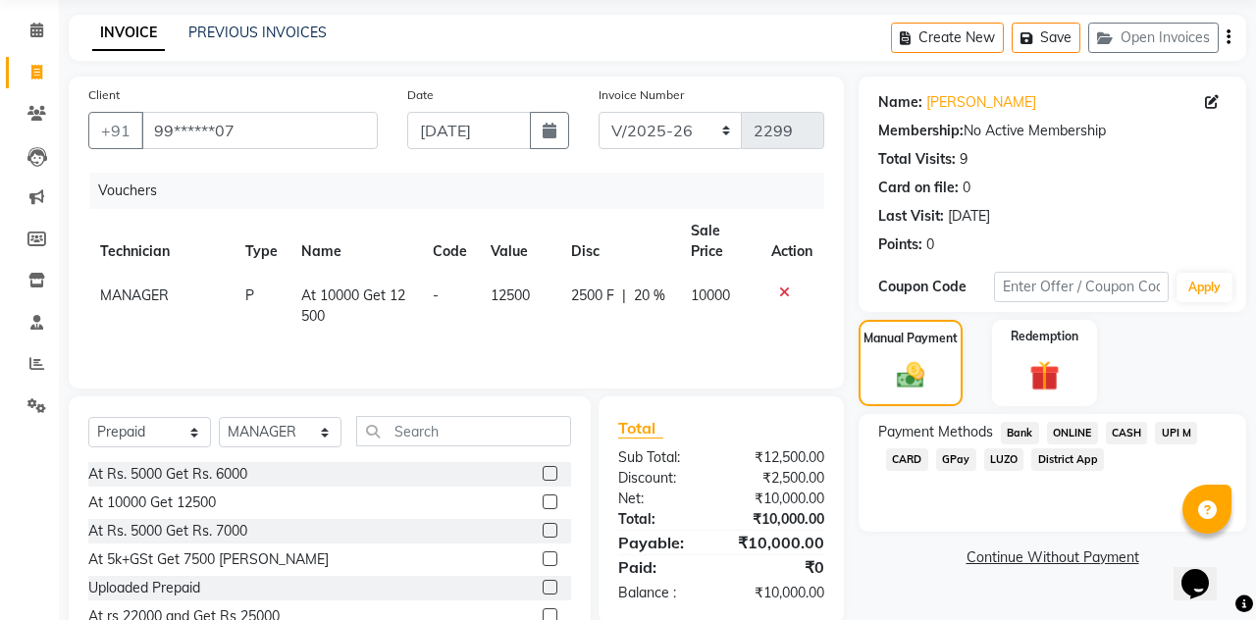
click at [1177, 430] on span "UPI M" at bounding box center [1176, 433] width 42 height 23
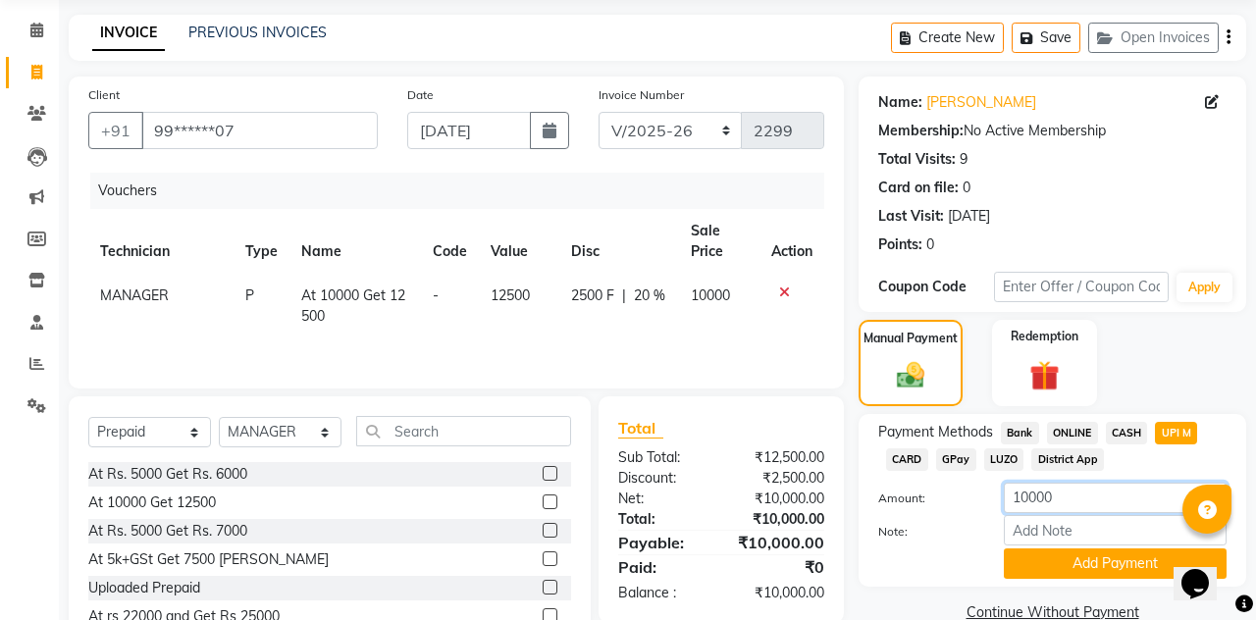
click at [1110, 497] on input "10000" at bounding box center [1114, 498] width 223 height 30
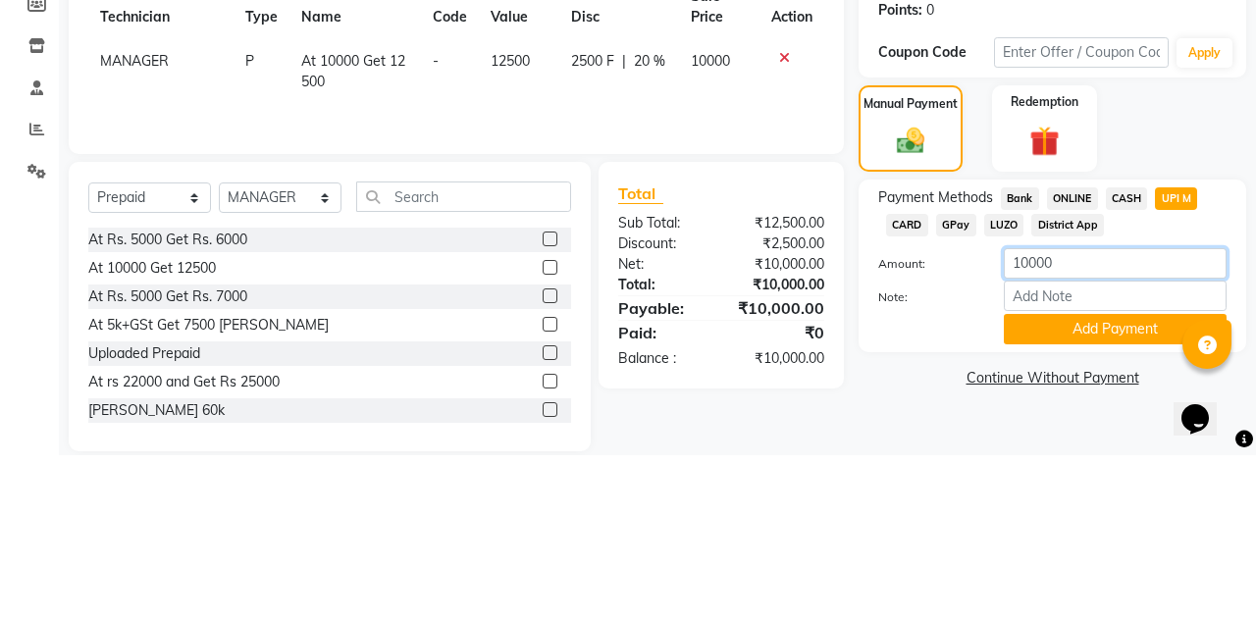
scroll to position [140, 0]
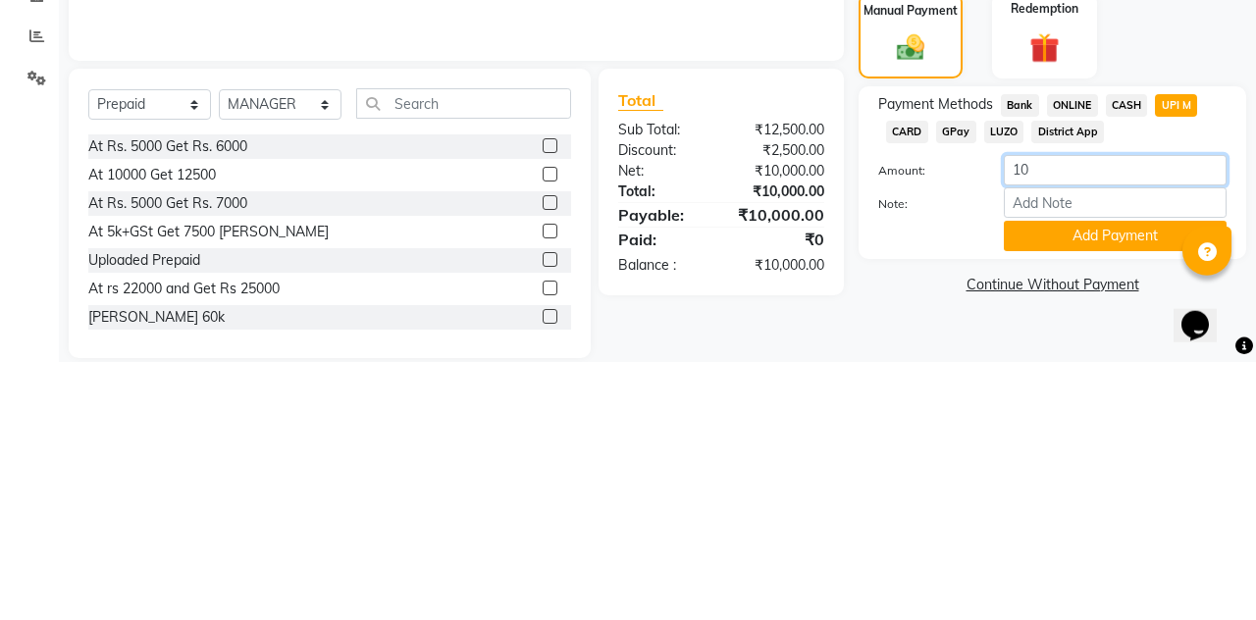
type input "1"
type input "7000"
click at [1098, 493] on button "Add Payment" at bounding box center [1114, 494] width 223 height 30
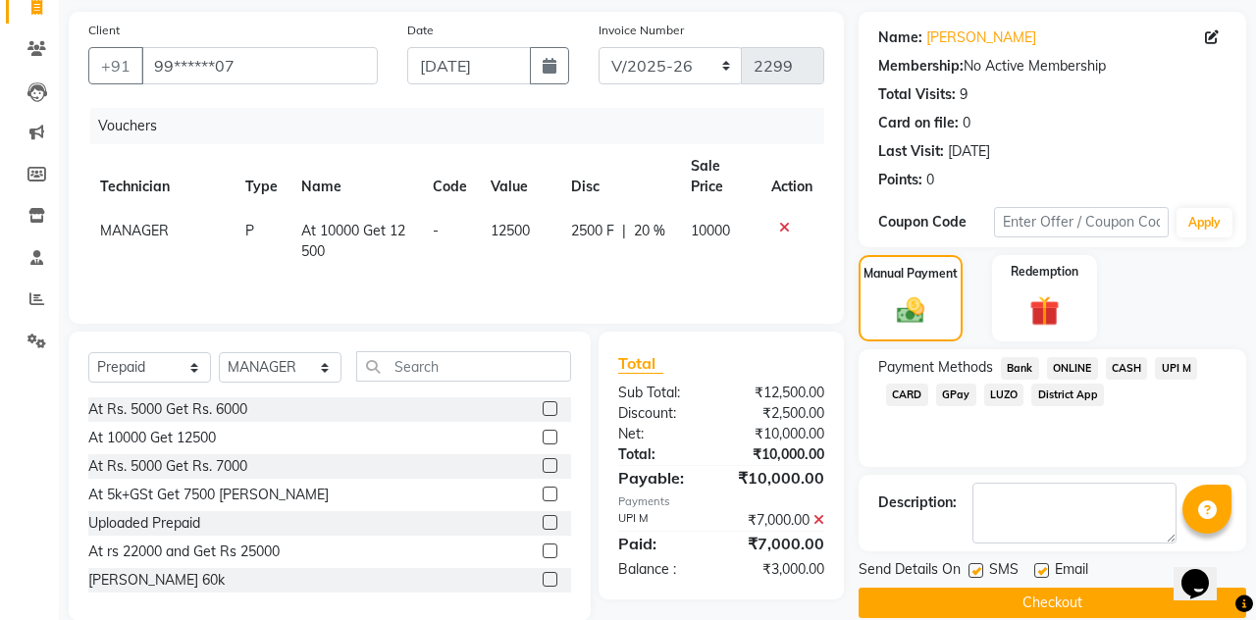
scroll to position [61, 0]
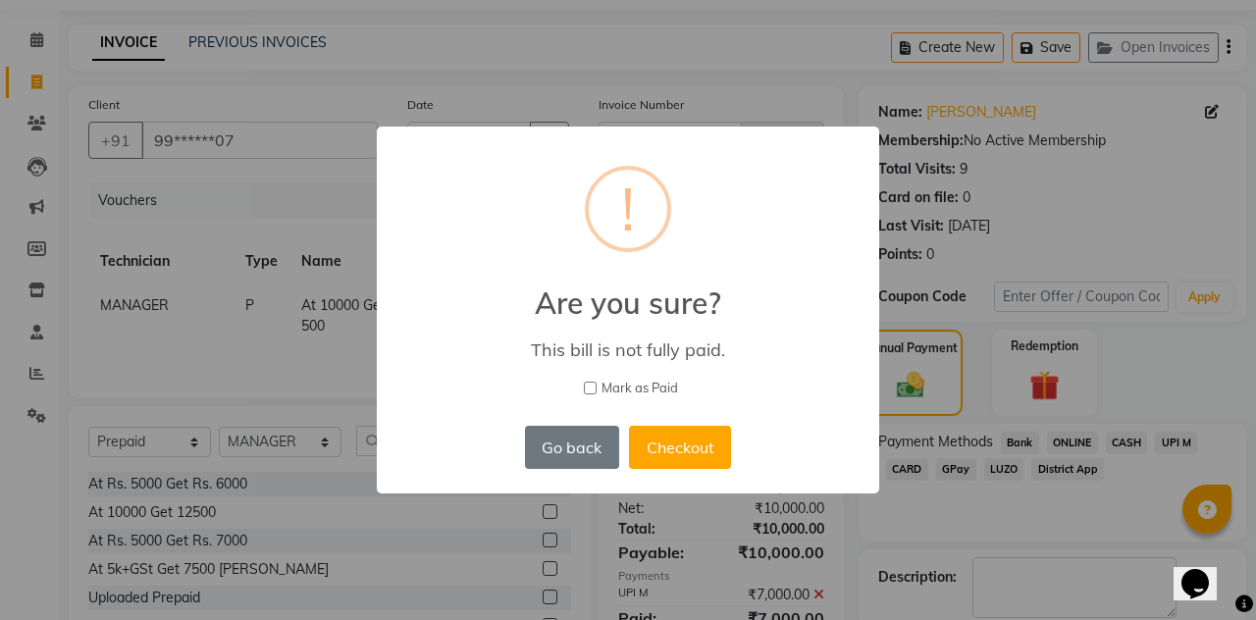
click at [691, 469] on button "Checkout" at bounding box center [680, 447] width 102 height 43
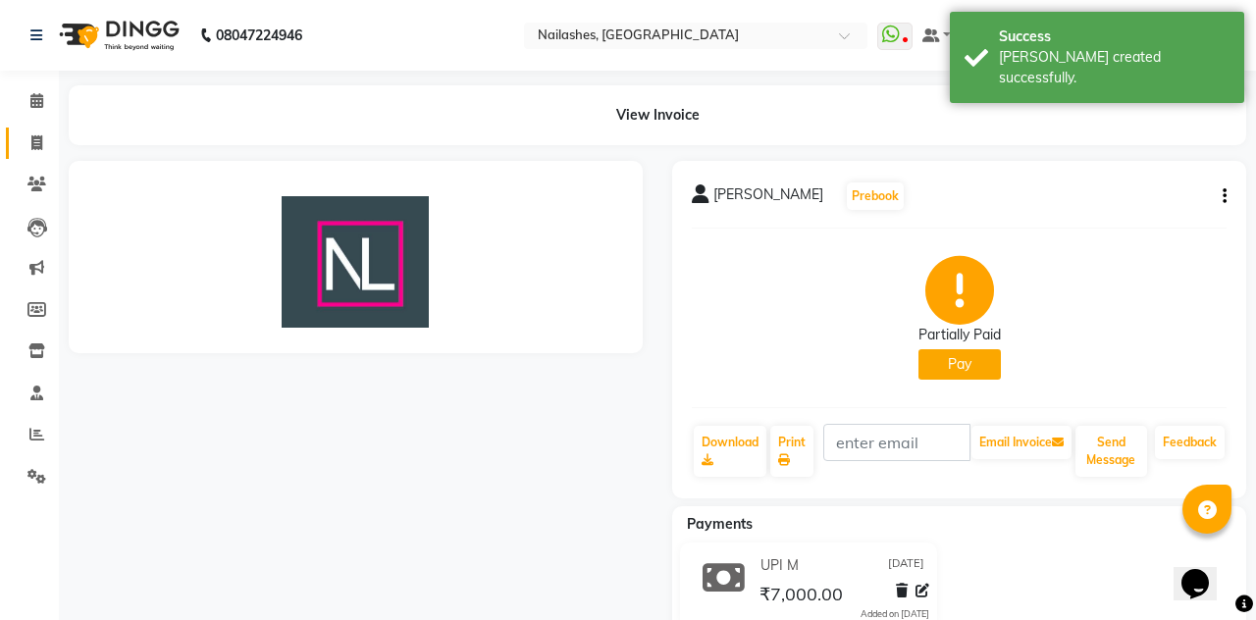
click at [38, 147] on icon at bounding box center [36, 142] width 11 height 15
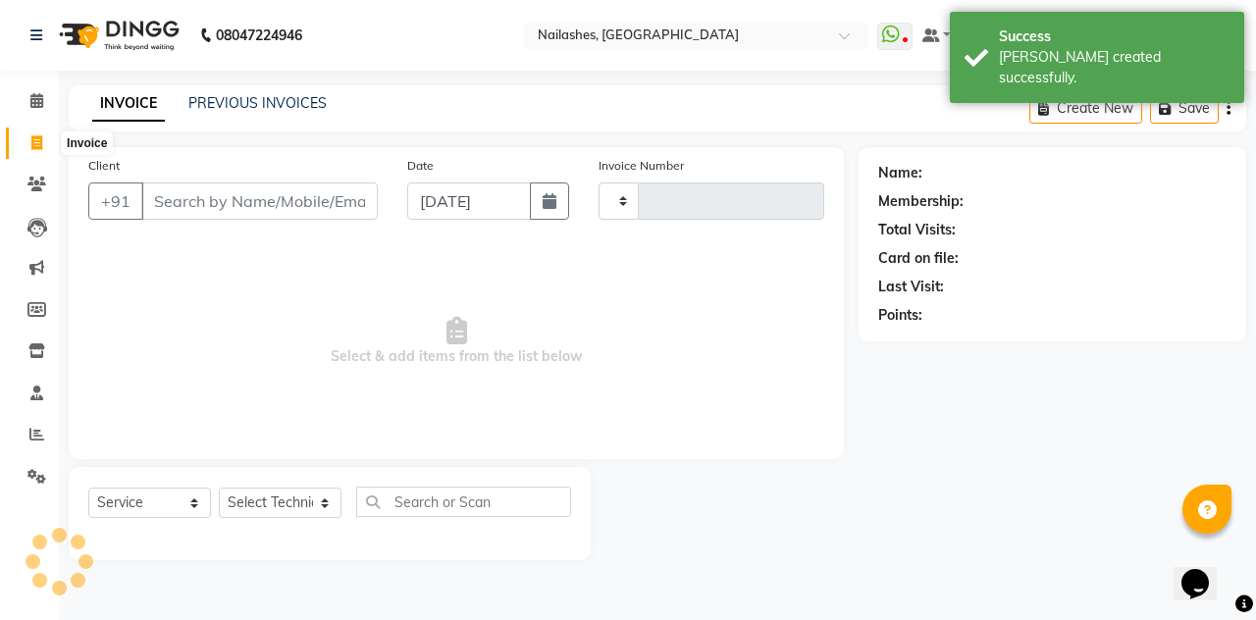
click at [33, 56] on div "Calendar Invoice Clients Leads Marketing Members Inventory Staff Reports Settin…" at bounding box center [132, 323] width 265 height 535
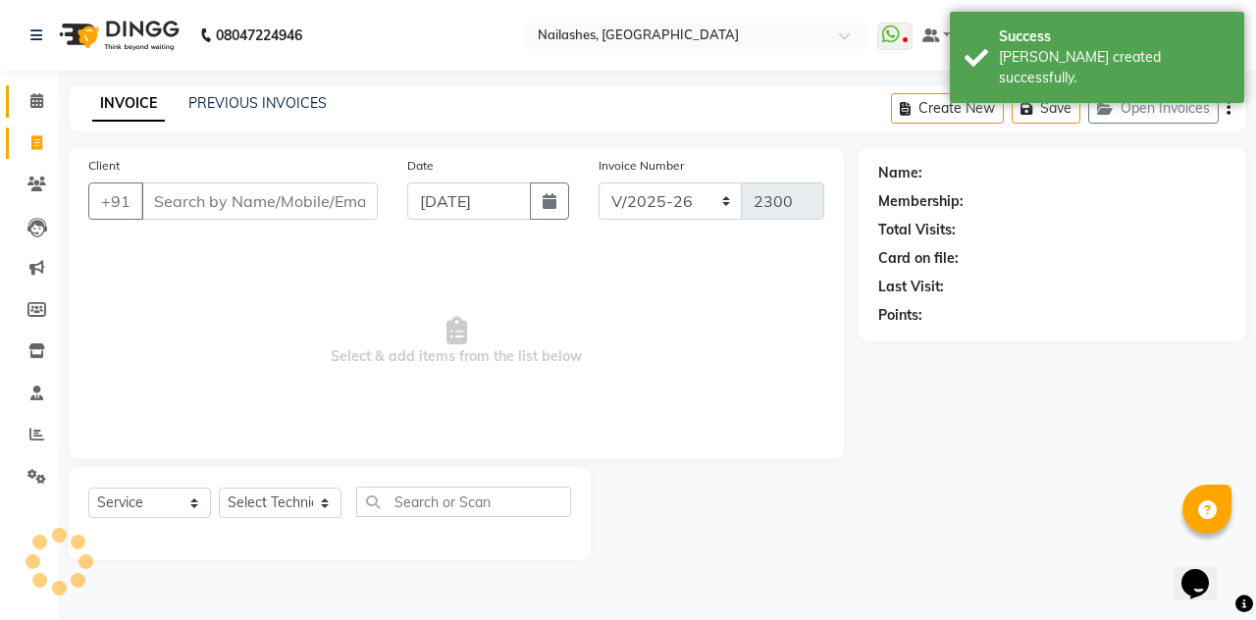
click at [37, 104] on icon at bounding box center [36, 100] width 13 height 15
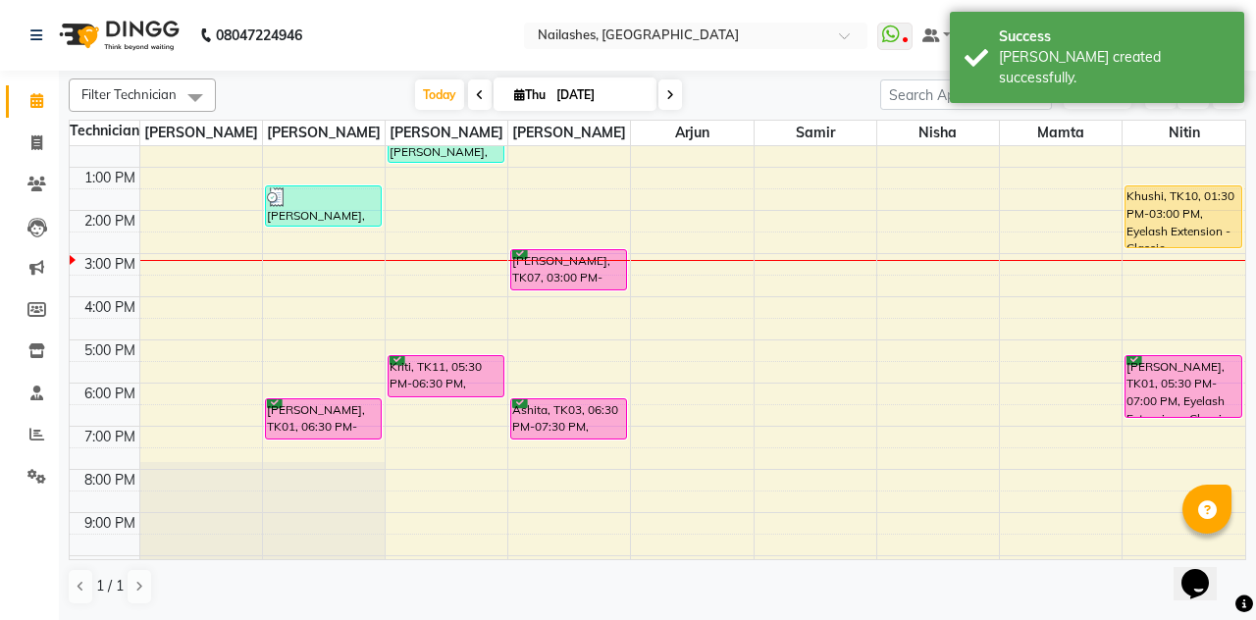
scroll to position [71, 0]
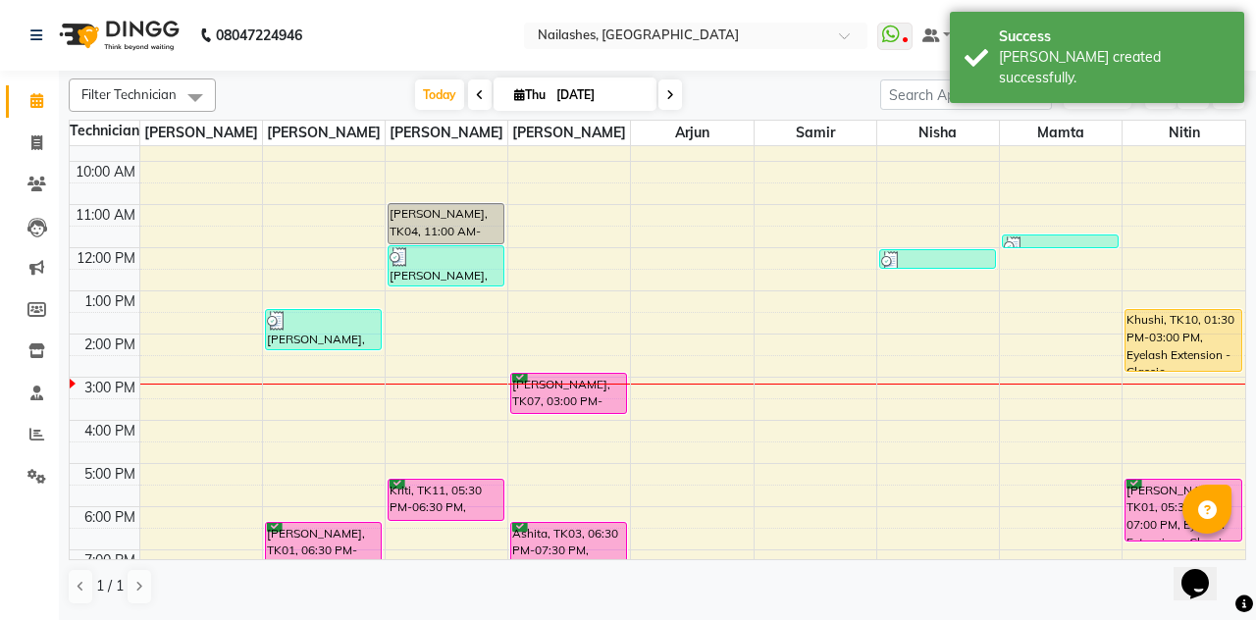
click at [546, 387] on div "[PERSON_NAME], TK07, 03:00 PM-04:00 PM, Permanent Nail Paint - Solid Color (Han…" at bounding box center [568, 393] width 115 height 39
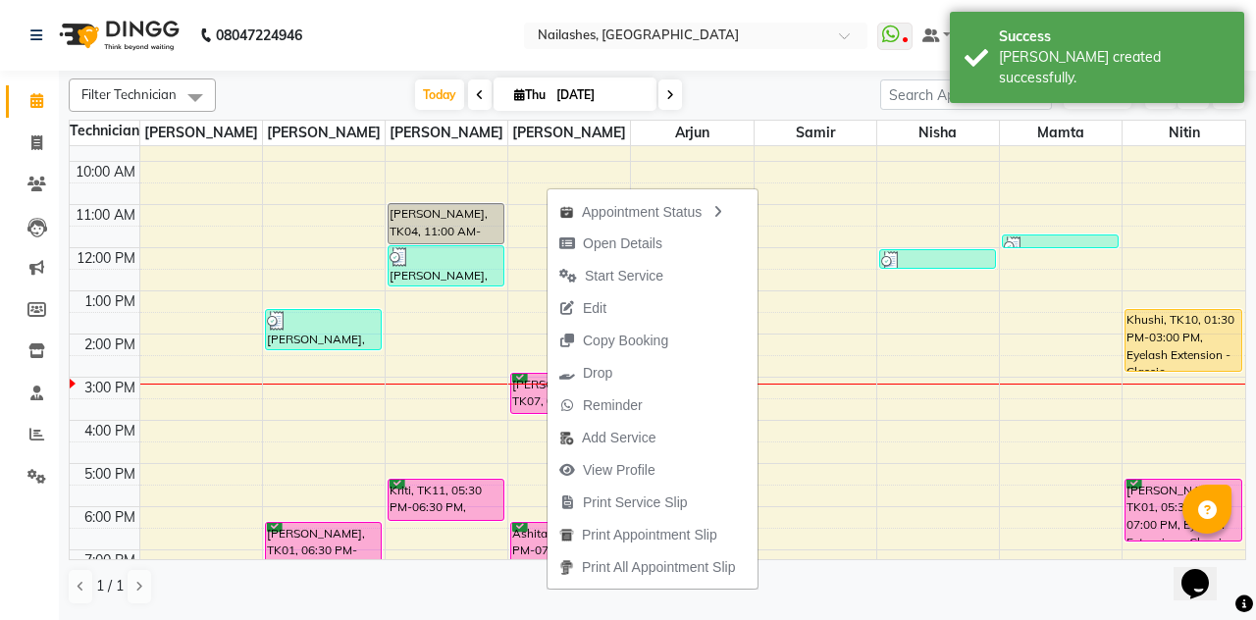
click at [597, 239] on span "Open Details" at bounding box center [622, 243] width 79 height 21
select select "6"
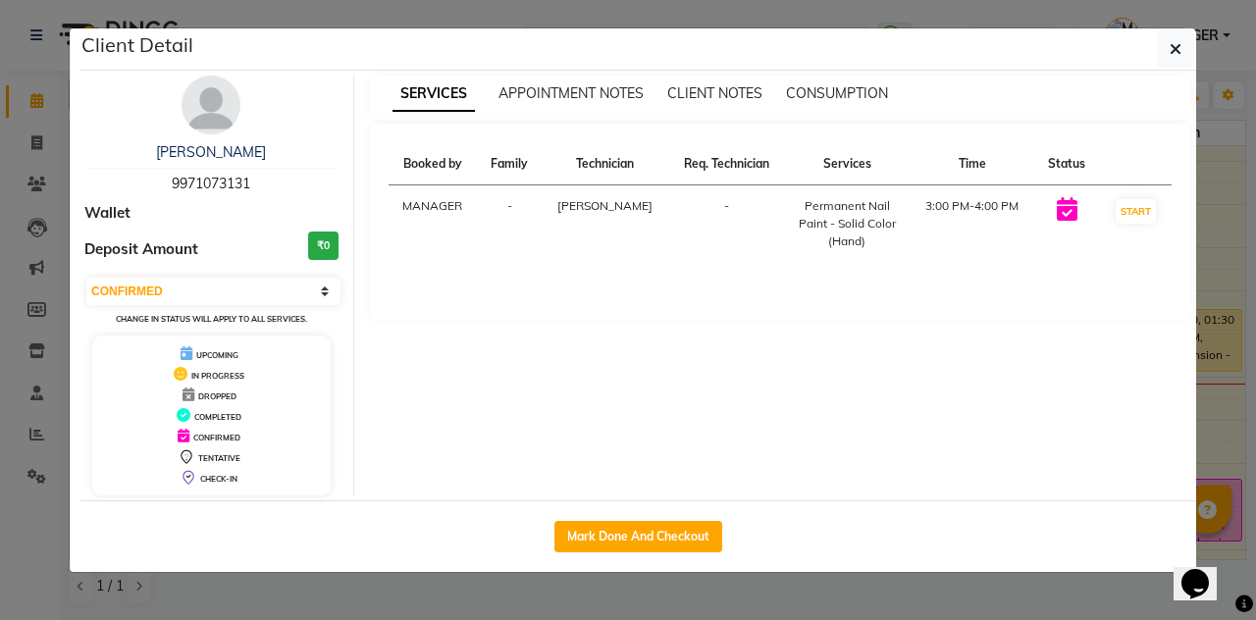
click at [1177, 56] on icon "button" at bounding box center [1175, 49] width 12 height 16
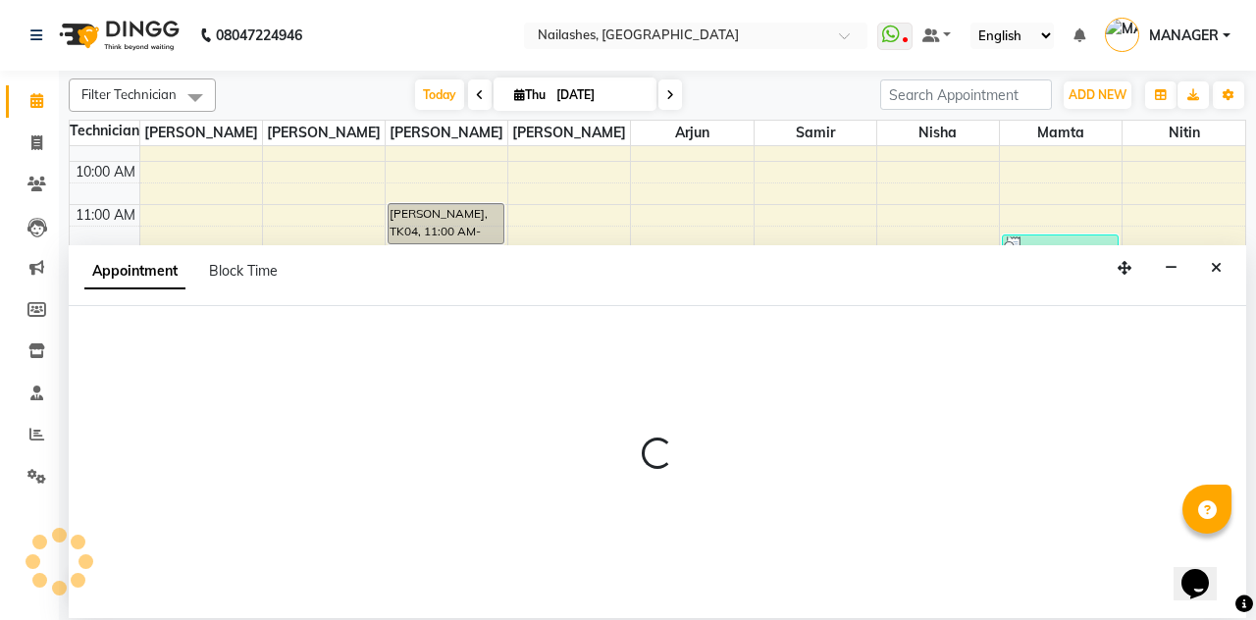
click at [1225, 253] on button "Close" at bounding box center [1216, 268] width 28 height 30
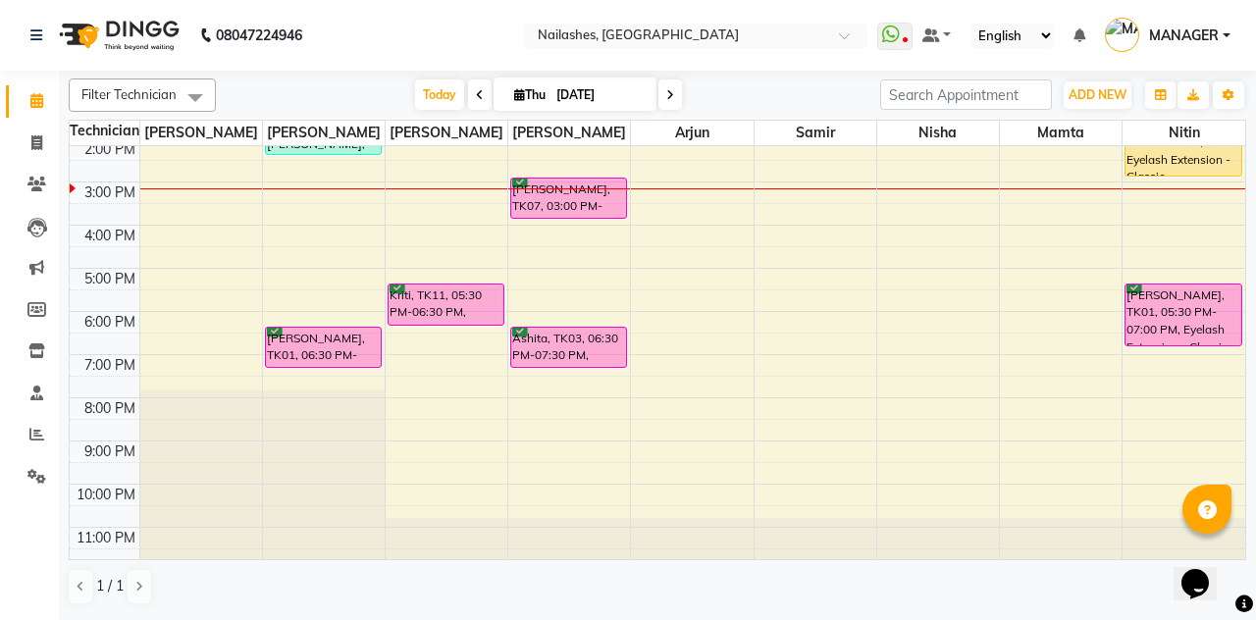
scroll to position [0, 0]
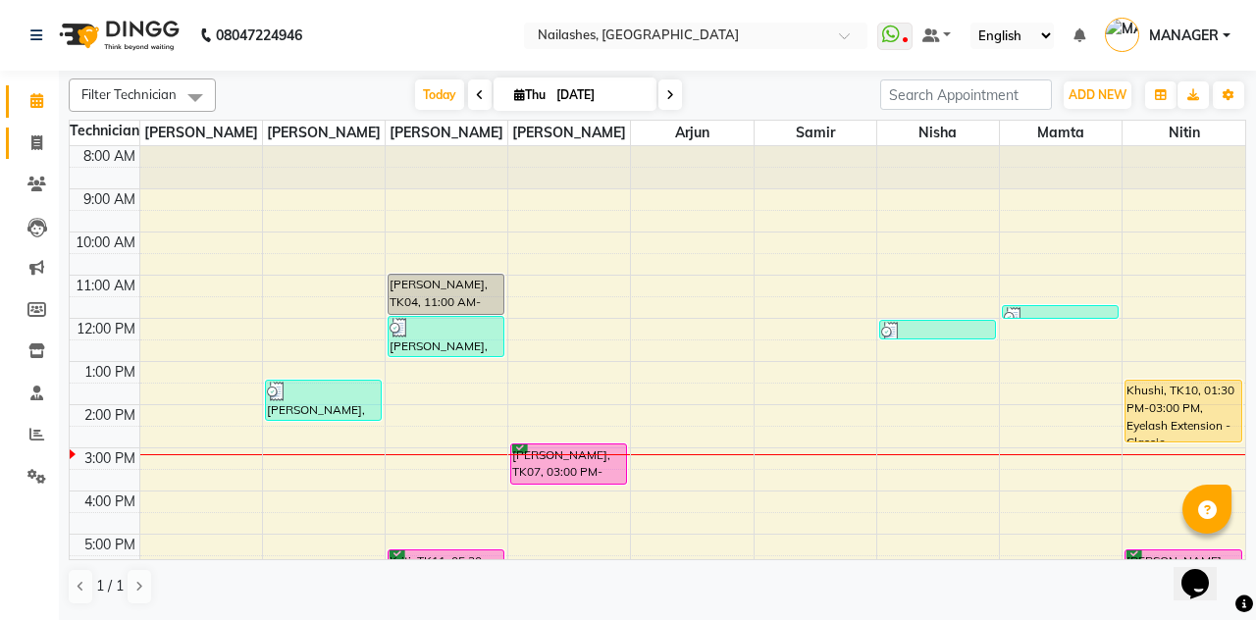
click at [41, 155] on link "Invoice" at bounding box center [29, 144] width 47 height 32
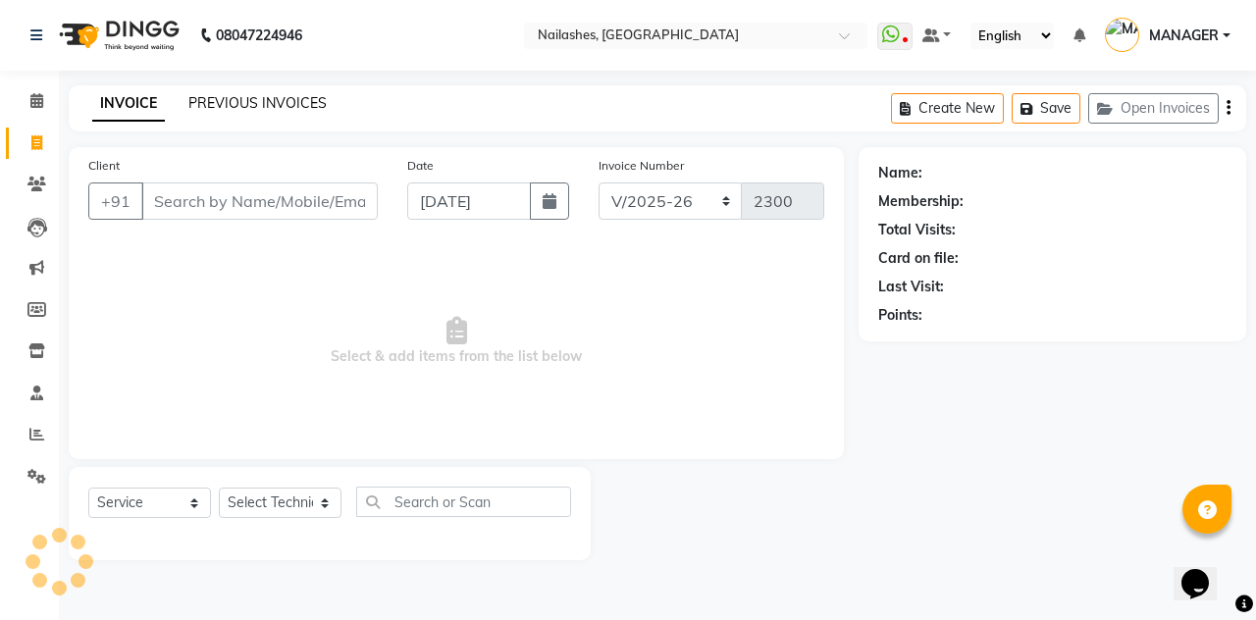
click at [200, 98] on link "PREVIOUS INVOICES" at bounding box center [257, 103] width 138 height 18
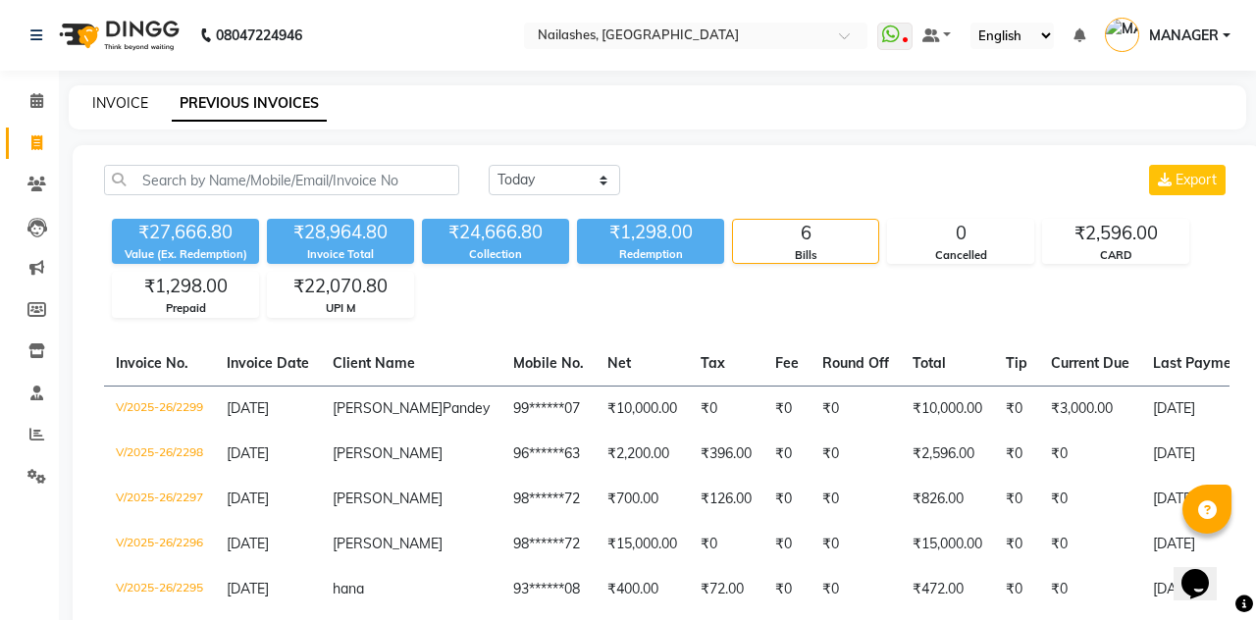
click at [106, 94] on link "INVOICE" at bounding box center [120, 103] width 56 height 18
select select "service"
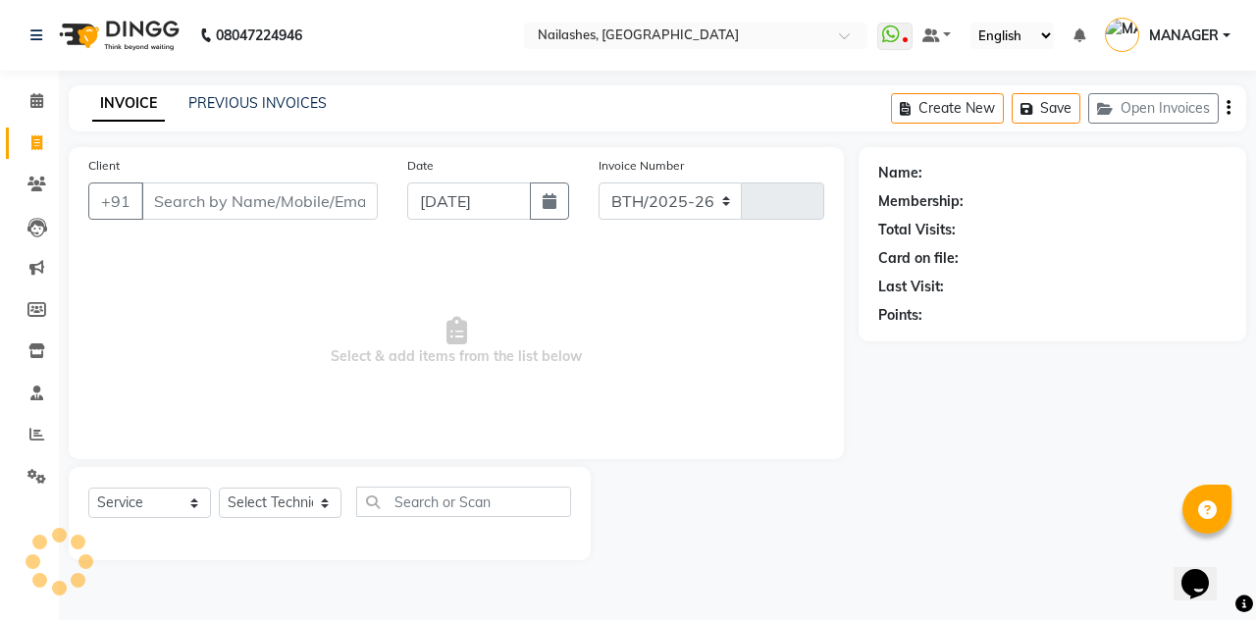
select select "3926"
type input "2300"
click at [234, 111] on link "PREVIOUS INVOICES" at bounding box center [257, 103] width 138 height 18
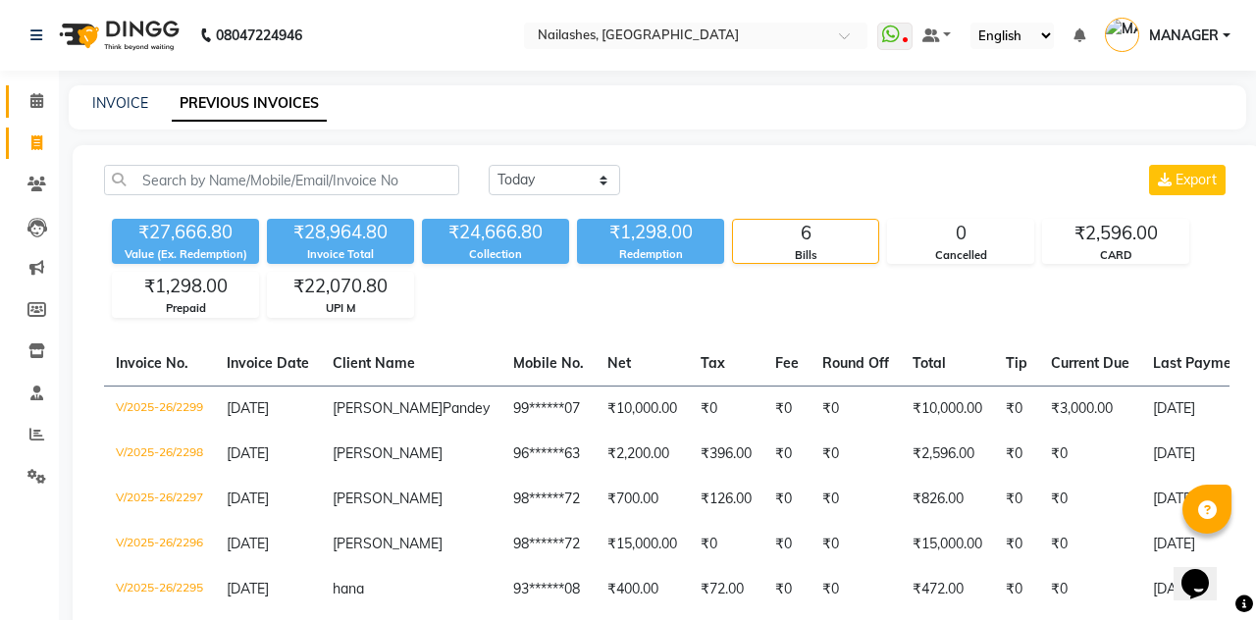
click at [48, 113] on link "Calendar" at bounding box center [29, 101] width 47 height 32
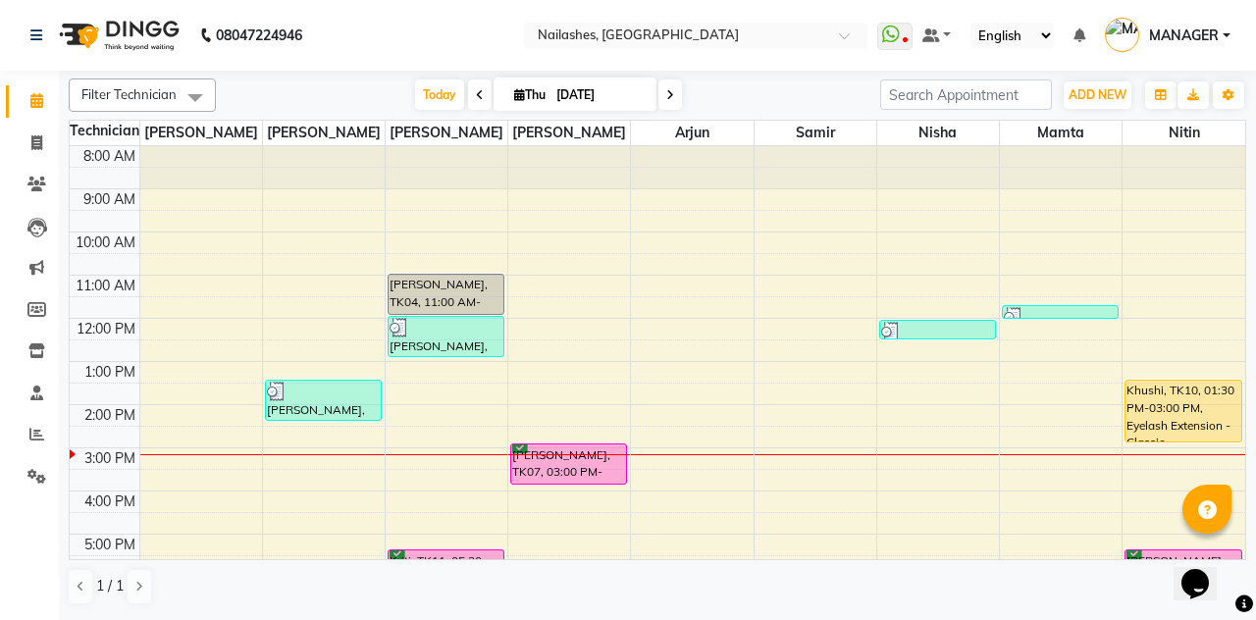
click at [0, 0] on div at bounding box center [0, 0] width 0 height 0
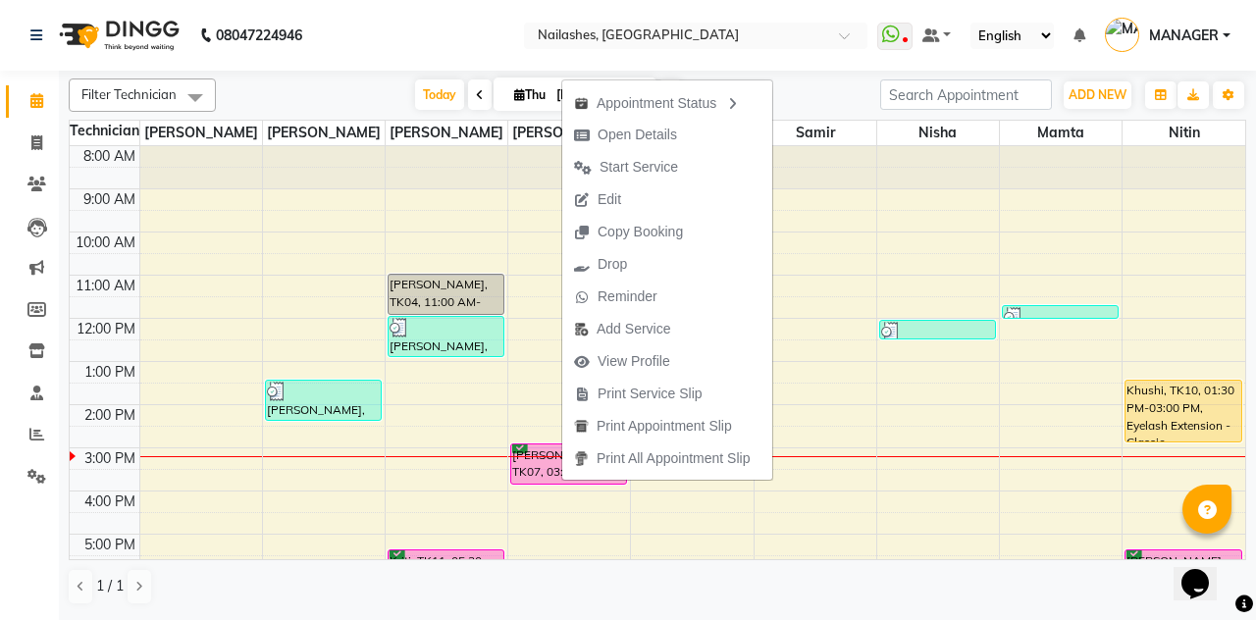
click at [1177, 239] on td at bounding box center [691, 242] width 1105 height 22
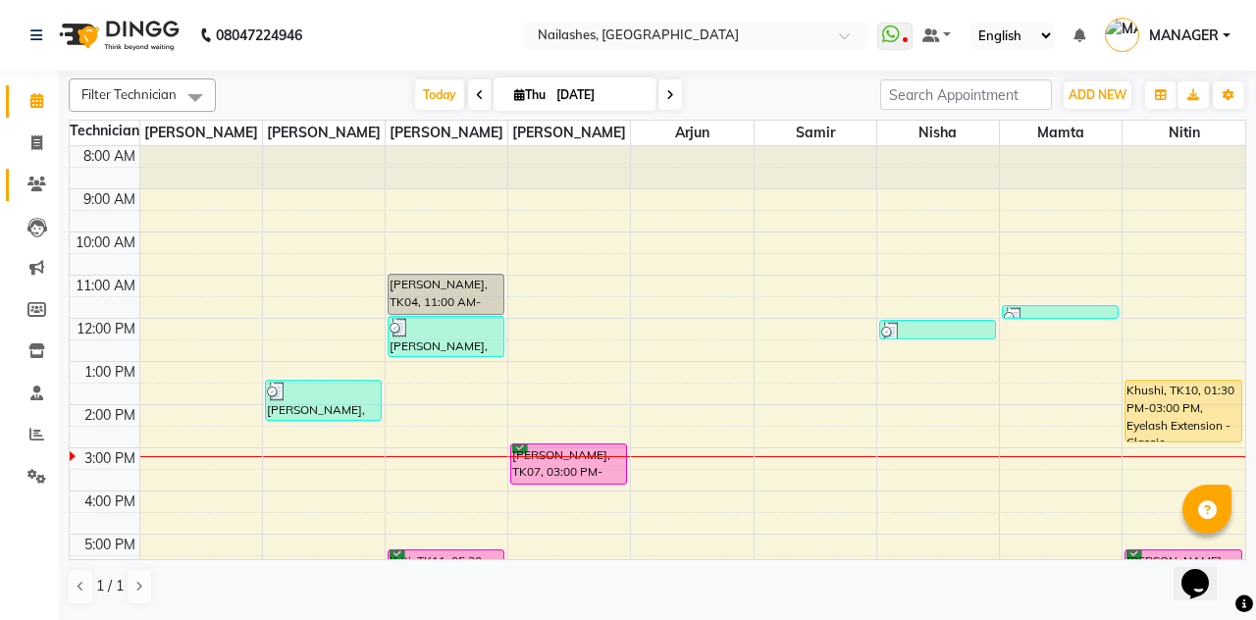
click at [29, 184] on icon at bounding box center [36, 184] width 19 height 15
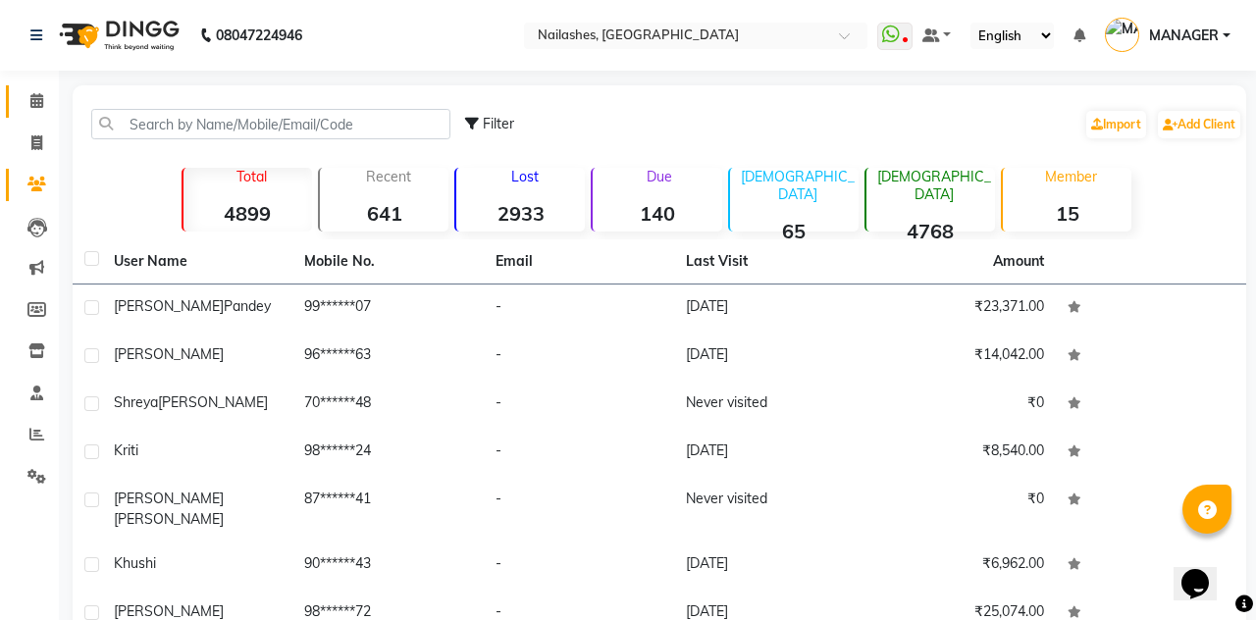
click at [26, 113] on link "Calendar" at bounding box center [29, 101] width 47 height 32
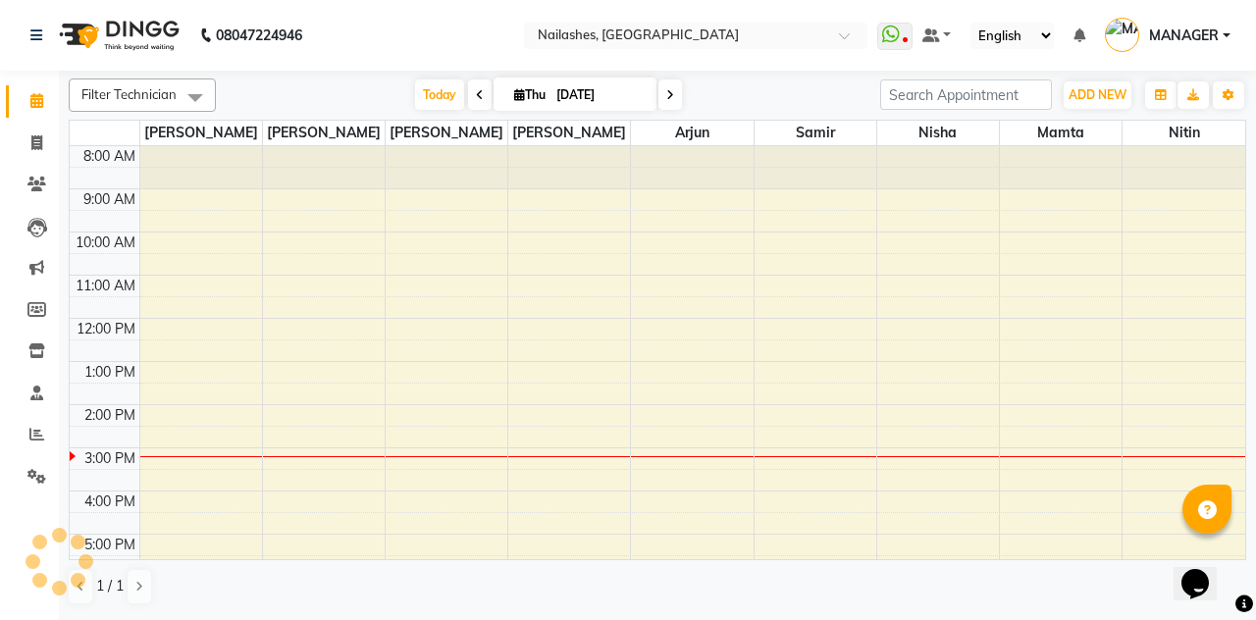
click at [30, 99] on icon at bounding box center [36, 100] width 13 height 15
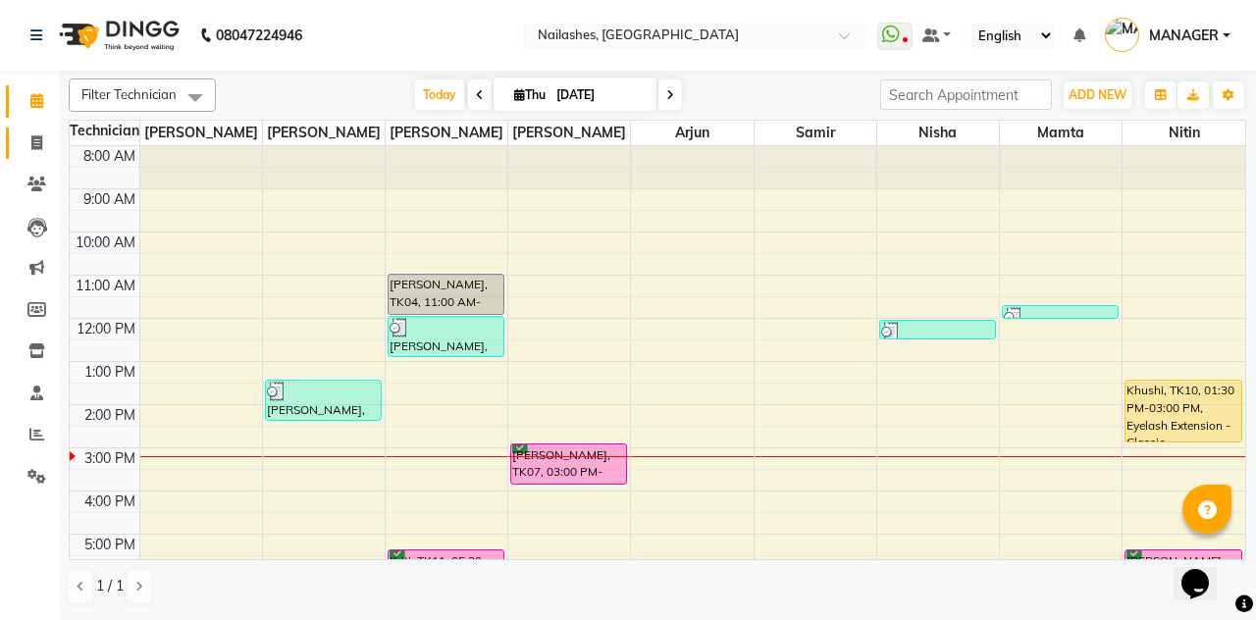
click at [34, 150] on icon at bounding box center [36, 142] width 11 height 15
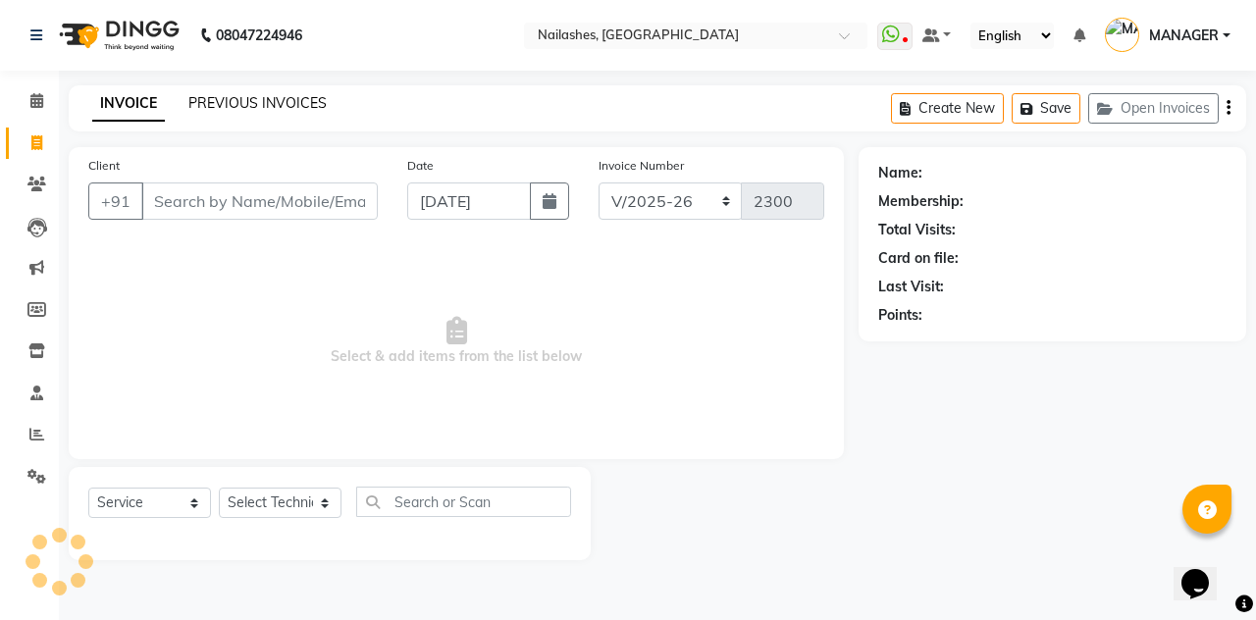
click at [259, 98] on link "PREVIOUS INVOICES" at bounding box center [257, 103] width 138 height 18
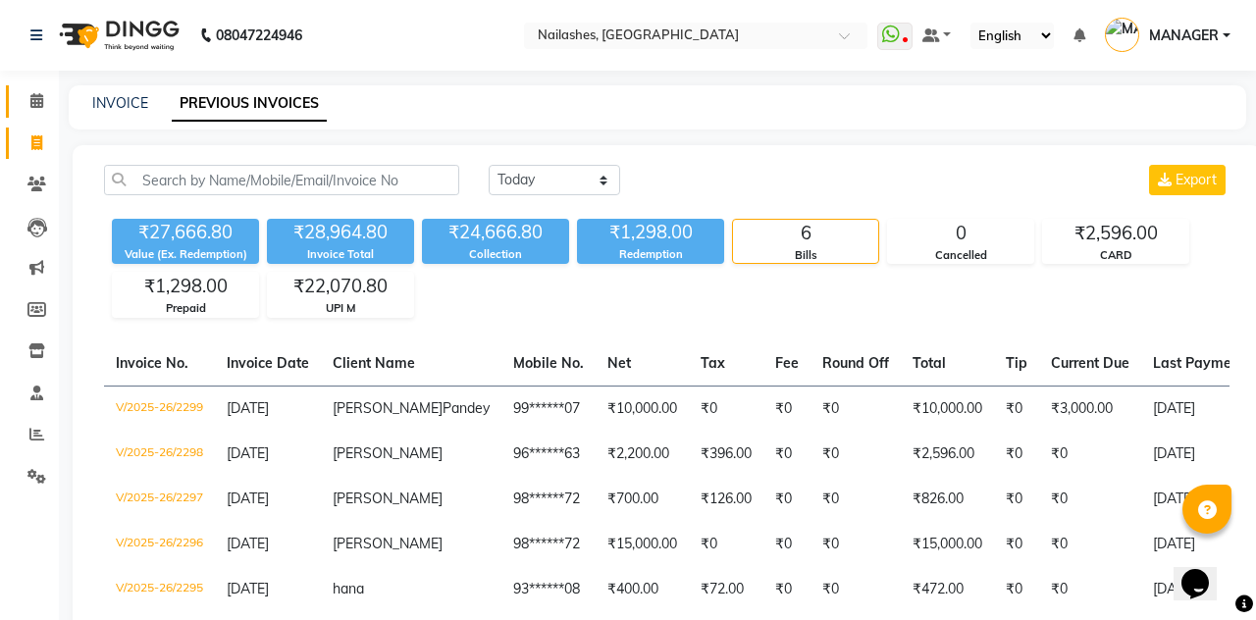
click at [10, 98] on link "Calendar" at bounding box center [29, 101] width 47 height 32
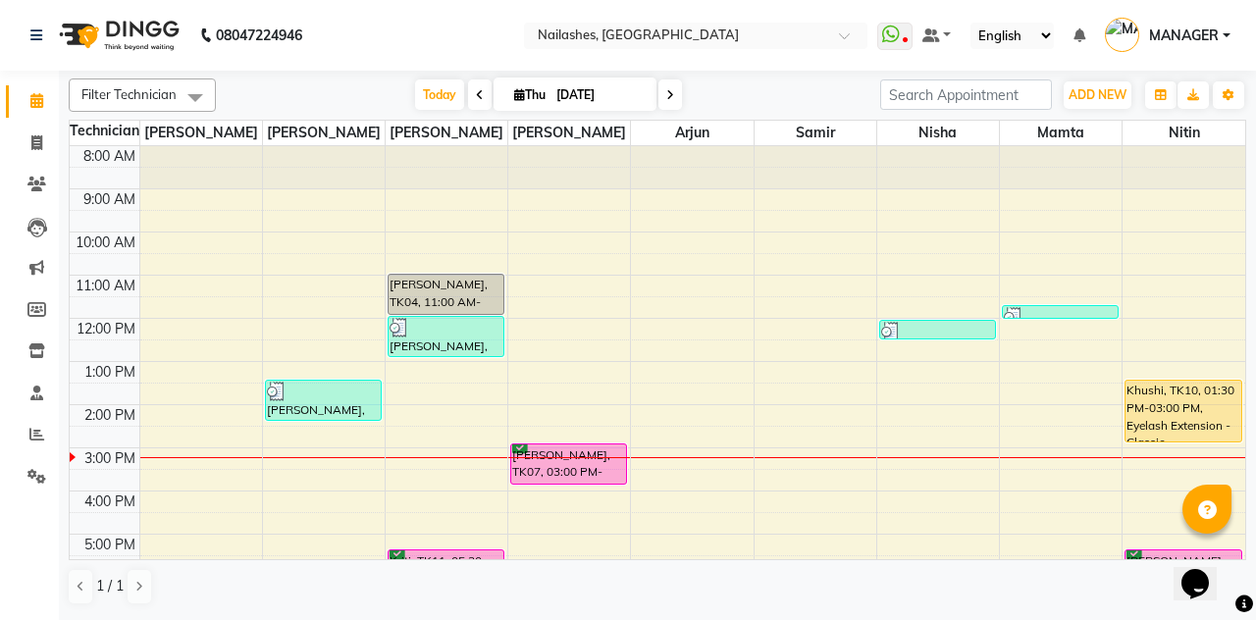
click at [595, 461] on div "[PERSON_NAME], TK07, 03:00 PM-04:00 PM, Permanent Nail Paint - Solid Color (Han…" at bounding box center [568, 463] width 115 height 39
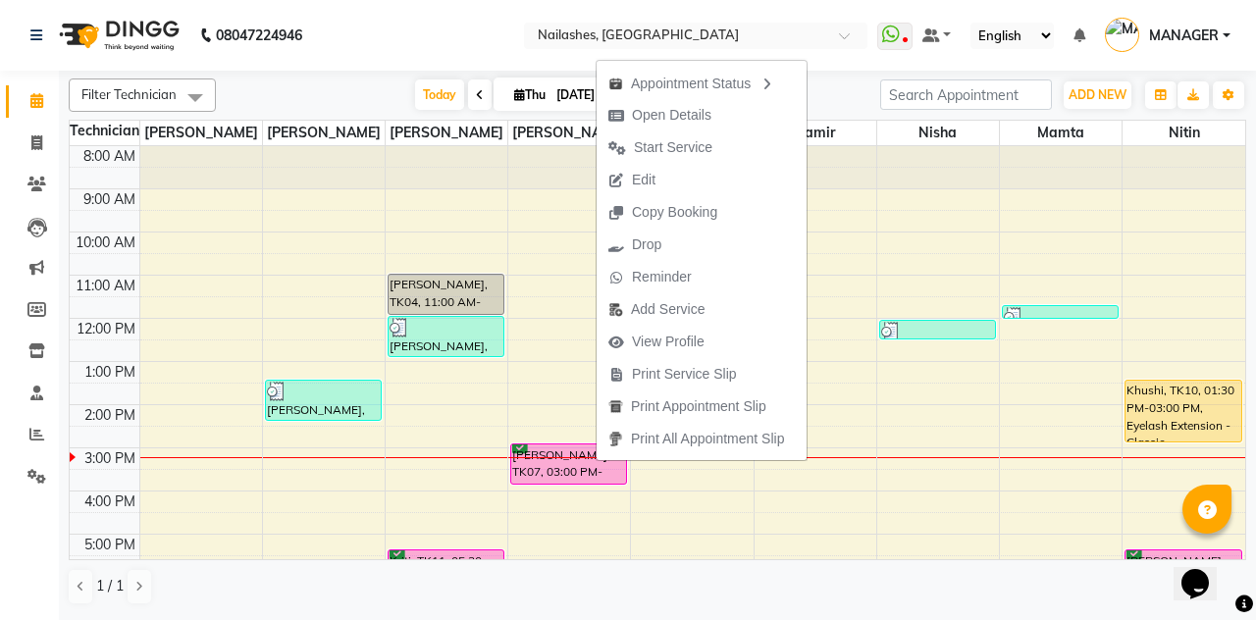
click at [706, 240] on button "Drop" at bounding box center [701, 245] width 210 height 32
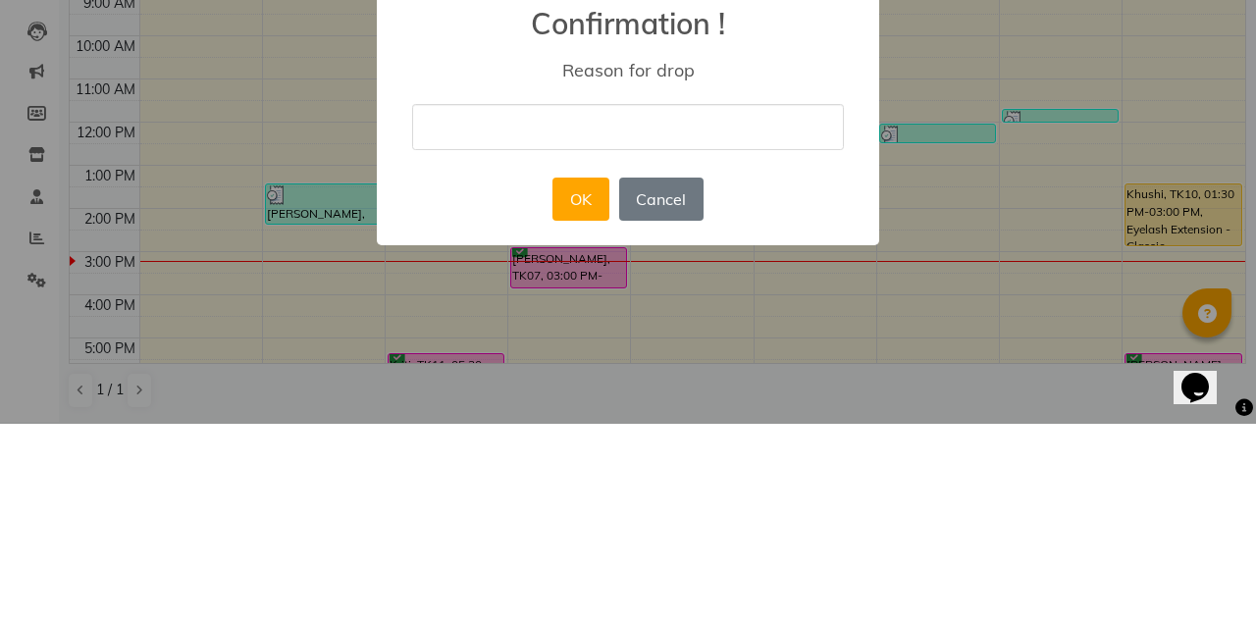
type input ","
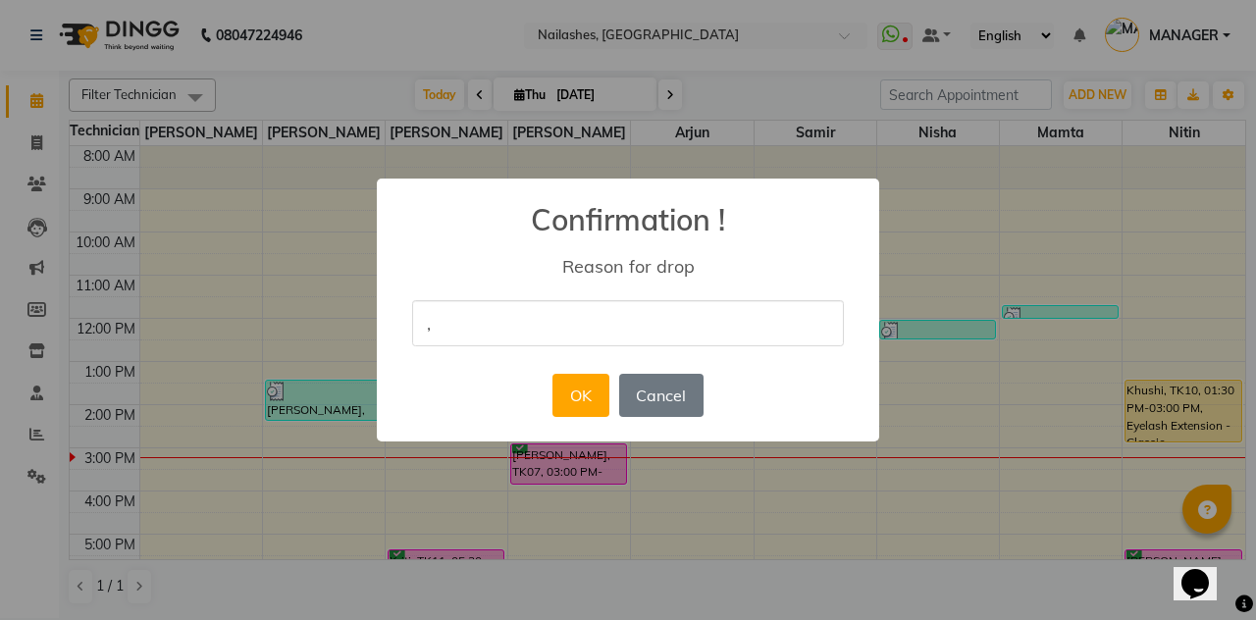
click at [595, 396] on button "OK" at bounding box center [580, 395] width 56 height 43
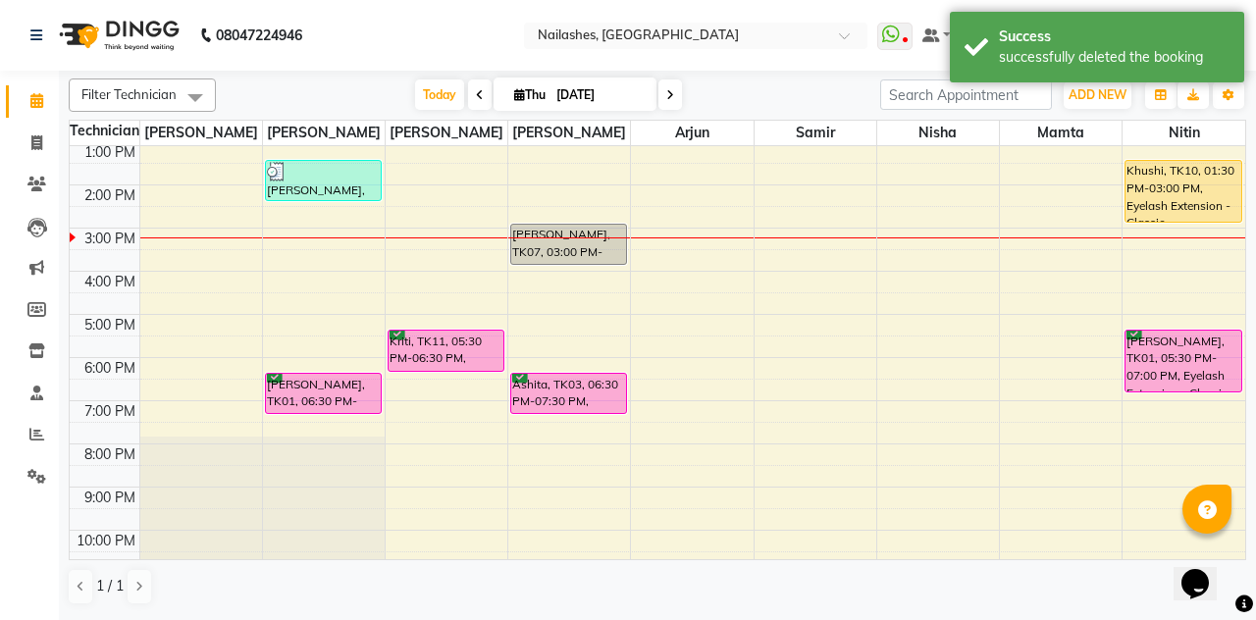
scroll to position [231, 0]
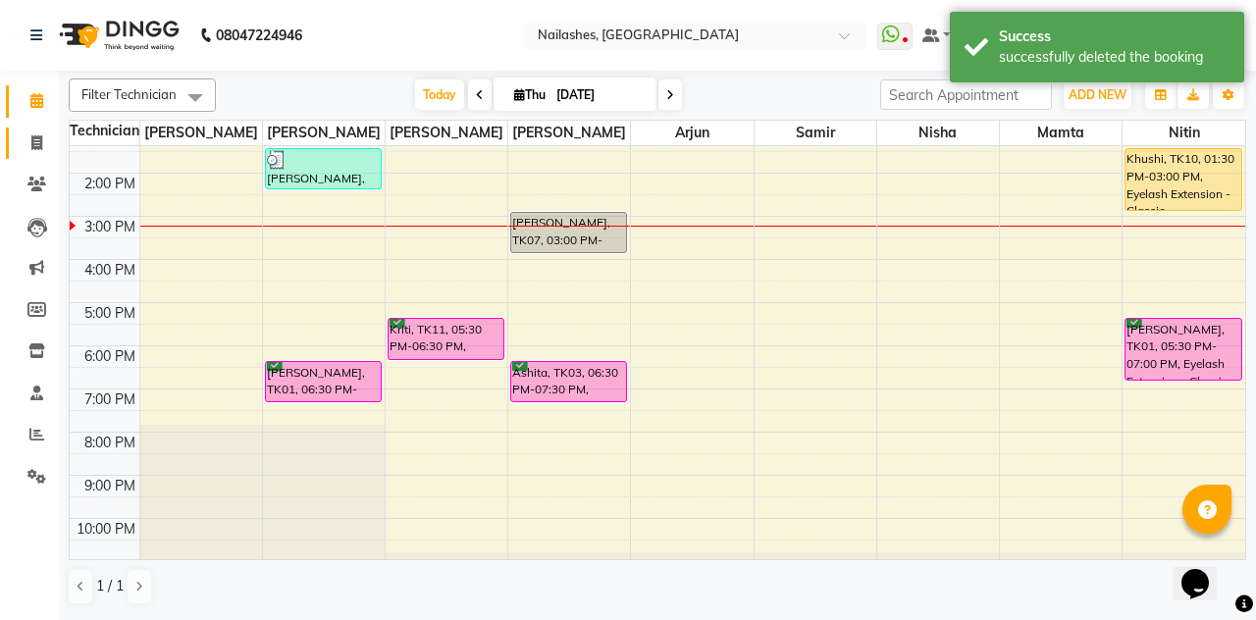
click at [28, 143] on span at bounding box center [37, 143] width 34 height 23
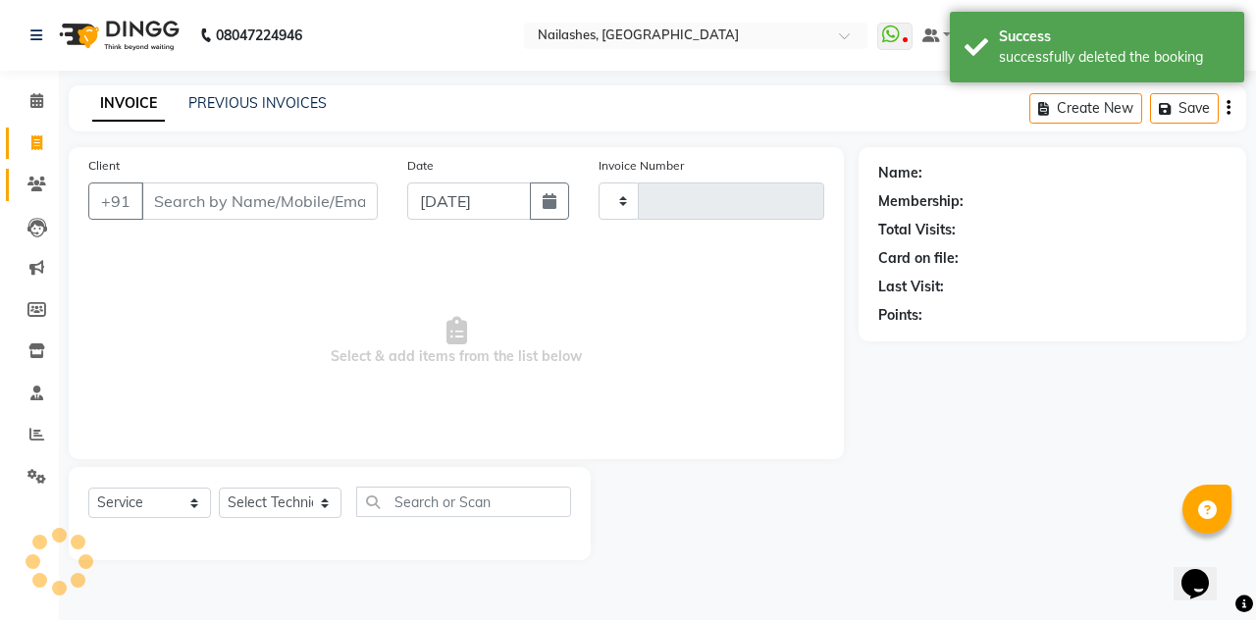
click at [18, 197] on link "Clients" at bounding box center [29, 185] width 47 height 32
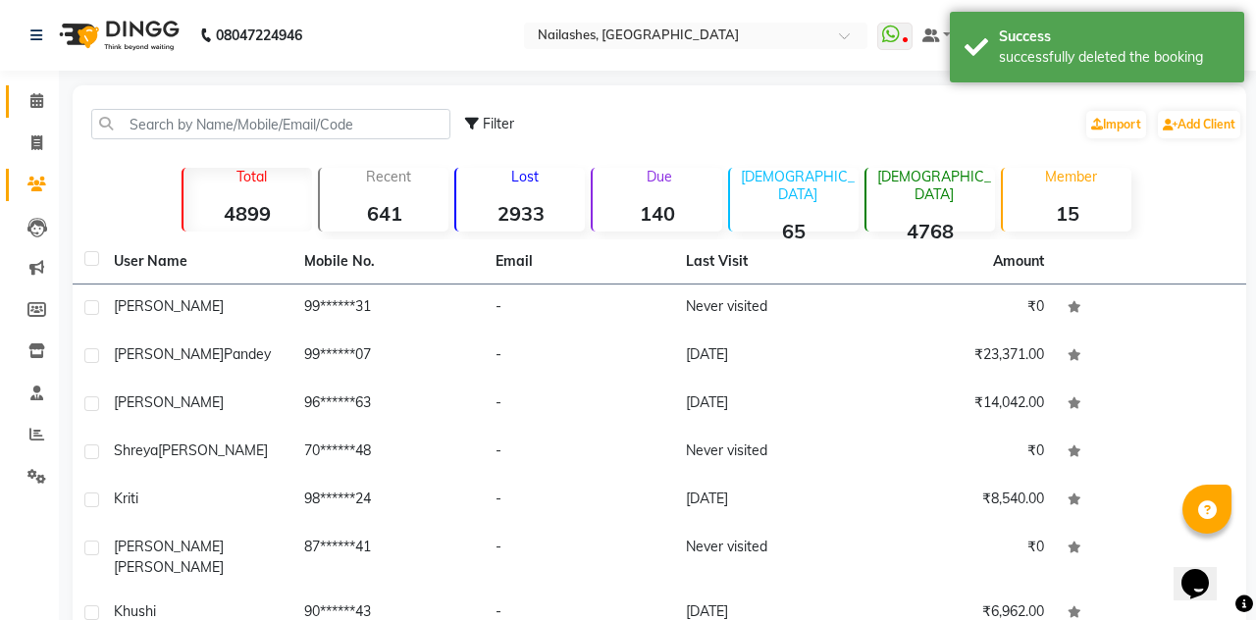
click at [38, 110] on span at bounding box center [37, 101] width 34 height 23
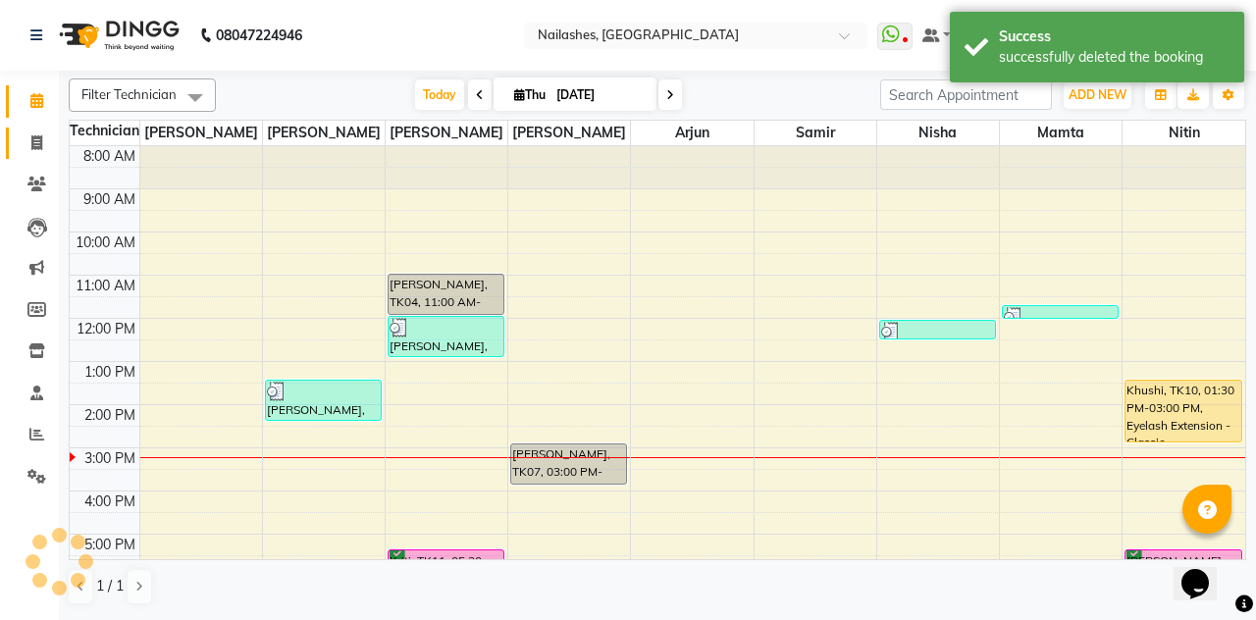
click at [31, 139] on icon at bounding box center [36, 142] width 11 height 15
select select "service"
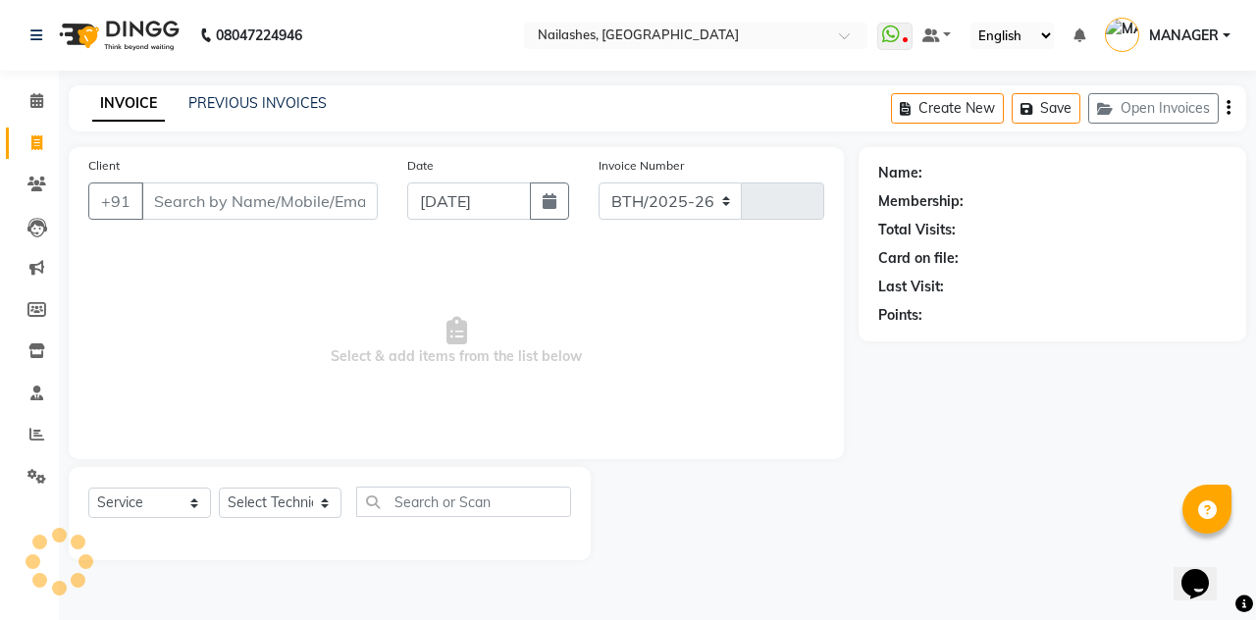
select select "3926"
type input "2300"
click at [1150, 101] on button "Open Invoices" at bounding box center [1153, 108] width 130 height 30
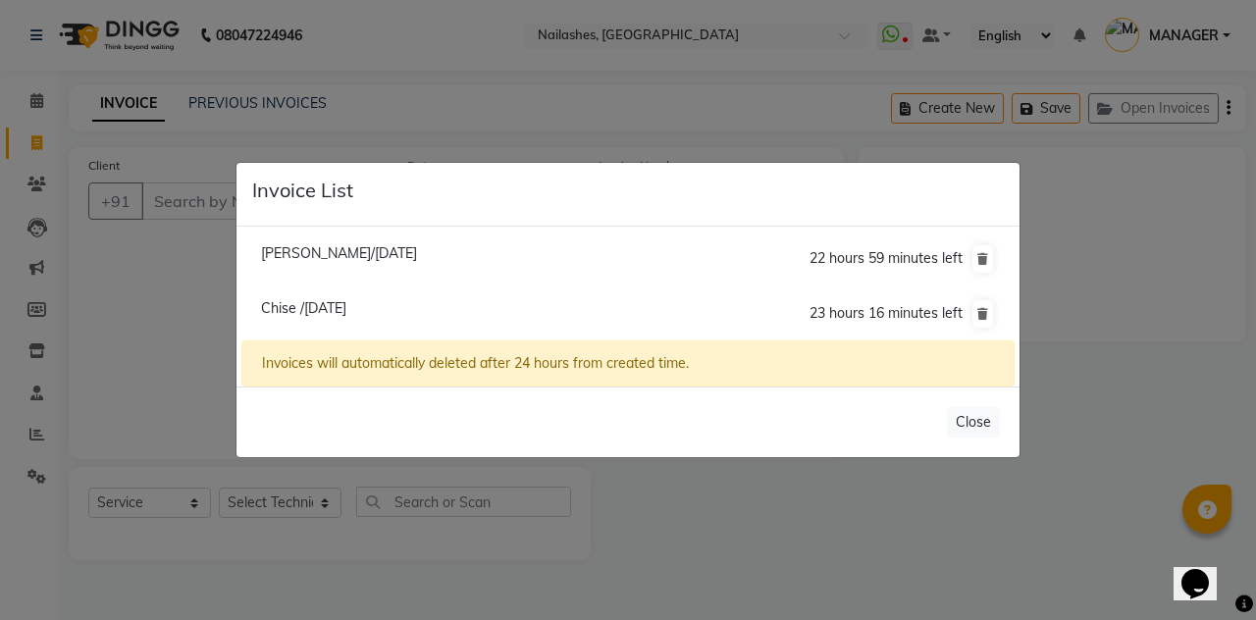
click at [417, 262] on span "[PERSON_NAME]/[DATE]" at bounding box center [339, 253] width 156 height 18
type input "99******07"
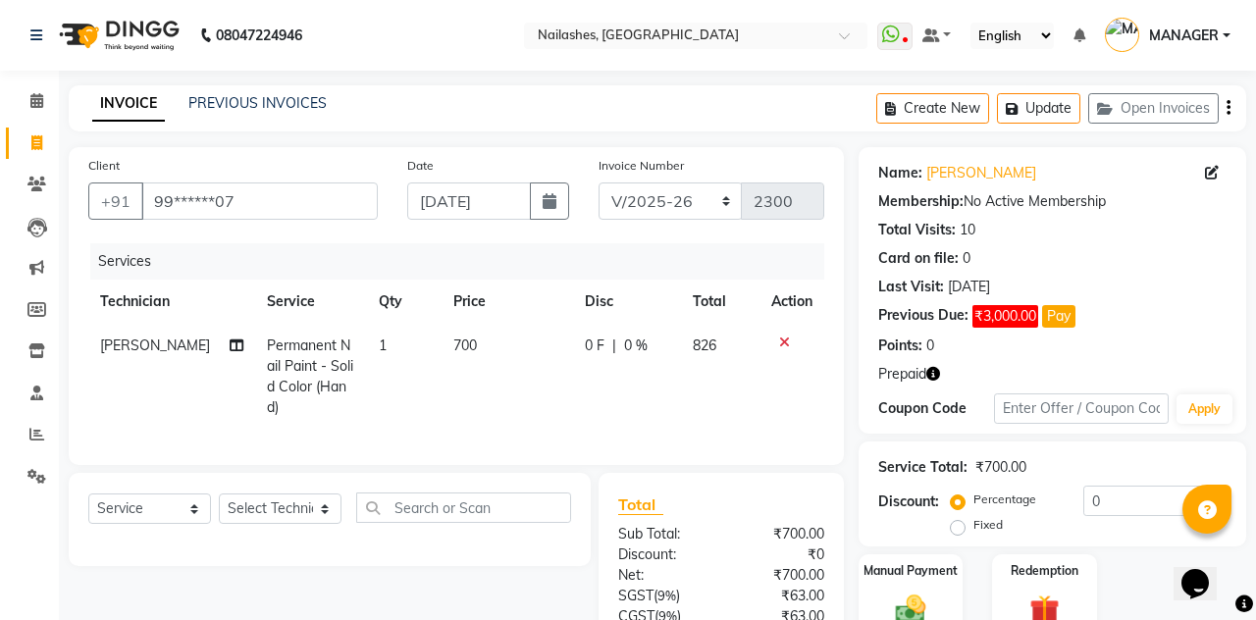
click at [784, 342] on icon at bounding box center [784, 342] width 11 height 14
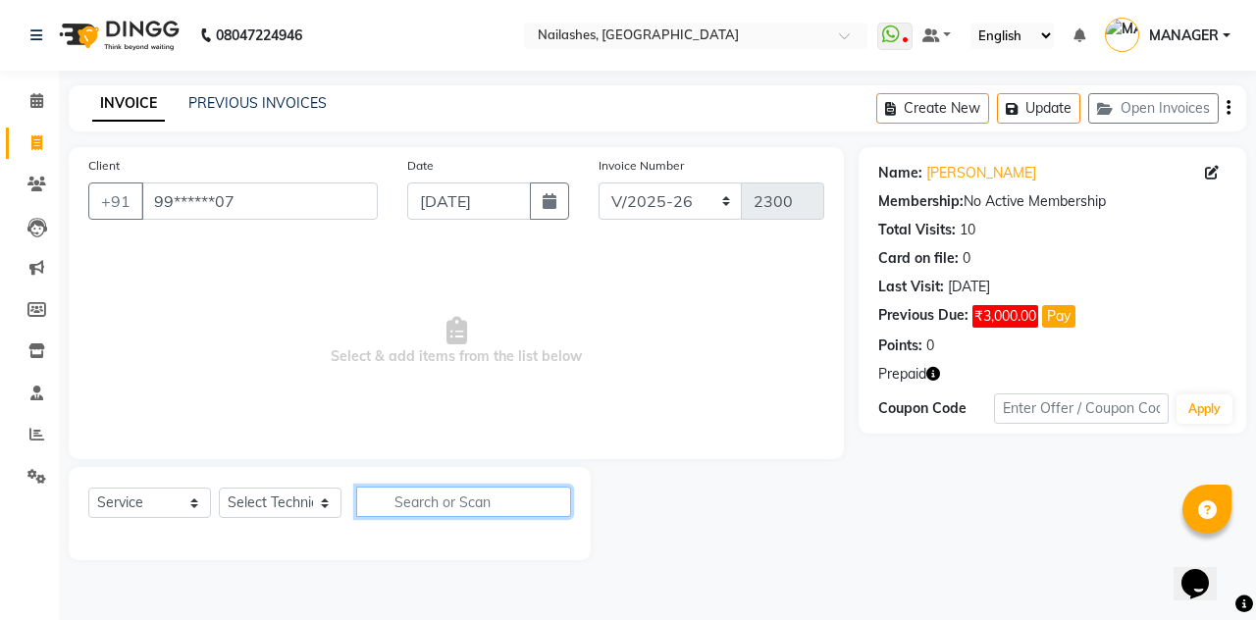
click at [461, 496] on input "text" at bounding box center [463, 502] width 215 height 30
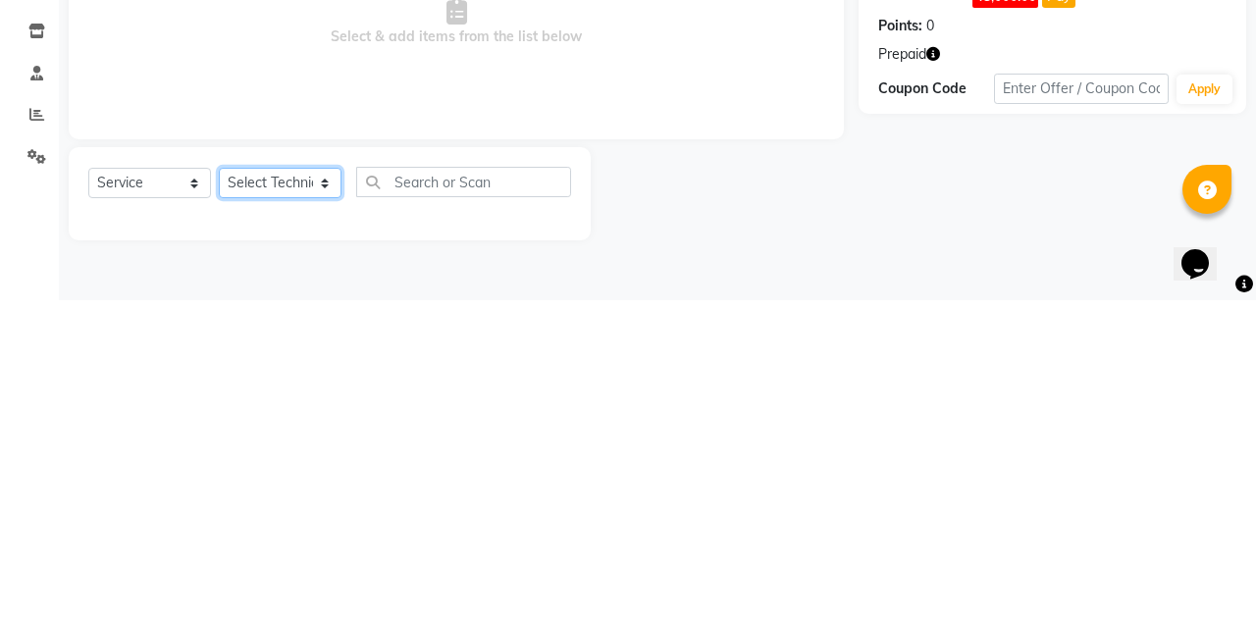
click at [302, 497] on select "Select Technician [PERSON_NAME] [PERSON_NAME] Arjun Mamta MANAGER Nisha Nitin […" at bounding box center [280, 503] width 123 height 30
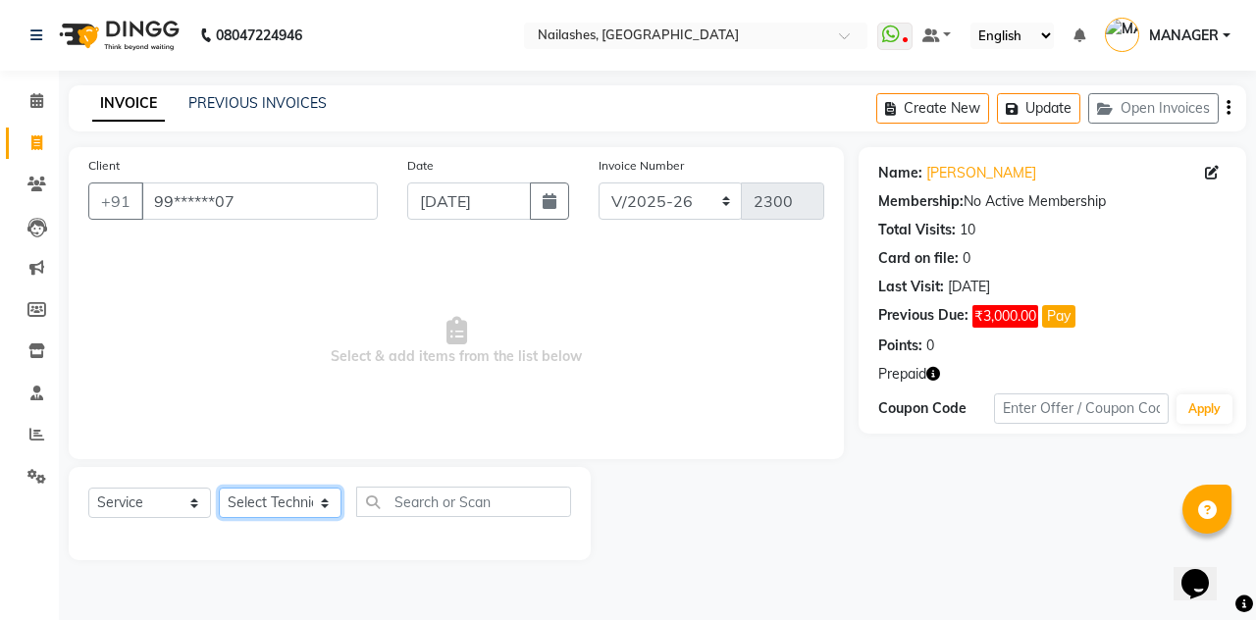
select select "19580"
click at [219, 488] on select "Select Technician [PERSON_NAME] [PERSON_NAME] Arjun Mamta MANAGER Nisha Nitin […" at bounding box center [280, 503] width 123 height 30
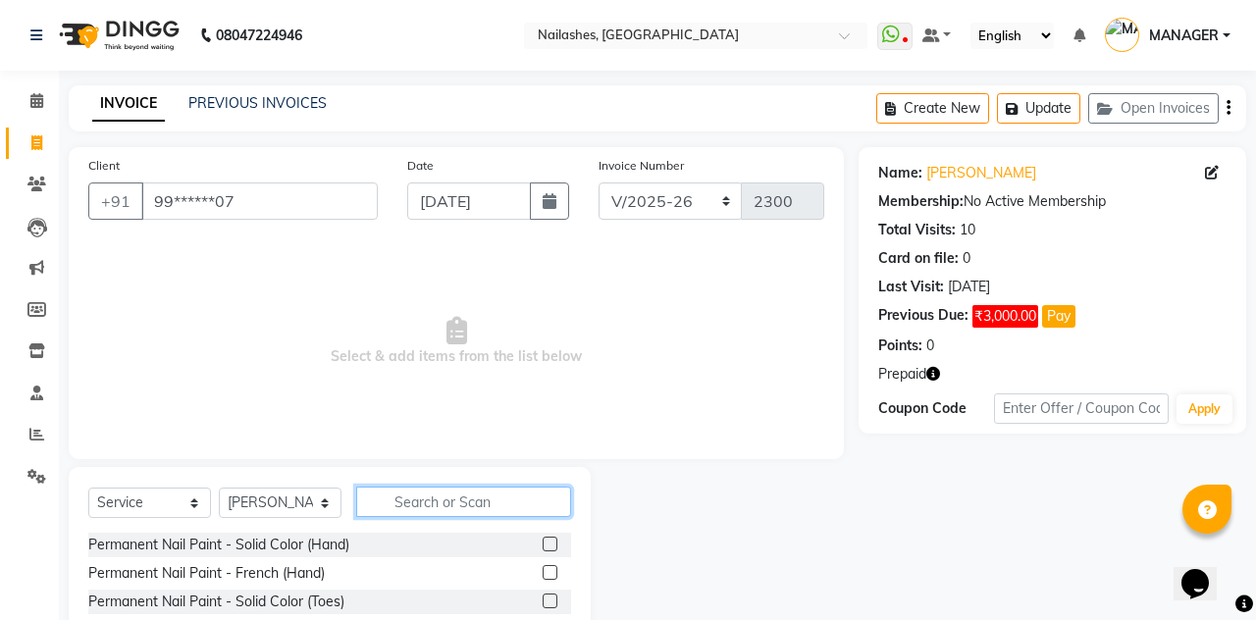
click at [473, 496] on input "text" at bounding box center [463, 502] width 215 height 30
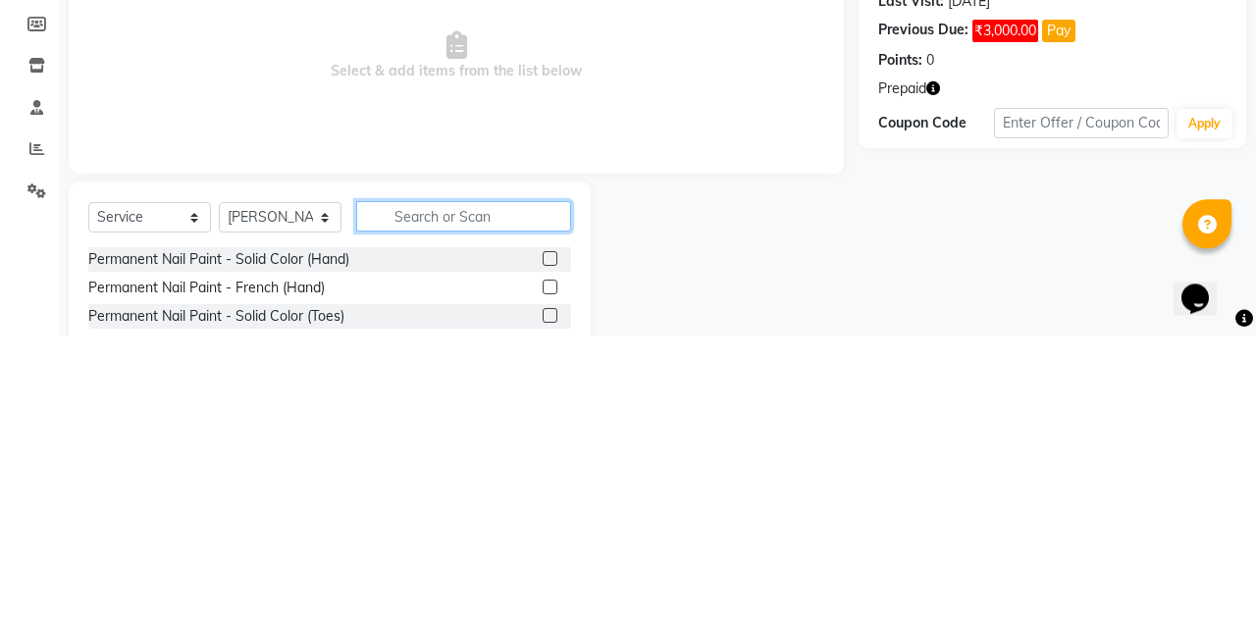
scroll to position [30, 0]
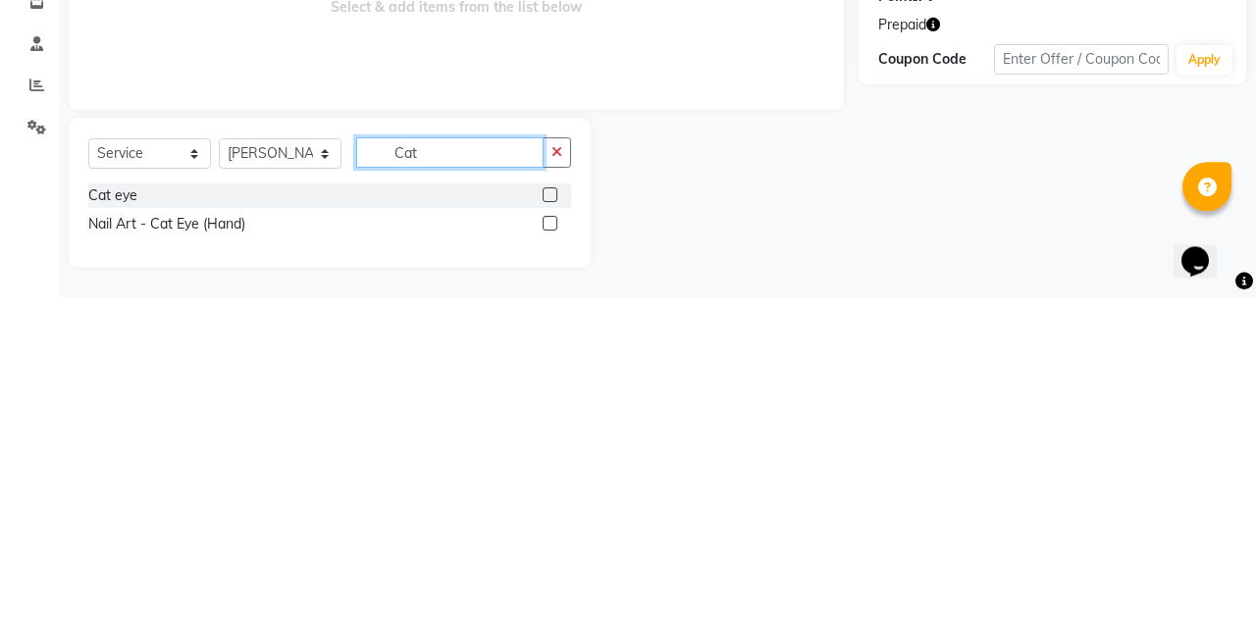
type input "Cat"
click at [547, 514] on label at bounding box center [549, 517] width 15 height 15
click at [547, 514] on input "checkbox" at bounding box center [548, 518] width 13 height 13
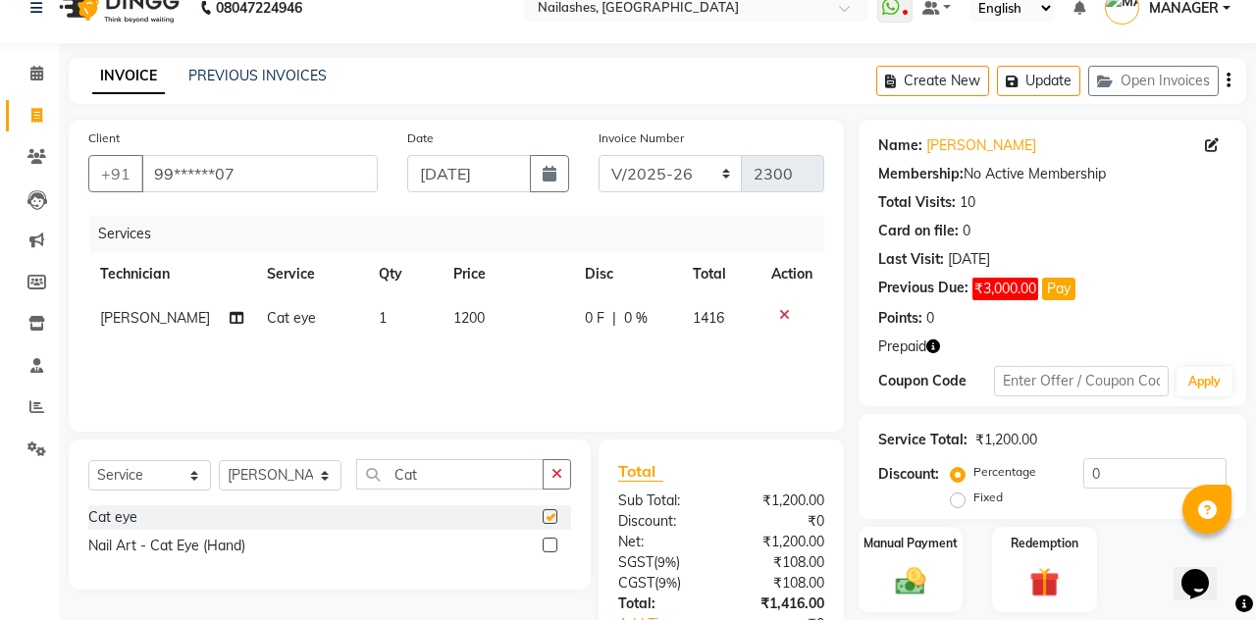
checkbox input "false"
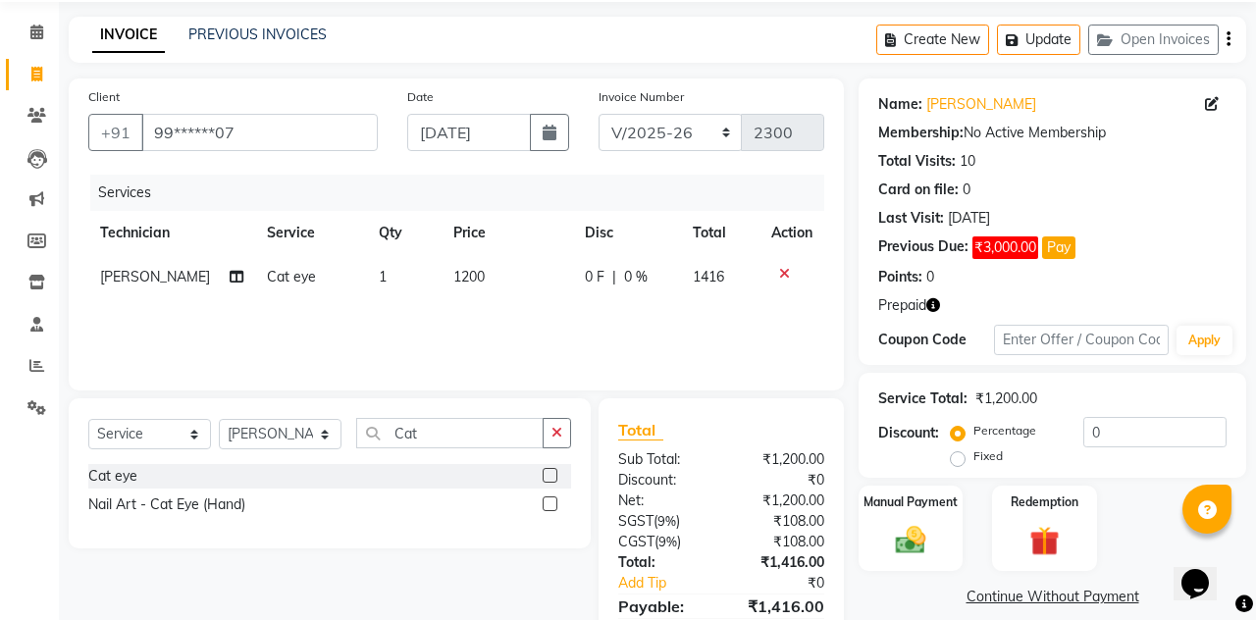
click at [1055, 545] on img at bounding box center [1044, 541] width 49 height 37
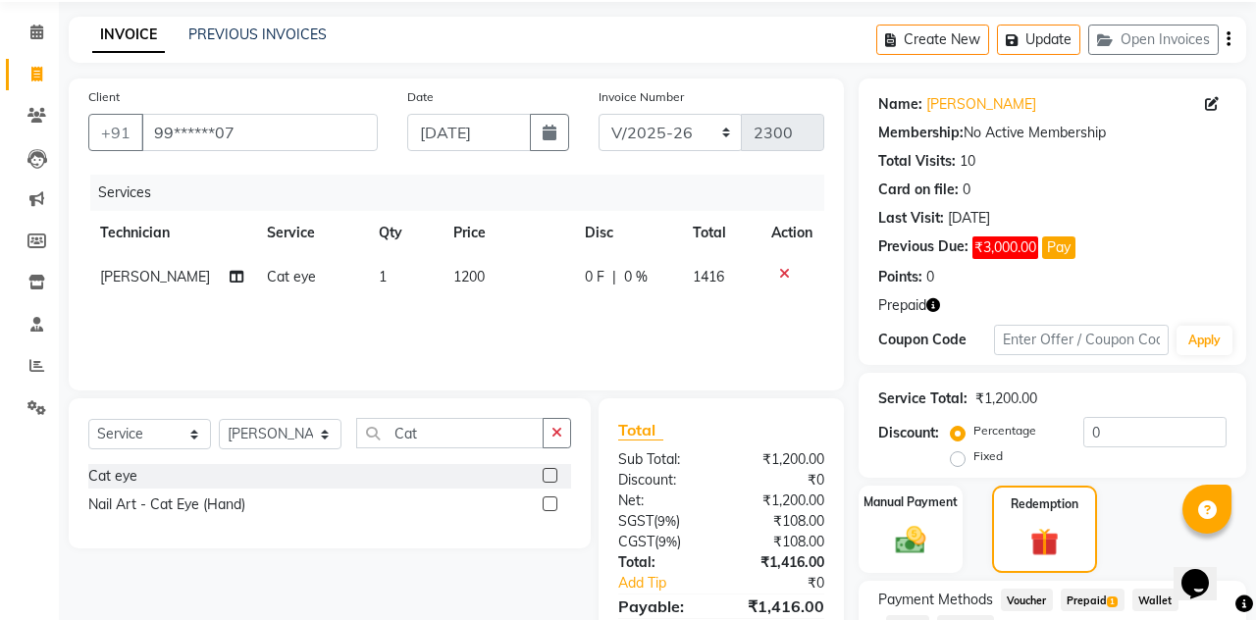
click at [1102, 606] on span "Prepaid 1" at bounding box center [1092, 600] width 64 height 23
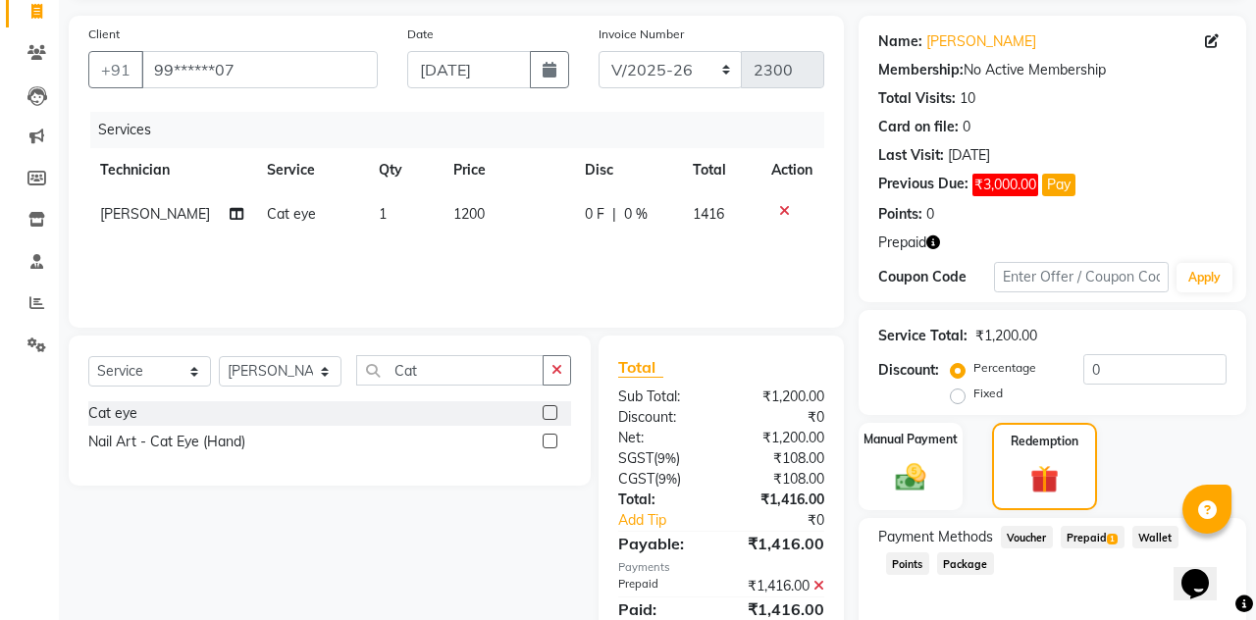
scroll to position [232, 0]
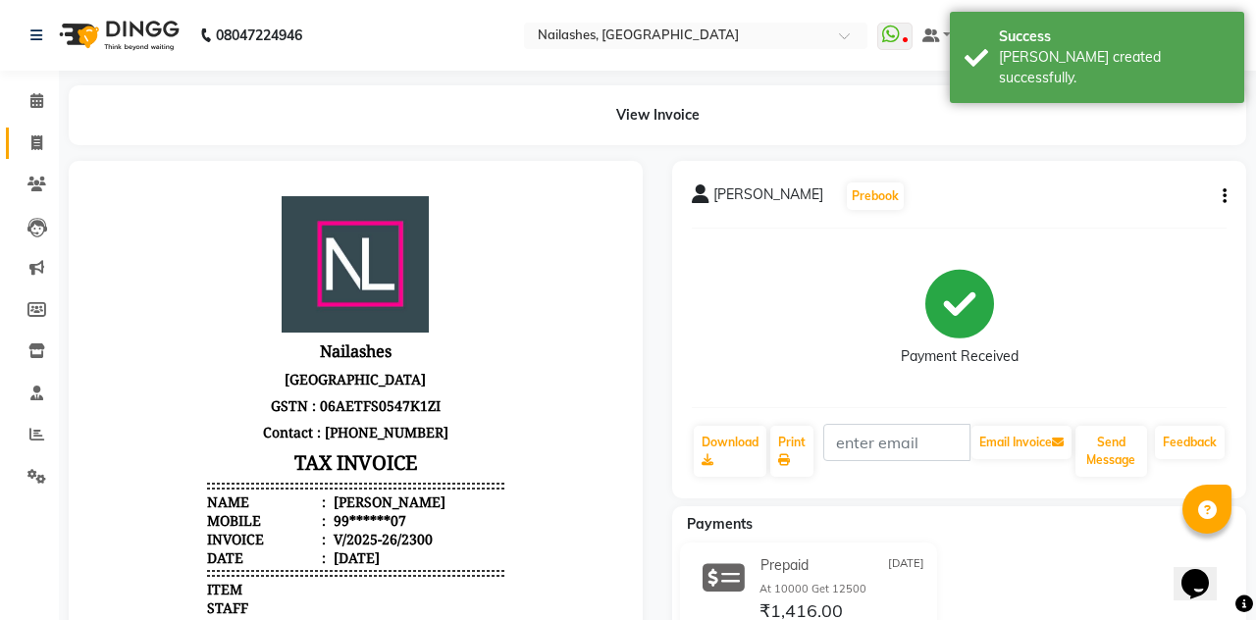
click at [26, 142] on span at bounding box center [37, 143] width 34 height 23
select select "service"
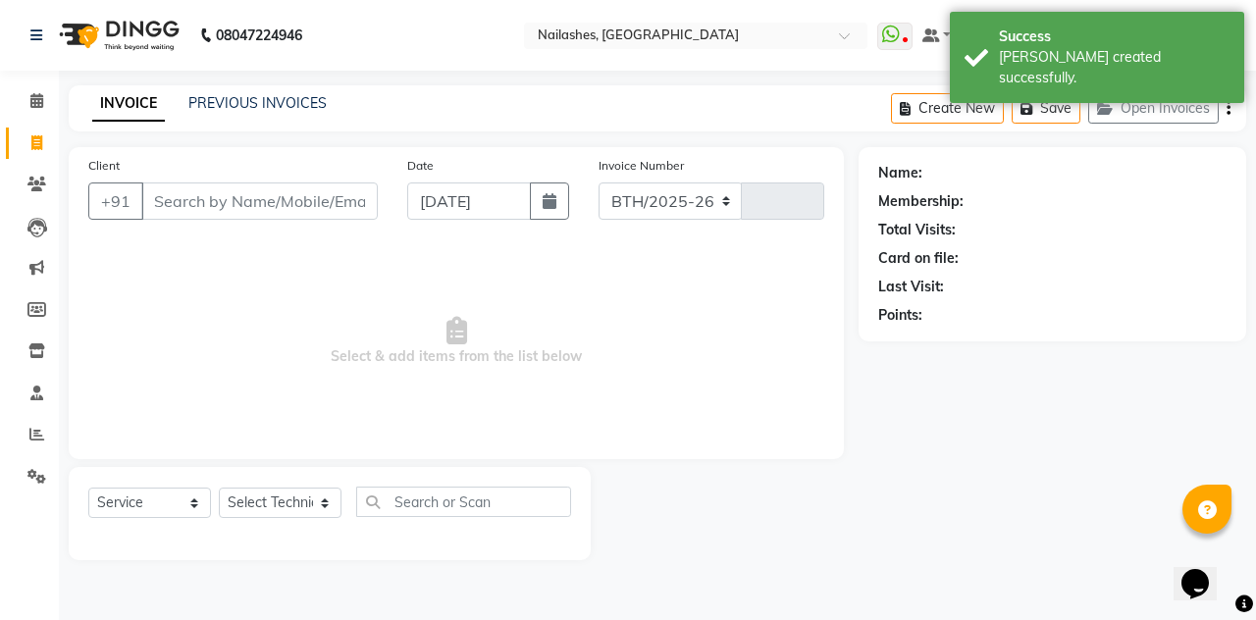
select select "3926"
type input "2301"
click at [26, 100] on span at bounding box center [37, 101] width 34 height 23
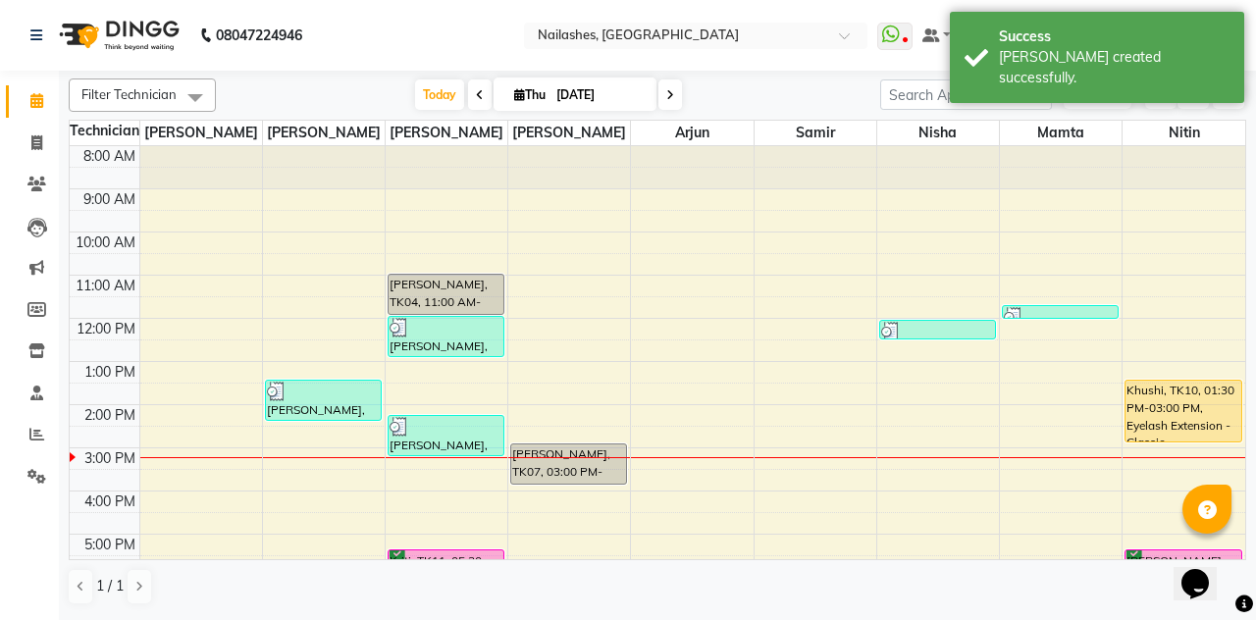
click at [422, 447] on div "[PERSON_NAME], TK12, 02:20 PM-03:20 PM, Cat eye" at bounding box center [445, 435] width 115 height 39
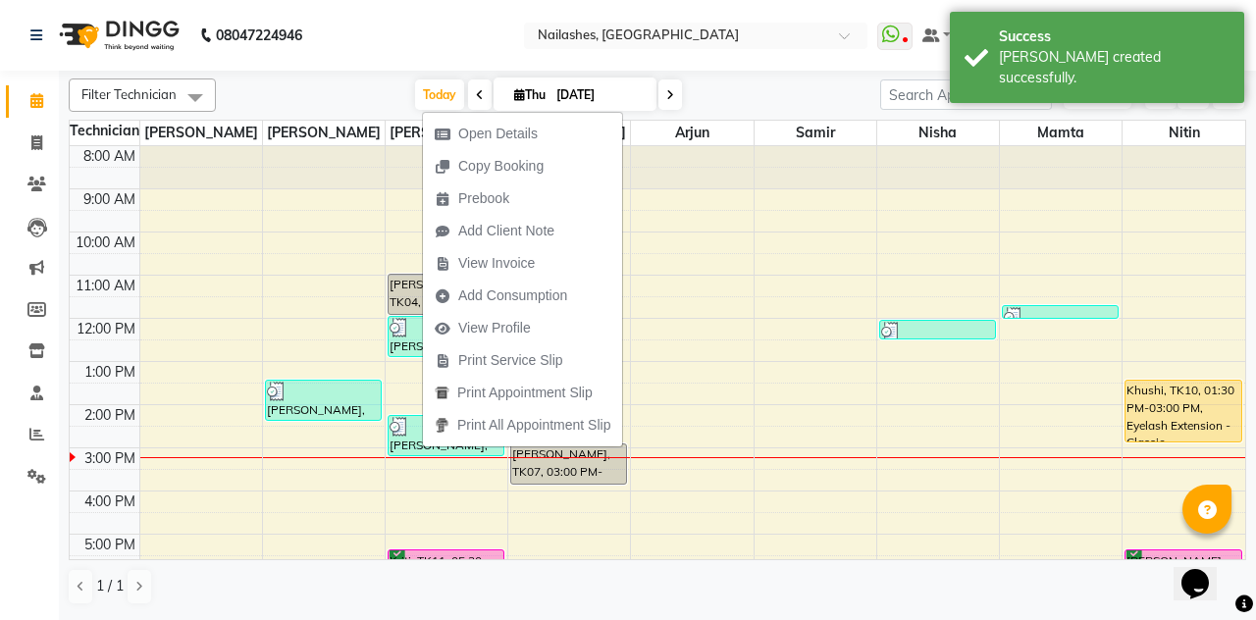
click at [452, 127] on span "Open Details" at bounding box center [486, 134] width 127 height 32
select select "3"
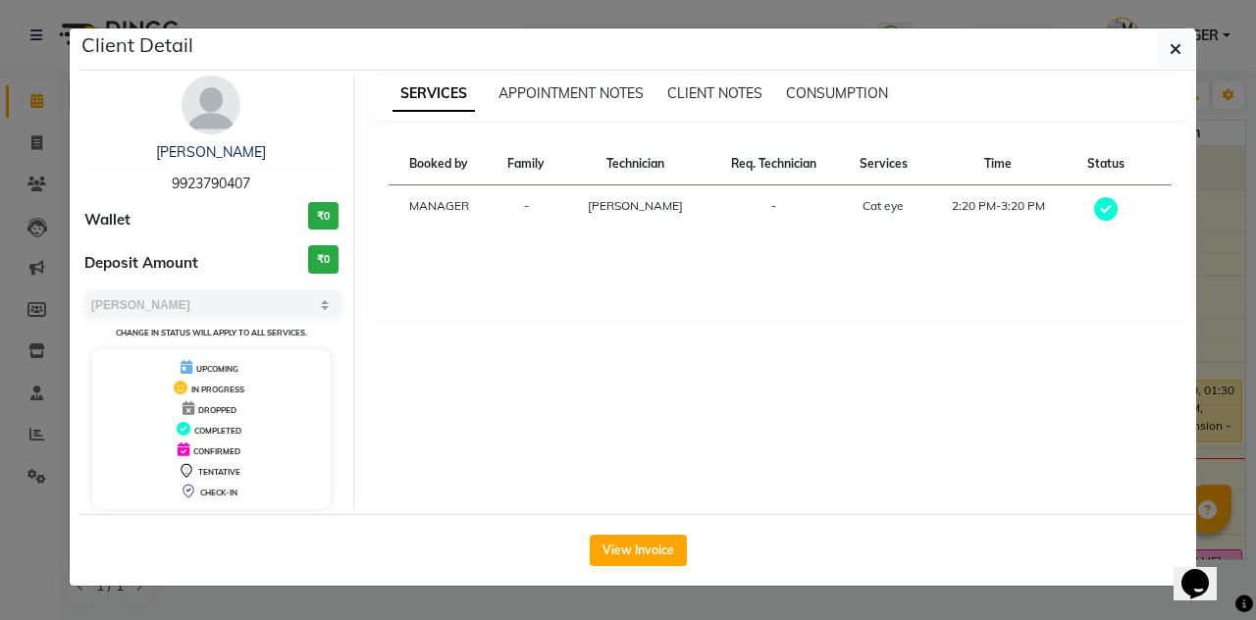
click at [1191, 55] on button "button" at bounding box center [1174, 48] width 37 height 37
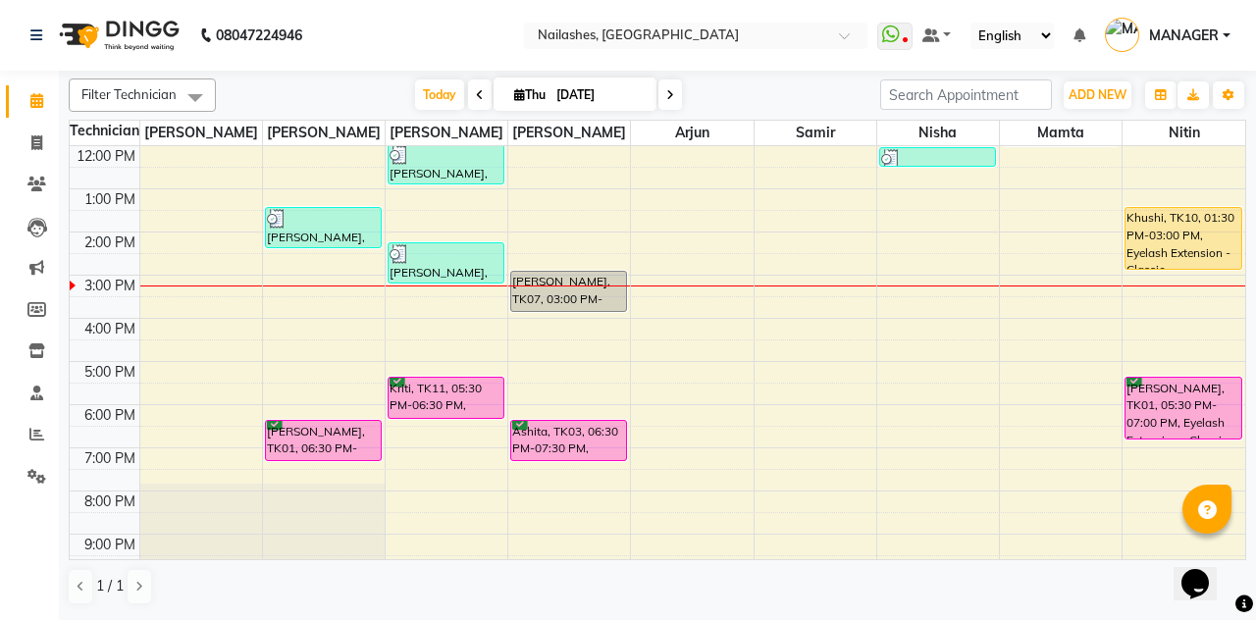
scroll to position [210, 0]
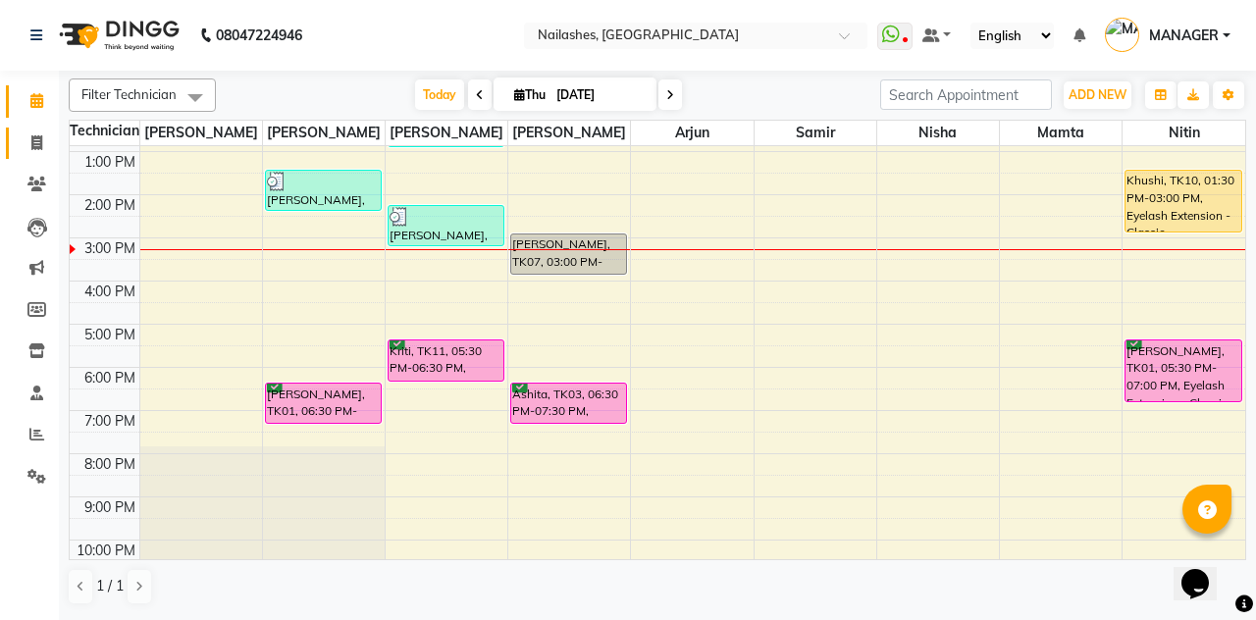
click at [29, 145] on span at bounding box center [37, 143] width 34 height 23
select select "service"
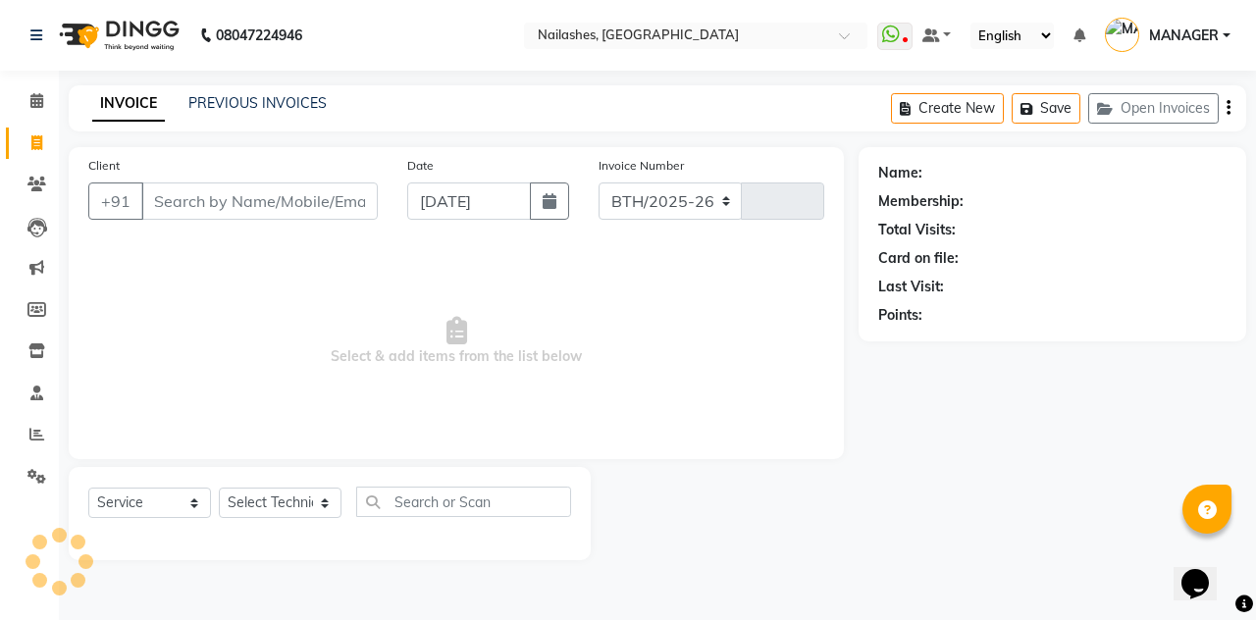
select select "3926"
type input "2301"
click at [28, 107] on span at bounding box center [37, 101] width 34 height 23
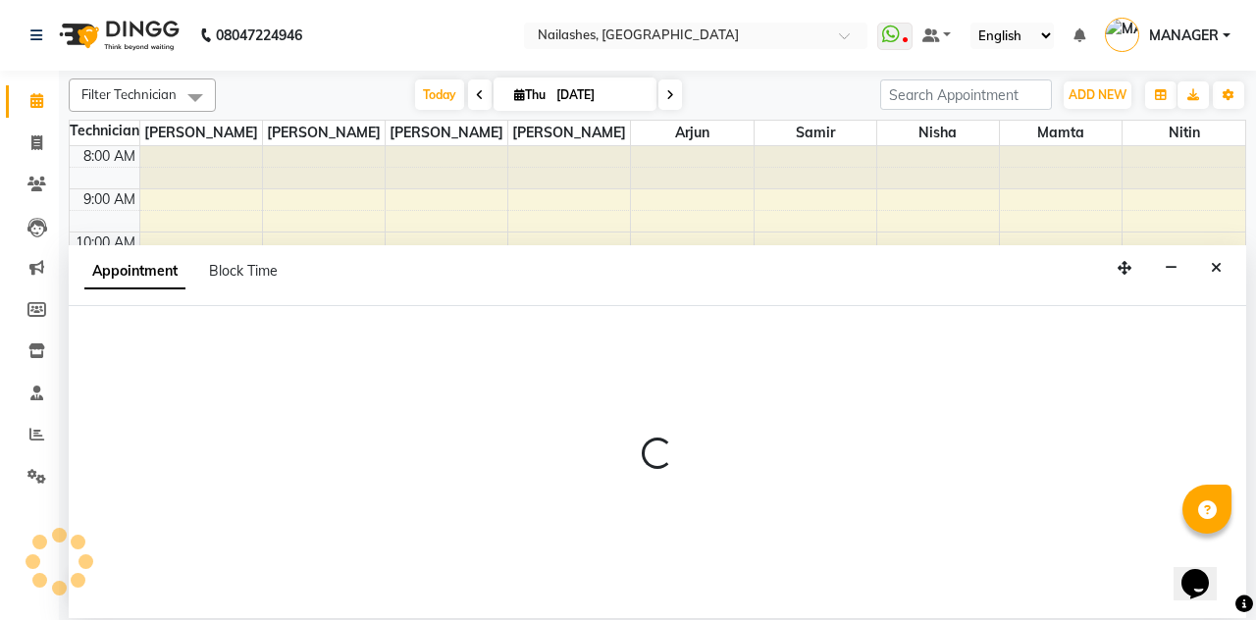
click at [522, 91] on span "Thu" at bounding box center [529, 94] width 41 height 15
select select "9"
select select "2025"
select select "19477"
select select "780"
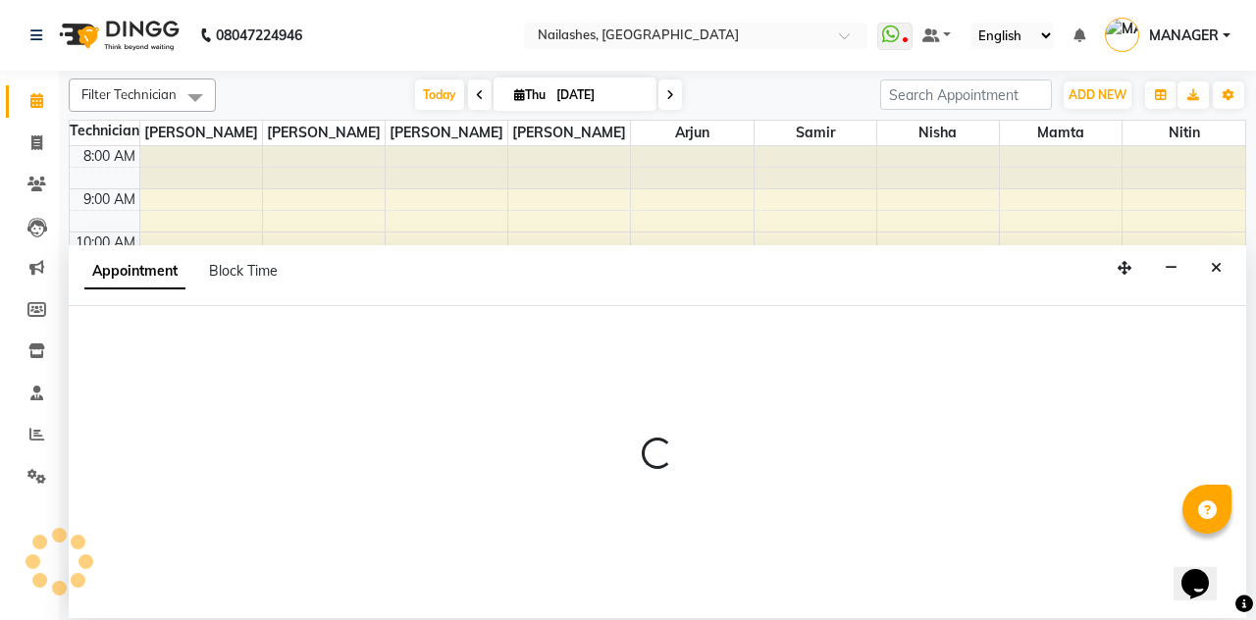
select select "tentative"
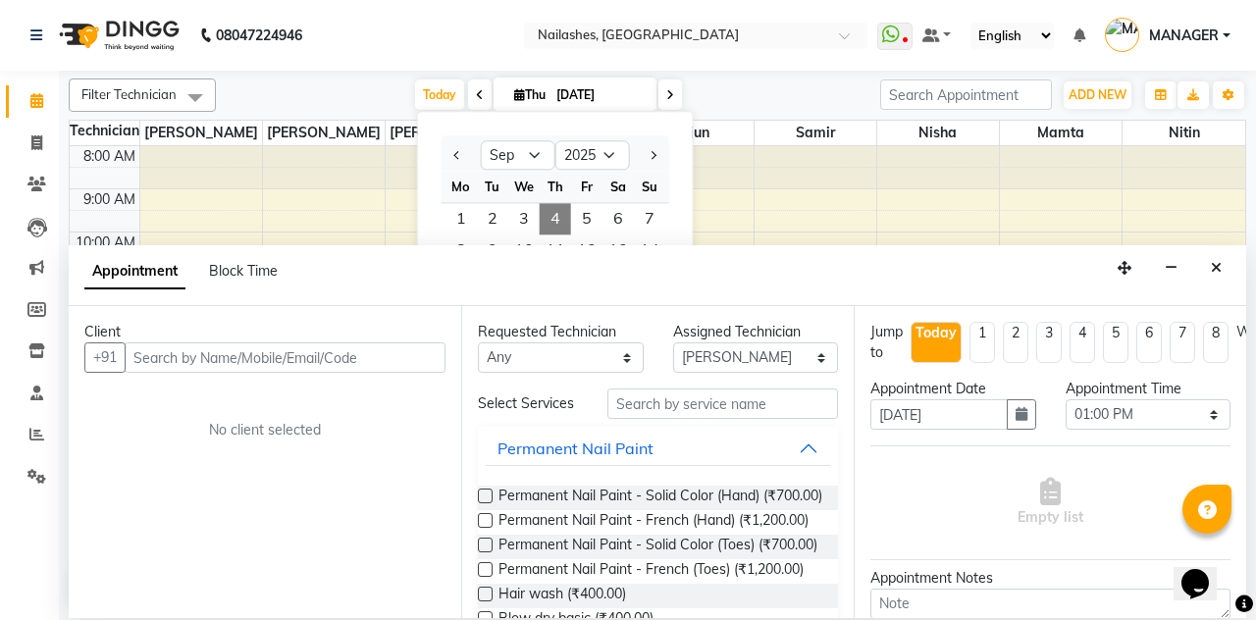
click at [1228, 253] on button "Close" at bounding box center [1216, 268] width 28 height 30
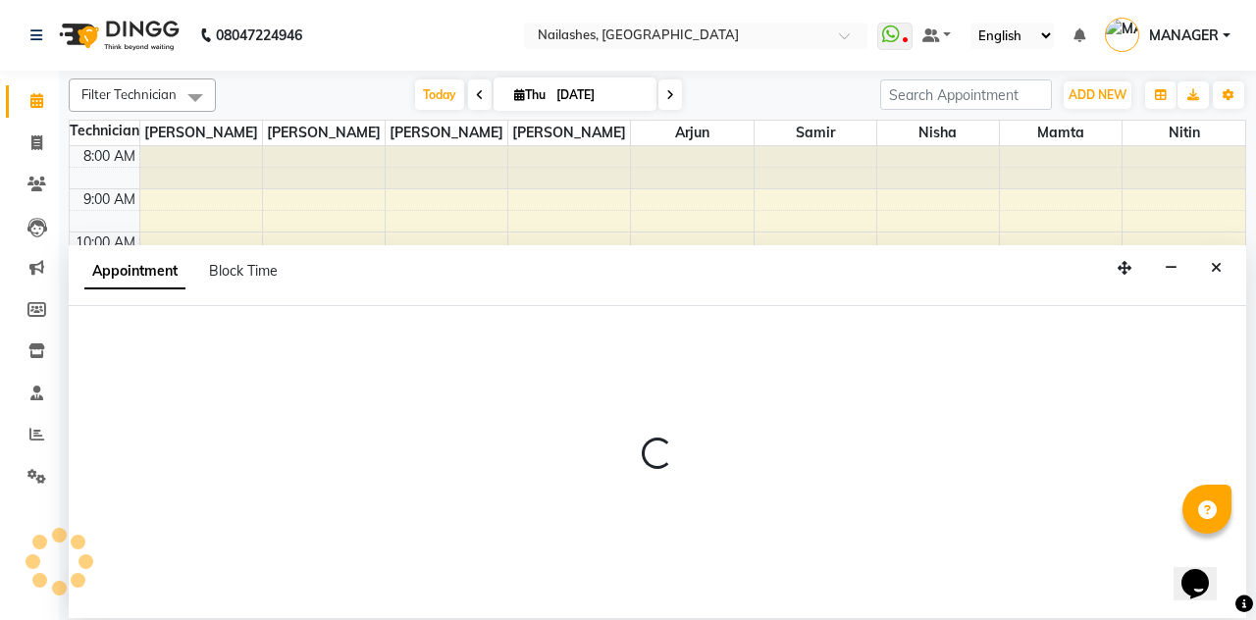
select select "19576"
select select "tentative"
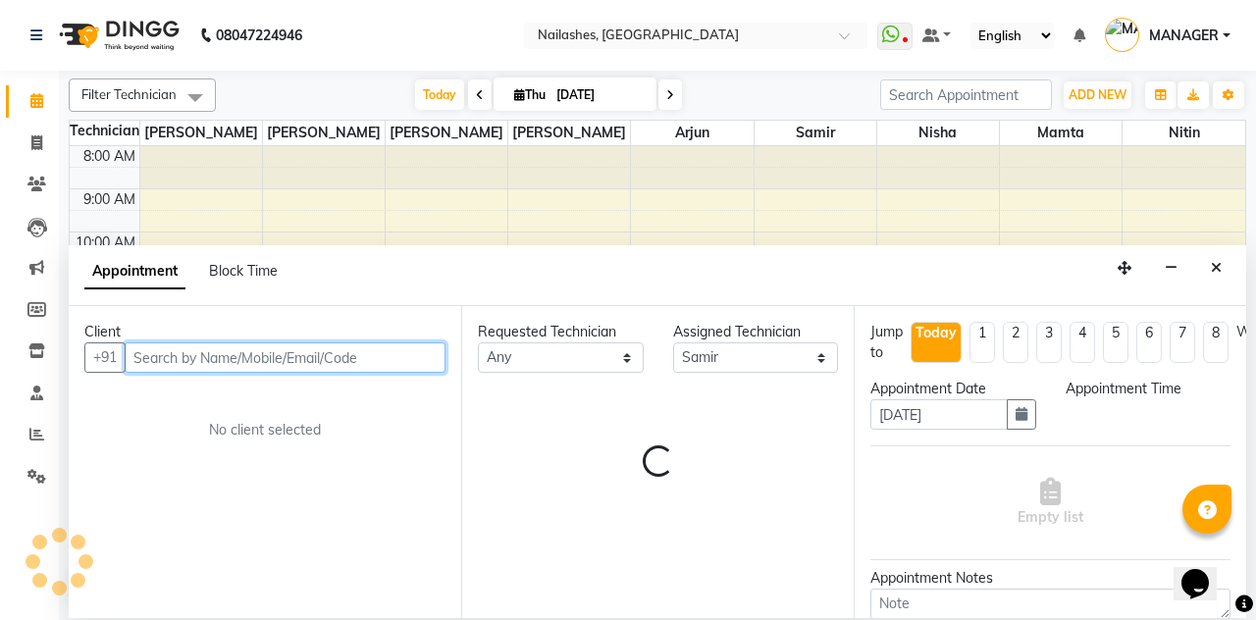
select select "900"
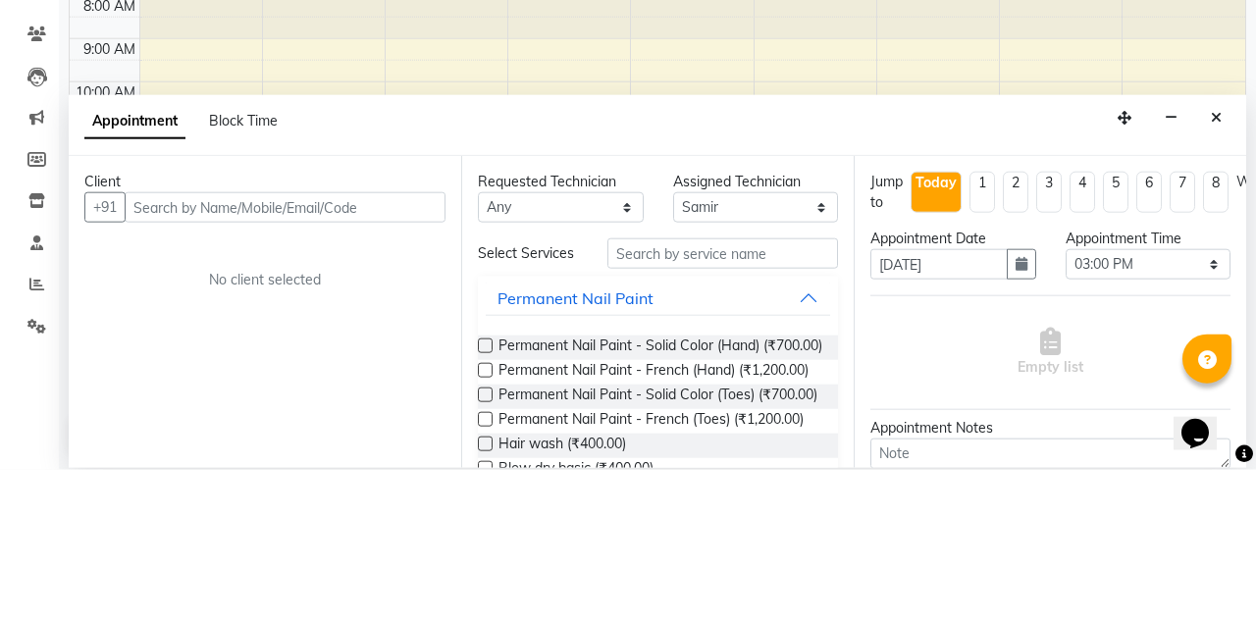
select select "service"
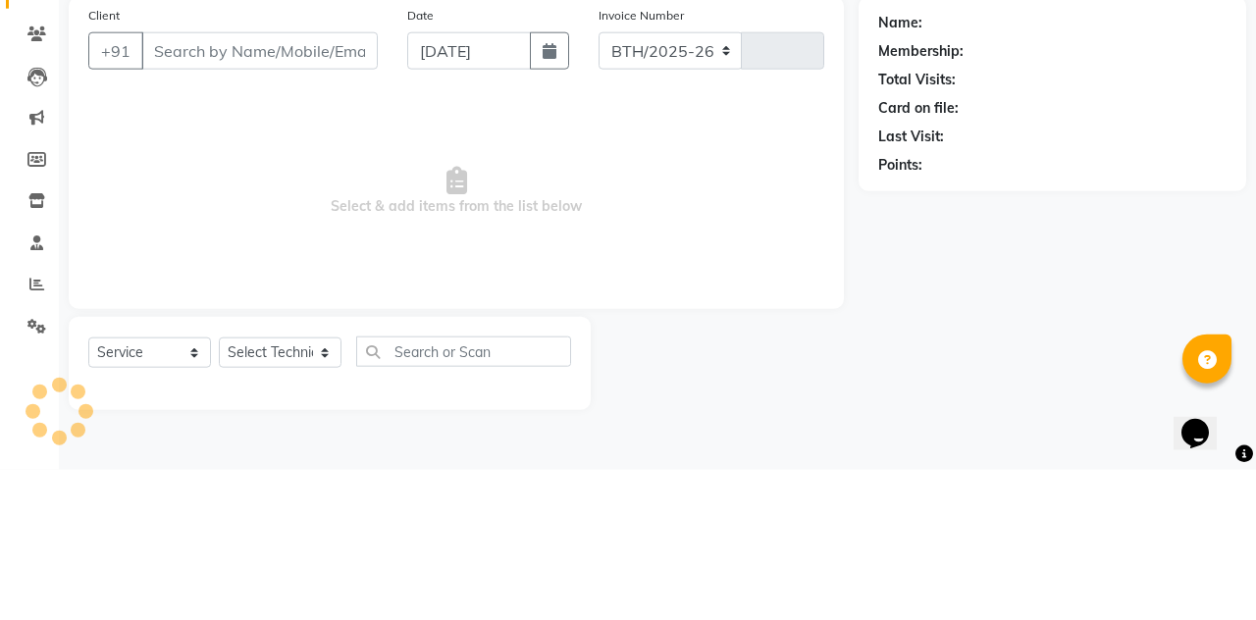
select select "3926"
type input "2301"
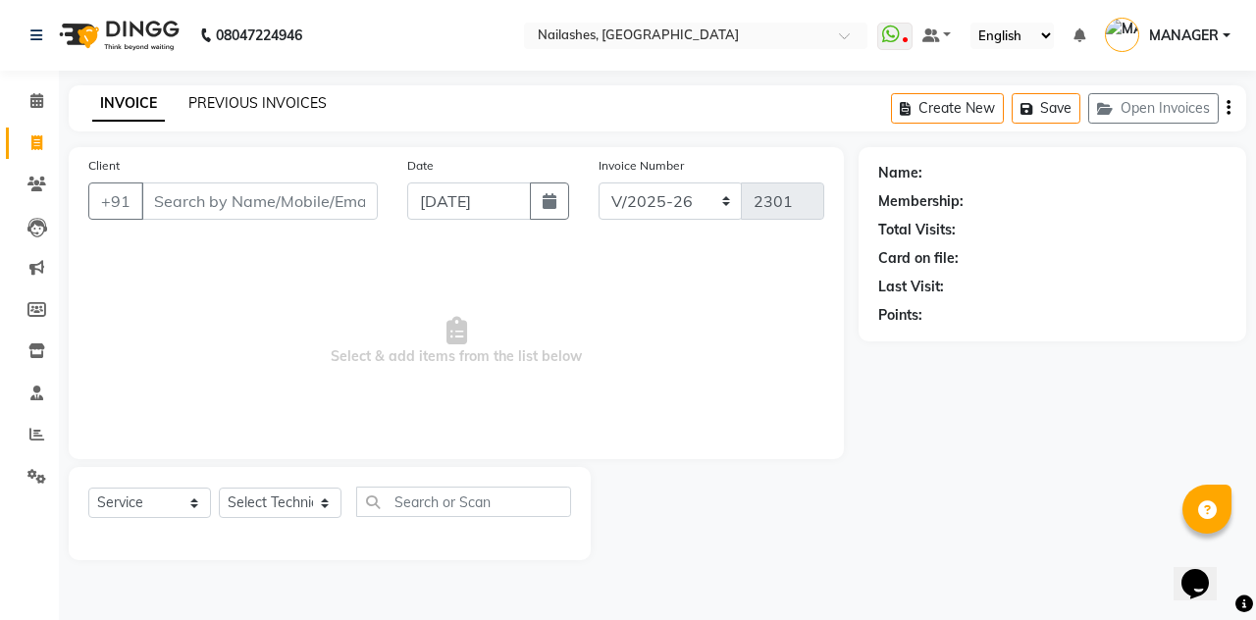
click at [265, 102] on link "PREVIOUS INVOICES" at bounding box center [257, 103] width 138 height 18
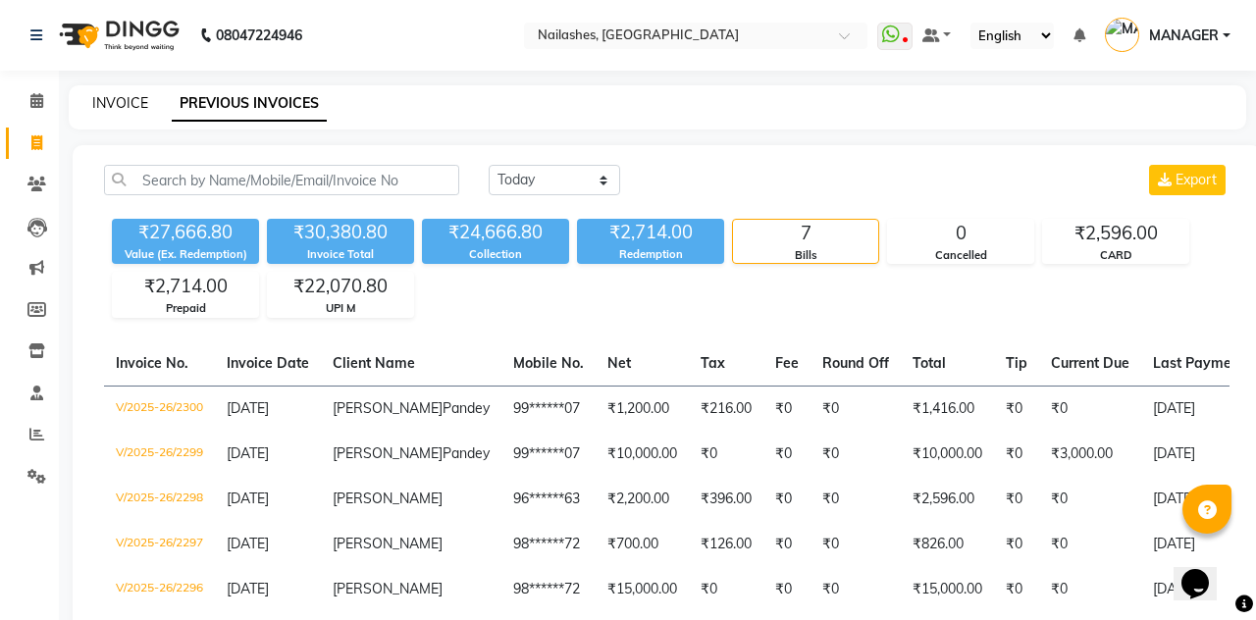
click at [101, 110] on link "INVOICE" at bounding box center [120, 103] width 56 height 18
select select "service"
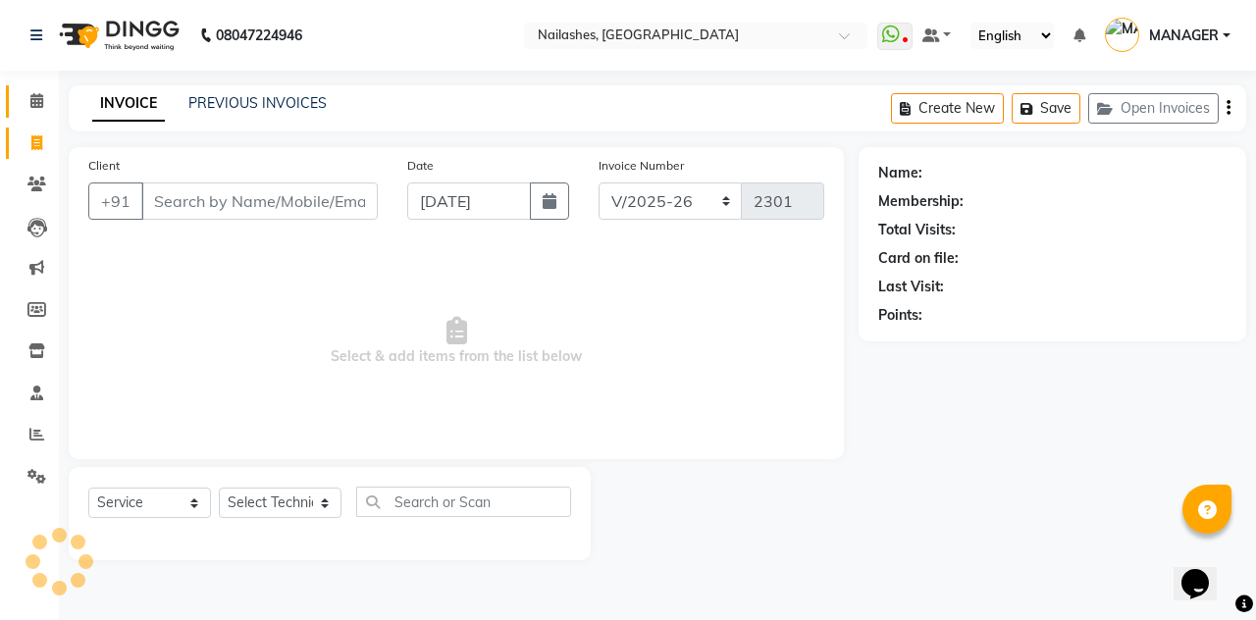
click at [35, 102] on icon at bounding box center [36, 100] width 13 height 15
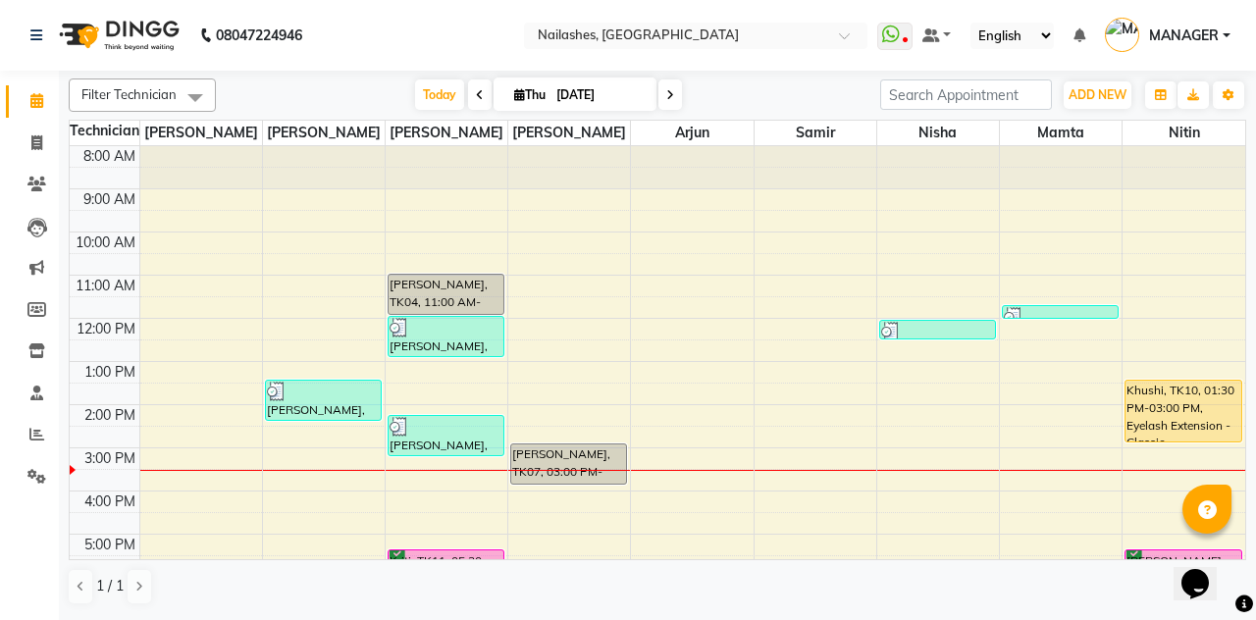
click at [1171, 408] on div "Khushi, TK10, 01:30 PM-03:00 PM, Eyelash Extension - Classic" at bounding box center [1183, 411] width 116 height 61
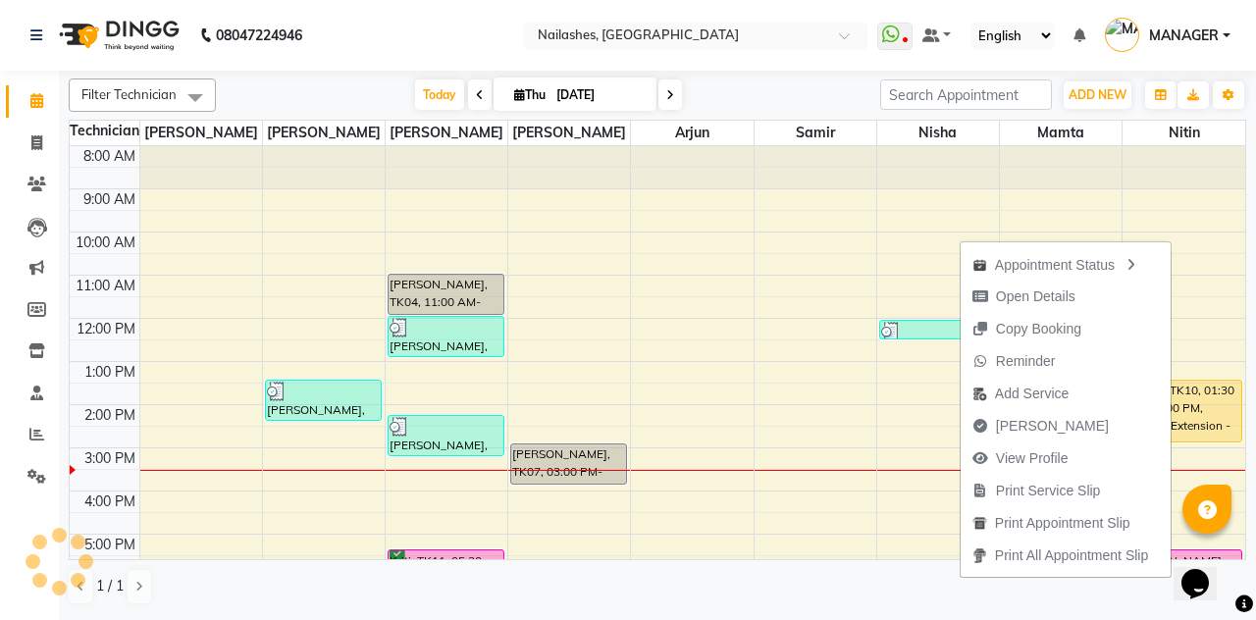
click at [1066, 425] on button "[PERSON_NAME]" at bounding box center [1065, 426] width 210 height 32
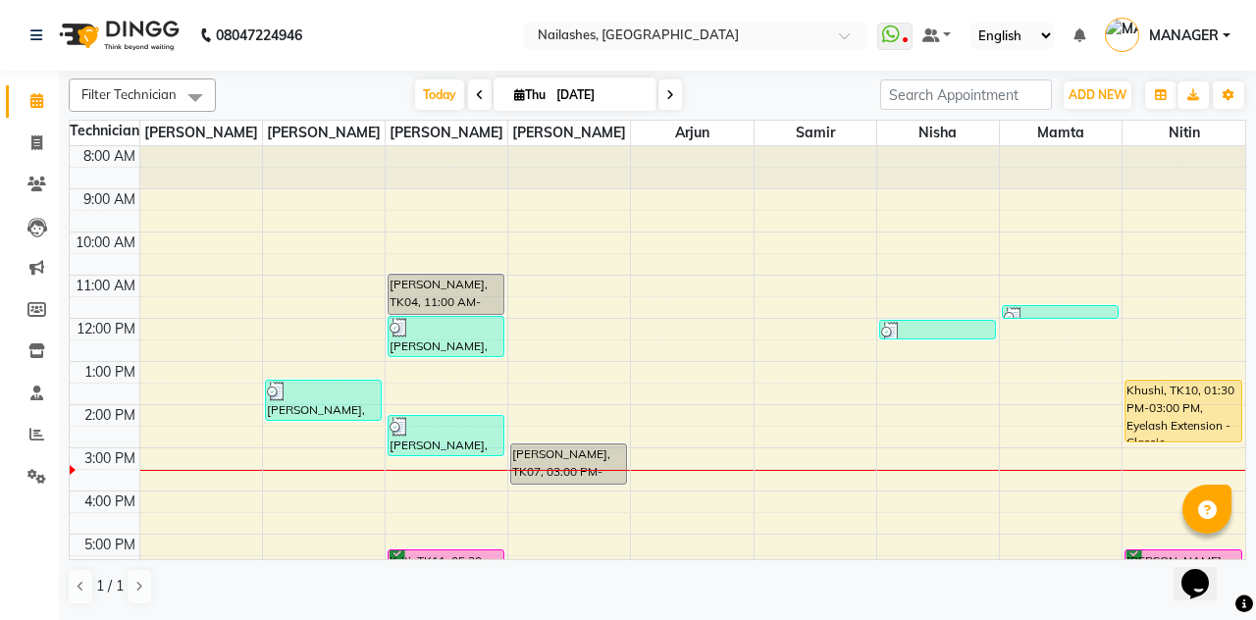
select select "service"
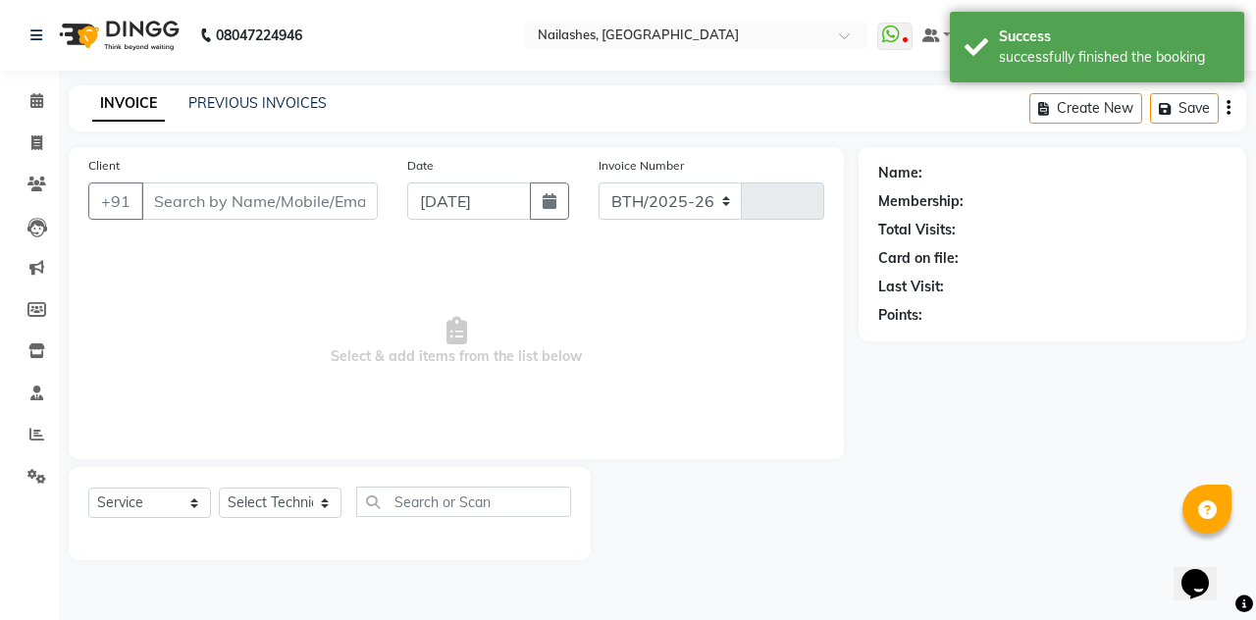
select select "3926"
type input "2301"
type input "90******43"
select select "90278"
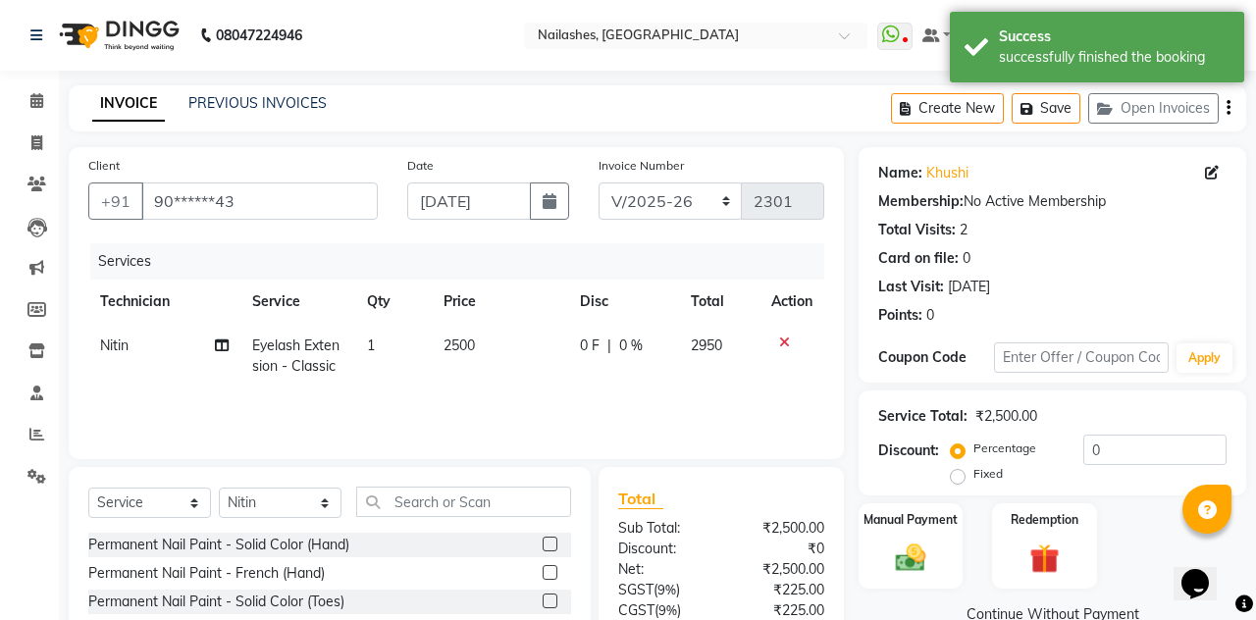
scroll to position [71, 0]
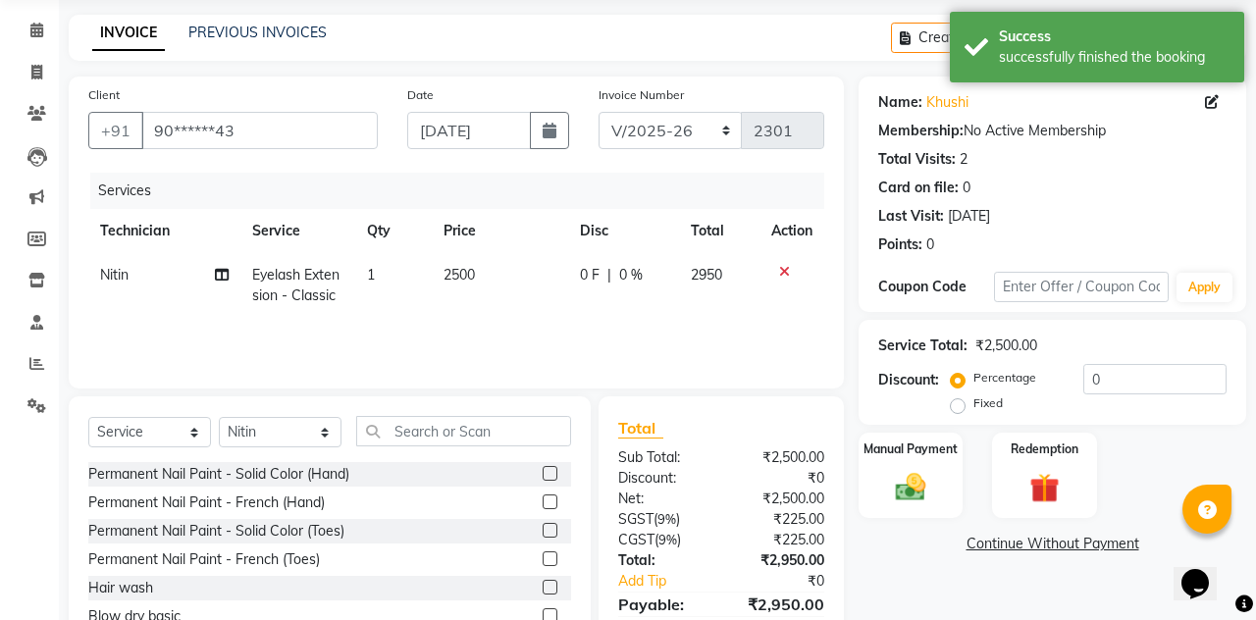
click at [930, 470] on img at bounding box center [910, 487] width 49 height 34
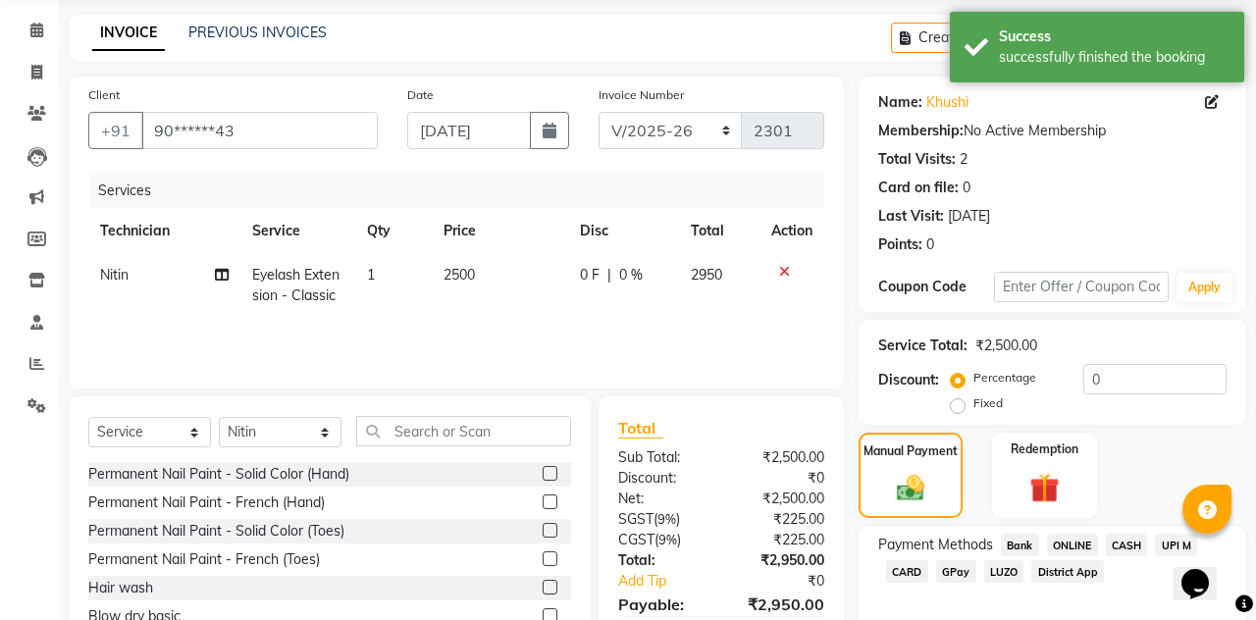
click at [906, 571] on span "CARD" at bounding box center [907, 571] width 42 height 23
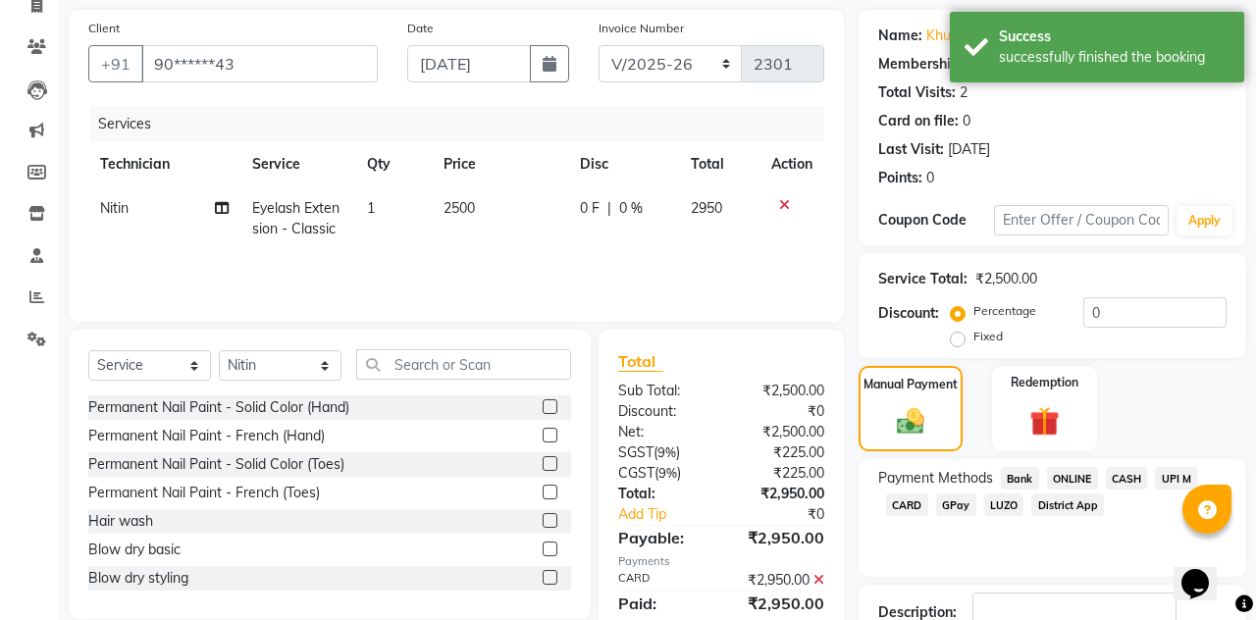
scroll to position [180, 0]
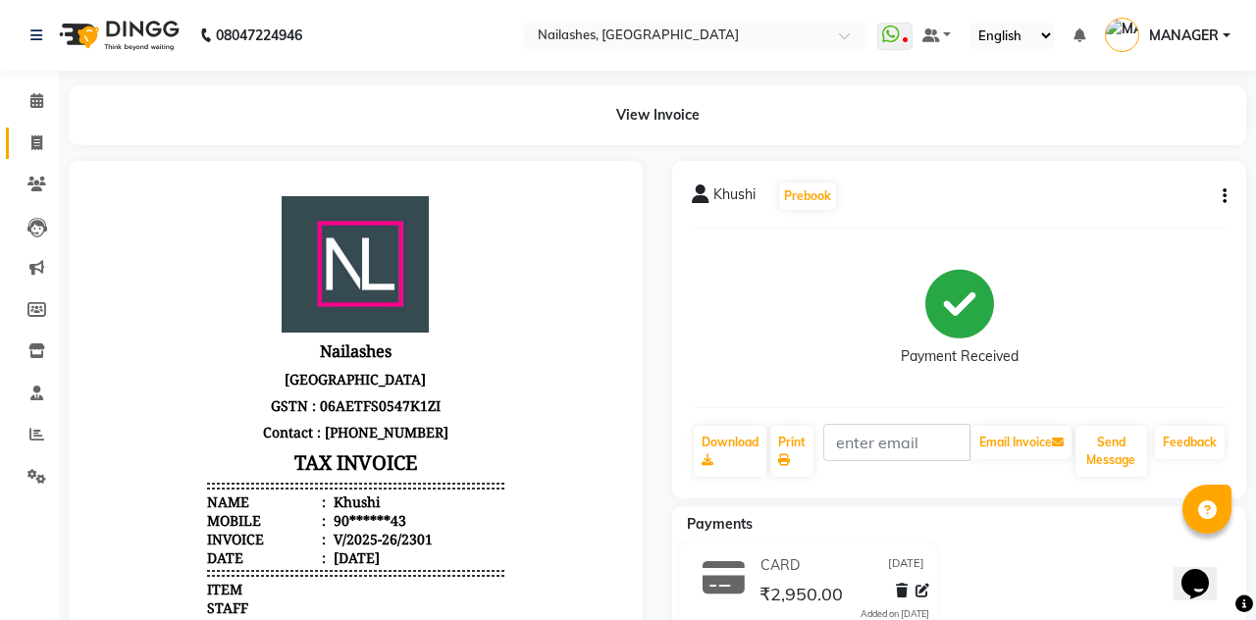
click at [42, 137] on span at bounding box center [37, 143] width 34 height 23
select select "service"
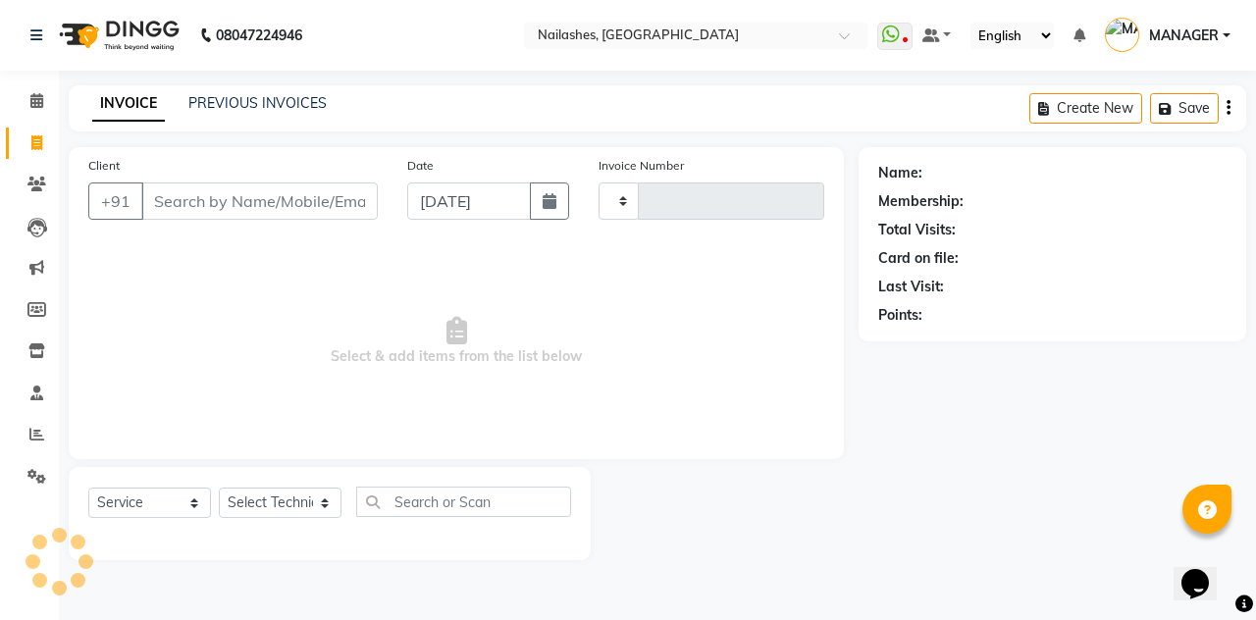
scroll to position [1, 0]
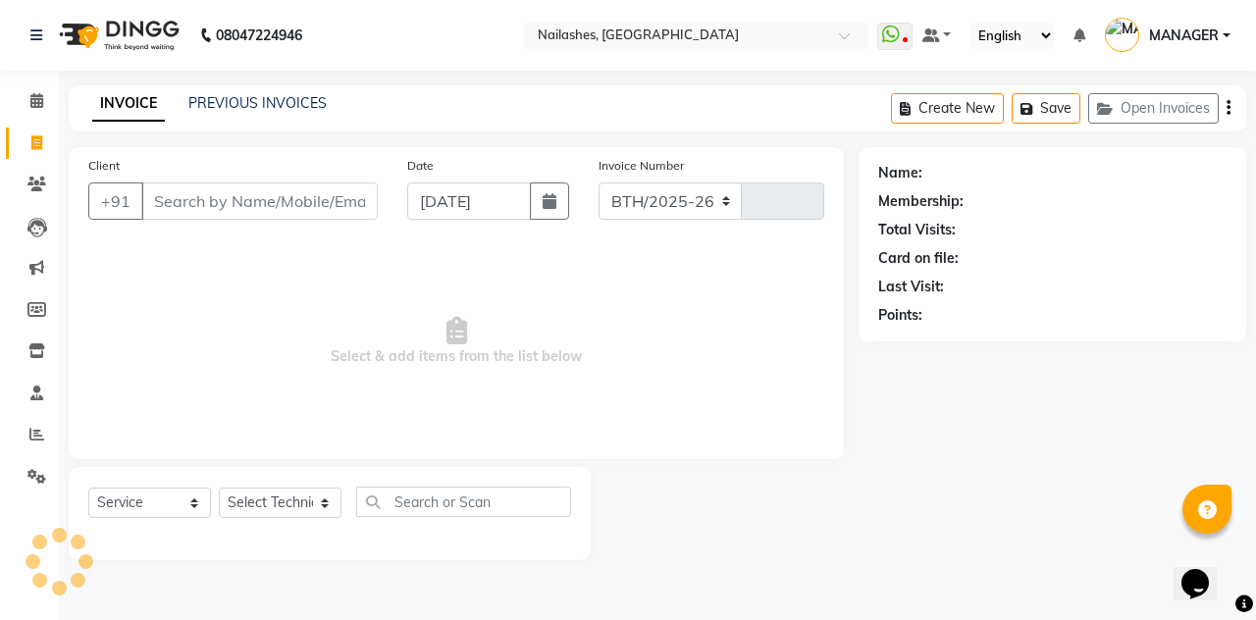
select select "3926"
type input "2302"
click at [31, 92] on span at bounding box center [37, 101] width 34 height 23
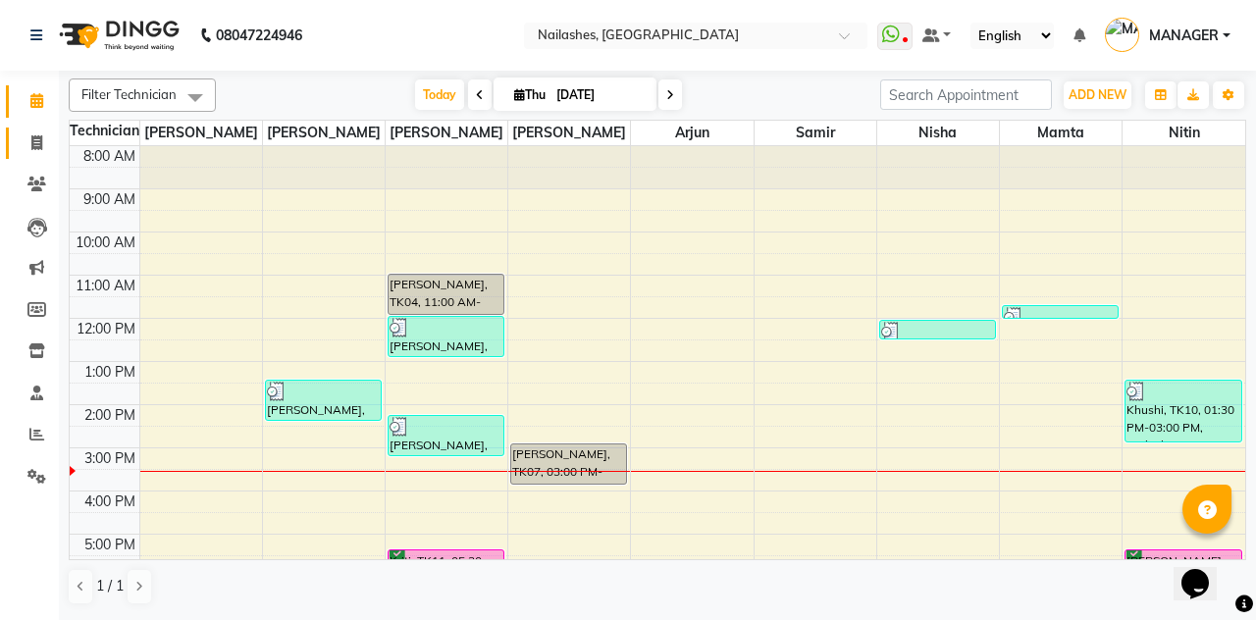
click at [26, 151] on span at bounding box center [37, 143] width 34 height 23
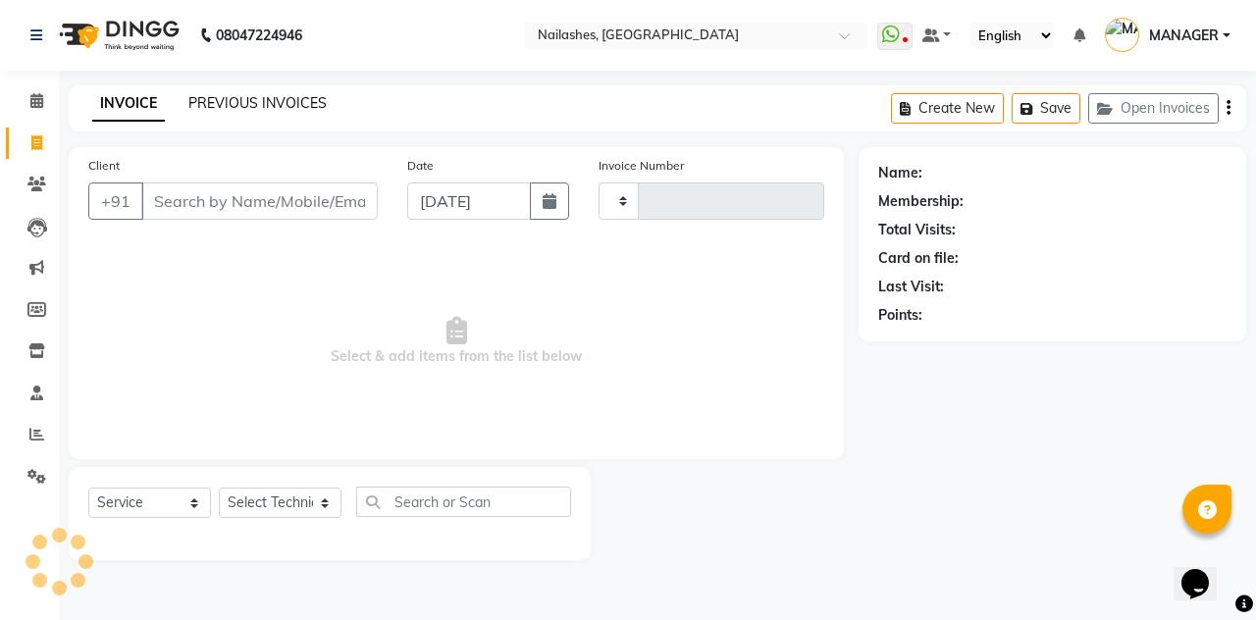
click at [213, 106] on link "PREVIOUS INVOICES" at bounding box center [257, 103] width 138 height 18
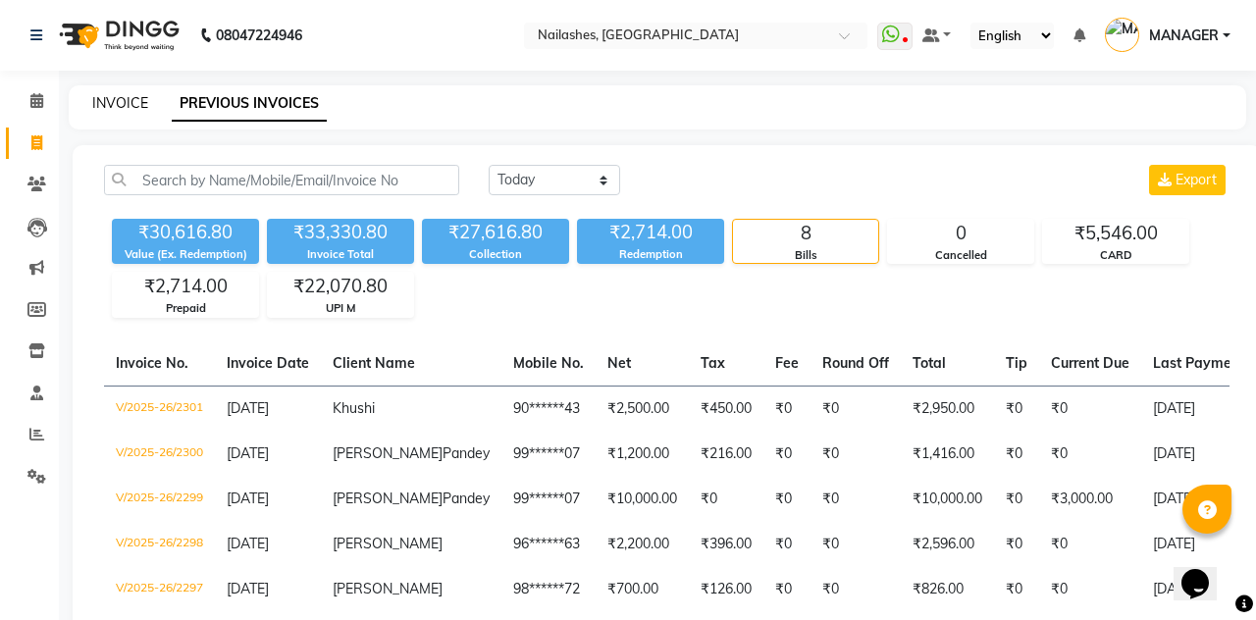
click at [103, 95] on link "INVOICE" at bounding box center [120, 103] width 56 height 18
select select "service"
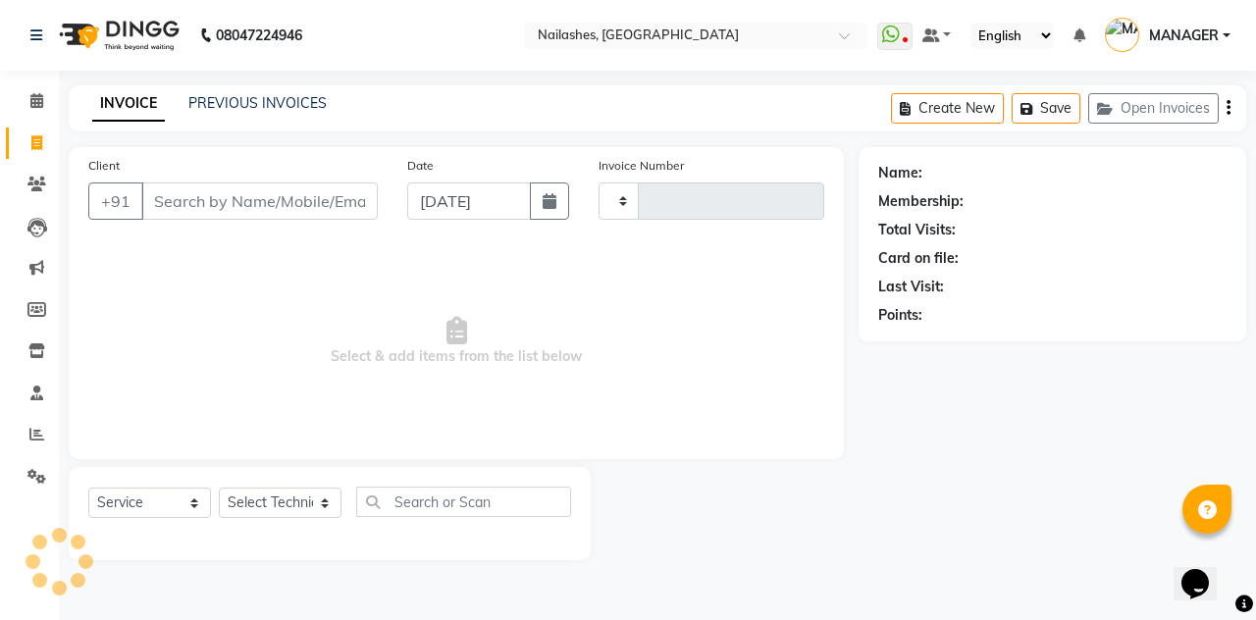
type input "2302"
select select "3926"
click at [28, 98] on span at bounding box center [37, 101] width 34 height 23
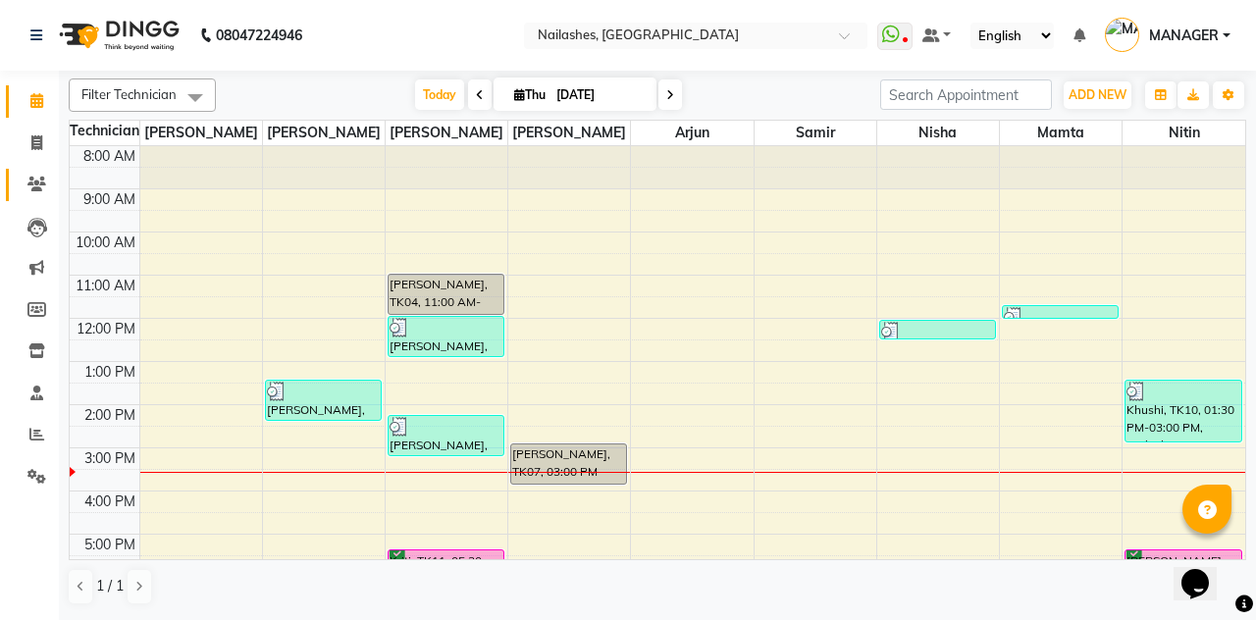
click at [41, 175] on span at bounding box center [37, 185] width 34 height 23
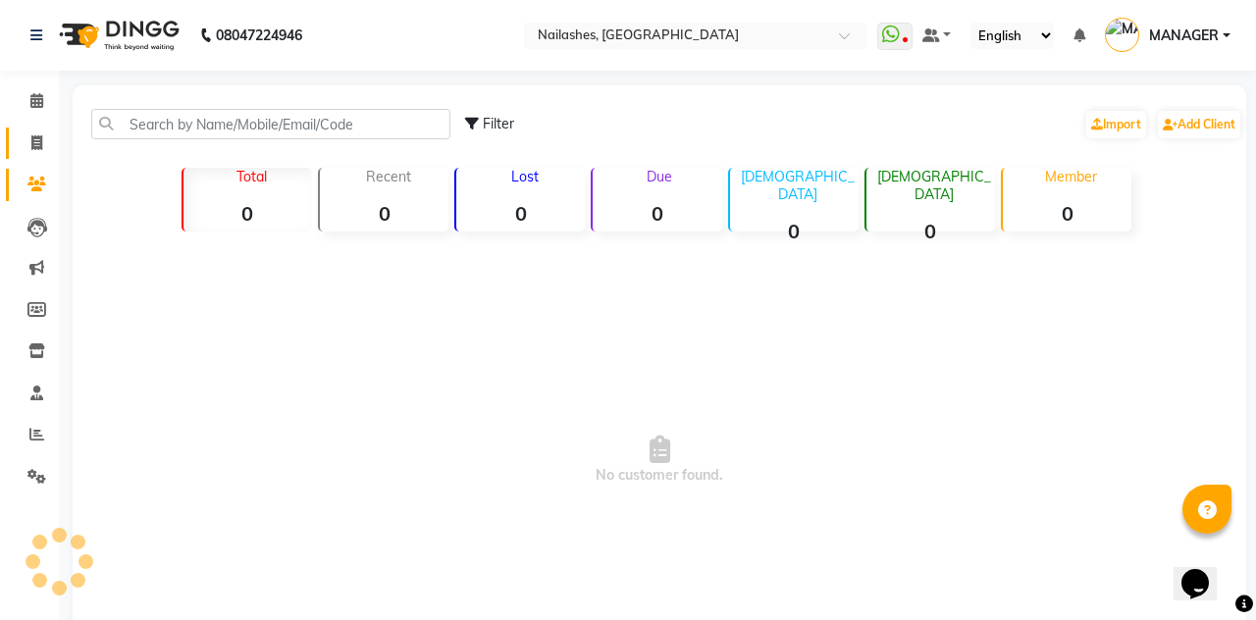
click at [17, 135] on link "Invoice" at bounding box center [29, 144] width 47 height 32
select select "service"
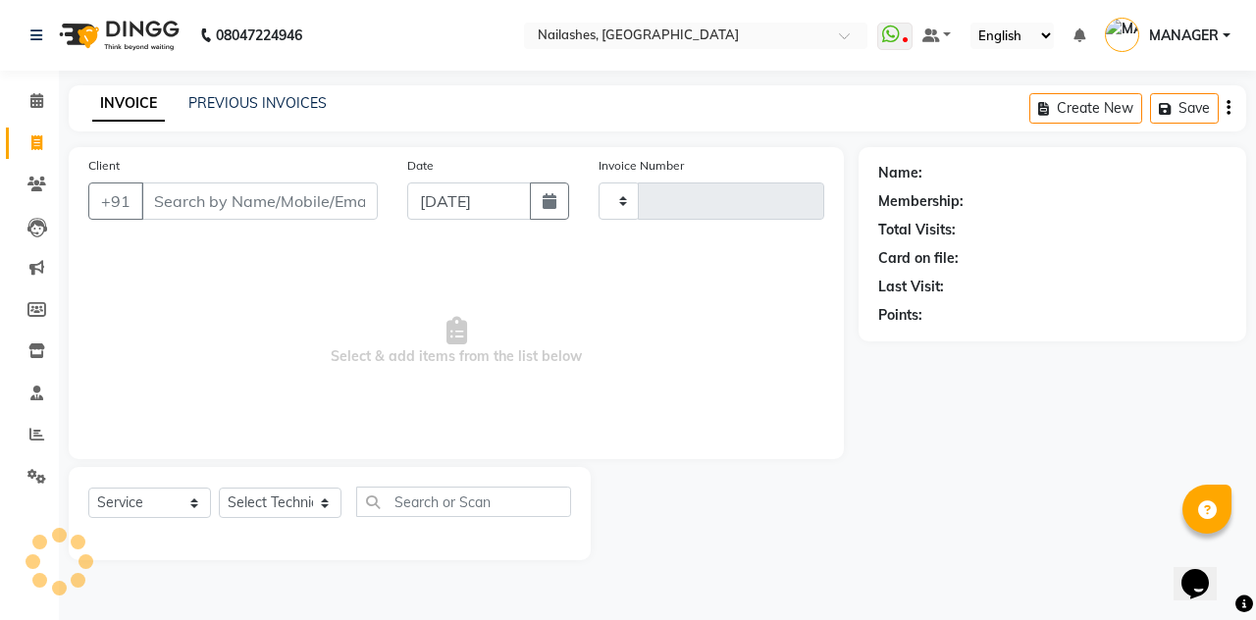
type input "2302"
select select "3926"
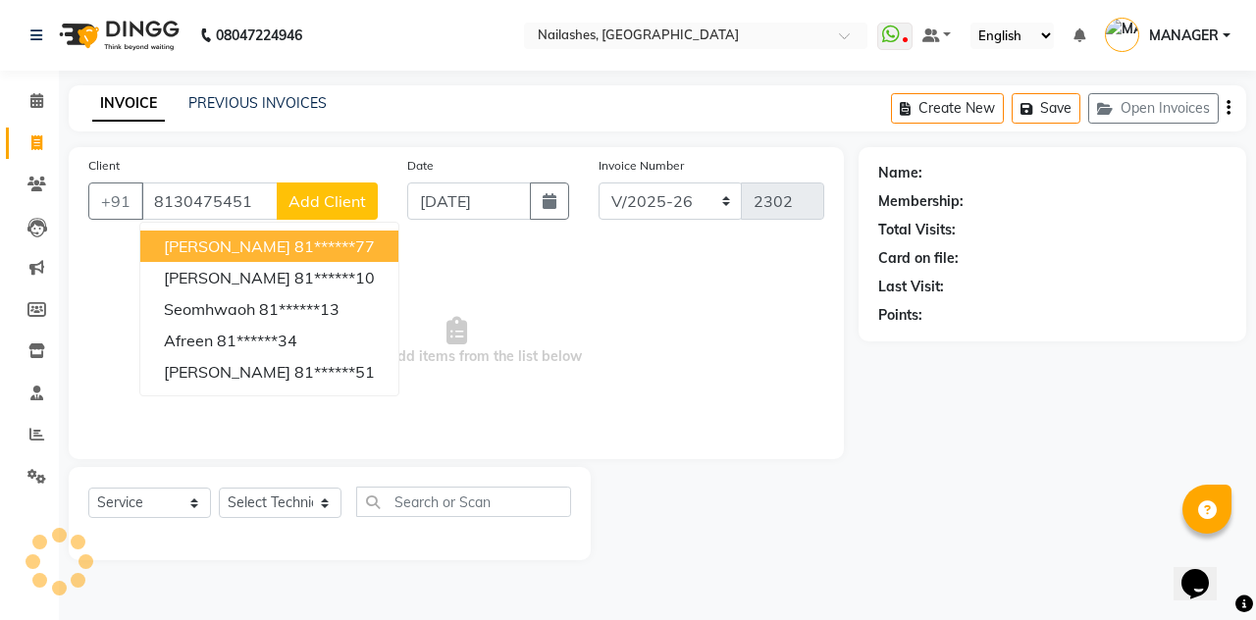
type input "8130475451"
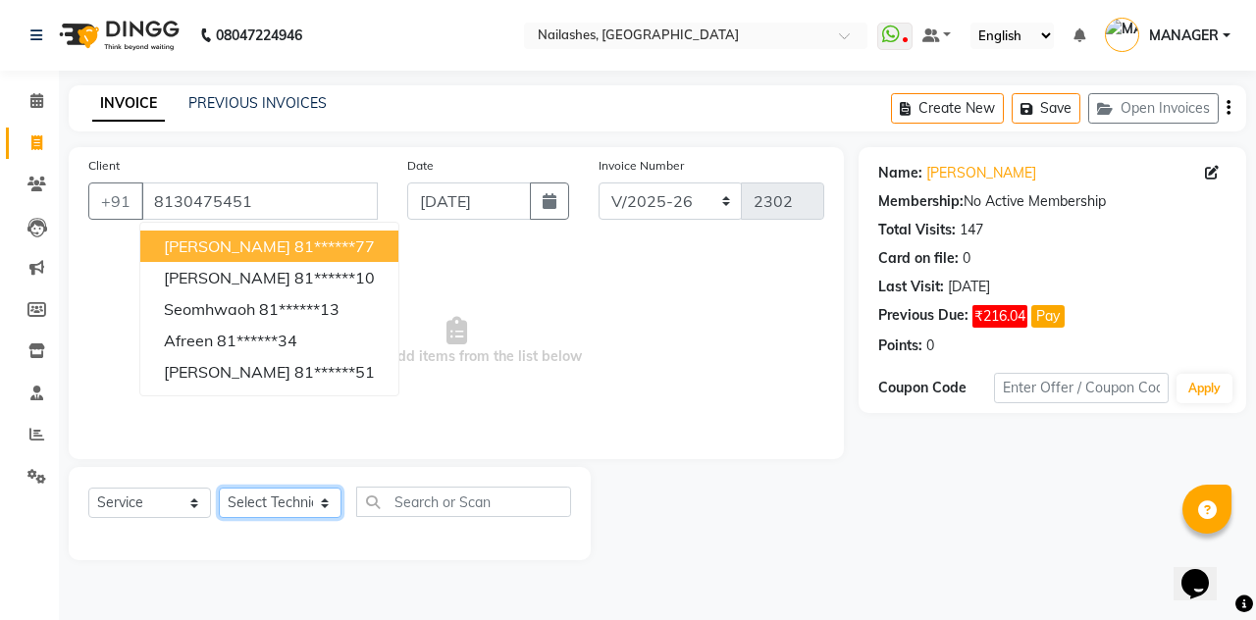
click at [311, 504] on select "Select Technician [PERSON_NAME] [PERSON_NAME] Arjun Mamta MANAGER Nisha Nitin […" at bounding box center [280, 503] width 123 height 30
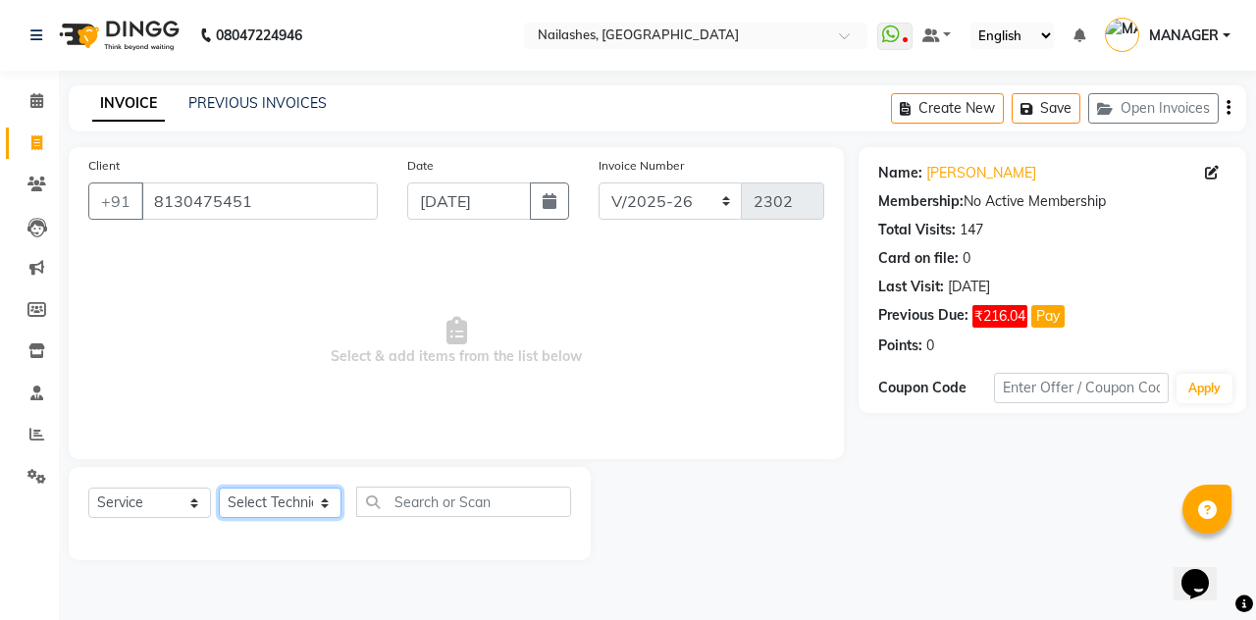
select select "20189"
click at [219, 488] on select "Select Technician [PERSON_NAME] [PERSON_NAME] Arjun Mamta MANAGER Nisha Nitin […" at bounding box center [280, 503] width 123 height 30
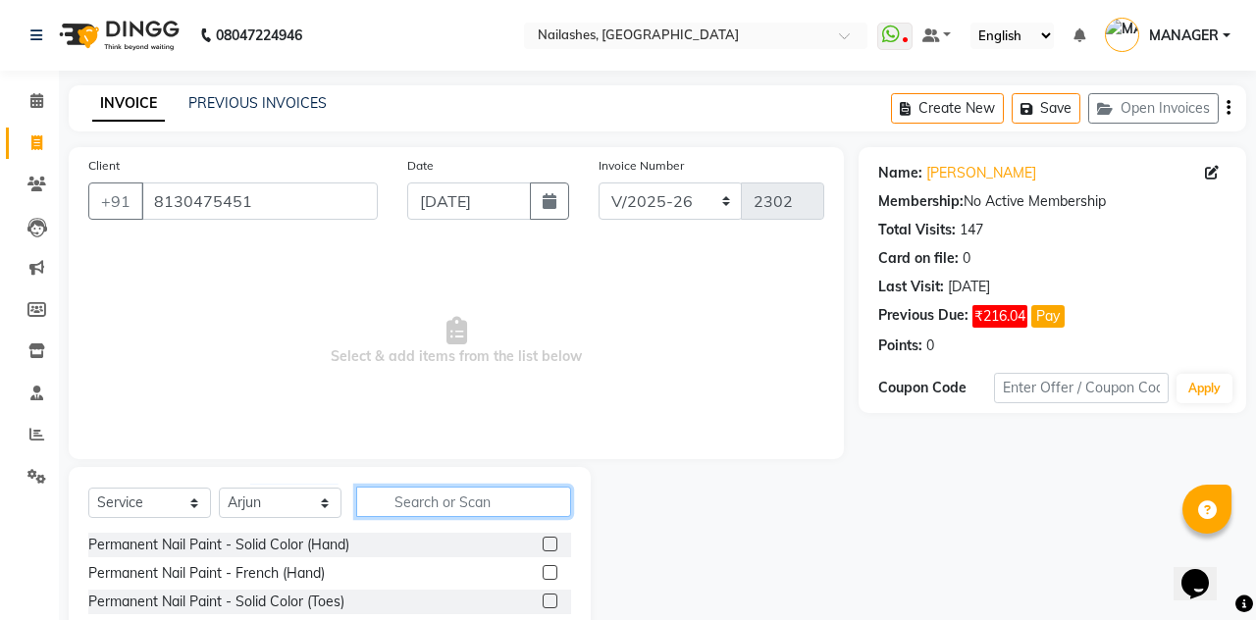
click at [443, 494] on input "text" at bounding box center [463, 502] width 215 height 30
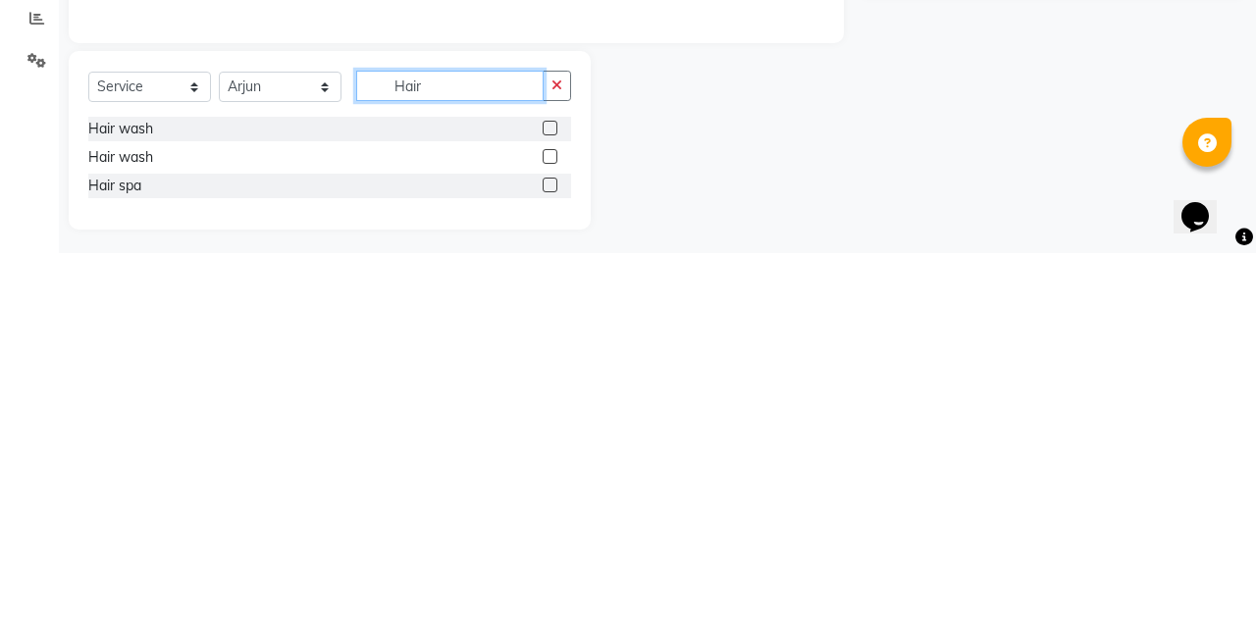
scroll to position [51, 0]
type input "Hair"
click at [547, 547] on label at bounding box center [549, 549] width 15 height 15
click at [547, 547] on input "checkbox" at bounding box center [548, 550] width 13 height 13
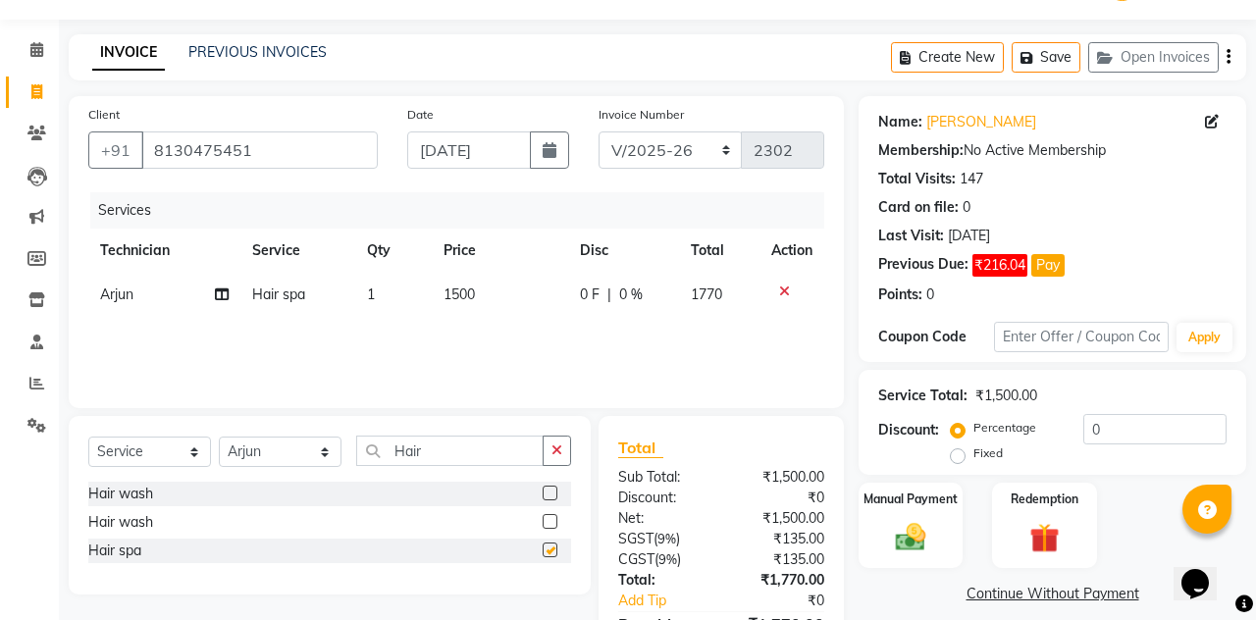
checkbox input "false"
click at [785, 289] on icon at bounding box center [784, 291] width 11 height 14
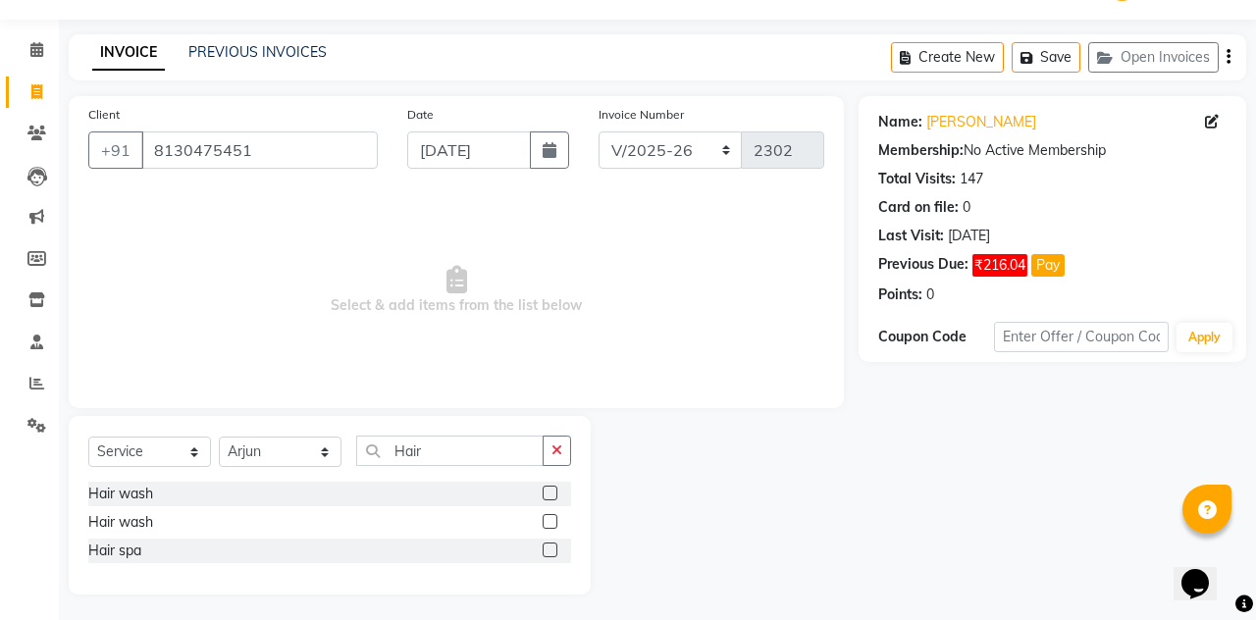
click at [561, 436] on button "button" at bounding box center [556, 451] width 28 height 30
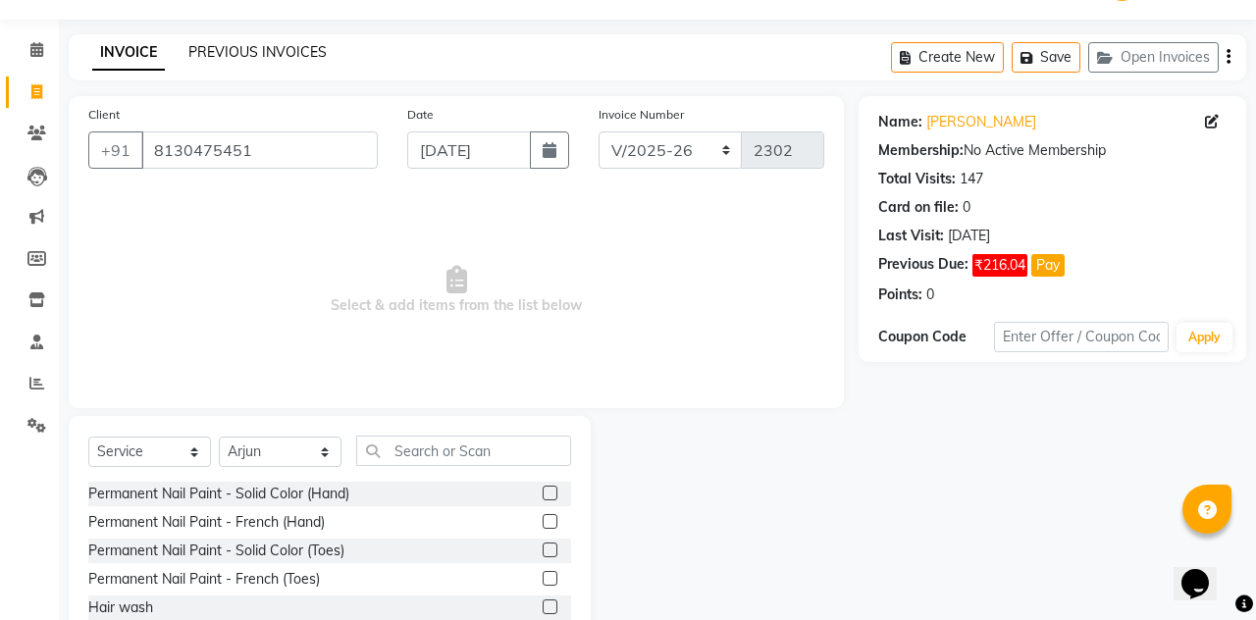
click at [282, 55] on link "PREVIOUS INVOICES" at bounding box center [257, 52] width 138 height 18
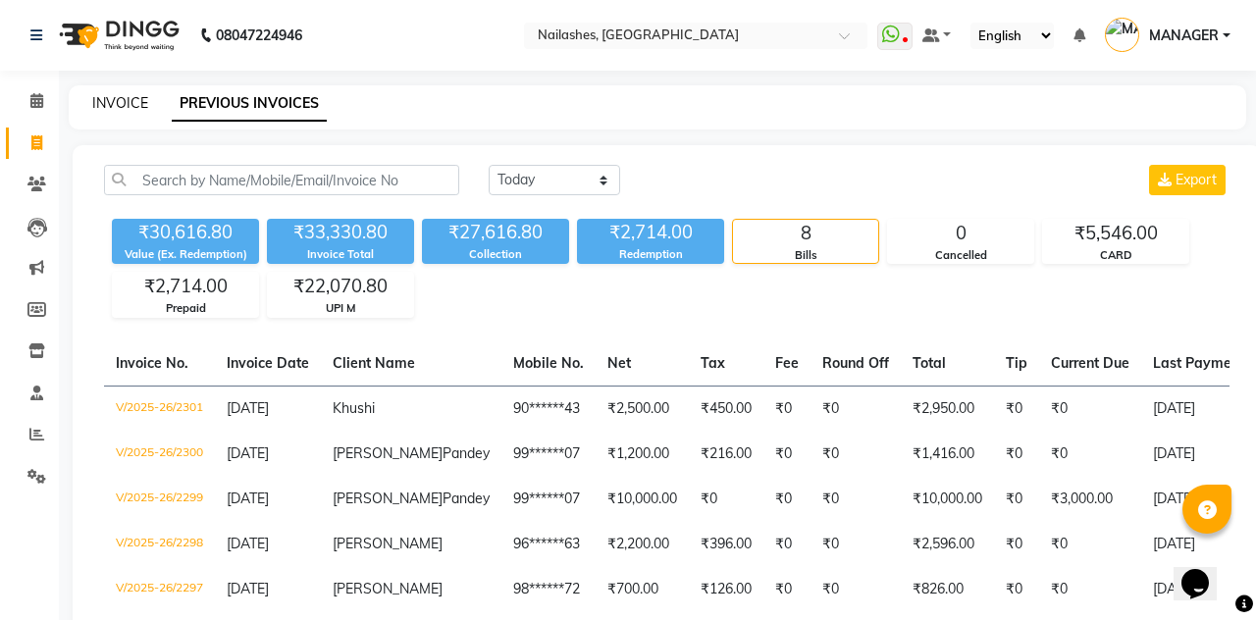
click at [133, 99] on link "INVOICE" at bounding box center [120, 103] width 56 height 18
select select "service"
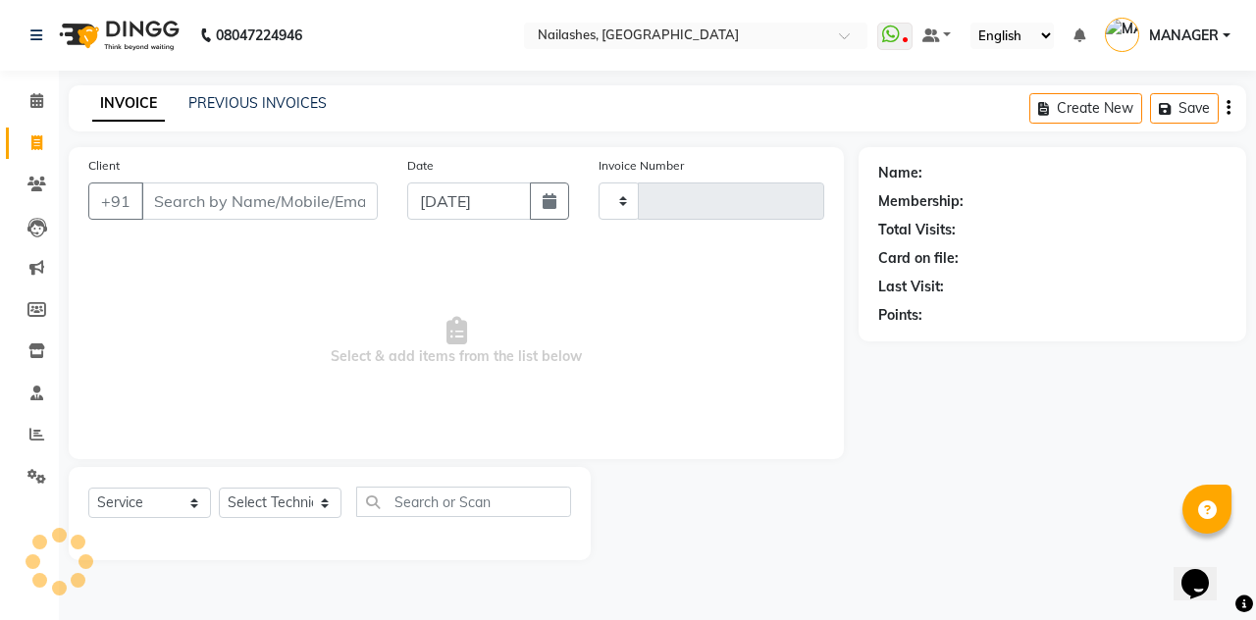
type input "2302"
select select "3926"
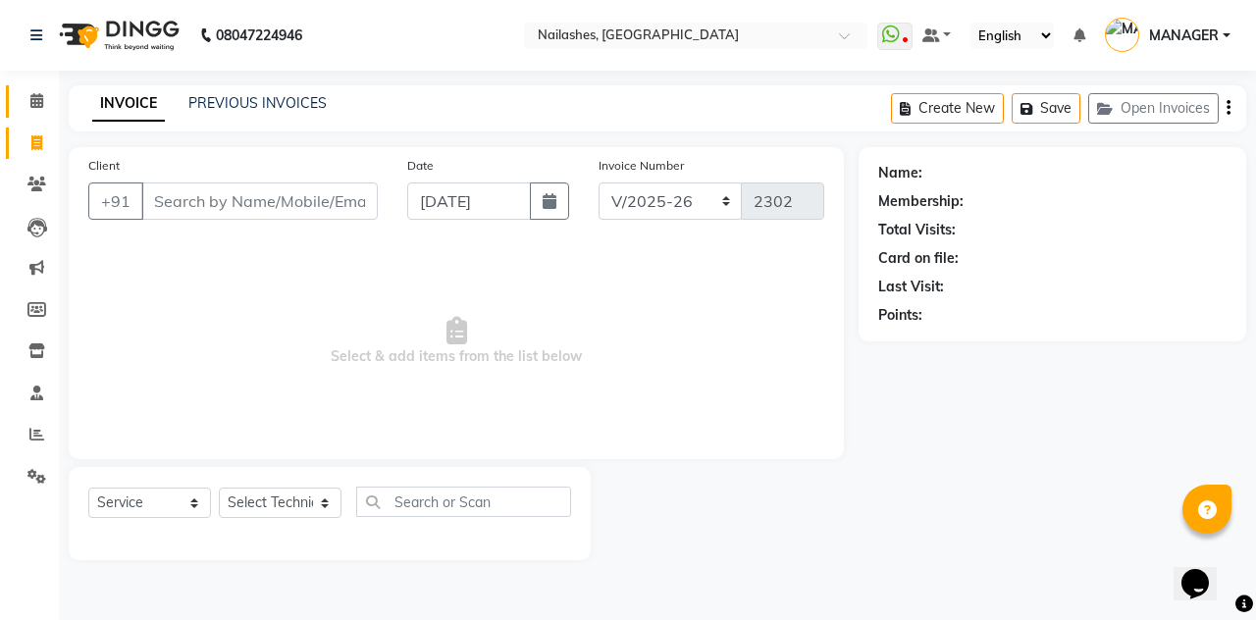
click at [26, 94] on span at bounding box center [37, 101] width 34 height 23
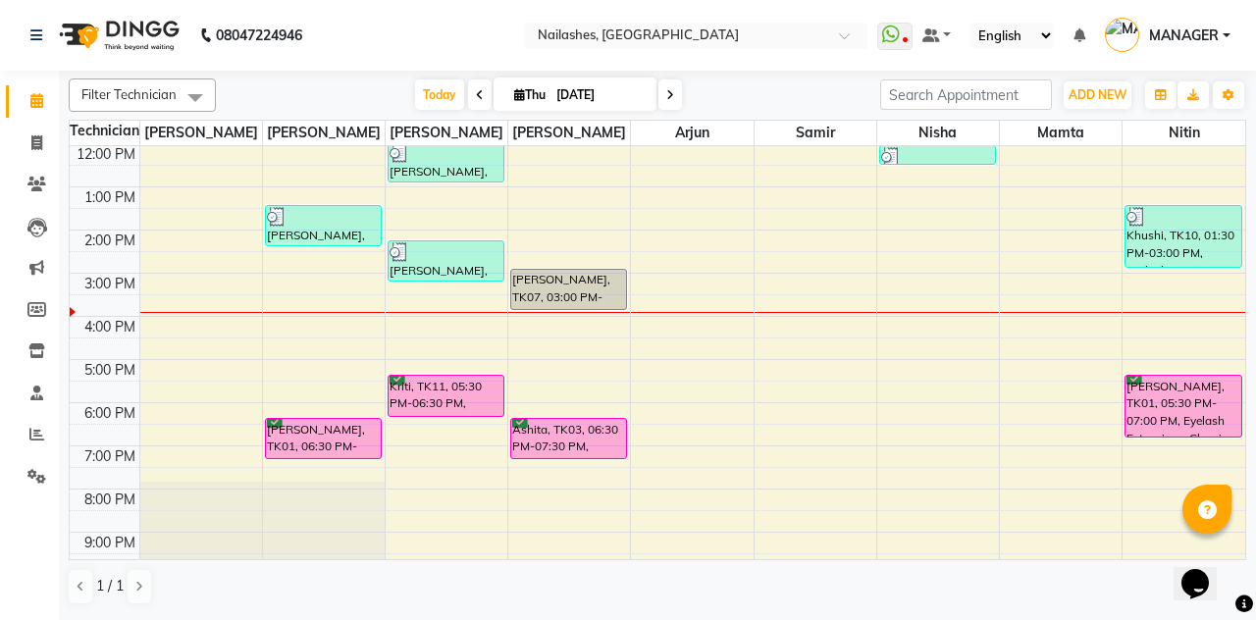
scroll to position [193, 0]
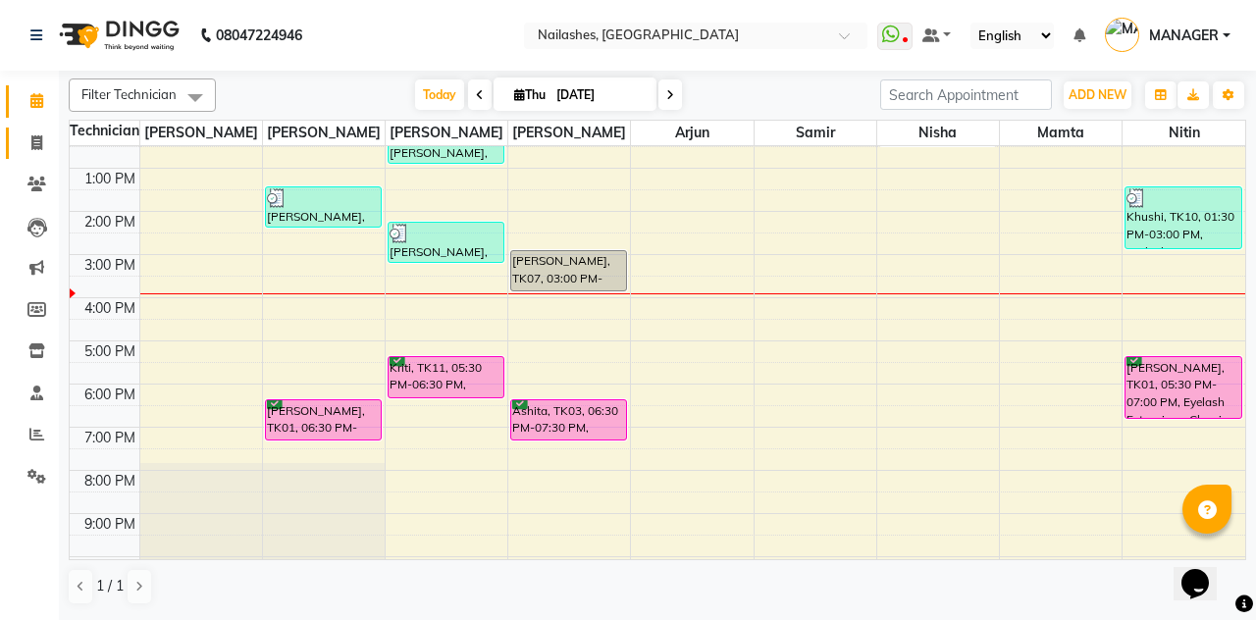
click at [39, 150] on icon at bounding box center [36, 142] width 11 height 15
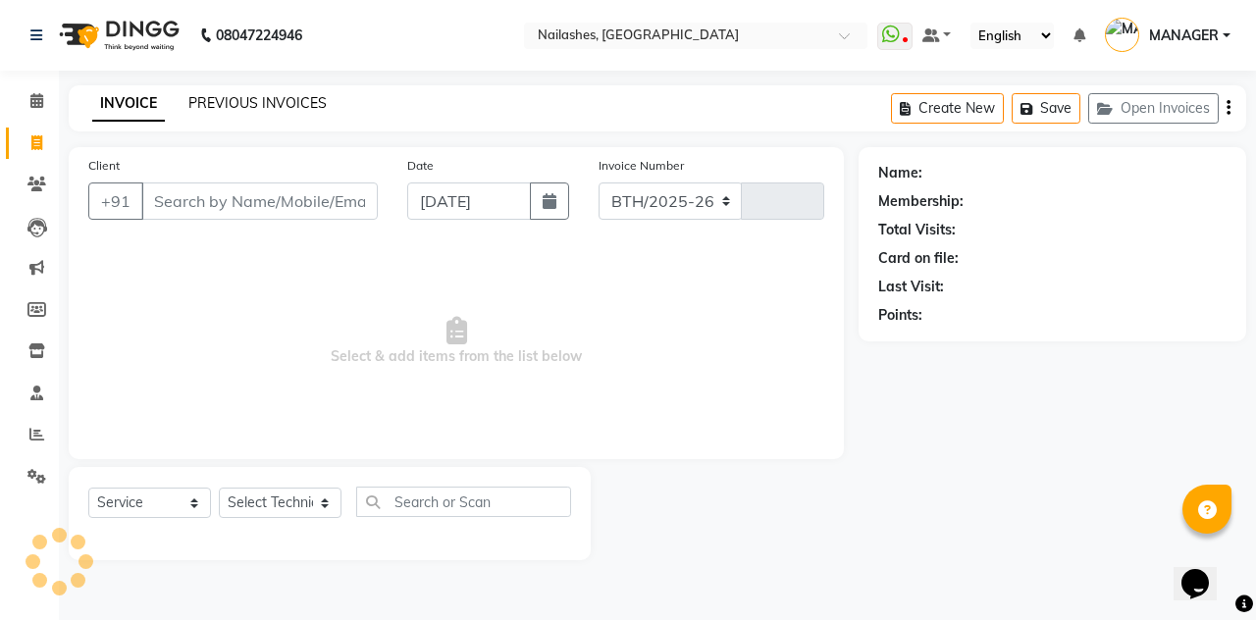
click at [261, 105] on link "PREVIOUS INVOICES" at bounding box center [257, 103] width 138 height 18
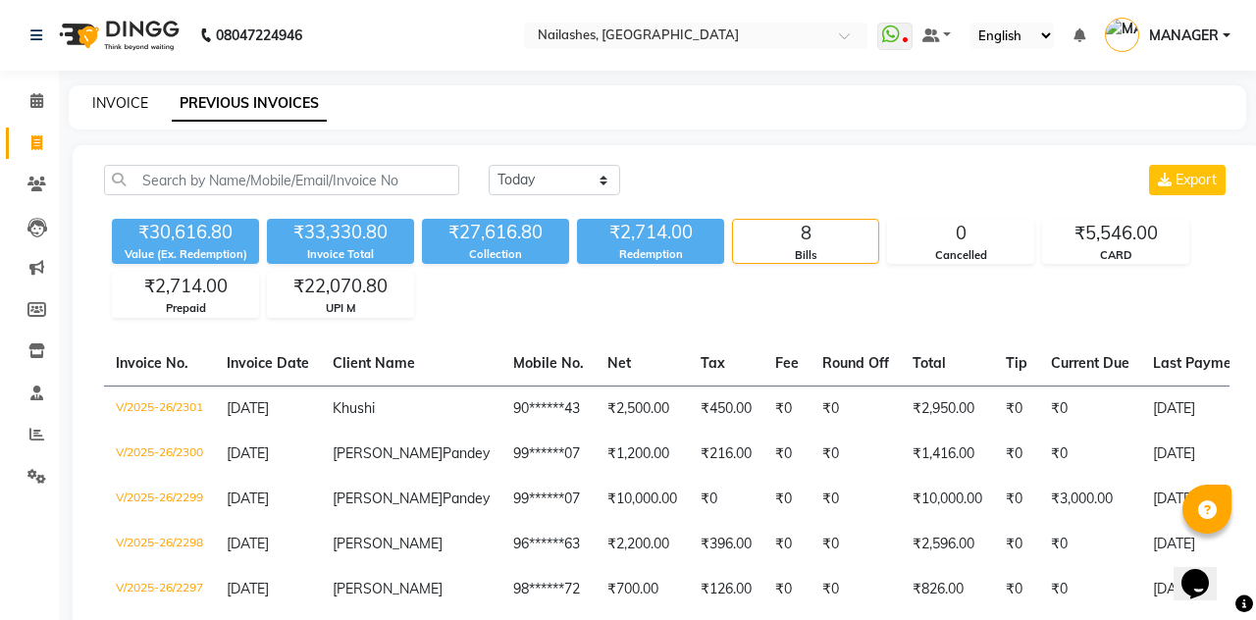
click at [106, 99] on link "INVOICE" at bounding box center [120, 103] width 56 height 18
select select "service"
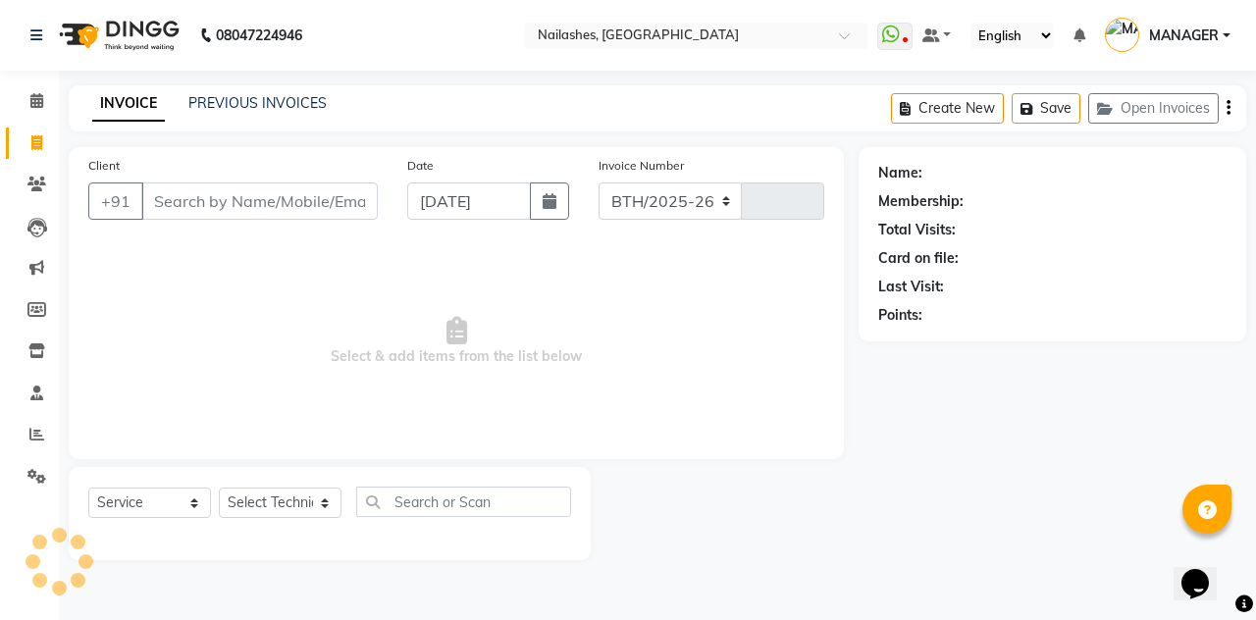
select select "3926"
type input "2302"
click at [1174, 96] on button "Open Invoices" at bounding box center [1153, 108] width 130 height 30
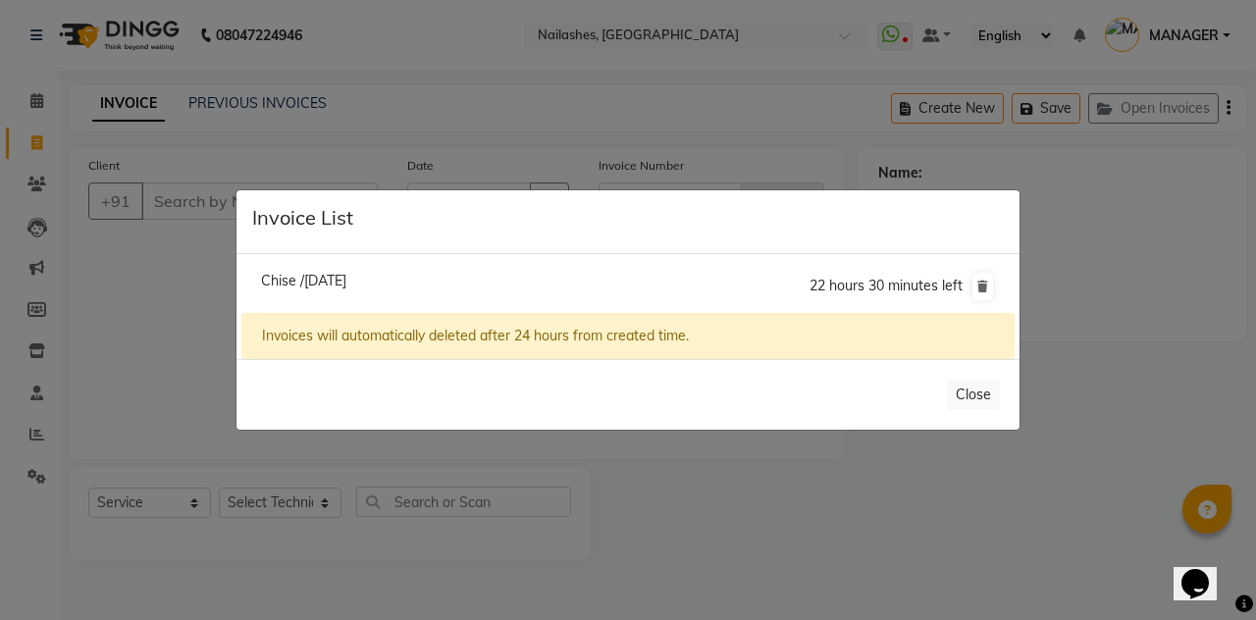
click at [346, 289] on span "Chise /[DATE]" at bounding box center [303, 281] width 85 height 18
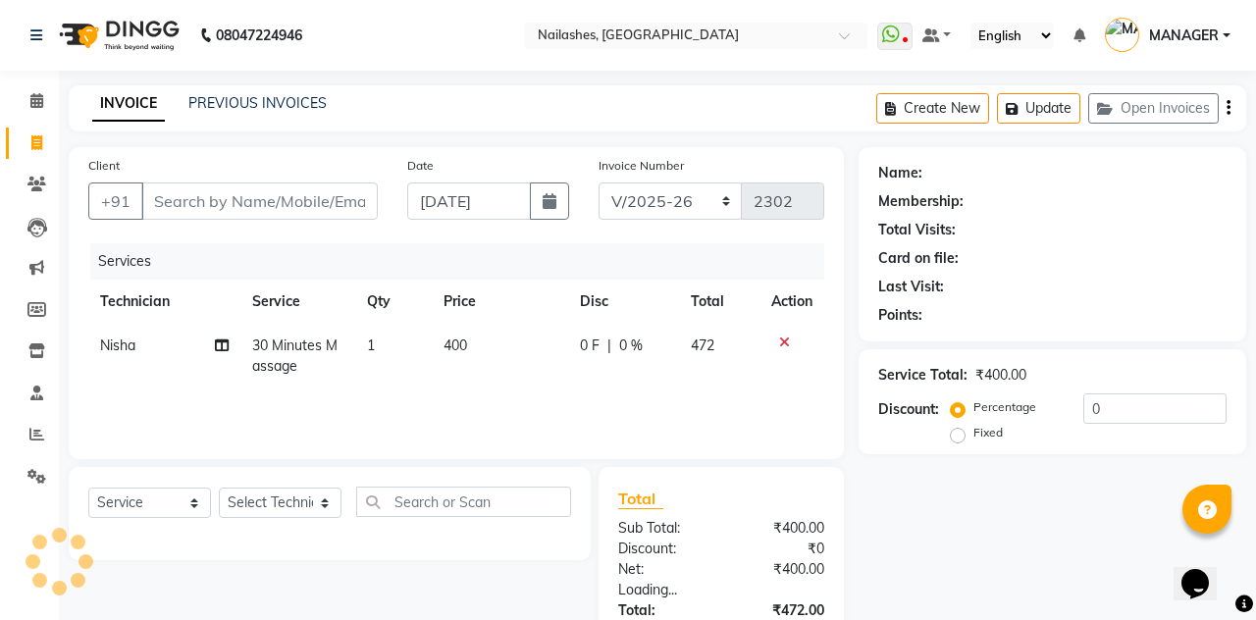
type input "95******22"
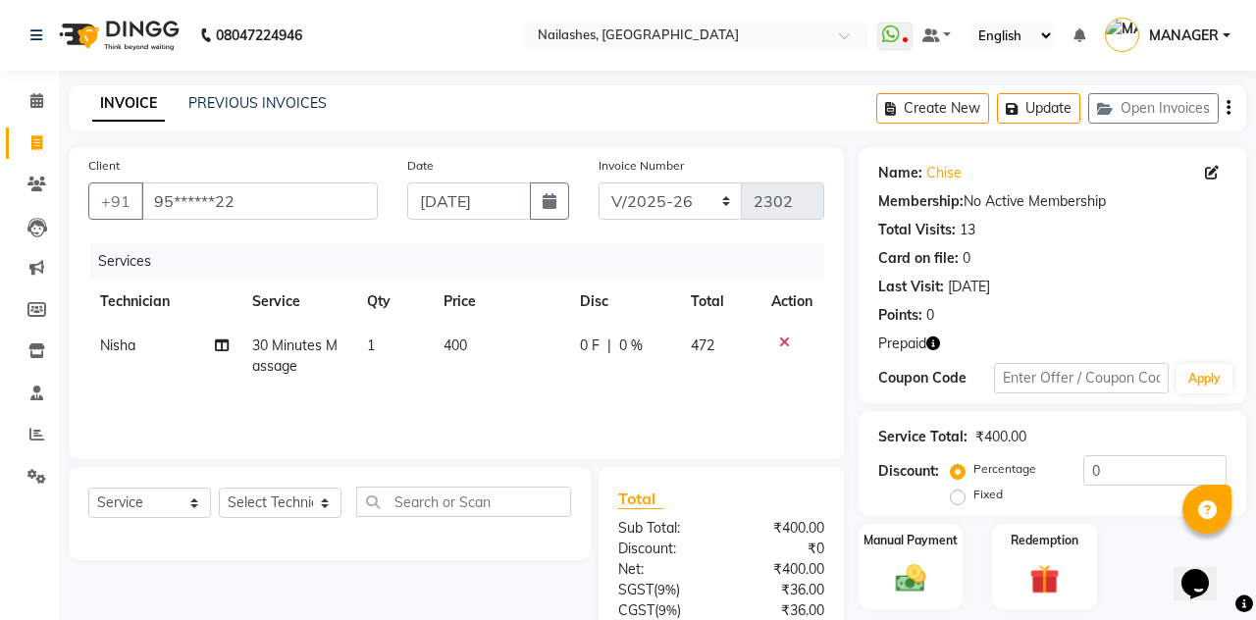
click at [1214, 177] on icon at bounding box center [1212, 173] width 14 height 14
select select "21"
select select "[DEMOGRAPHIC_DATA]"
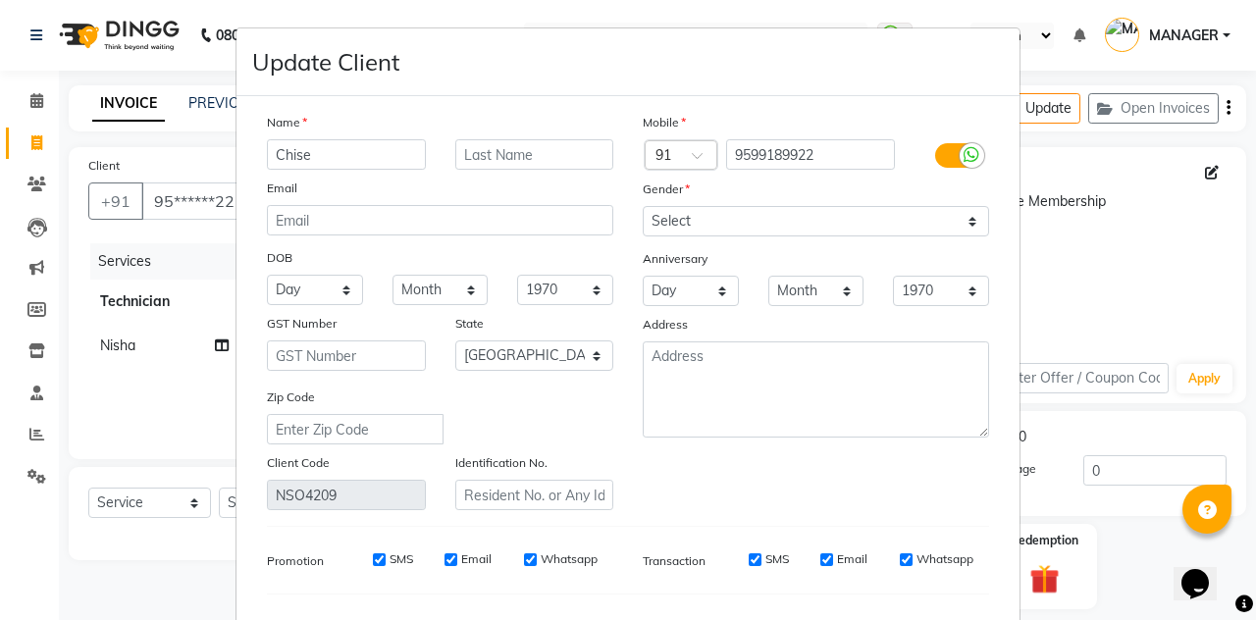
click at [1216, 167] on ngb-modal-window "Update Client Name Chise Email DOB Day 01 02 03 04 05 06 07 08 09 10 11 12 13 1…" at bounding box center [628, 310] width 1256 height 620
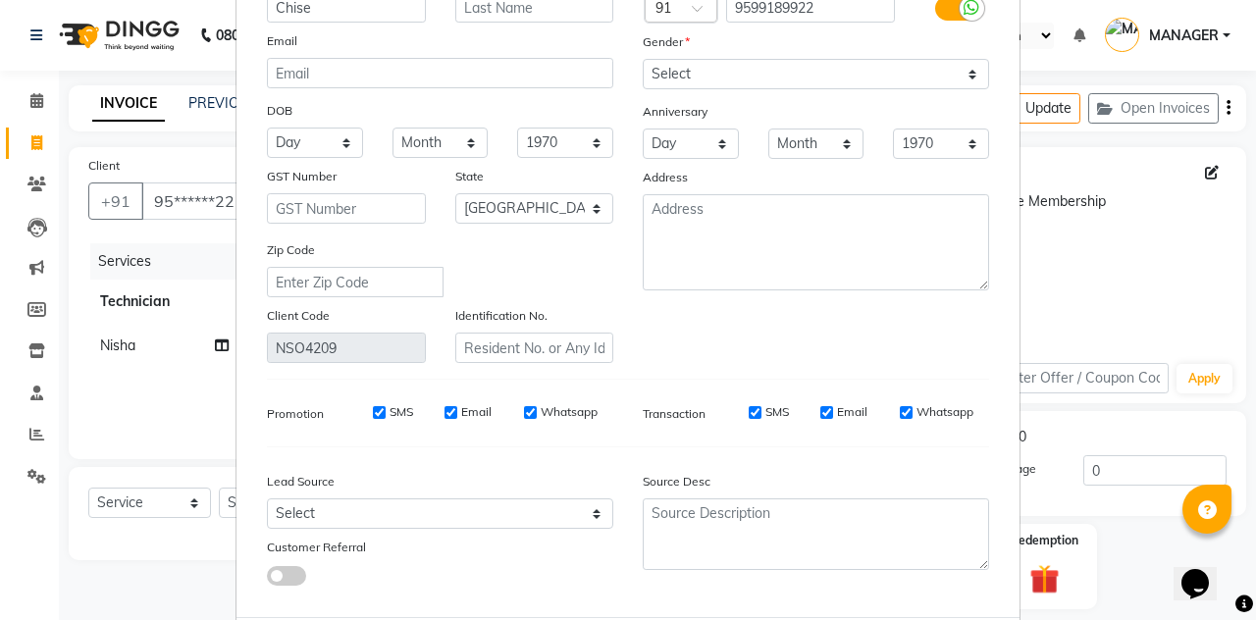
select select
select select "null"
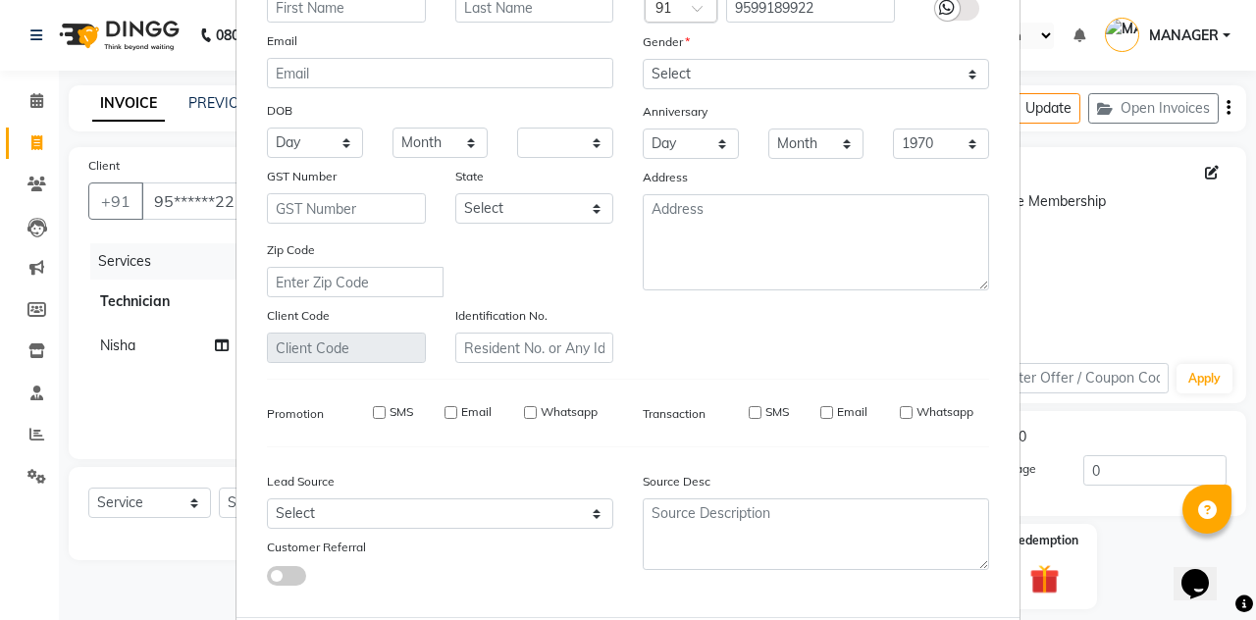
select select
checkbox input "false"
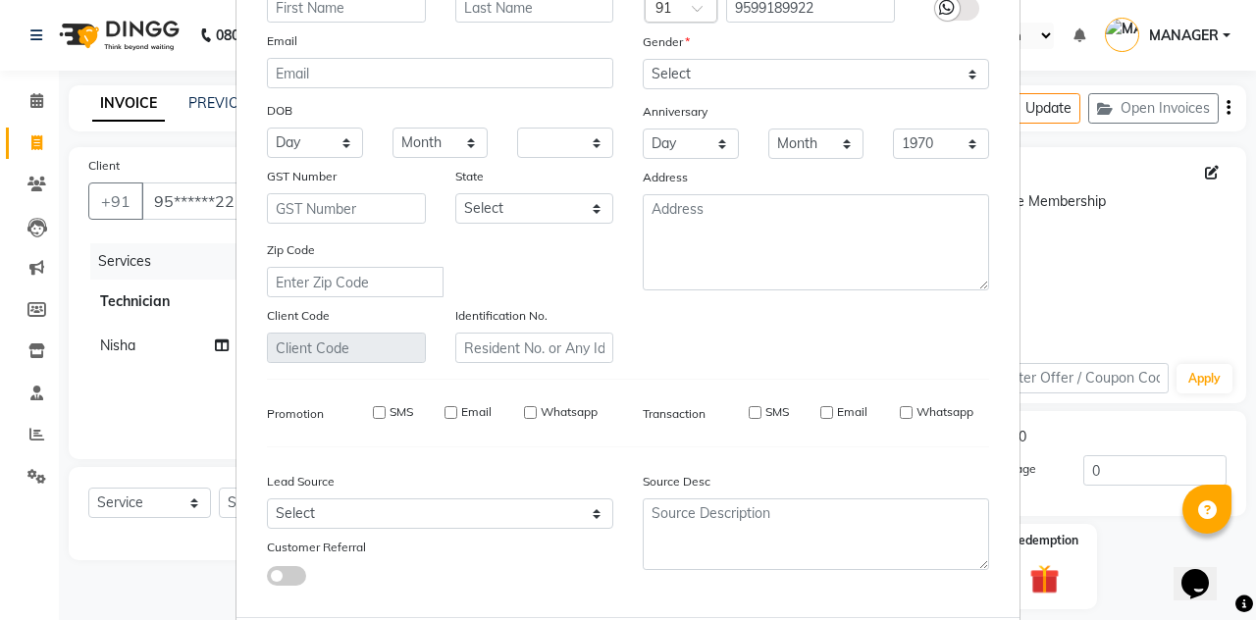
checkbox input "false"
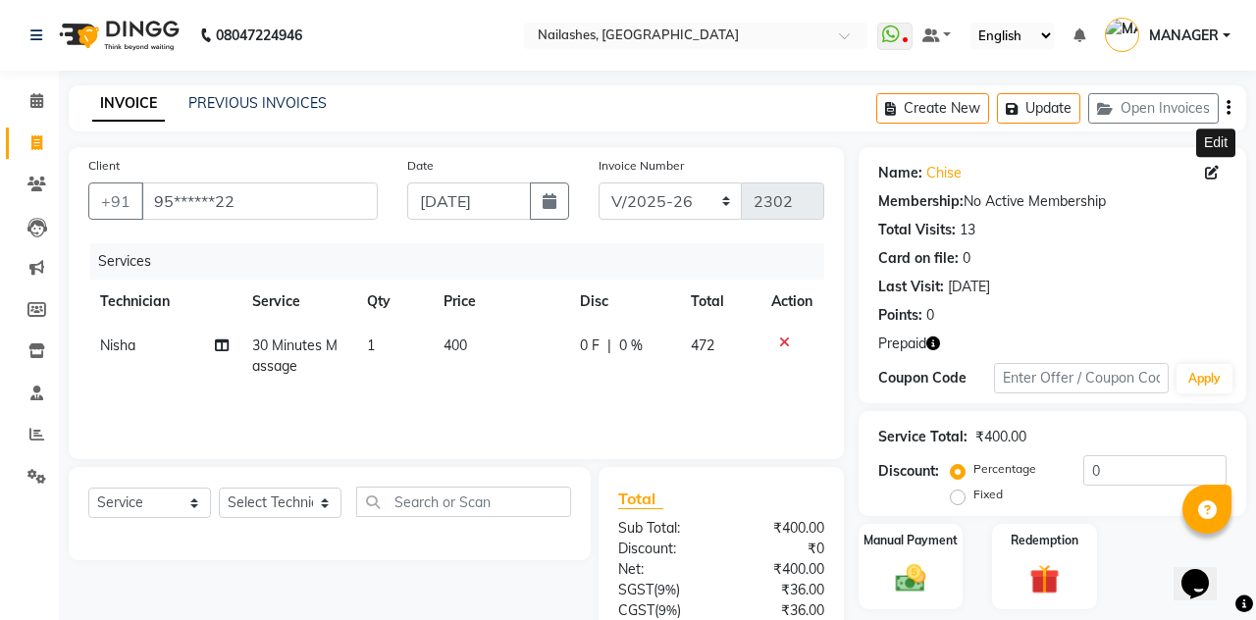
click at [928, 339] on icon "button" at bounding box center [933, 343] width 14 height 14
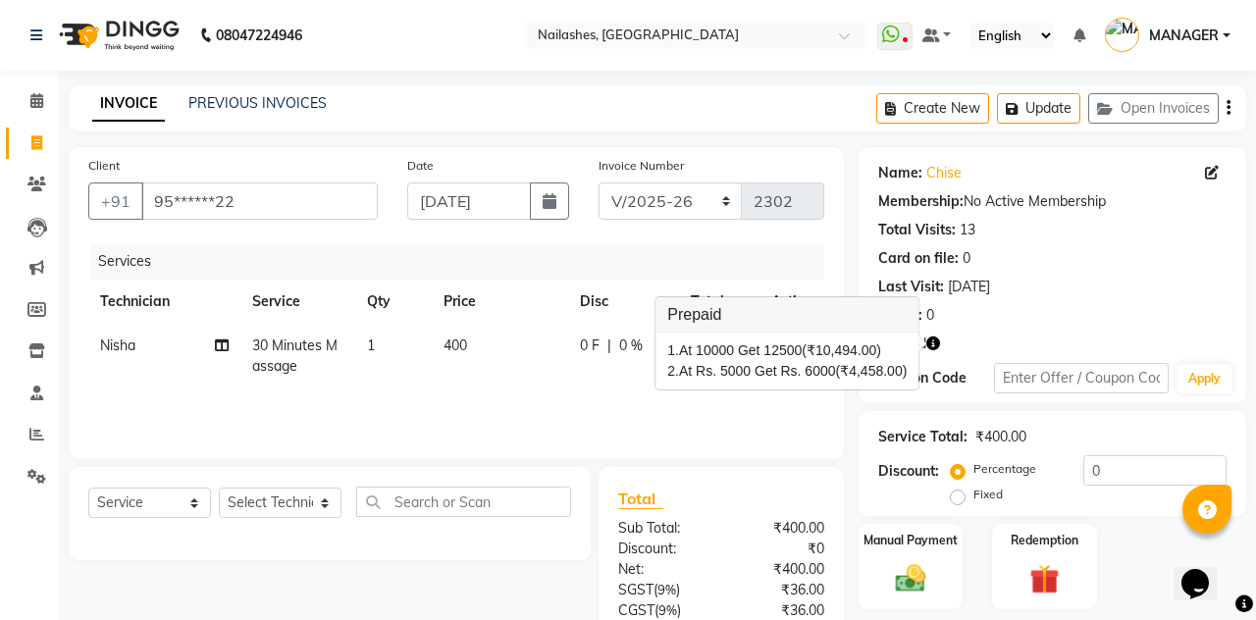
click at [933, 349] on button "button" at bounding box center [933, 344] width 14 height 21
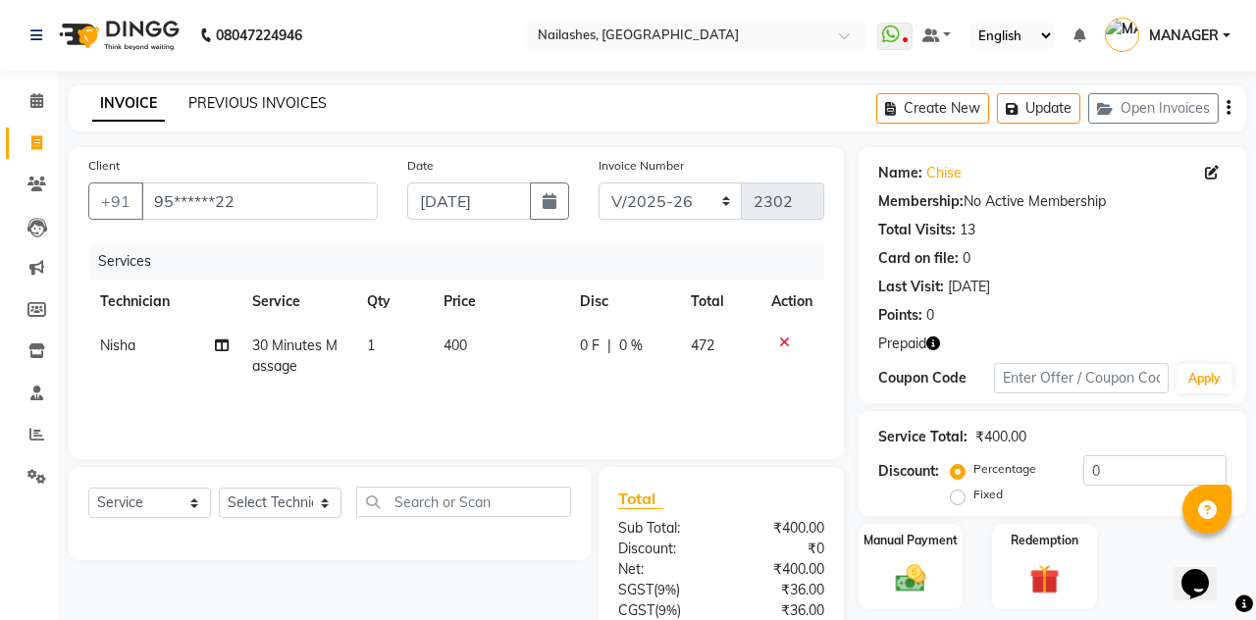
click at [274, 111] on link "PREVIOUS INVOICES" at bounding box center [257, 103] width 138 height 18
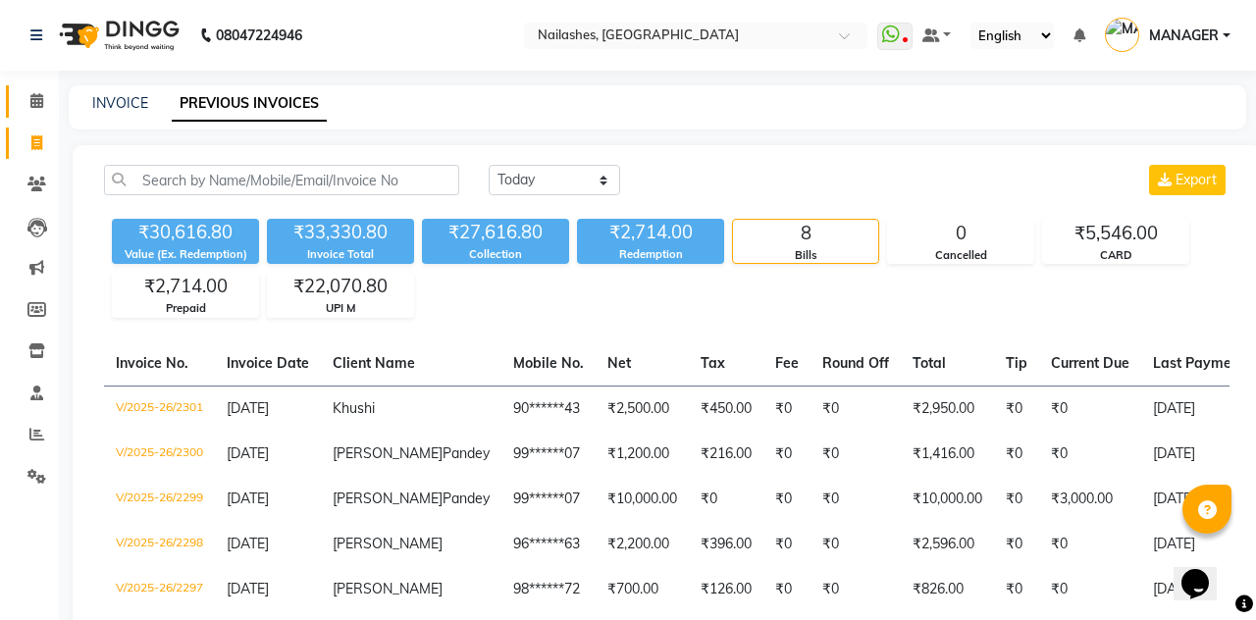
click at [52, 88] on link "Calendar" at bounding box center [29, 101] width 47 height 32
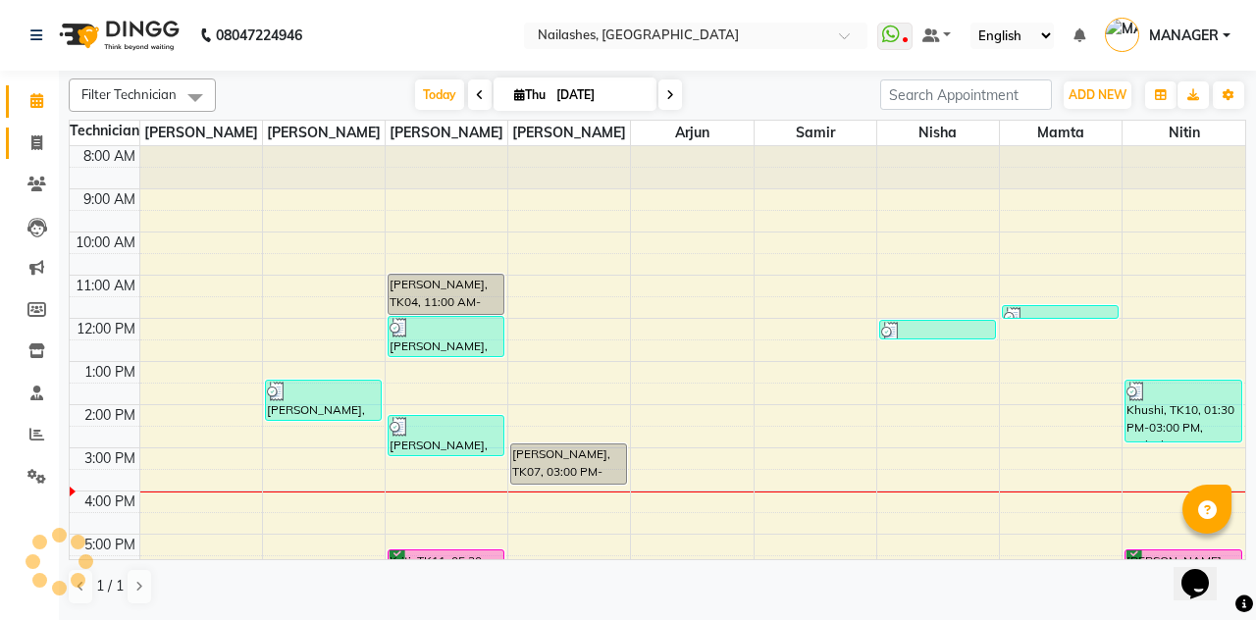
click at [35, 144] on icon at bounding box center [36, 142] width 11 height 15
select select "service"
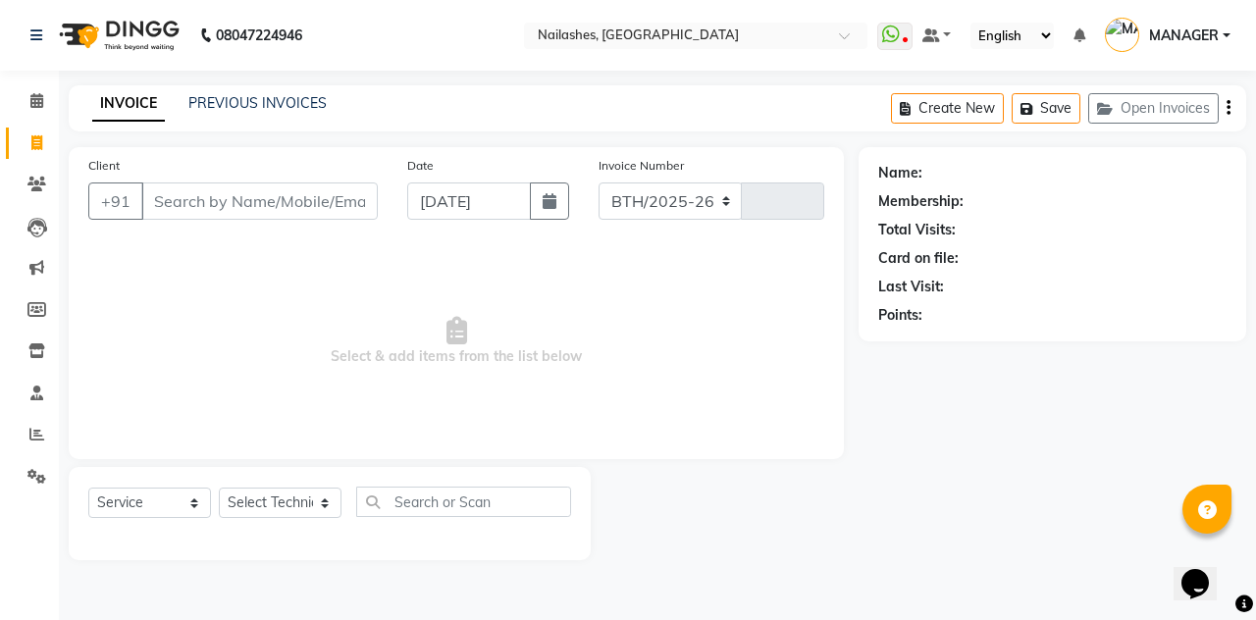
select select "3926"
type input "2302"
click at [1161, 96] on button "Open Invoices" at bounding box center [1153, 108] width 130 height 30
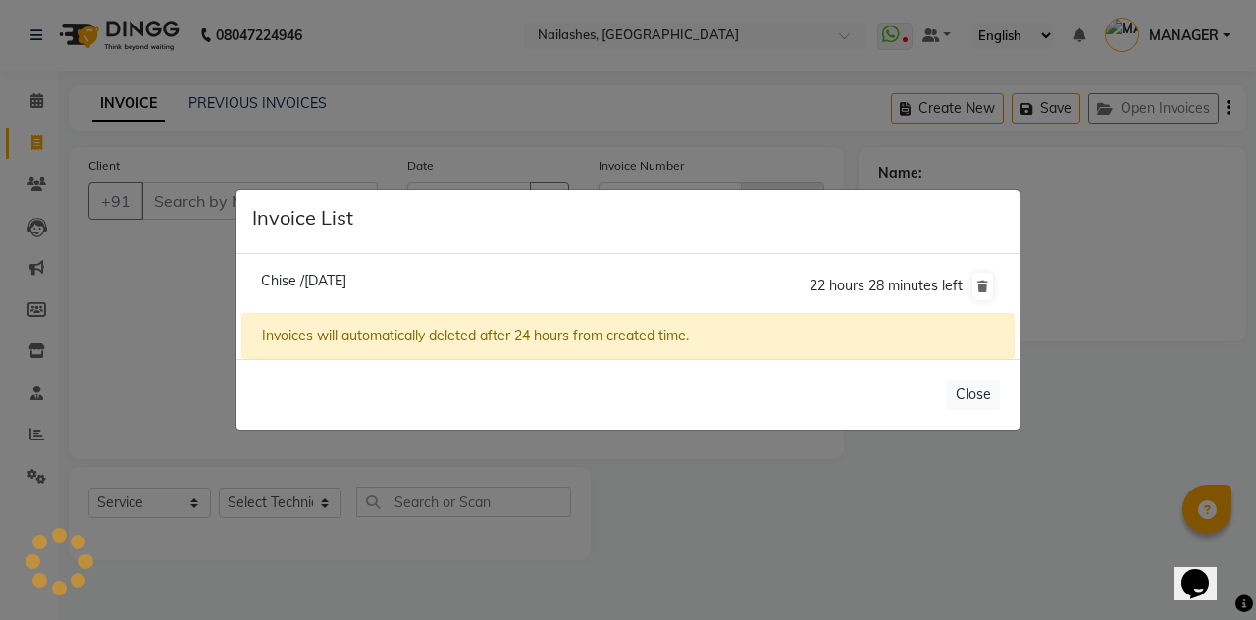
click at [323, 289] on span "Chise /[DATE]" at bounding box center [303, 281] width 85 height 18
type input "95******22"
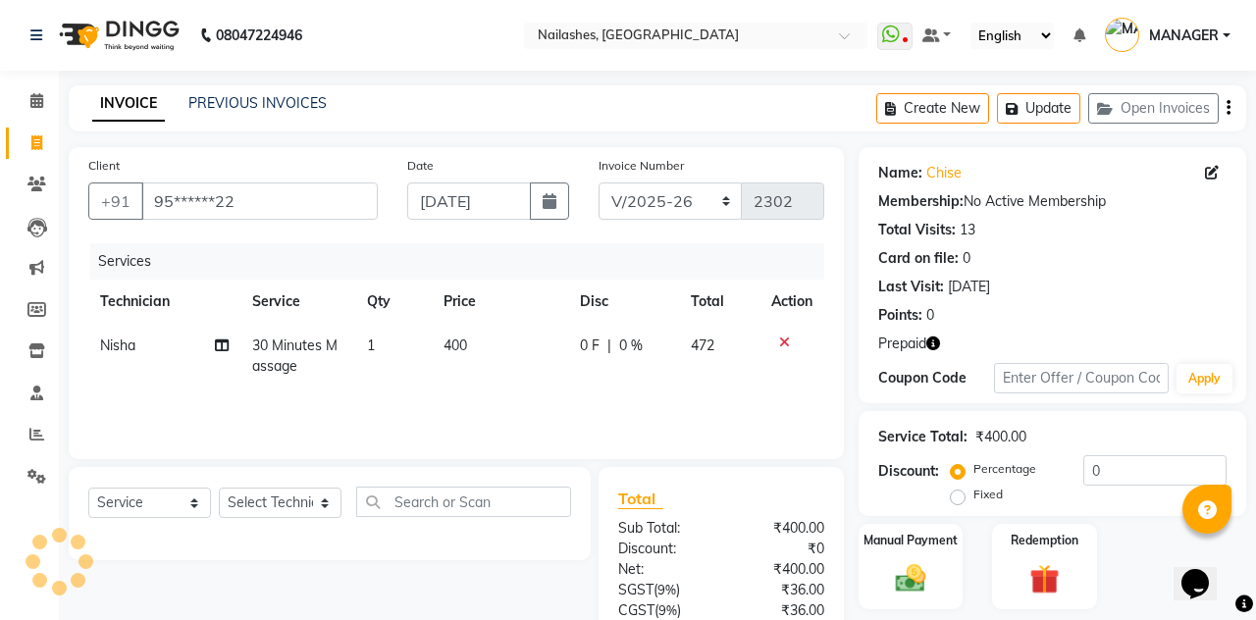
scroll to position [69, 0]
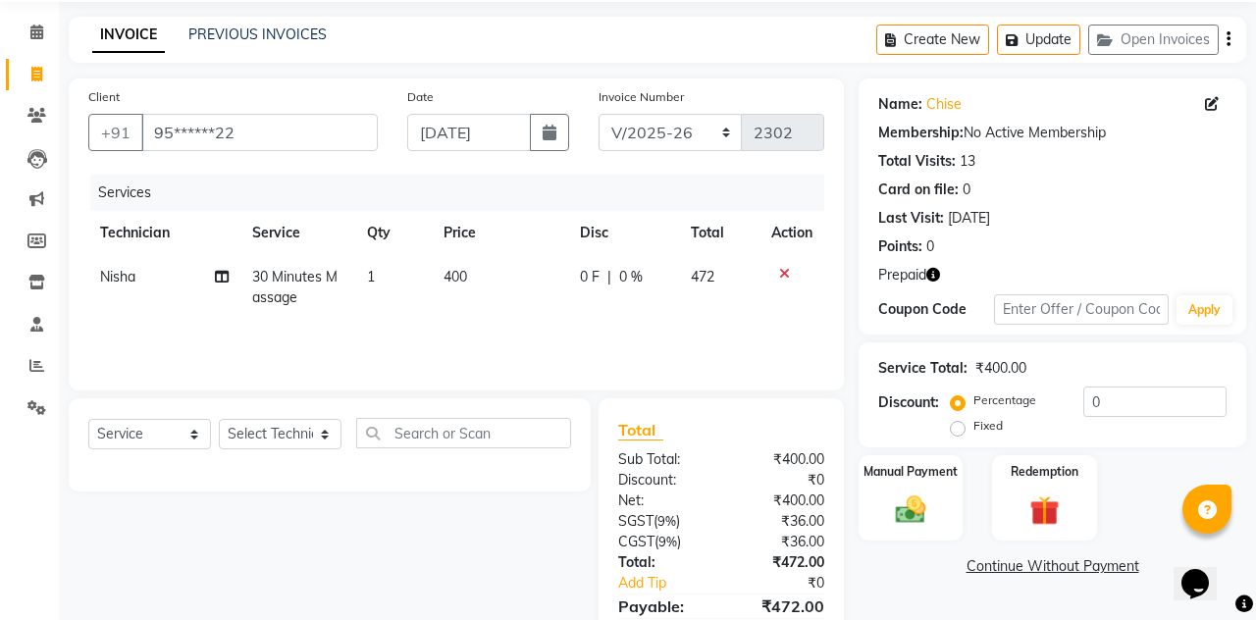
click at [1024, 516] on img at bounding box center [1044, 510] width 49 height 37
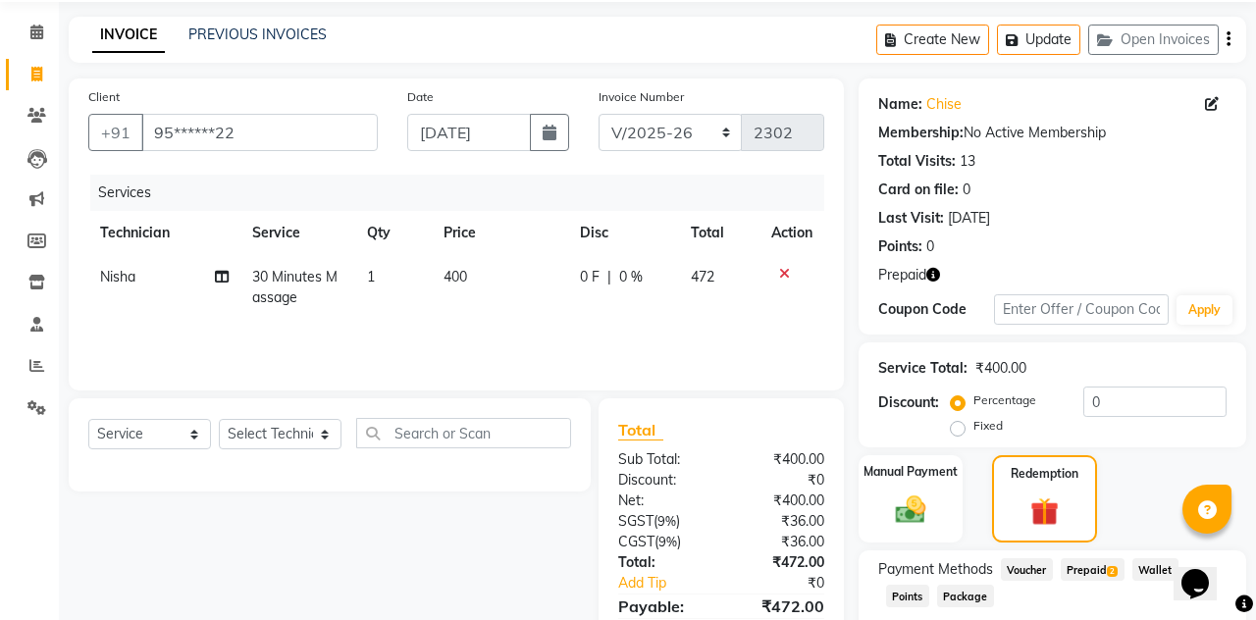
click at [1097, 559] on span "Prepaid 2" at bounding box center [1092, 569] width 64 height 23
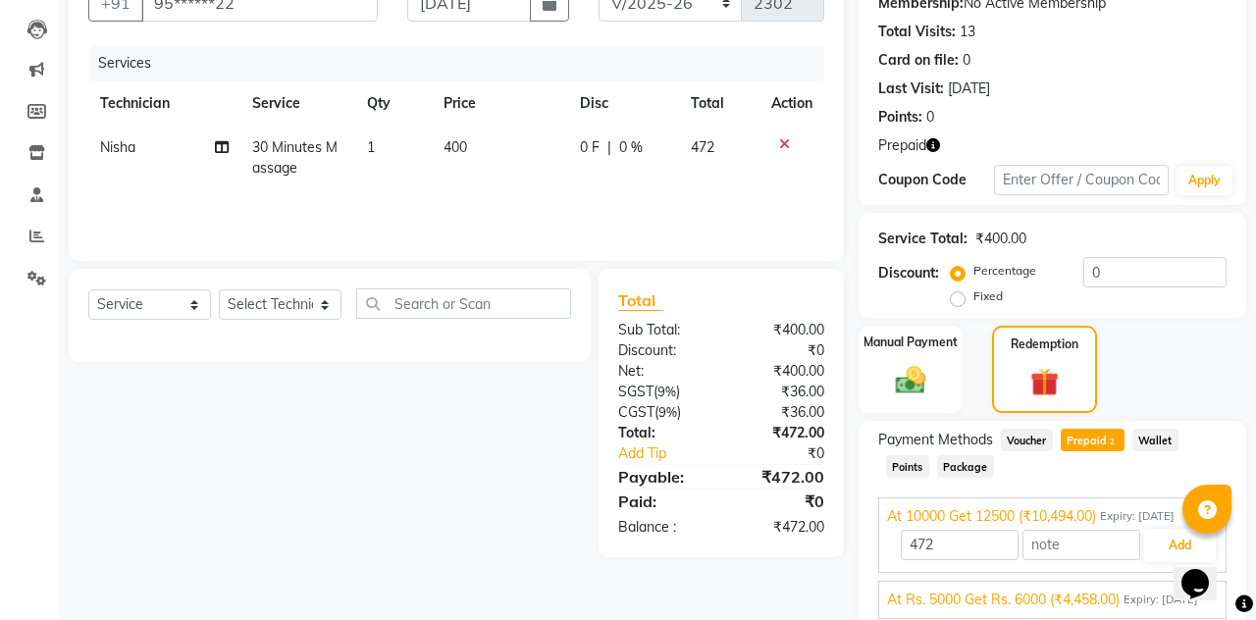
click at [953, 610] on span "At Rs. 5000 Get Rs. 6000 (₹4,458.00)" at bounding box center [1003, 600] width 232 height 21
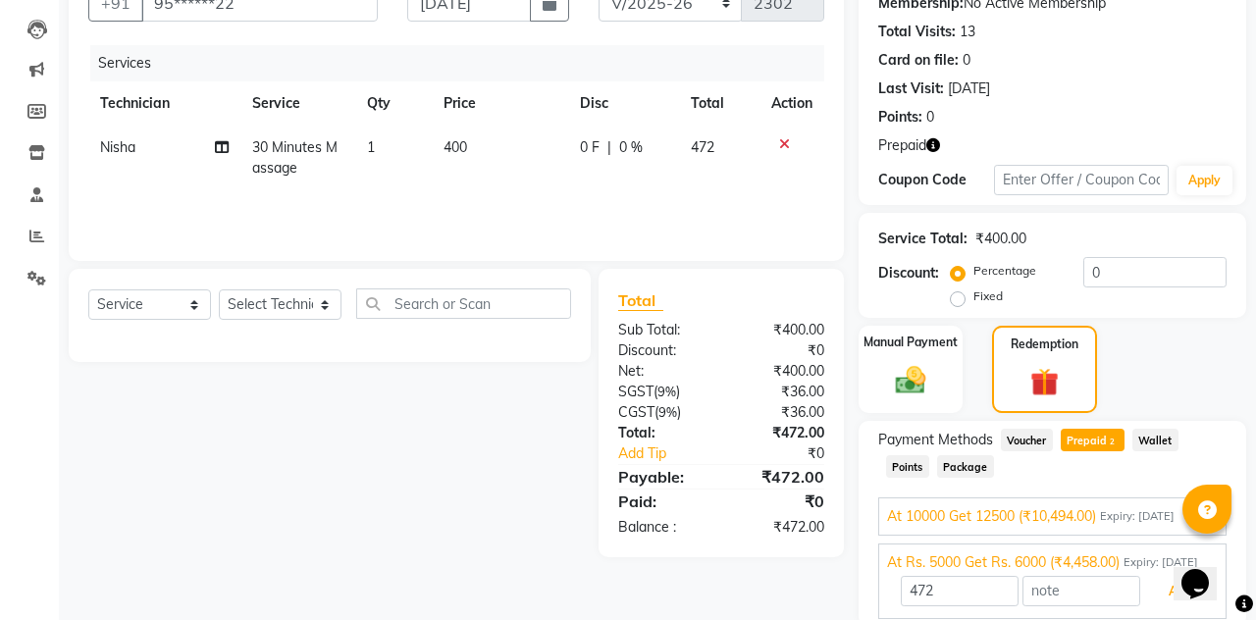
click at [1170, 608] on button "Add" at bounding box center [1180, 591] width 72 height 33
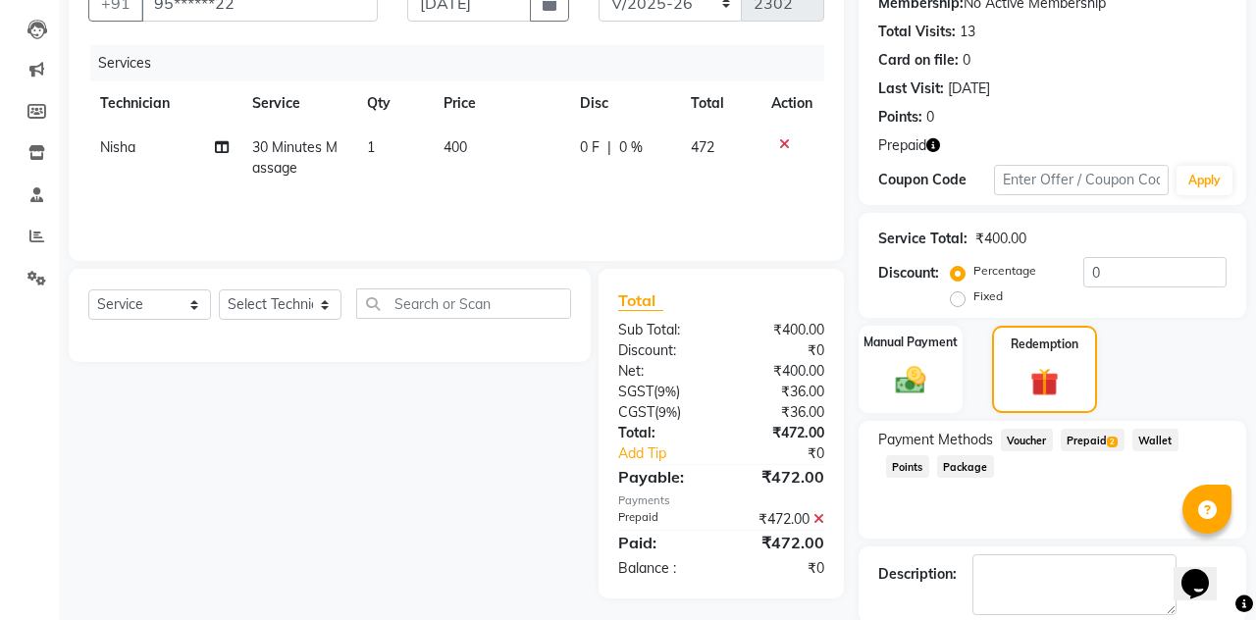
scroll to position [202, 0]
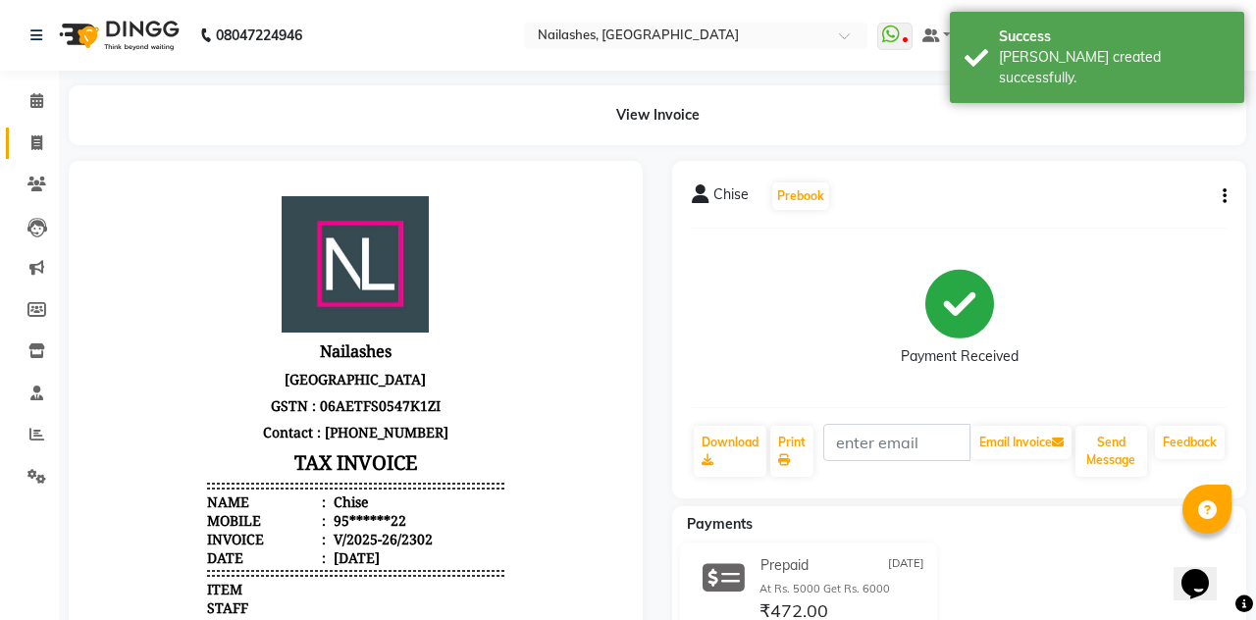
click at [23, 135] on span at bounding box center [37, 143] width 34 height 23
select select "service"
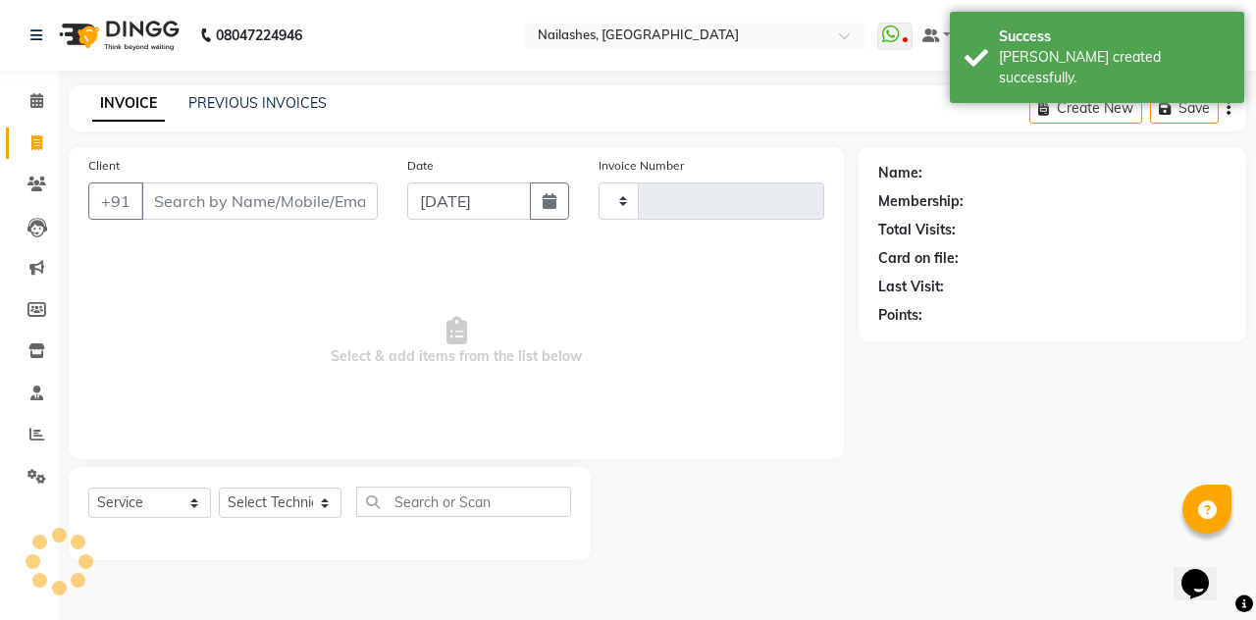
scroll to position [94, 0]
click at [216, 100] on link "PREVIOUS INVOICES" at bounding box center [257, 103] width 138 height 18
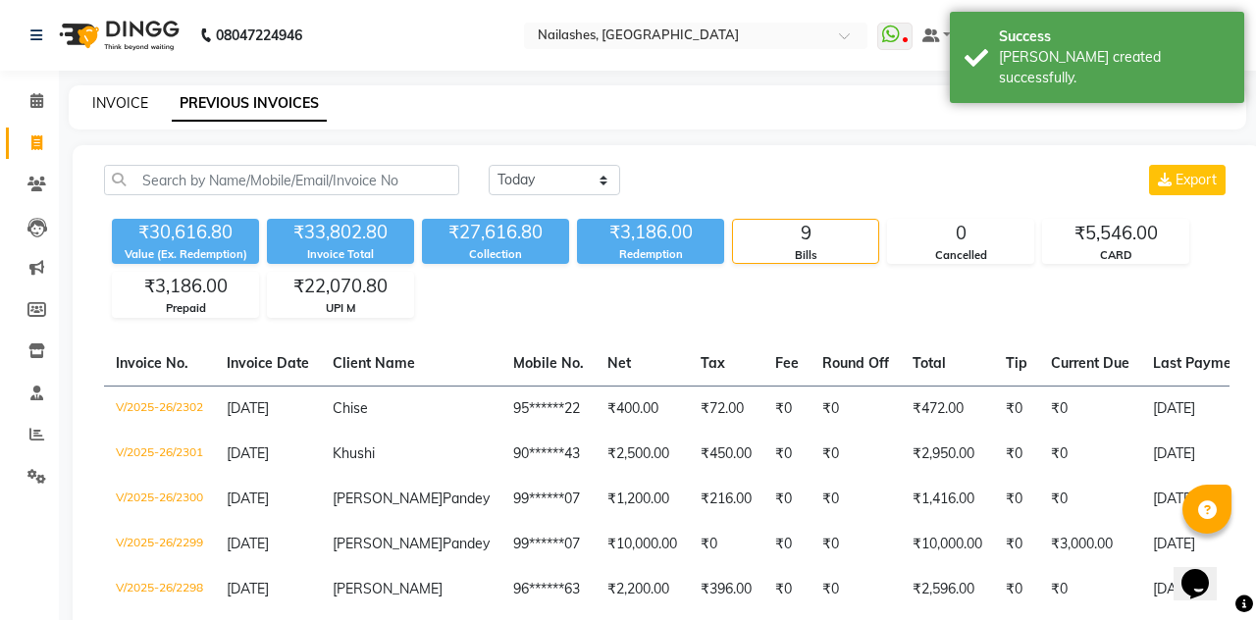
click at [135, 97] on link "INVOICE" at bounding box center [120, 103] width 56 height 18
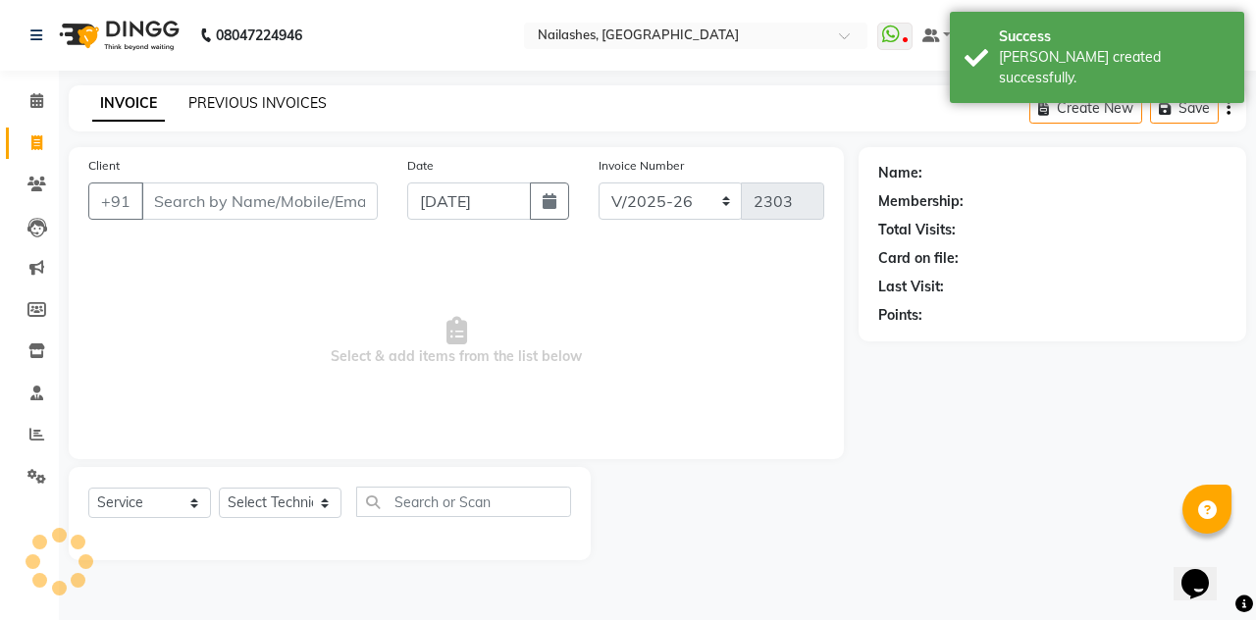
click at [215, 94] on link "PREVIOUS INVOICES" at bounding box center [257, 103] width 138 height 18
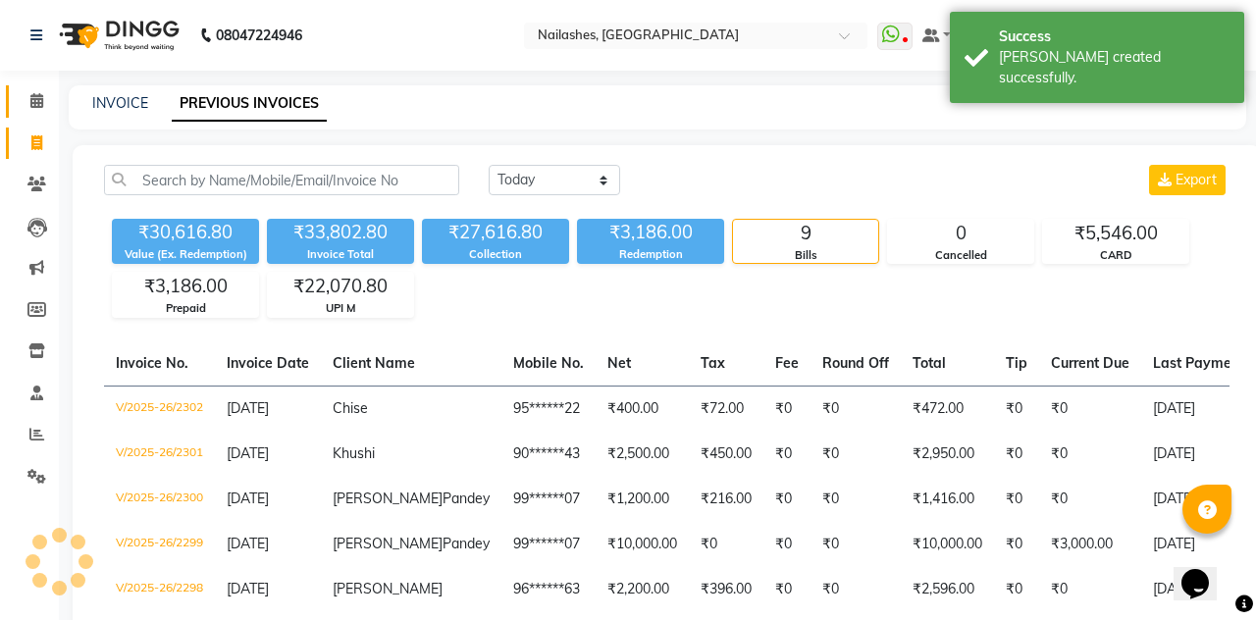
click at [51, 102] on span at bounding box center [37, 101] width 34 height 23
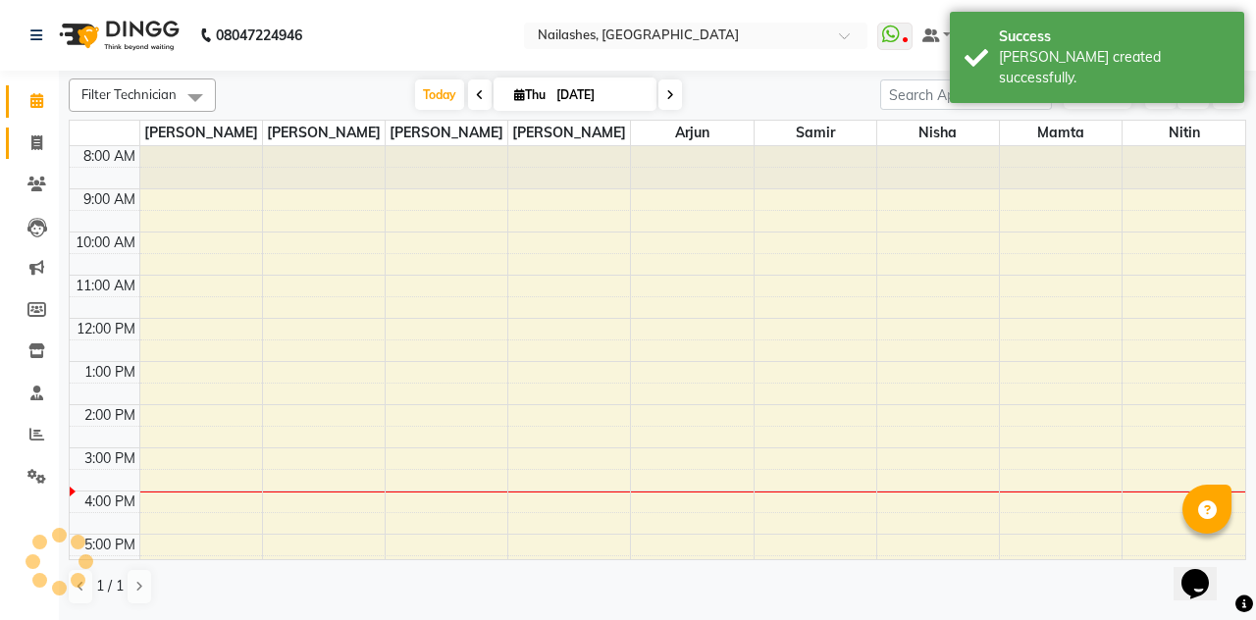
click at [35, 149] on icon at bounding box center [36, 142] width 11 height 15
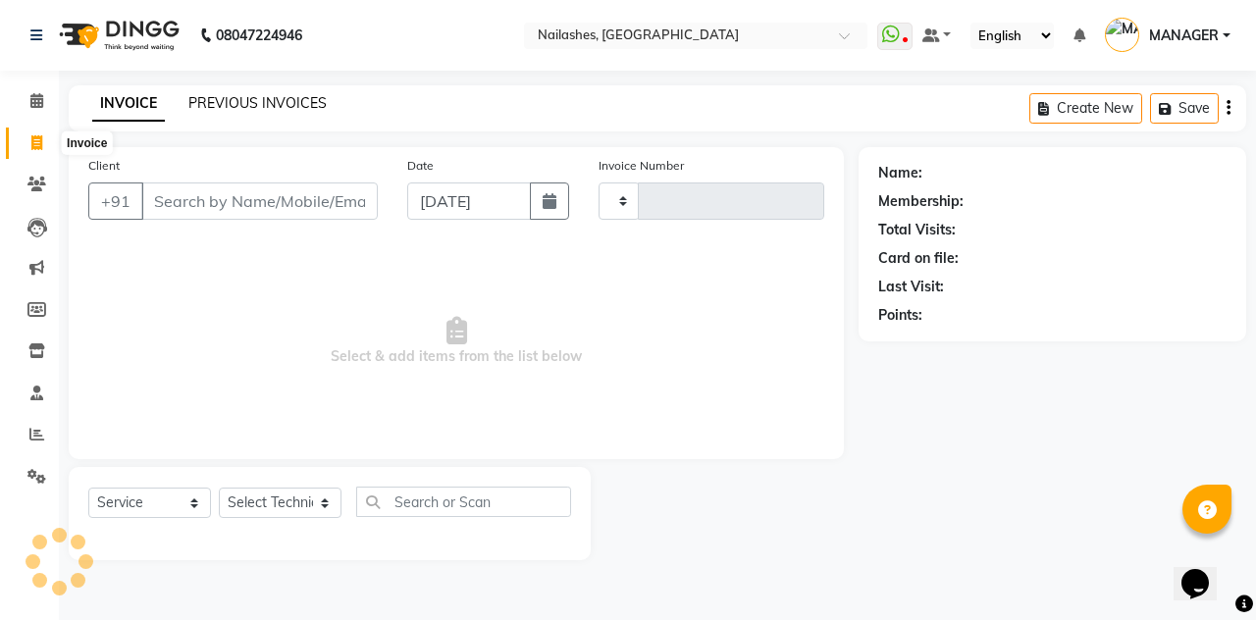
click at [237, 106] on link "PREVIOUS INVOICES" at bounding box center [257, 103] width 138 height 18
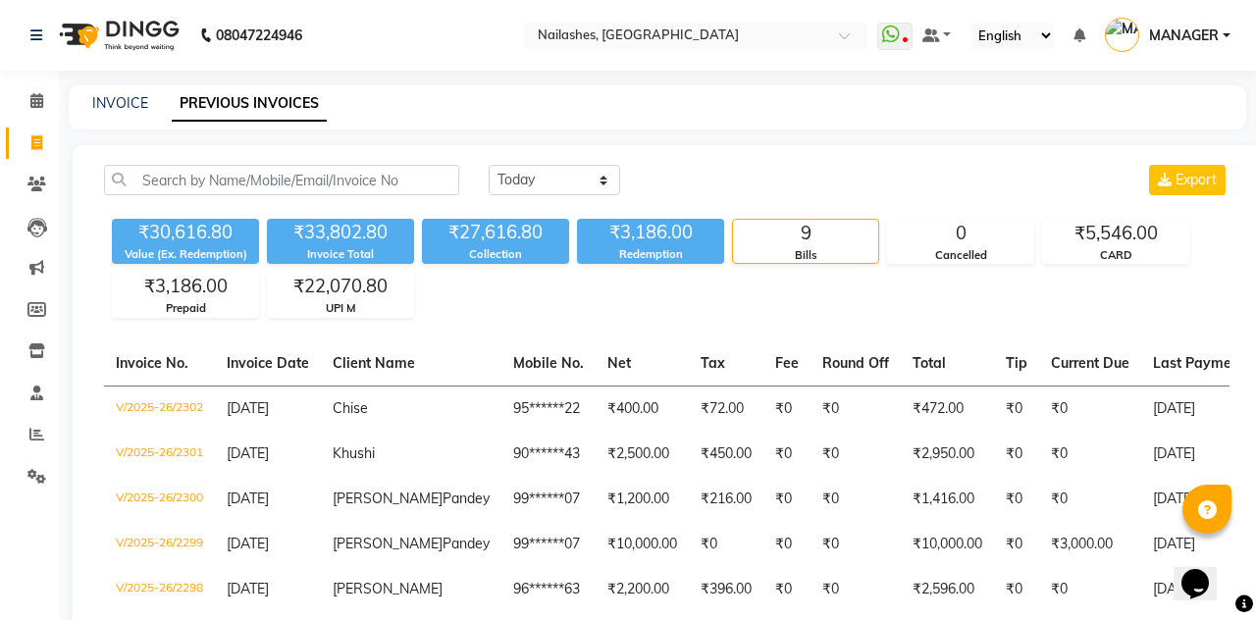
click at [900, 443] on td "₹2,950.00" at bounding box center [946, 454] width 93 height 45
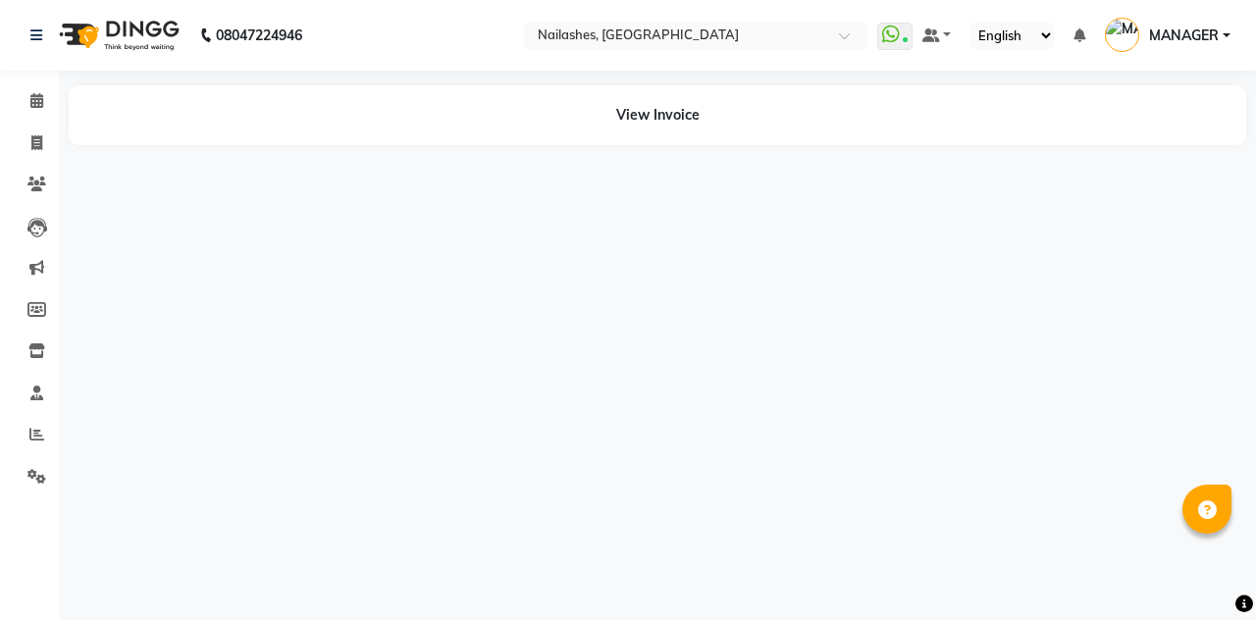
select select "en"
